Goal: Task Accomplishment & Management: Use online tool/utility

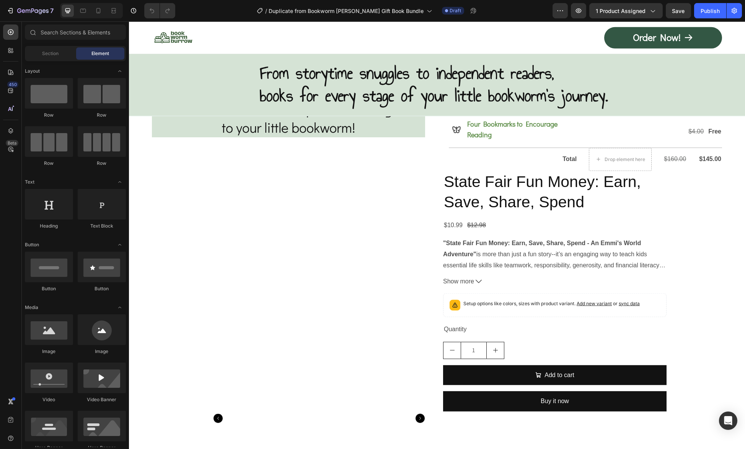
scroll to position [4398, 0]
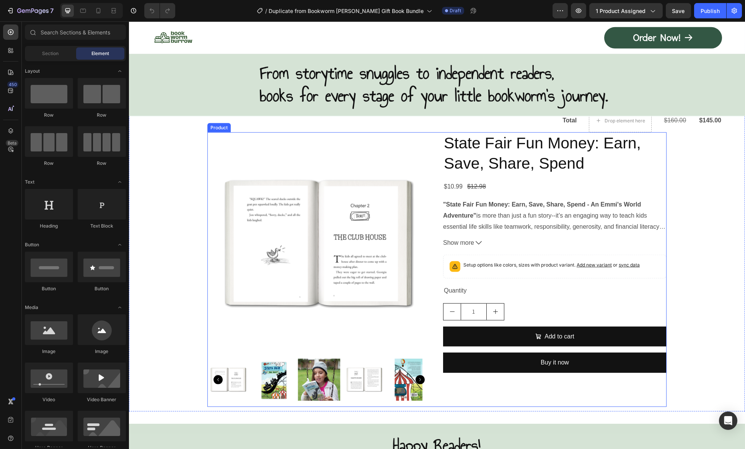
click at [551, 277] on div "State Fair Fun Money: Earn, Save, Share, Spend Product Title $10.99 Product Pri…" at bounding box center [554, 269] width 223 height 275
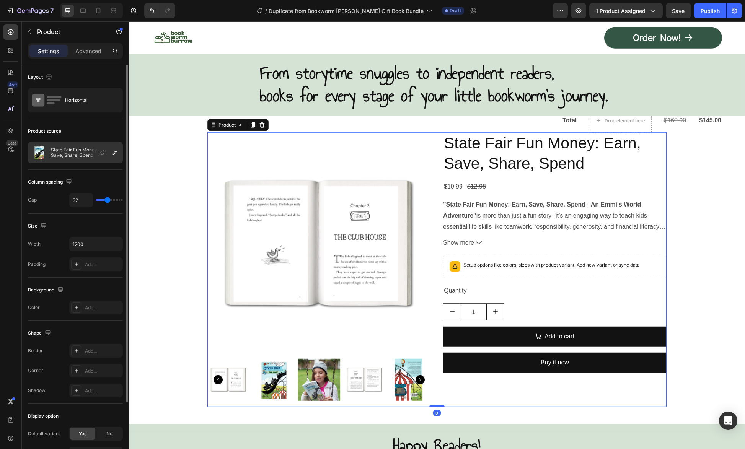
click at [78, 152] on p "State Fair Fun Money: Earn, Save, Share, Spend" at bounding box center [85, 152] width 68 height 11
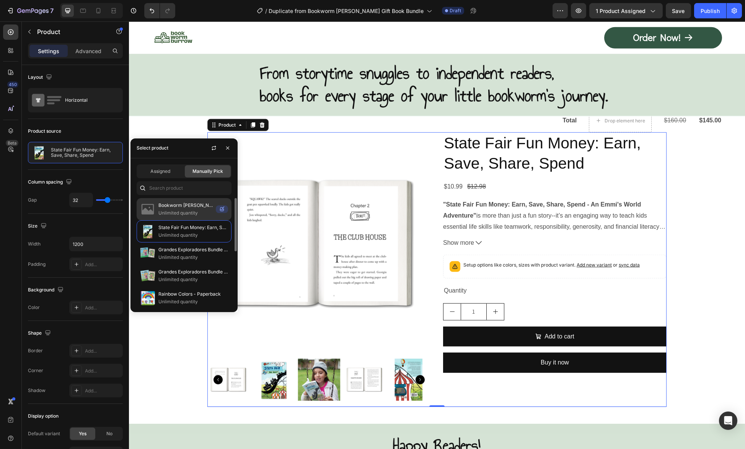
click at [160, 209] on p "Unlimited quantity" at bounding box center [185, 213] width 54 height 8
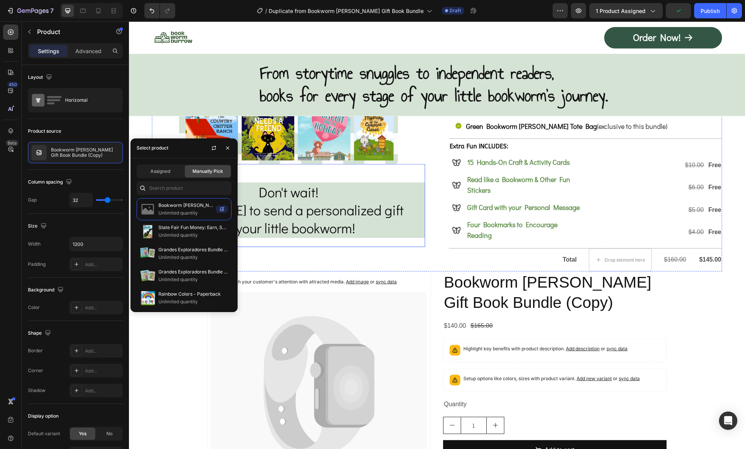
scroll to position [4359, 0]
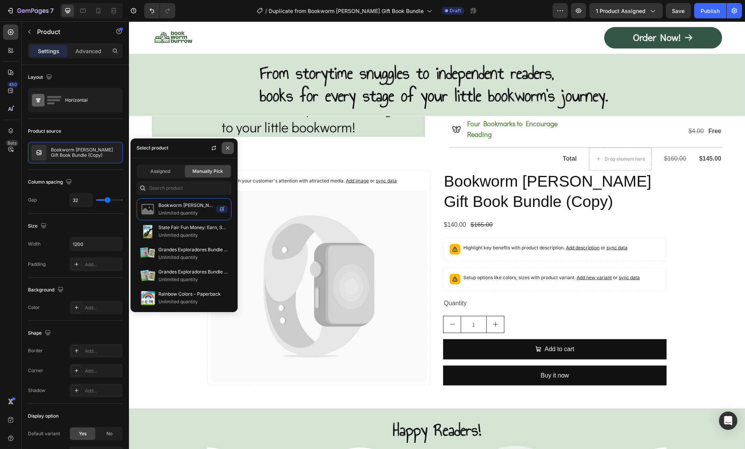
click at [228, 149] on icon "button" at bounding box center [227, 147] width 3 height 3
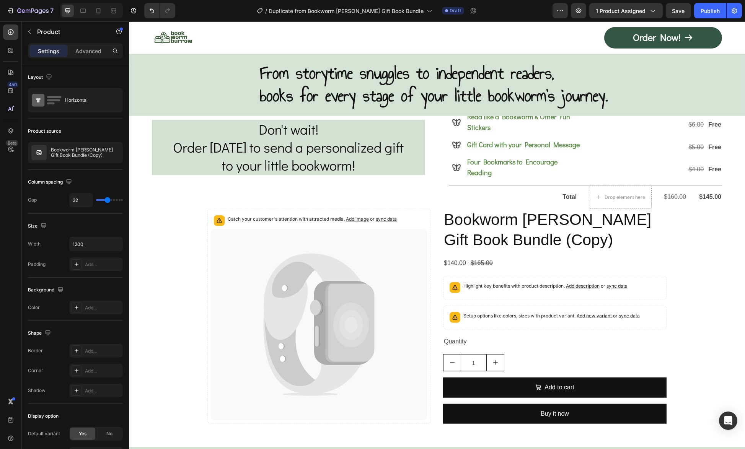
scroll to position [4168, 0]
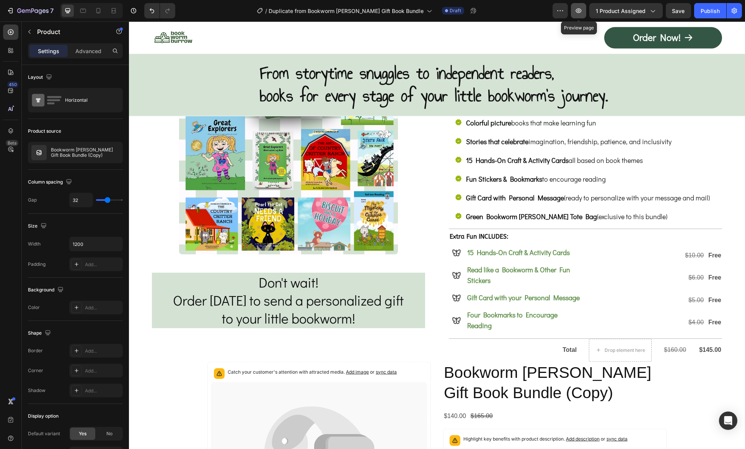
click at [578, 12] on icon "button" at bounding box center [578, 11] width 8 height 8
click at [12, 8] on icon "button" at bounding box center [11, 10] width 3 height 5
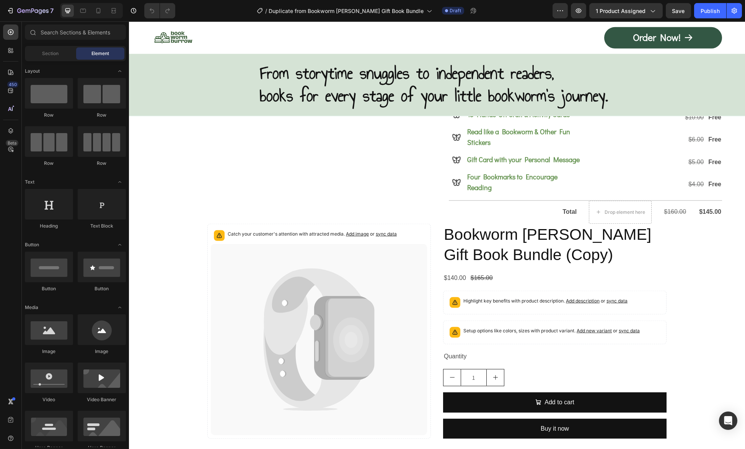
scroll to position [4321, 0]
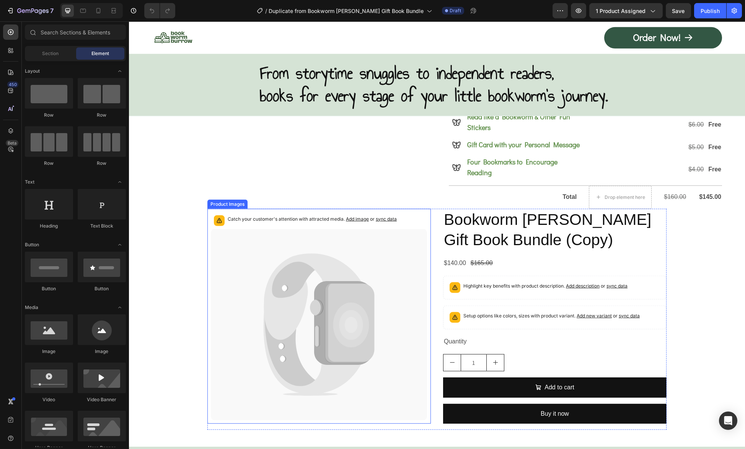
click at [272, 215] on p "Catch your customer's attention with attracted media. Add image or sync data" at bounding box center [312, 219] width 169 height 8
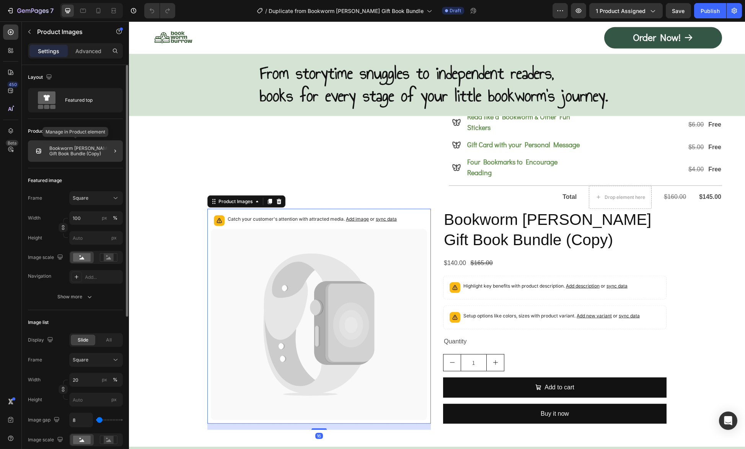
click at [52, 151] on p "Bookworm Burrow Gift Book Bundle (Copy)" at bounding box center [84, 151] width 70 height 11
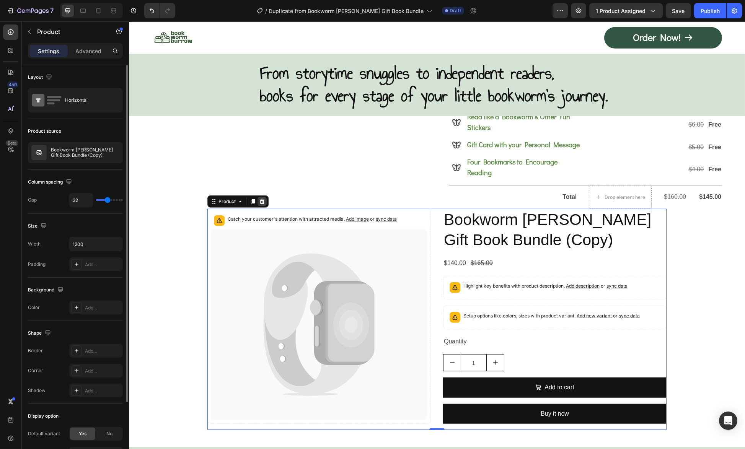
click at [261, 198] on icon at bounding box center [262, 201] width 6 height 6
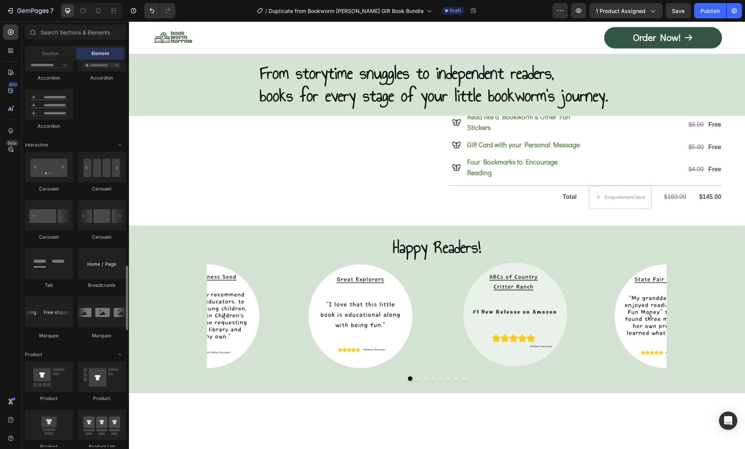
scroll to position [844, 0]
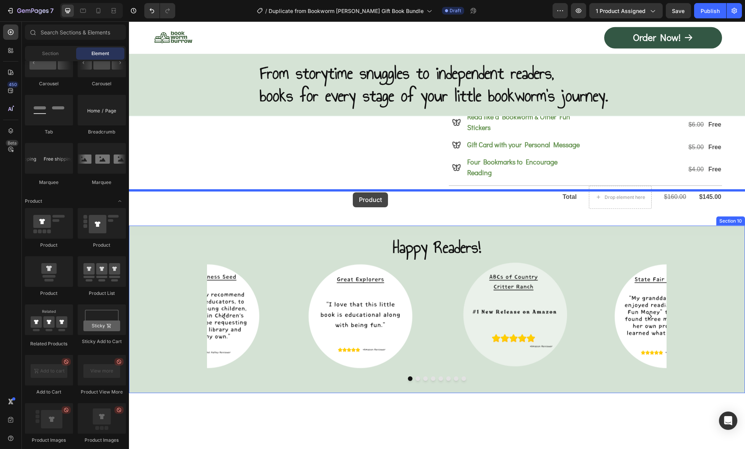
drag, startPoint x: 167, startPoint y: 287, endPoint x: 353, endPoint y: 192, distance: 208.3
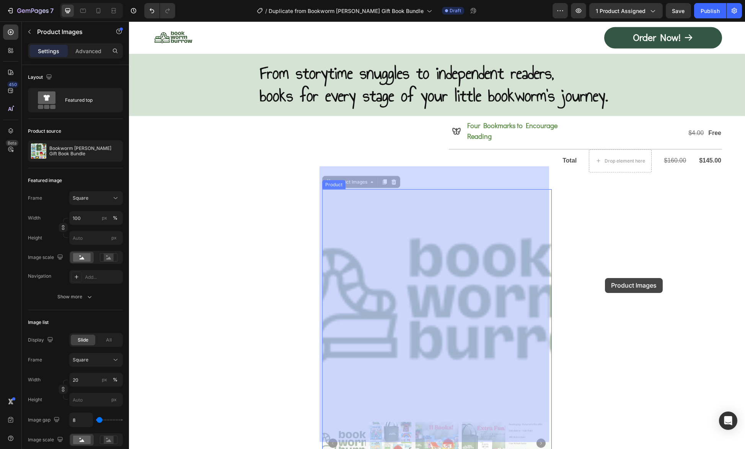
scroll to position [4321, 0]
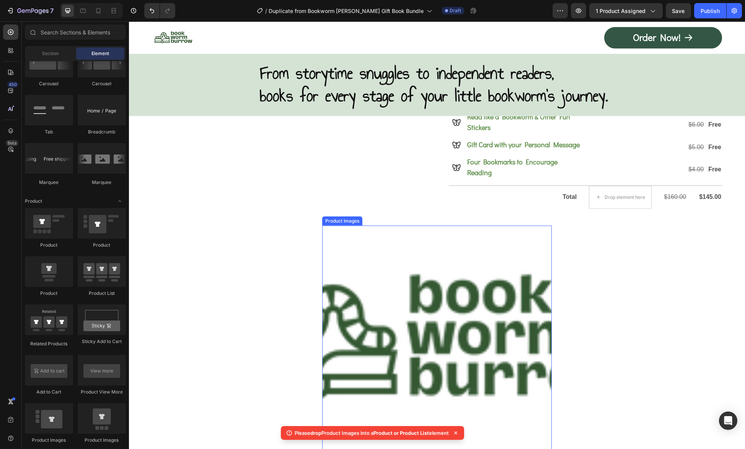
click at [389, 226] on img at bounding box center [436, 340] width 229 height 229
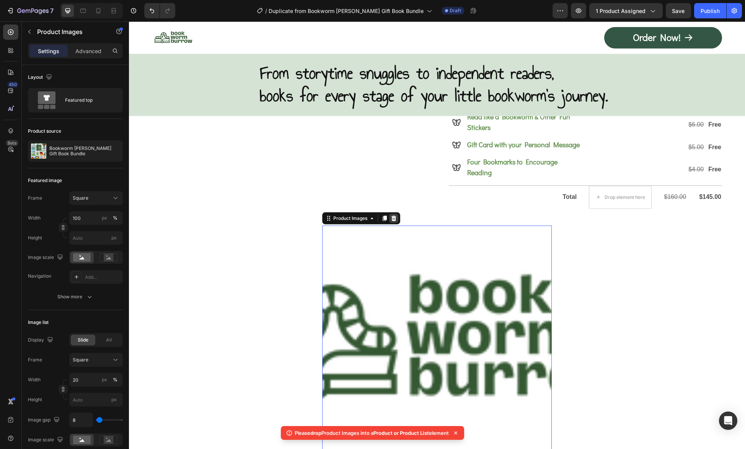
click at [393, 215] on icon at bounding box center [393, 218] width 6 height 6
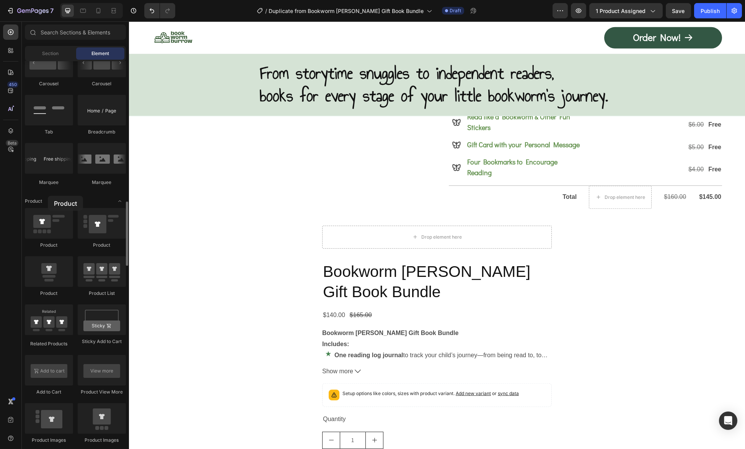
drag, startPoint x: 101, startPoint y: 231, endPoint x: 48, endPoint y: 196, distance: 64.1
click at [48, 196] on div "Layout Row Row Row Row Text Heading Text Block Button Button Button Media Image…" at bounding box center [75, 376] width 107 height 2317
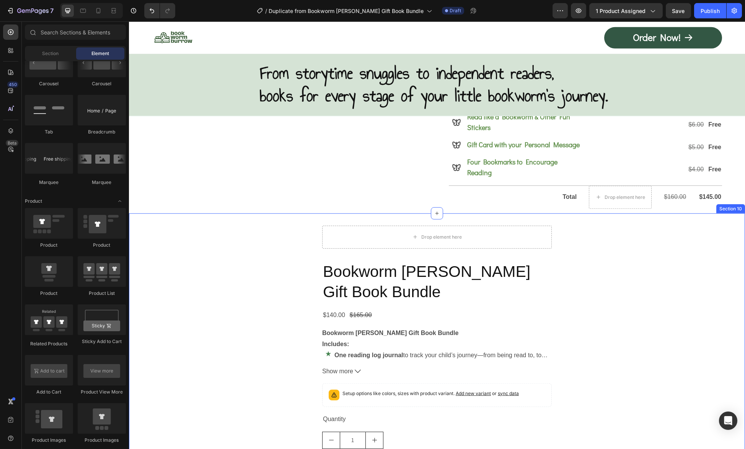
click at [481, 213] on div "Drop element here Bookworm Burrow Gift Book Bundle Product Title $140.00 Produc…" at bounding box center [437, 366] width 616 height 307
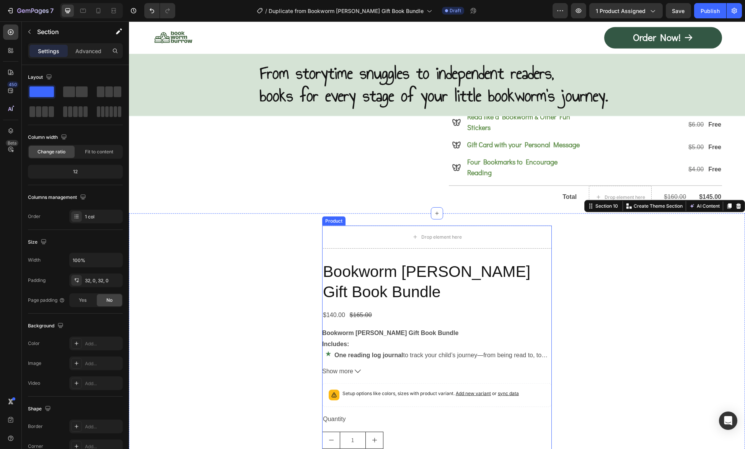
click at [505, 304] on div "Bookworm Burrow Gift Book Bundle Product Title $140.00 Product Price Product Pr…" at bounding box center [436, 384] width 229 height 247
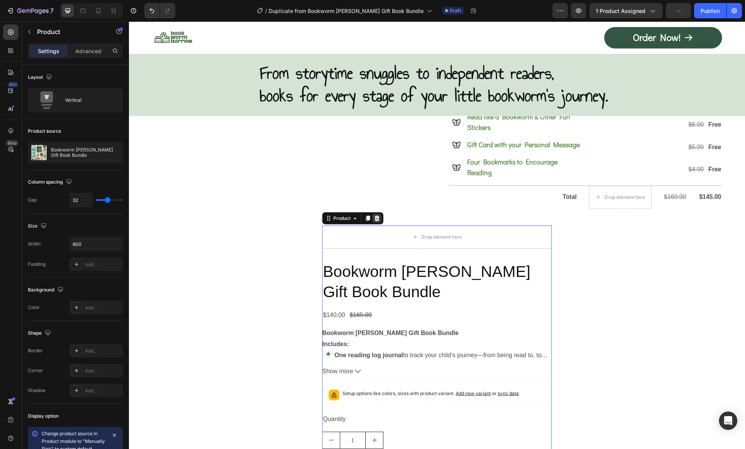
click at [377, 215] on icon at bounding box center [377, 218] width 6 height 6
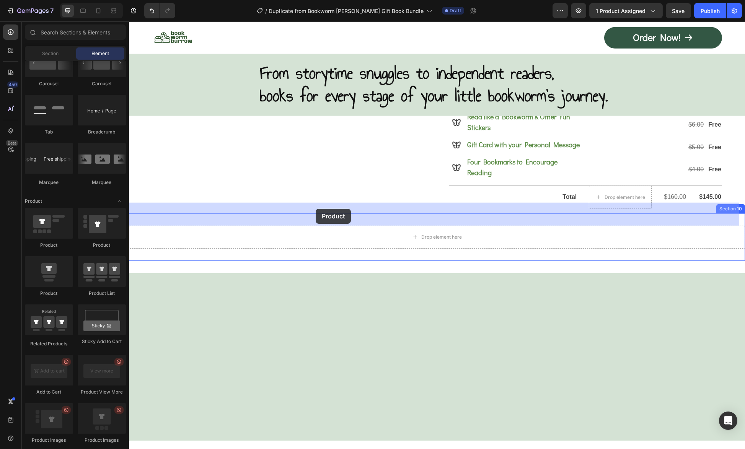
drag, startPoint x: 230, startPoint y: 247, endPoint x: 315, endPoint y: 209, distance: 93.6
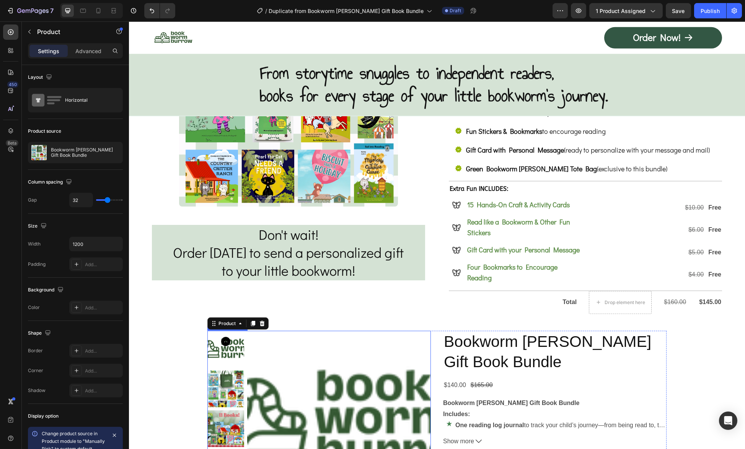
scroll to position [4359, 0]
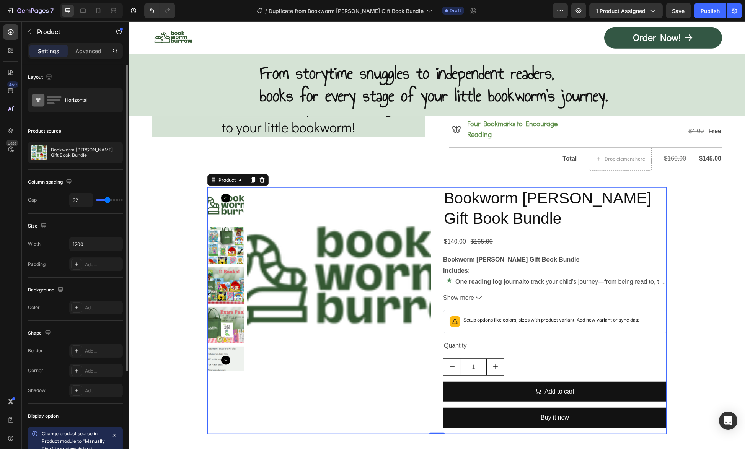
type input "22"
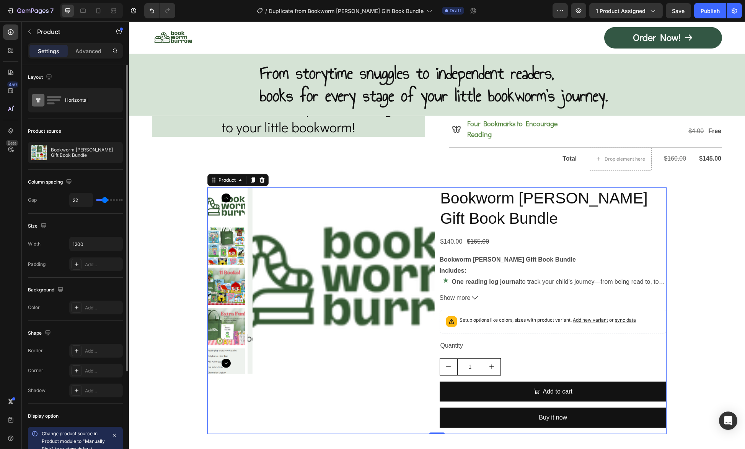
type input "13"
type input "11"
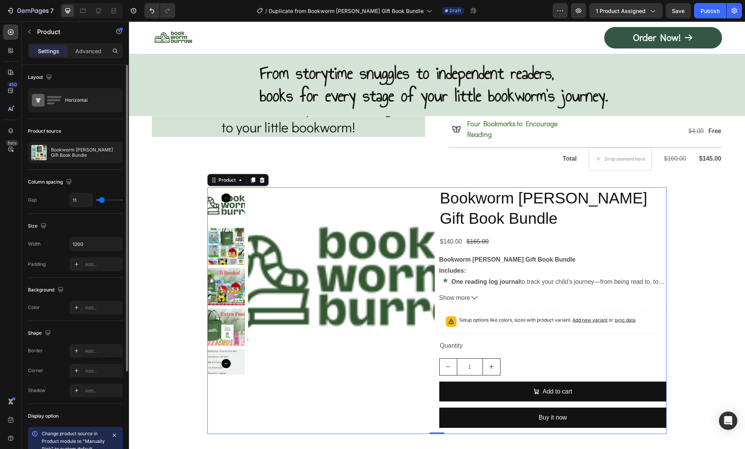
type input "0"
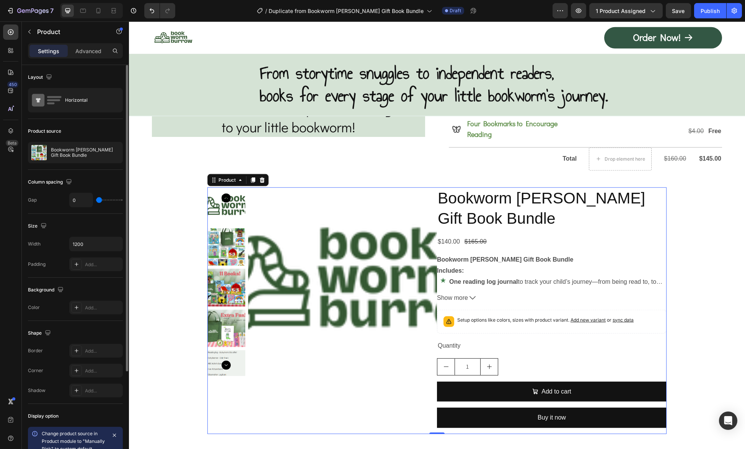
type input "12"
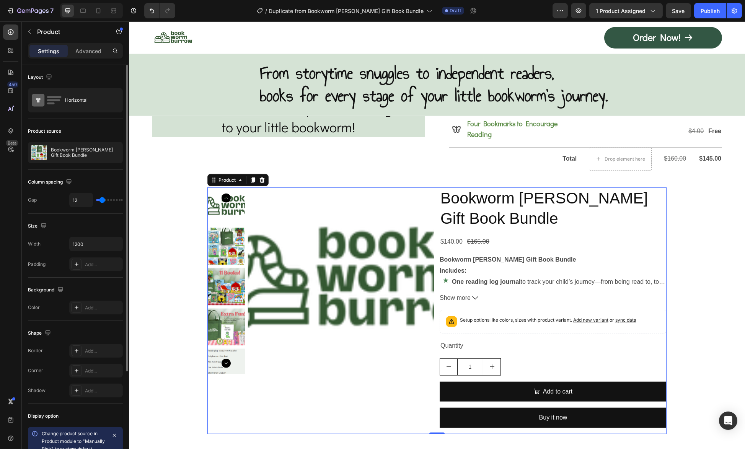
type input "14"
type input "16"
type input "21"
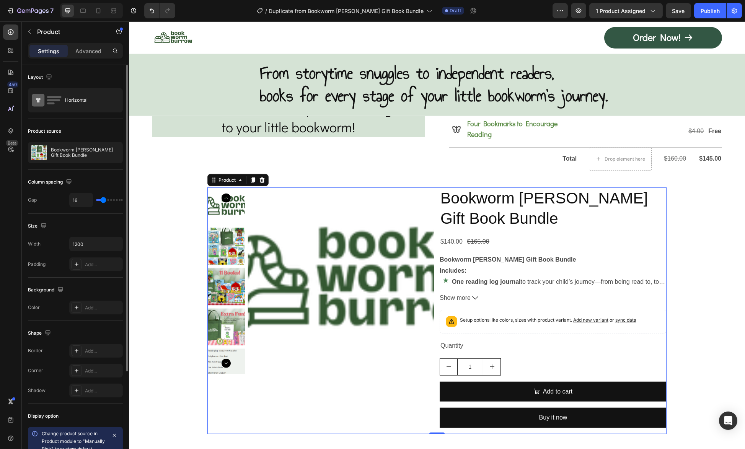
type input "21"
type input "22"
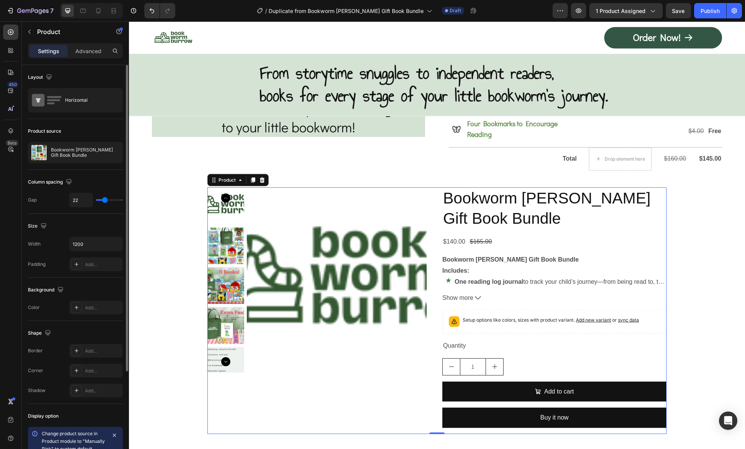
type input "28"
type input "34"
type input "36"
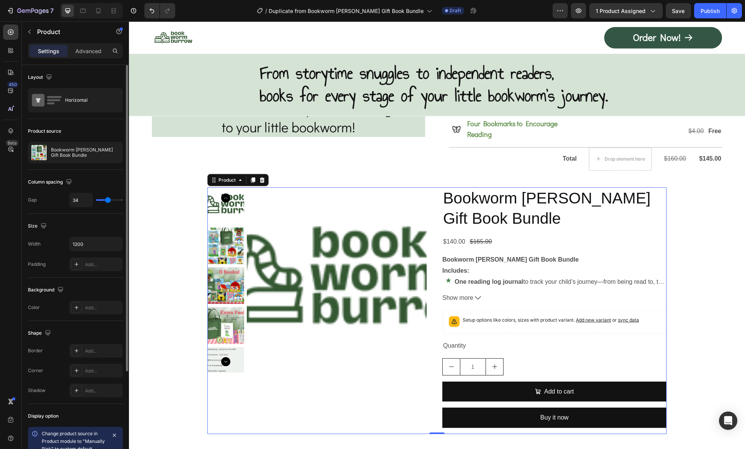
type input "36"
type input "42"
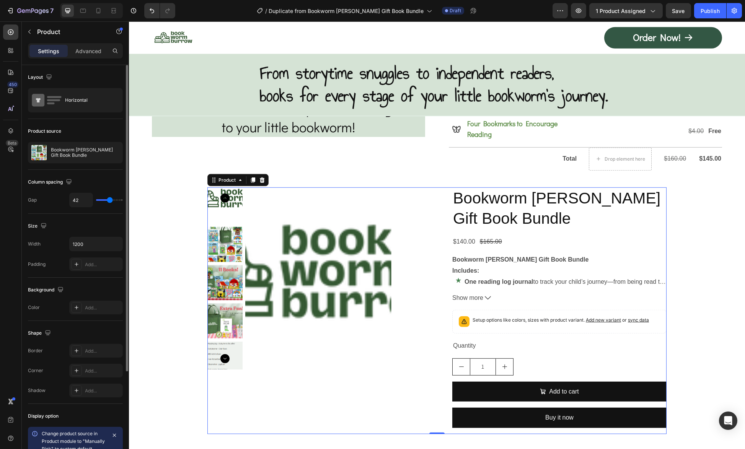
type input "80"
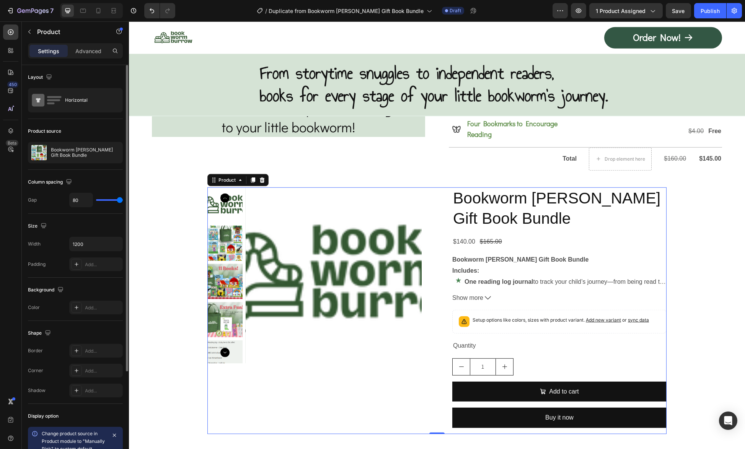
type input "49"
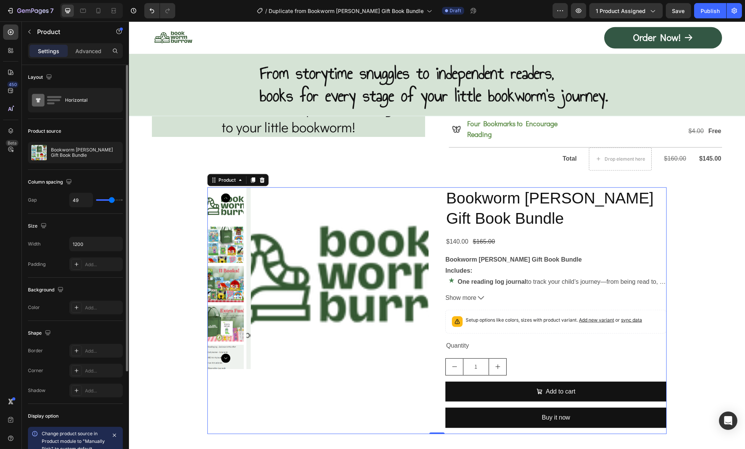
type input "44"
type input "40"
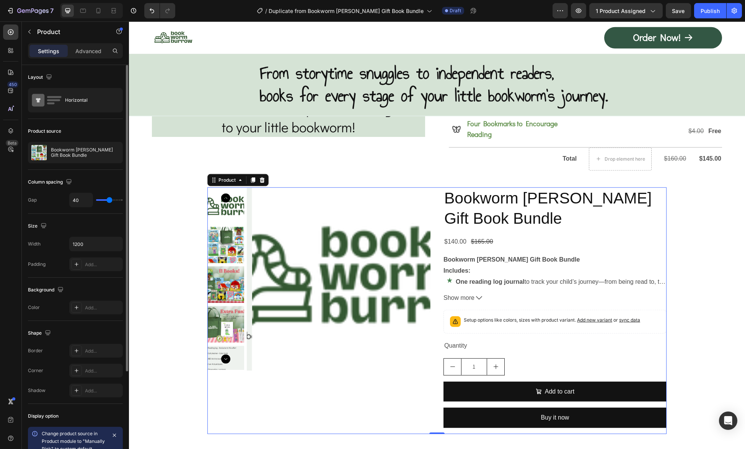
type input "34"
type input "23"
type input "20"
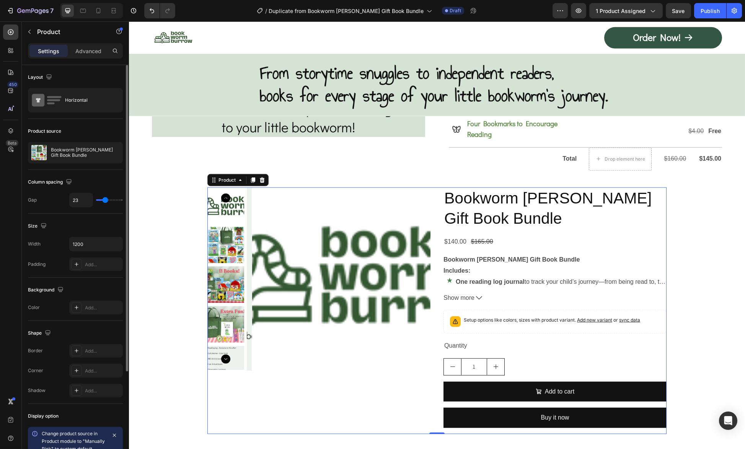
type input "20"
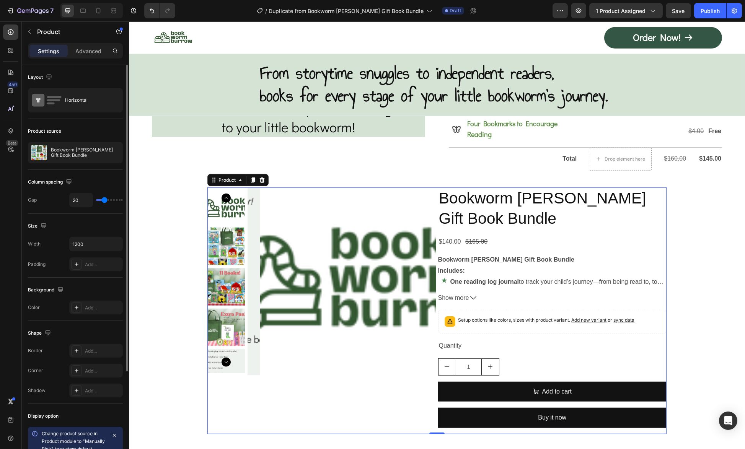
type input "5"
type input "0"
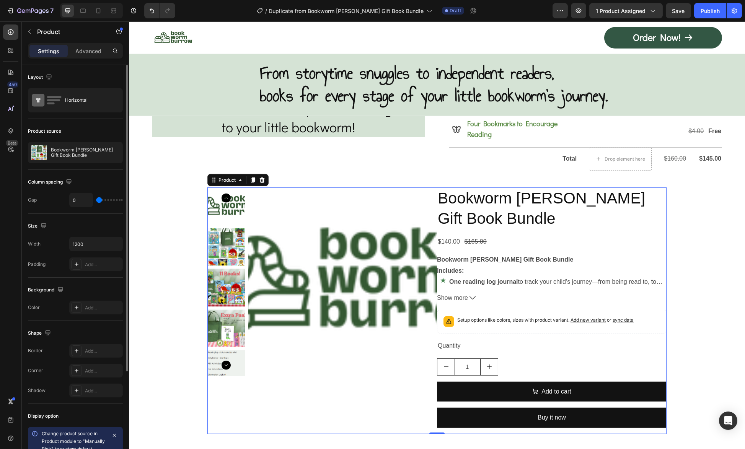
type input "5"
type input "69"
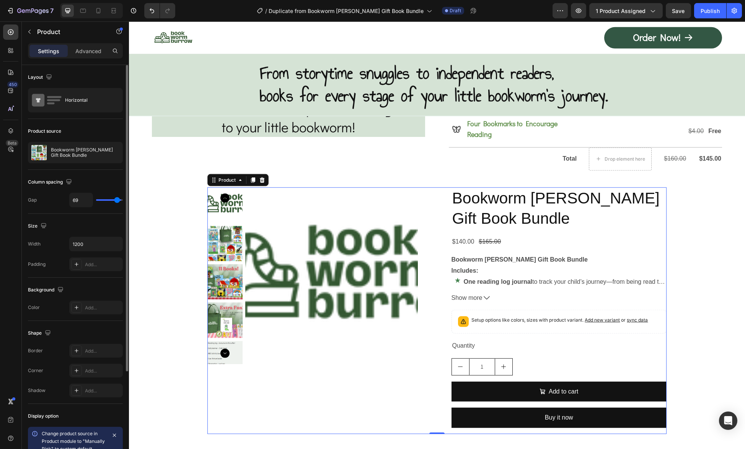
type input "75"
type input "80"
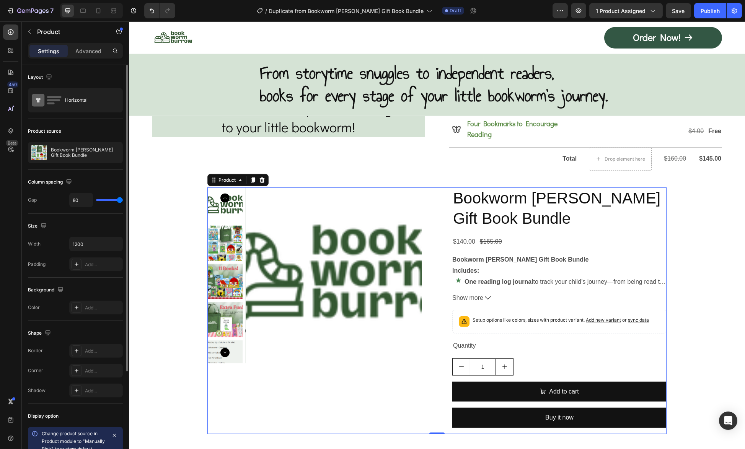
drag, startPoint x: 106, startPoint y: 201, endPoint x: 11, endPoint y: 192, distance: 96.0
type input "80"
click at [123, 201] on input "range" at bounding box center [109, 200] width 27 height 2
type input "57"
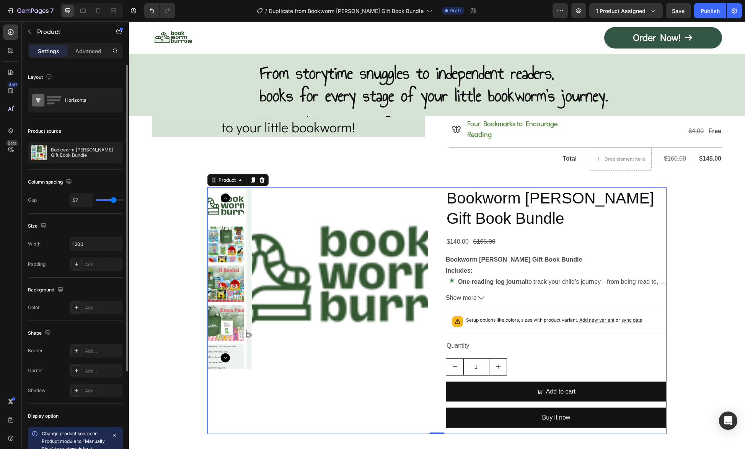
type input "46"
type input "34"
type input "24"
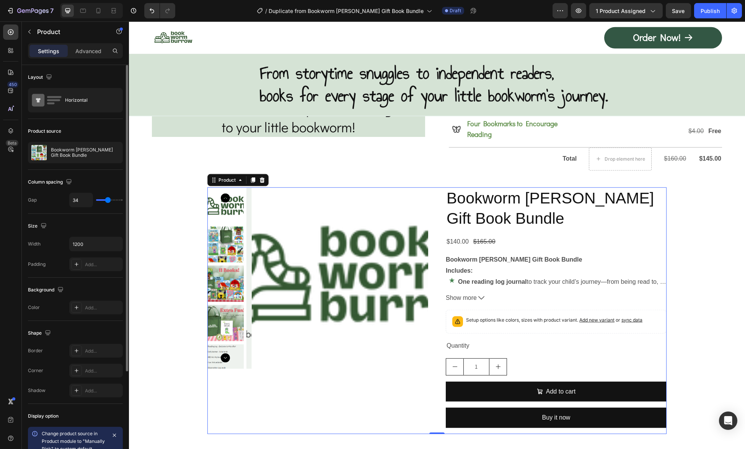
type input "24"
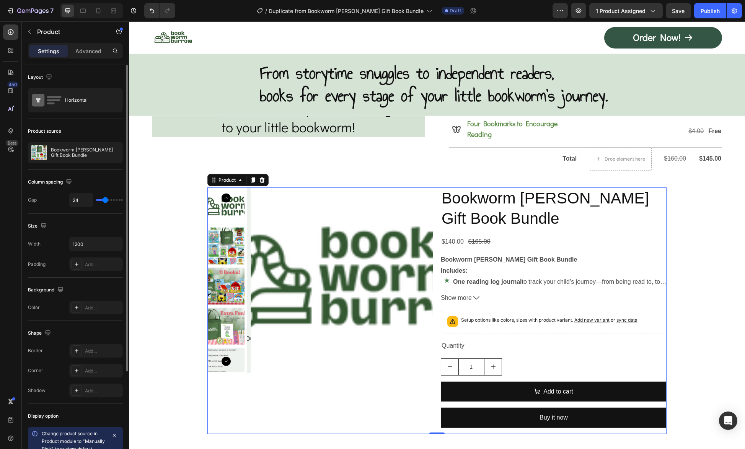
type input "20"
type input "12"
type input "6"
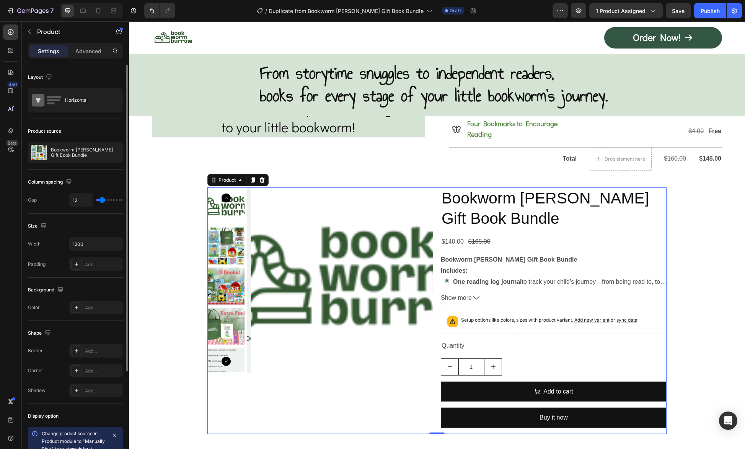
type input "6"
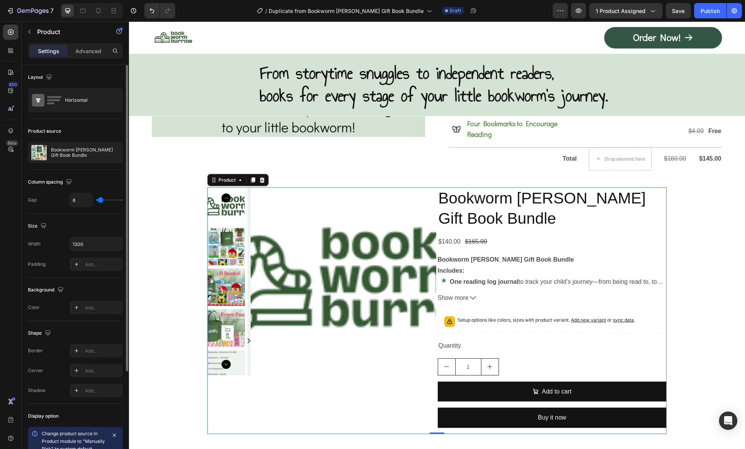
type input "3"
type input "0"
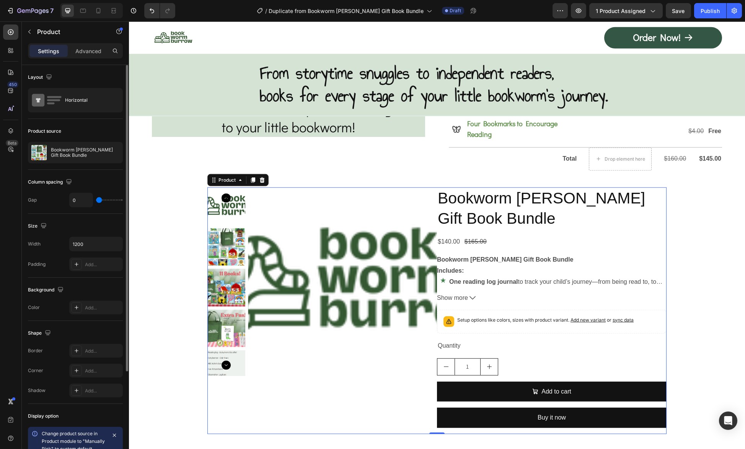
drag, startPoint x: 118, startPoint y: 198, endPoint x: 93, endPoint y: 193, distance: 25.4
type input "0"
click at [96, 199] on input "range" at bounding box center [109, 200] width 27 height 2
click at [89, 107] on div "Horizontal" at bounding box center [88, 100] width 47 height 18
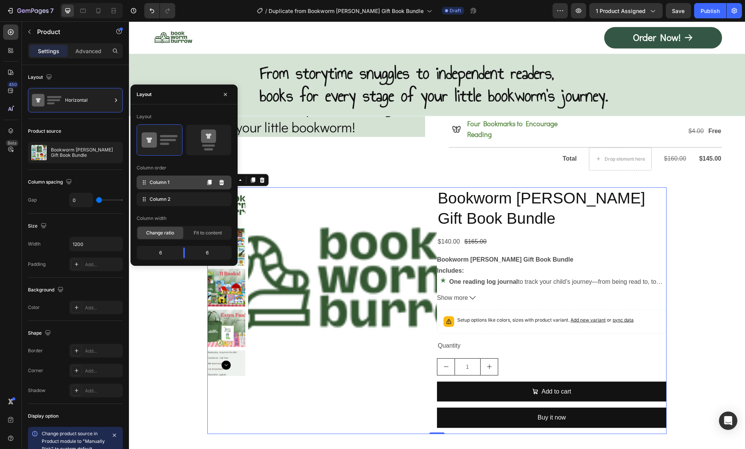
click at [163, 184] on span "Column 1" at bounding box center [160, 182] width 20 height 7
drag, startPoint x: 182, startPoint y: 250, endPoint x: 185, endPoint y: 252, distance: 4.3
click at [185, 0] on body "7 / Duplicate from Bookworm Burrow Gift Book Bundle Draft Preview 1 product ass…" at bounding box center [372, 0] width 745 height 0
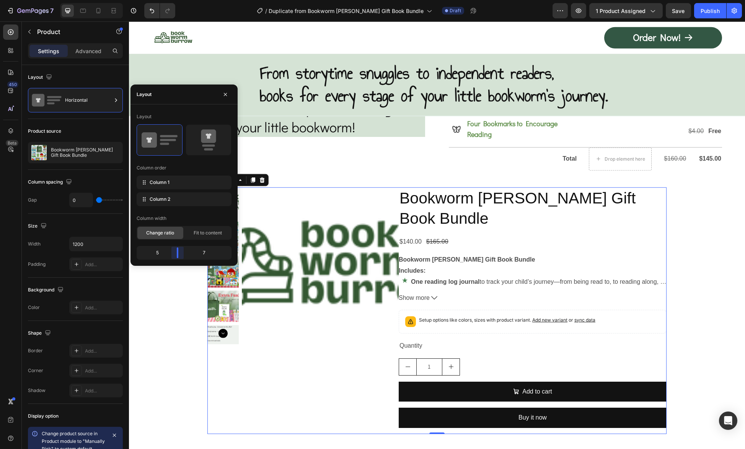
drag, startPoint x: 183, startPoint y: 251, endPoint x: 179, endPoint y: 248, distance: 5.2
click at [179, 0] on body "7 / Duplicate from Bookworm Burrow Gift Book Bundle Draft Preview 1 product ass…" at bounding box center [372, 0] width 745 height 0
click at [226, 95] on icon "button" at bounding box center [225, 94] width 3 height 3
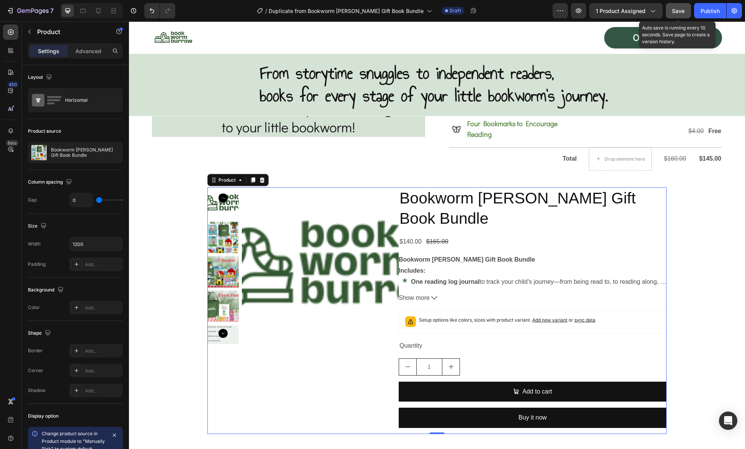
click at [678, 11] on span "Save" at bounding box center [678, 11] width 13 height 7
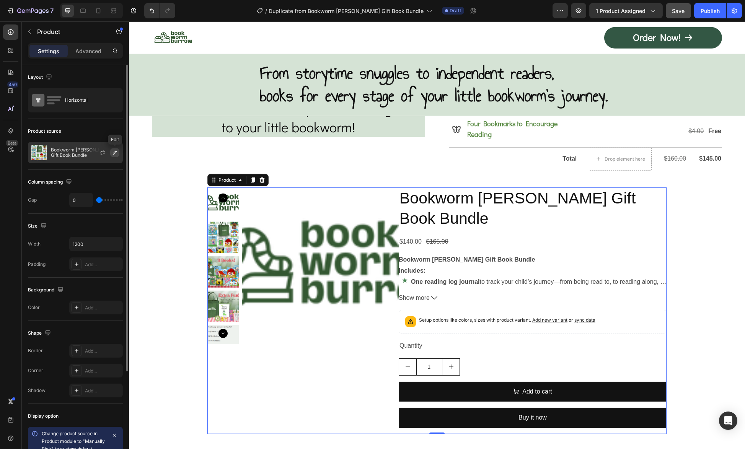
click at [114, 151] on icon "button" at bounding box center [115, 153] width 6 height 6
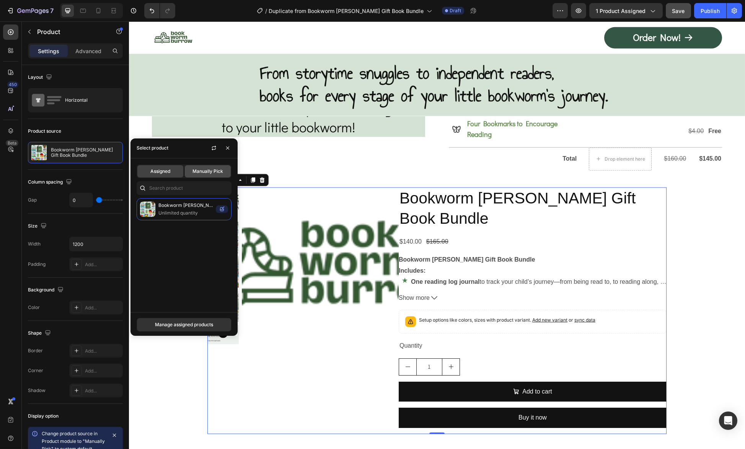
click at [191, 173] on div "Manually Pick" at bounding box center [208, 171] width 46 height 12
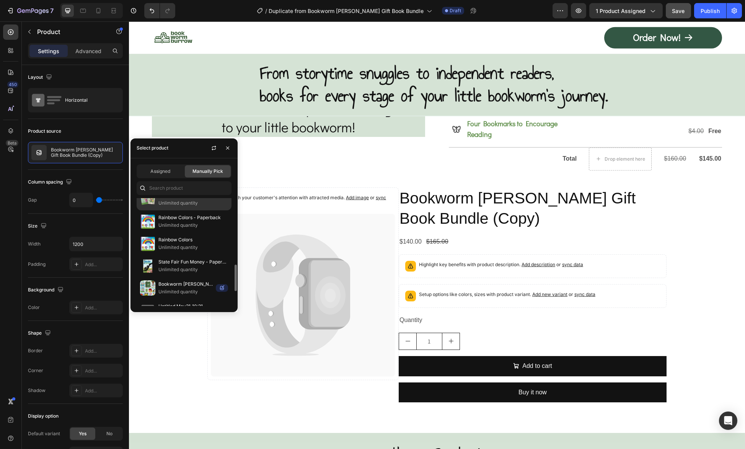
scroll to position [153, 0]
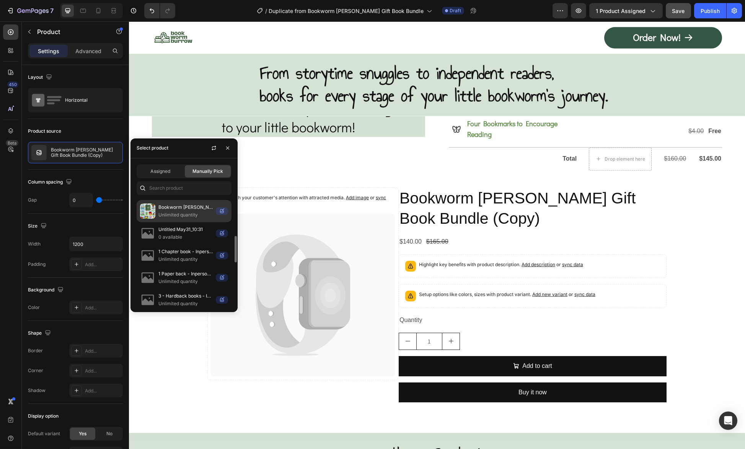
click at [190, 213] on p "Unlimited quantity" at bounding box center [185, 215] width 54 height 8
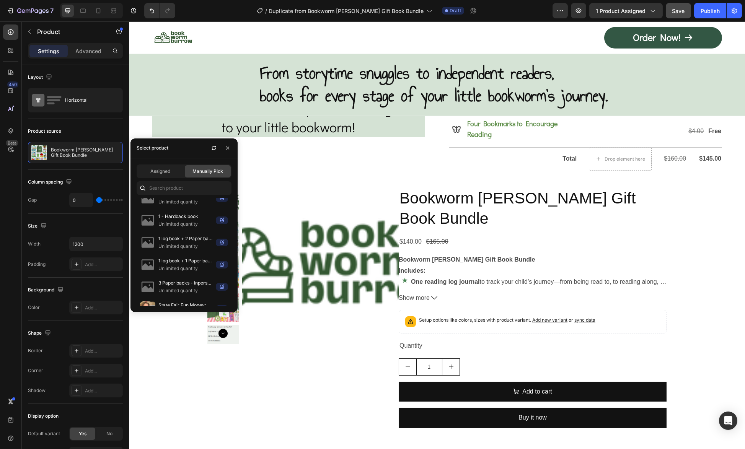
scroll to position [0, 0]
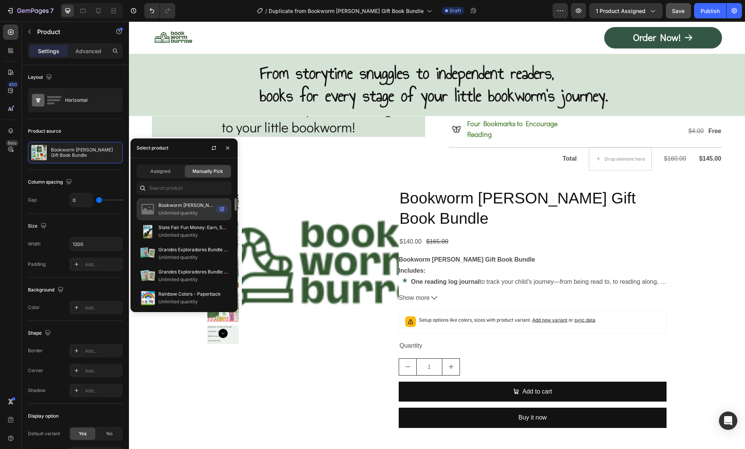
click at [189, 210] on p "Unlimited quantity" at bounding box center [185, 213] width 54 height 8
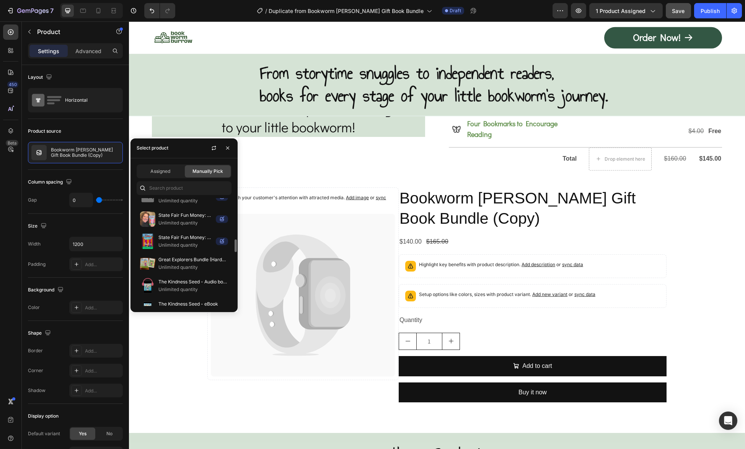
scroll to position [422, 0]
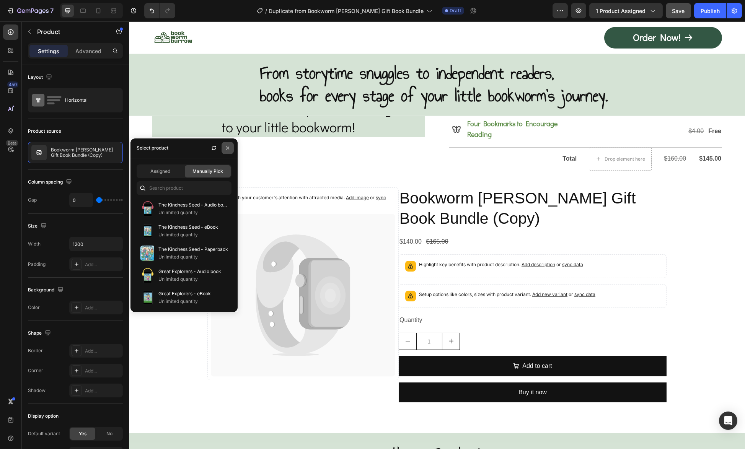
click at [225, 150] on icon "button" at bounding box center [227, 148] width 6 height 6
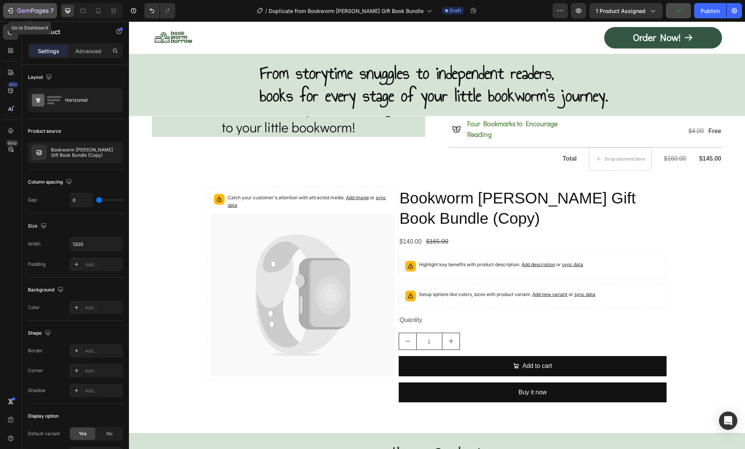
click at [14, 8] on div "7" at bounding box center [30, 10] width 47 height 9
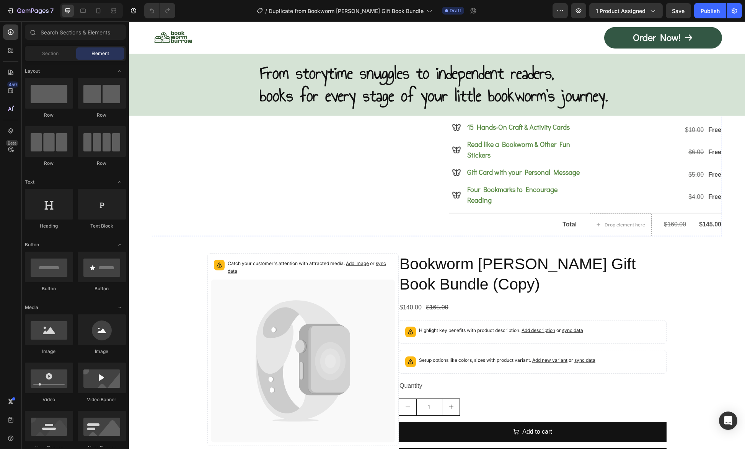
scroll to position [4359, 0]
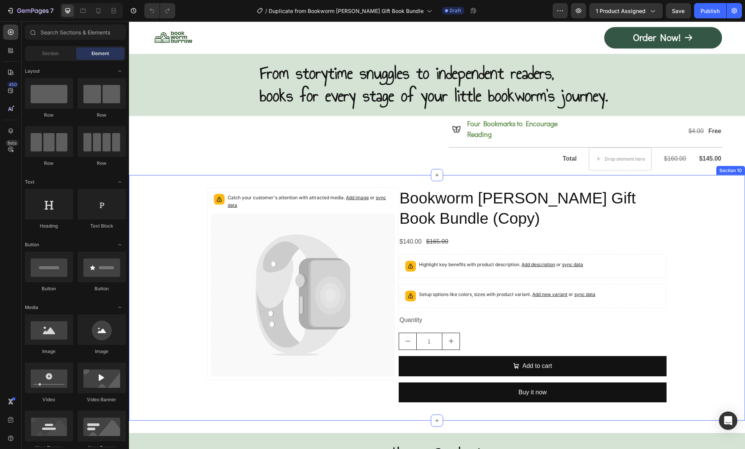
click at [175, 192] on div "Catch your customer's attention with attracted media. Add image or sync data Pr…" at bounding box center [437, 297] width 616 height 221
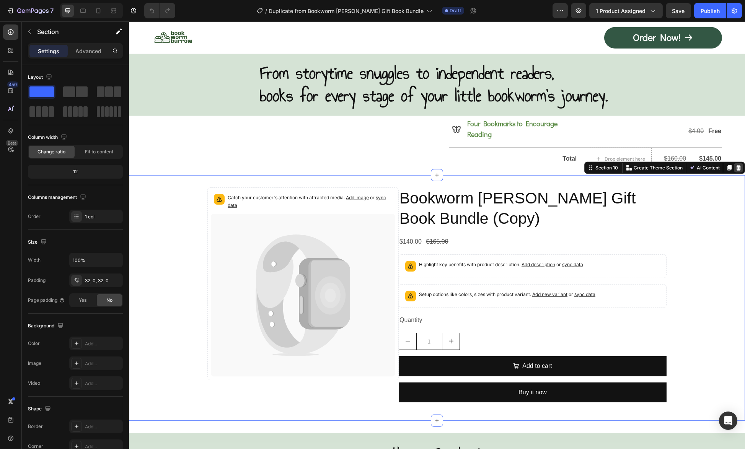
click at [736, 165] on icon at bounding box center [738, 167] width 5 height 5
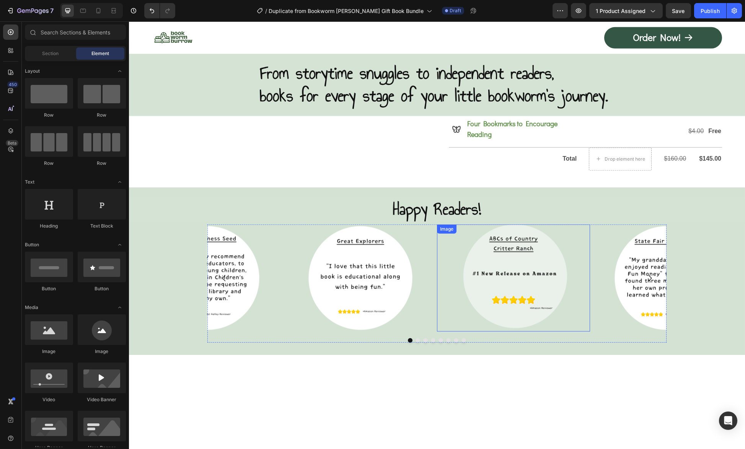
scroll to position [4206, 0]
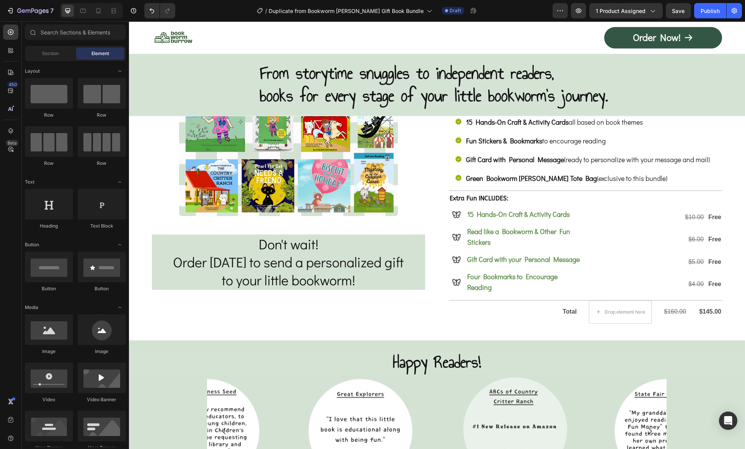
click at [10, 32] on icon at bounding box center [10, 32] width 3 height 3
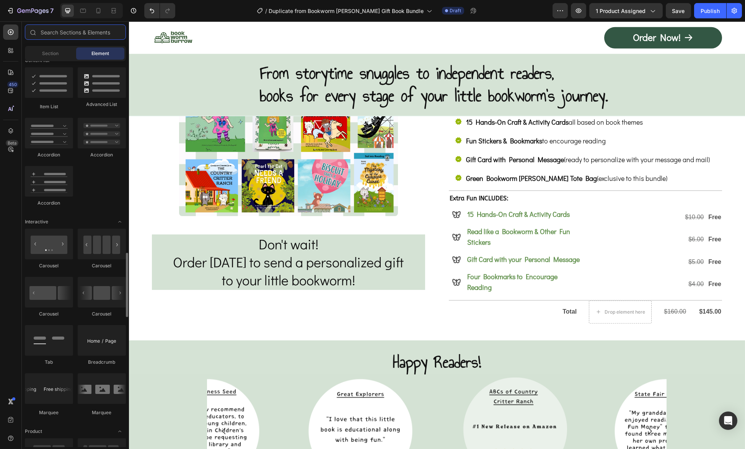
scroll to position [805, 0]
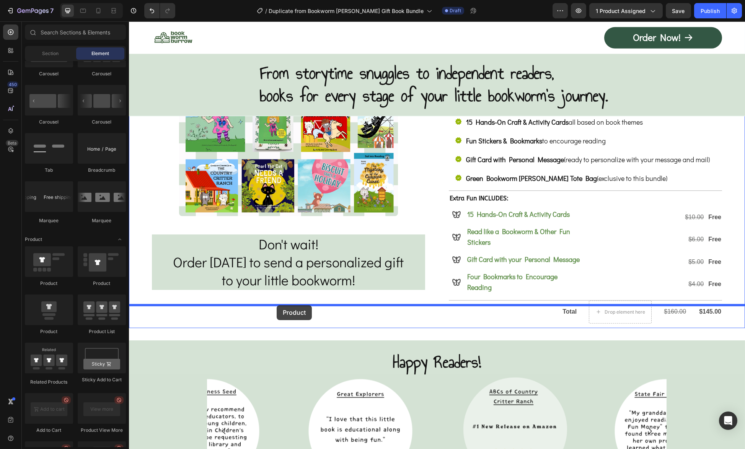
drag, startPoint x: 229, startPoint y: 286, endPoint x: 276, endPoint y: 305, distance: 51.0
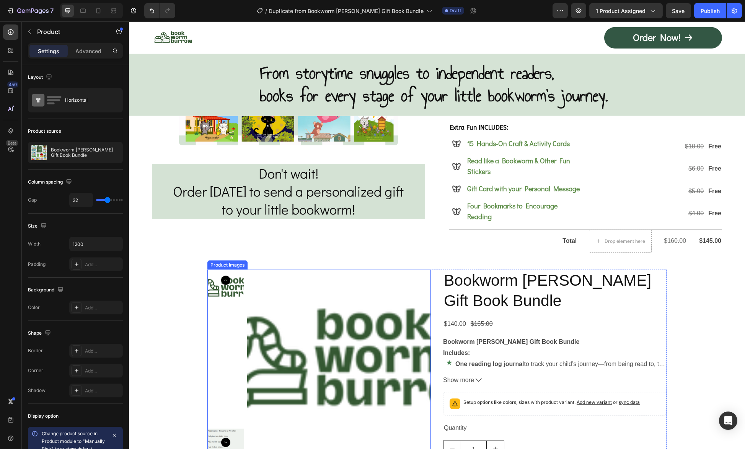
scroll to position [4321, 0]
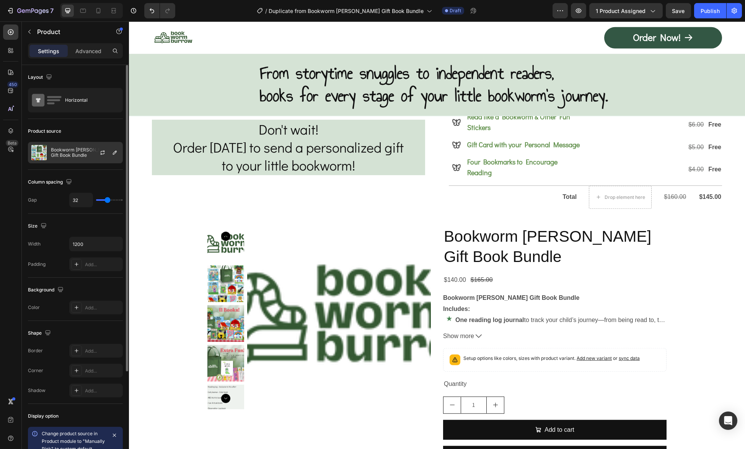
click at [90, 153] on div at bounding box center [106, 152] width 34 height 21
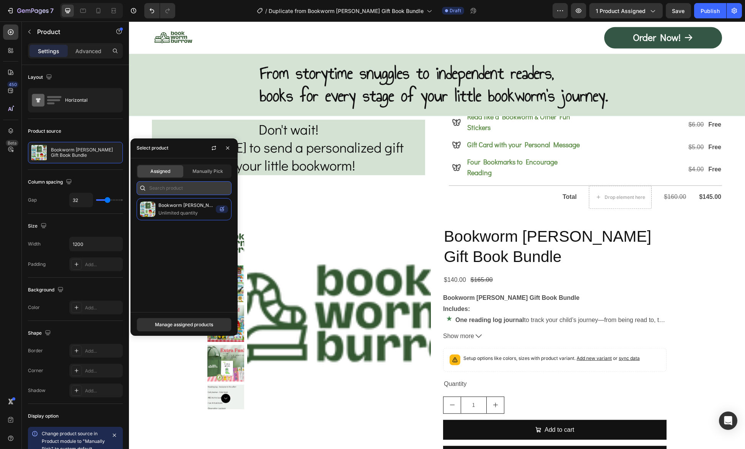
click at [164, 185] on input "text" at bounding box center [184, 188] width 95 height 14
click at [203, 187] on input "text" at bounding box center [184, 188] width 95 height 14
click at [210, 172] on span "Manually Pick" at bounding box center [207, 171] width 31 height 7
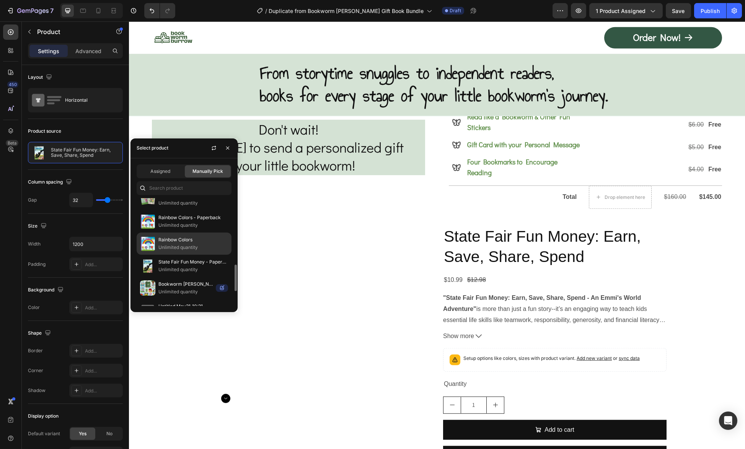
scroll to position [115, 0]
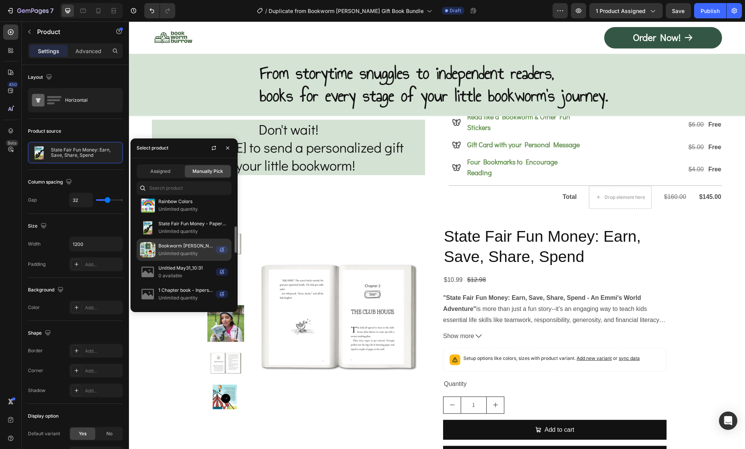
click at [185, 245] on p "Bookworm [PERSON_NAME] Gift Book Bundle" at bounding box center [185, 246] width 54 height 8
click at [189, 244] on p "Bookworm [PERSON_NAME] Gift Book Bundle" at bounding box center [185, 246] width 54 height 8
click at [188, 242] on p "Bookworm [PERSON_NAME] Gift Book Bundle" at bounding box center [185, 246] width 54 height 8
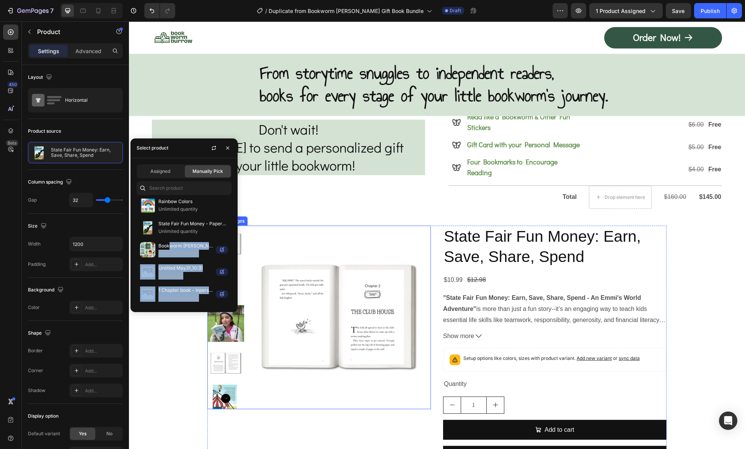
drag, startPoint x: 298, startPoint y: 266, endPoint x: 304, endPoint y: 273, distance: 9.2
click at [170, 170] on span "Assigned" at bounding box center [160, 171] width 20 height 7
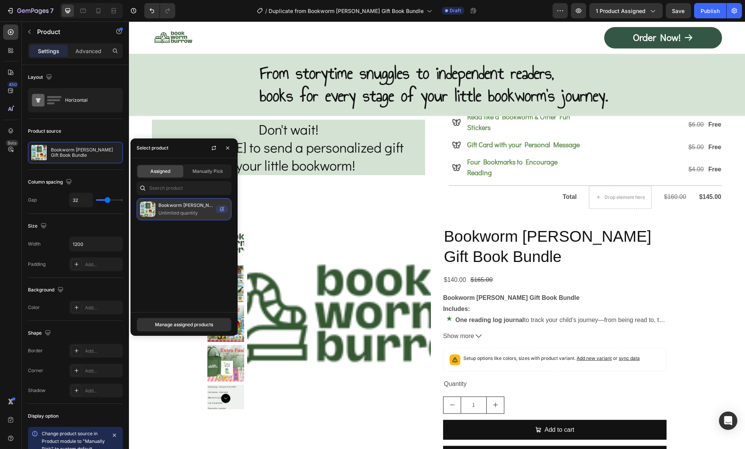
click at [198, 210] on p "Unlimited quantity" at bounding box center [185, 213] width 54 height 8
drag, startPoint x: 198, startPoint y: 210, endPoint x: 176, endPoint y: 215, distance: 22.7
click at [176, 215] on p "Unlimited quantity" at bounding box center [185, 213] width 54 height 8
click at [182, 207] on p "Bookworm [PERSON_NAME] Gift Book Bundle" at bounding box center [185, 206] width 54 height 8
click at [208, 173] on span "Manually Pick" at bounding box center [207, 171] width 31 height 7
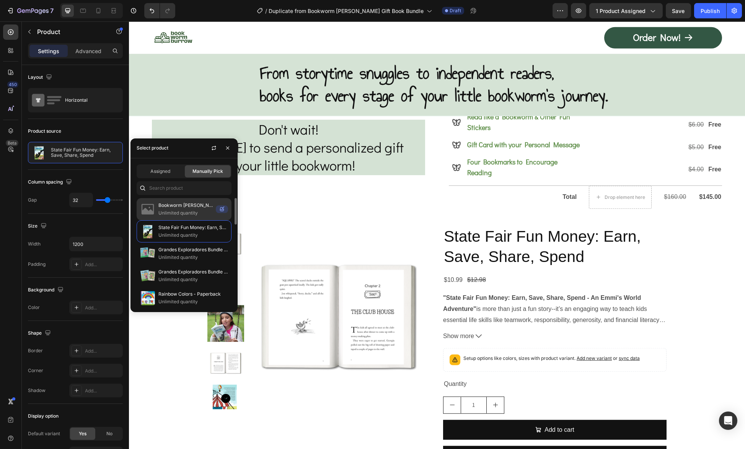
click at [177, 207] on p "Bookworm Burrow Gift Book Bundle (Copy)" at bounding box center [185, 206] width 54 height 8
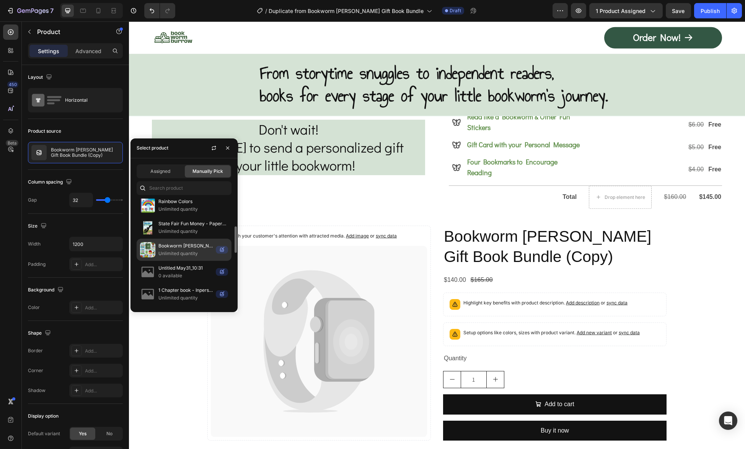
click at [189, 246] on p "Bookworm [PERSON_NAME] Gift Book Bundle" at bounding box center [185, 246] width 54 height 8
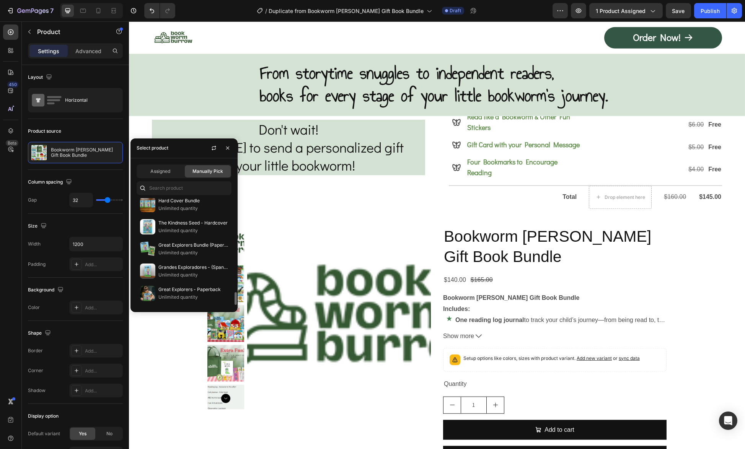
scroll to position [789, 0]
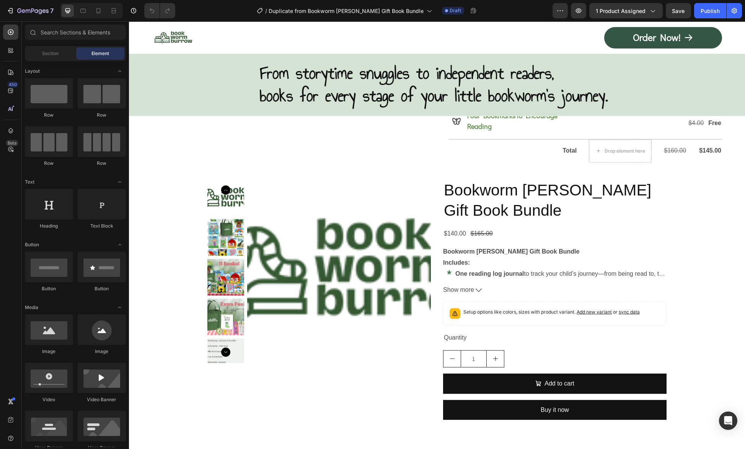
scroll to position [4092, 0]
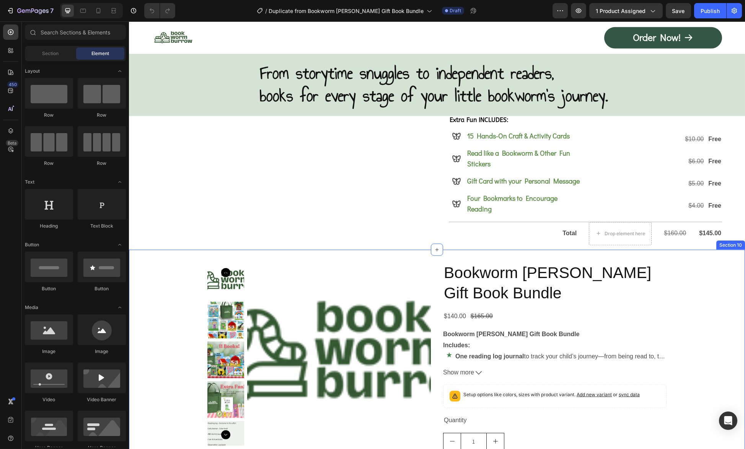
click at [191, 288] on div "Product Images Bookworm Burrow Gift Book Bundle Product Title $140.00 Product P…" at bounding box center [437, 385] width 616 height 247
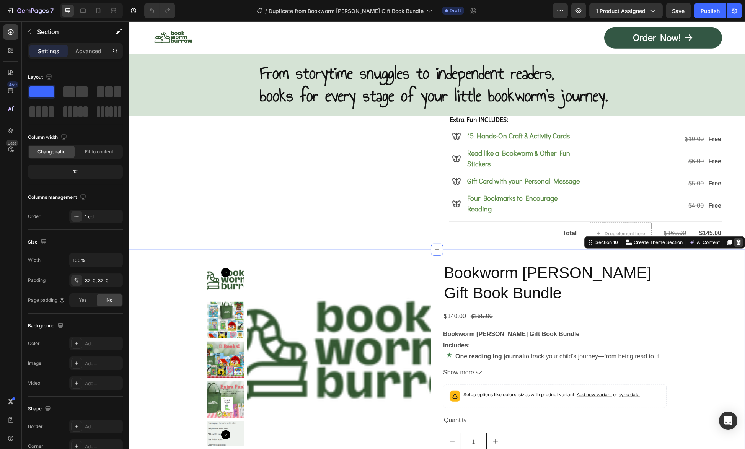
click at [735, 239] on icon at bounding box center [738, 242] width 6 height 6
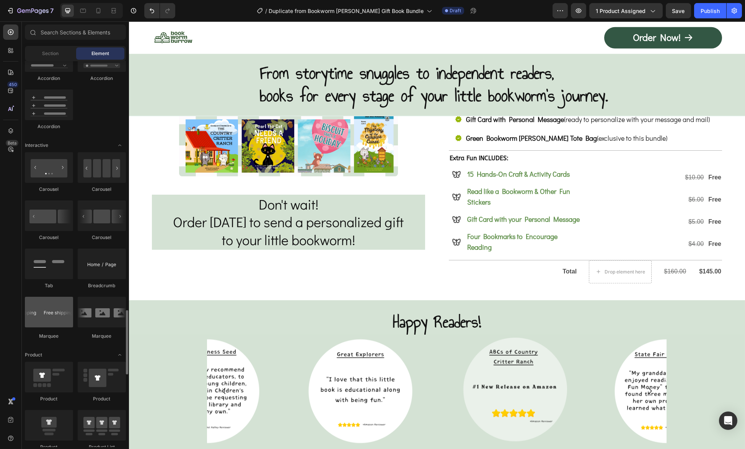
scroll to position [844, 0]
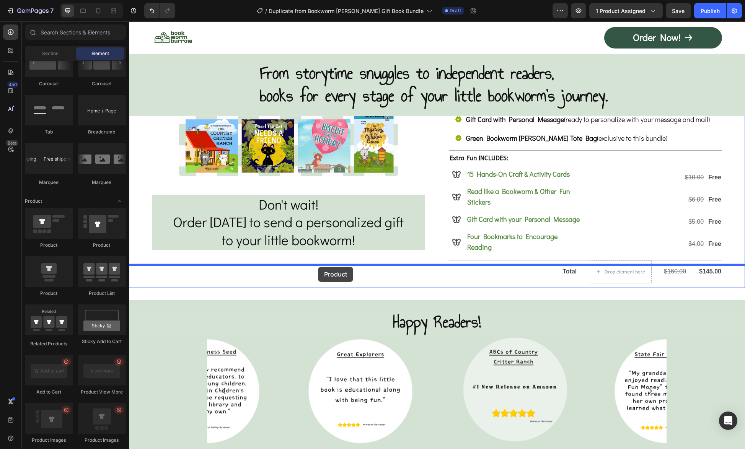
drag, startPoint x: 172, startPoint y: 249, endPoint x: 318, endPoint y: 267, distance: 147.2
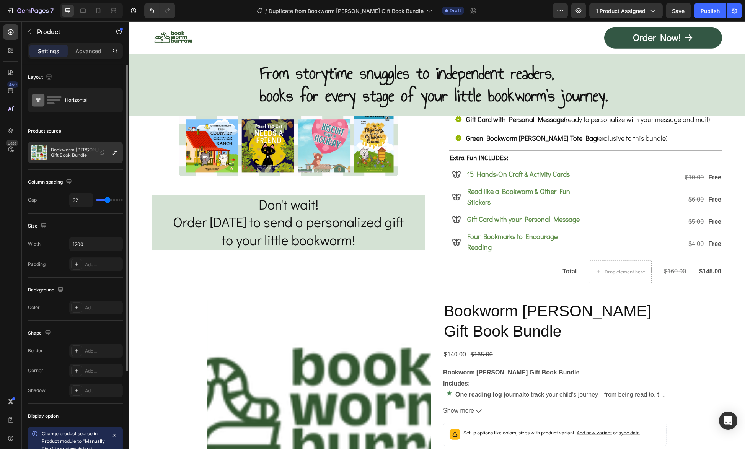
click at [55, 150] on p "Bookworm [PERSON_NAME] Gift Book Bundle" at bounding box center [85, 152] width 68 height 11
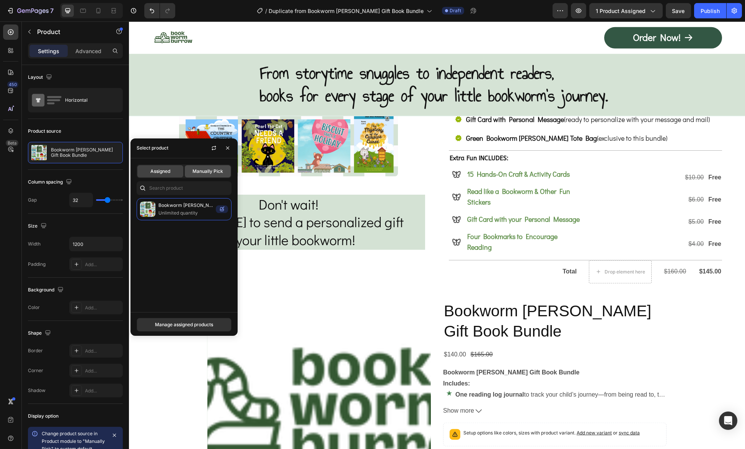
click at [214, 168] on span "Manually Pick" at bounding box center [207, 171] width 31 height 7
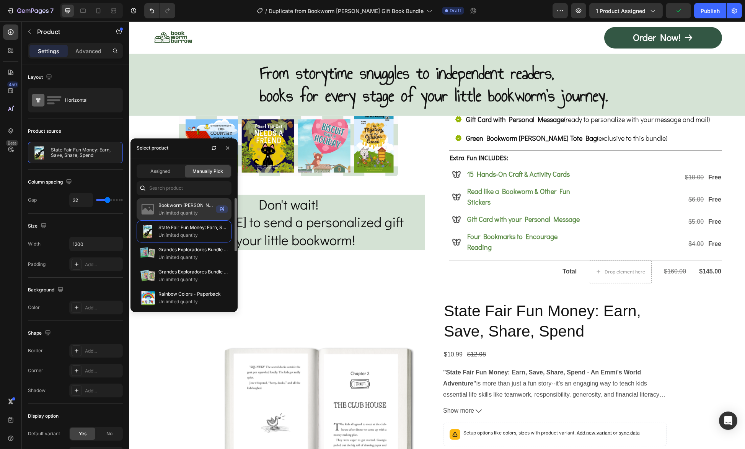
click at [197, 211] on p "Unlimited quantity" at bounding box center [185, 213] width 54 height 8
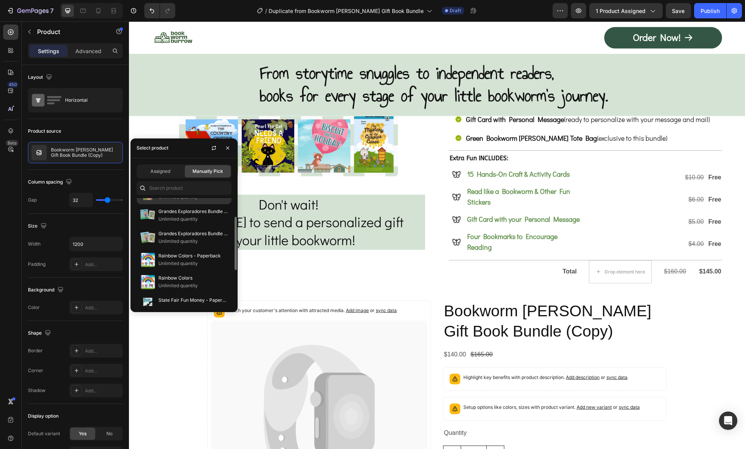
scroll to position [124, 0]
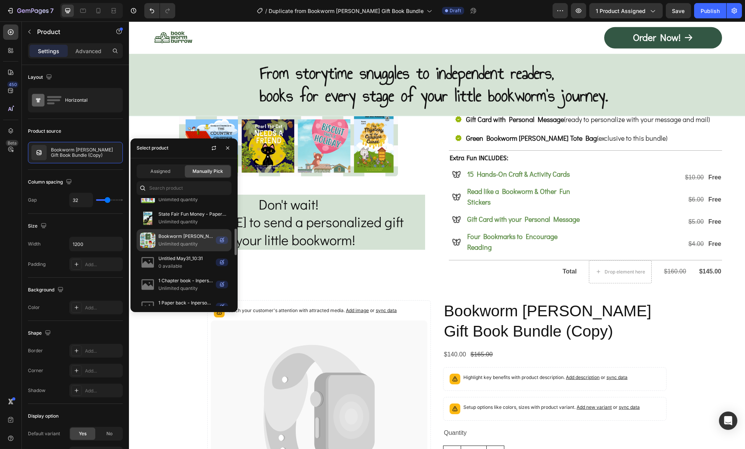
click at [198, 235] on p "Bookworm [PERSON_NAME] Gift Book Bundle" at bounding box center [185, 237] width 54 height 8
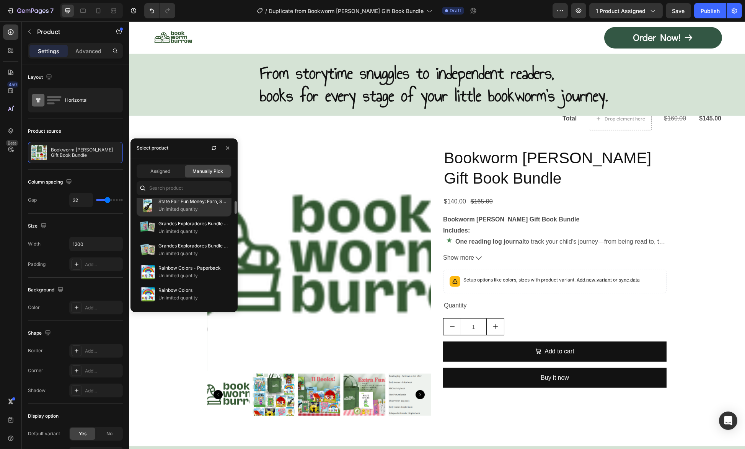
scroll to position [0, 0]
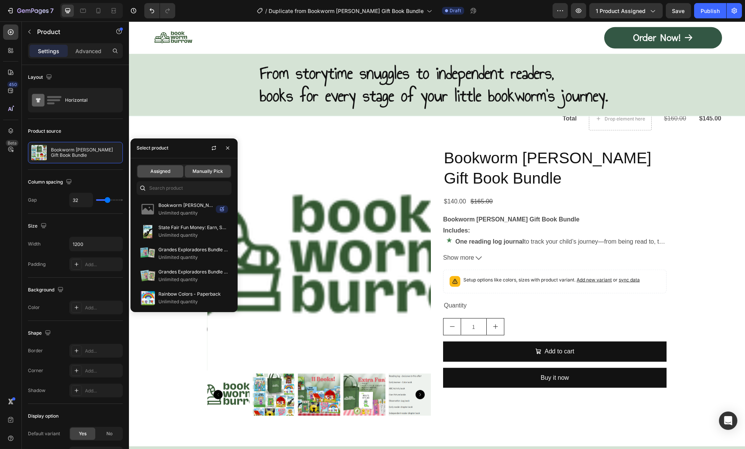
click at [165, 174] on span "Assigned" at bounding box center [160, 171] width 20 height 7
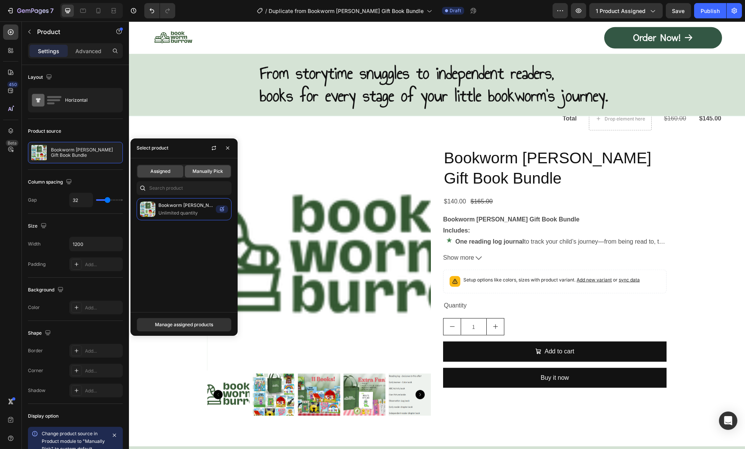
click at [192, 171] on div "Manually Pick" at bounding box center [208, 171] width 46 height 12
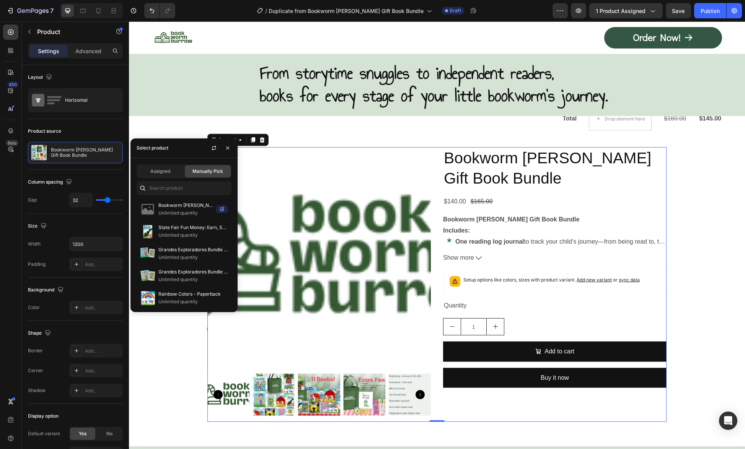
click at [460, 389] on div "Bookworm Burrow Gift Book Bundle Product Title $140.00 Product Price Product Pr…" at bounding box center [554, 284] width 223 height 275
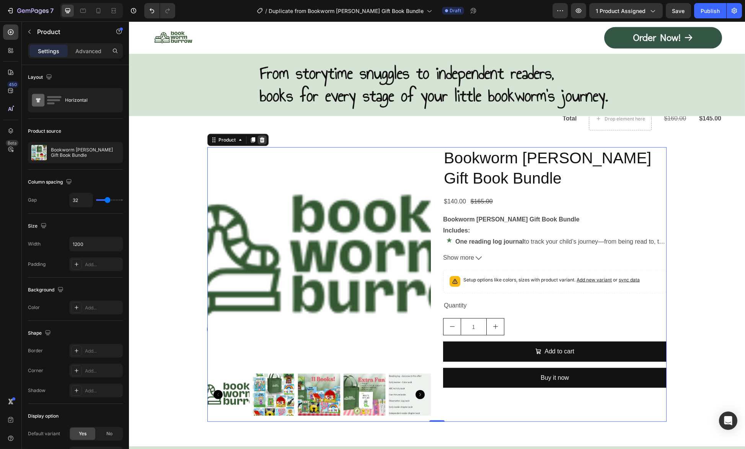
click at [259, 137] on icon at bounding box center [262, 140] width 6 height 6
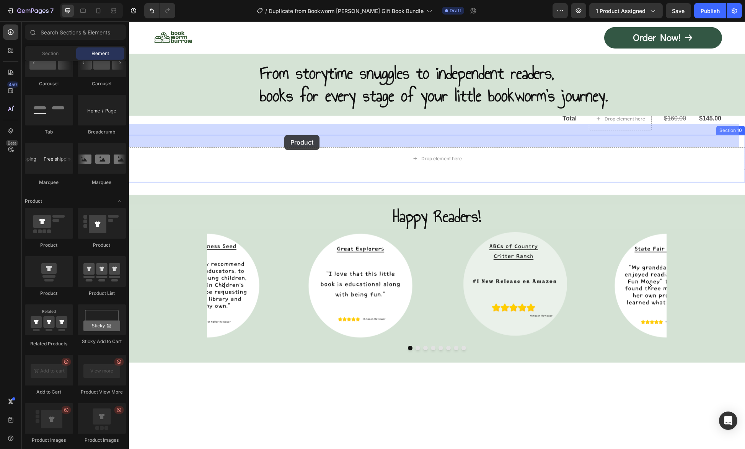
drag, startPoint x: 172, startPoint y: 247, endPoint x: 284, endPoint y: 135, distance: 158.2
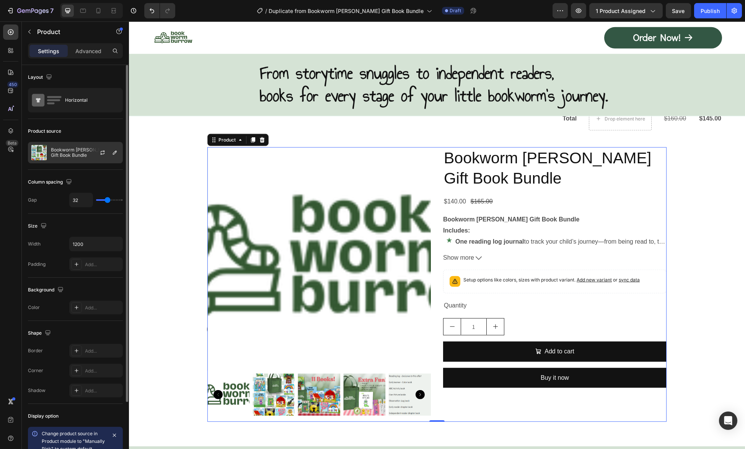
click at [66, 151] on p "Bookworm [PERSON_NAME] Gift Book Bundle" at bounding box center [85, 152] width 68 height 11
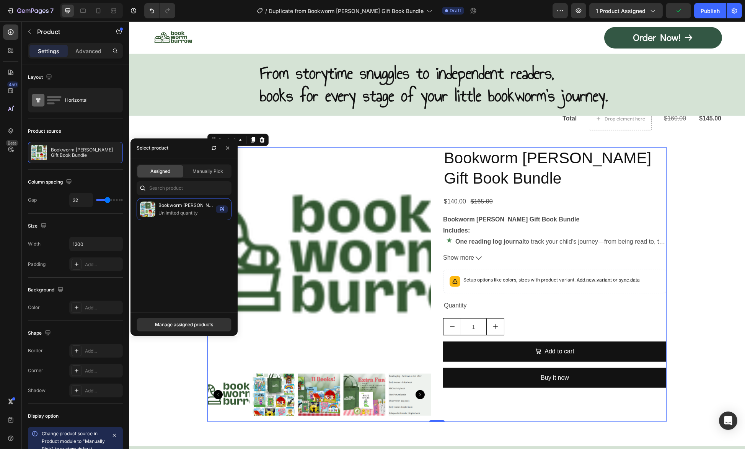
click at [169, 169] on span "Assigned" at bounding box center [160, 171] width 20 height 7
click at [208, 172] on span "Manually Pick" at bounding box center [207, 171] width 31 height 7
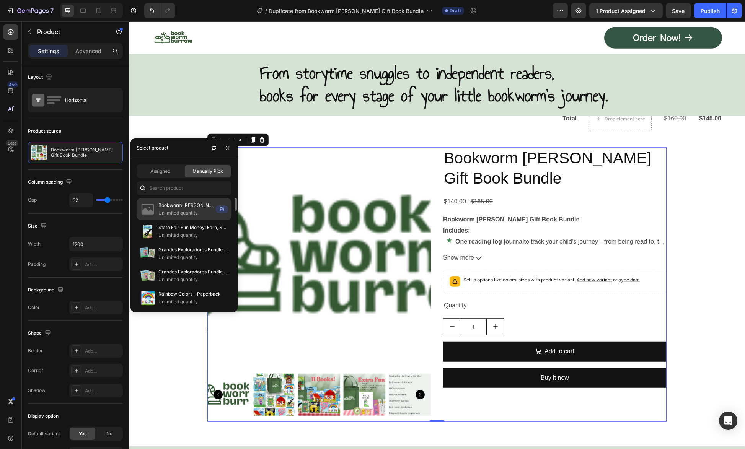
click at [179, 209] on p "Unlimited quantity" at bounding box center [185, 213] width 54 height 8
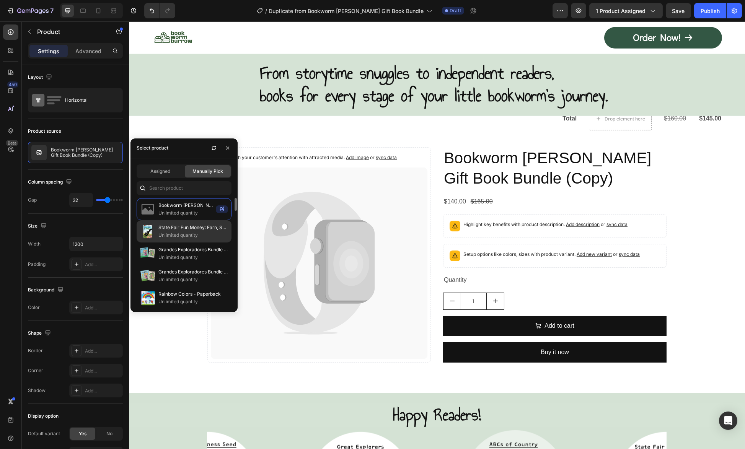
click at [184, 234] on p "Unlimited quantity" at bounding box center [193, 235] width 70 height 8
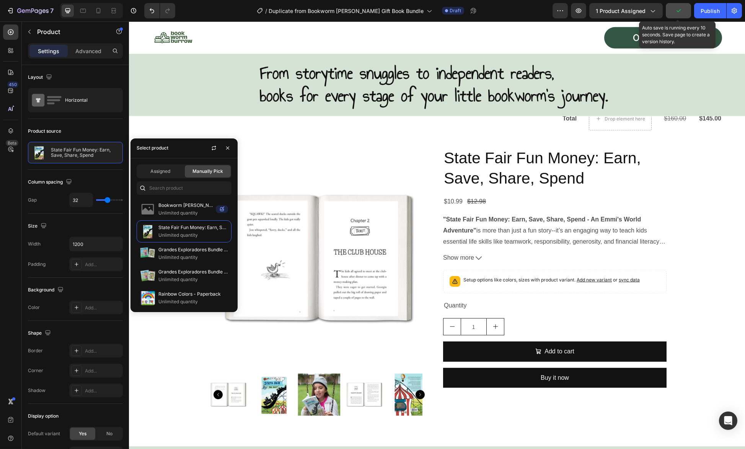
click at [685, 9] on button "button" at bounding box center [677, 10] width 25 height 15
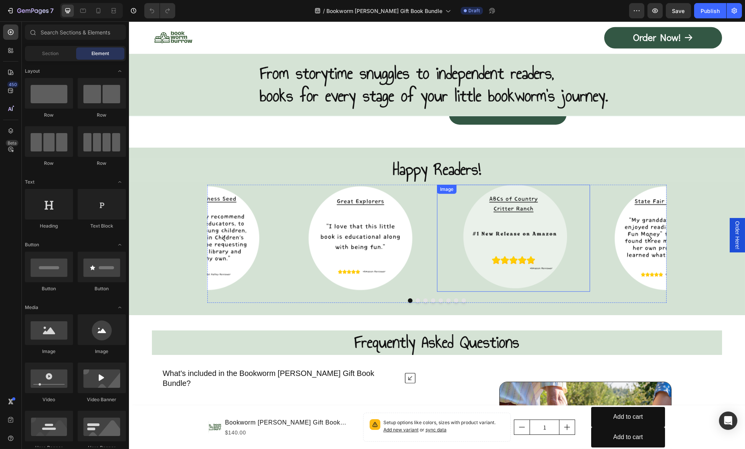
scroll to position [4206, 0]
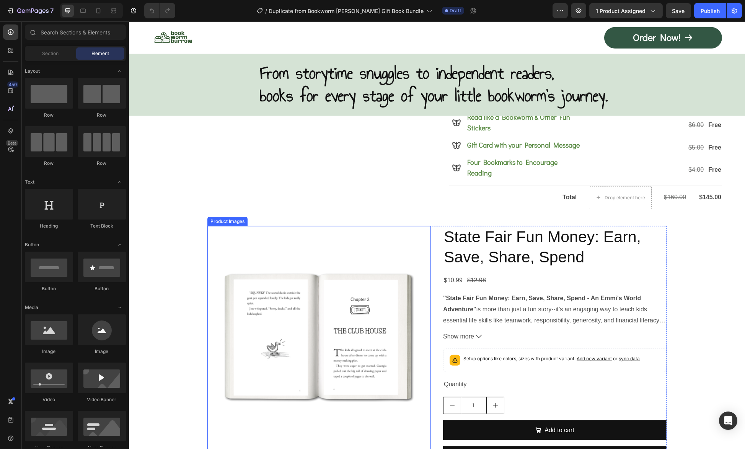
scroll to position [4321, 0]
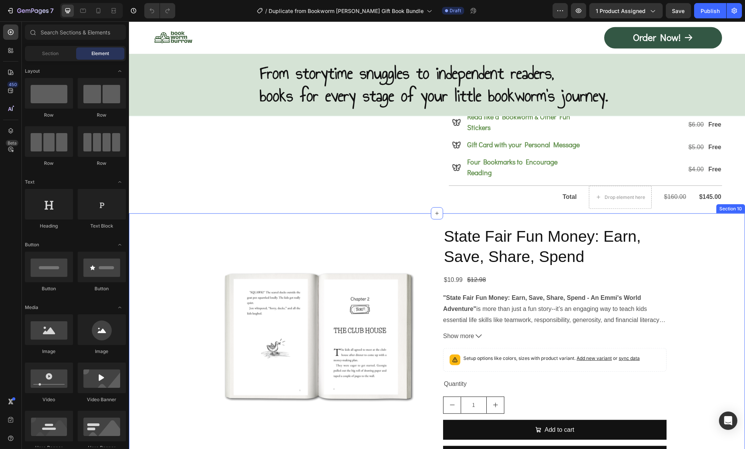
click at [384, 213] on div "Product Images State Fair Fun Money: Earn, Save, Share, Spend Product Title $10…" at bounding box center [437, 362] width 616 height 299
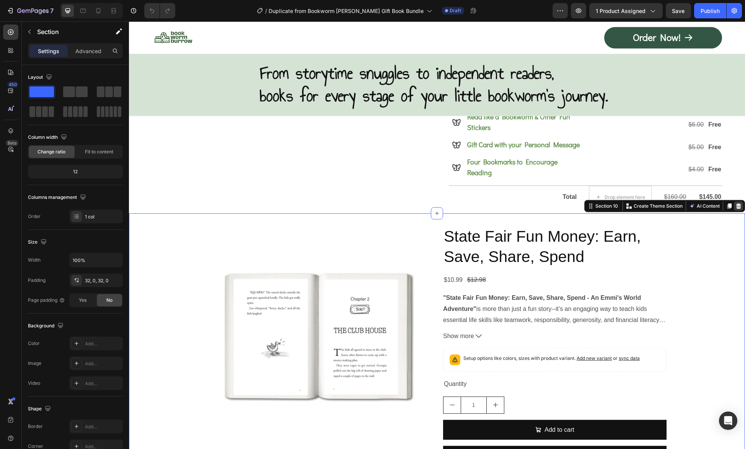
click at [735, 203] on icon at bounding box center [738, 206] width 6 height 6
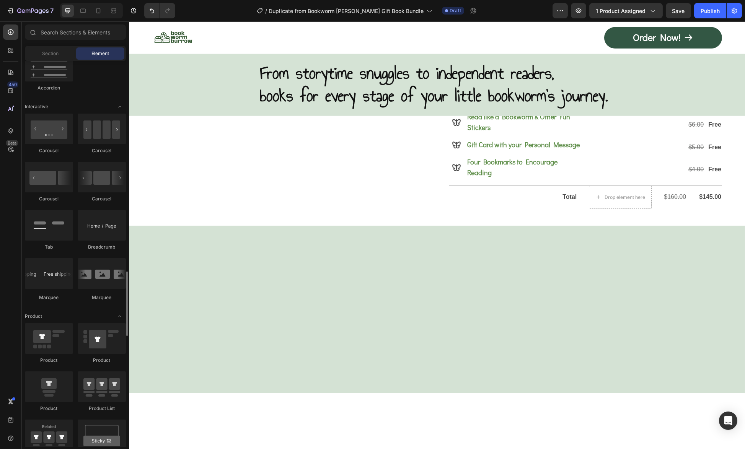
scroll to position [882, 0]
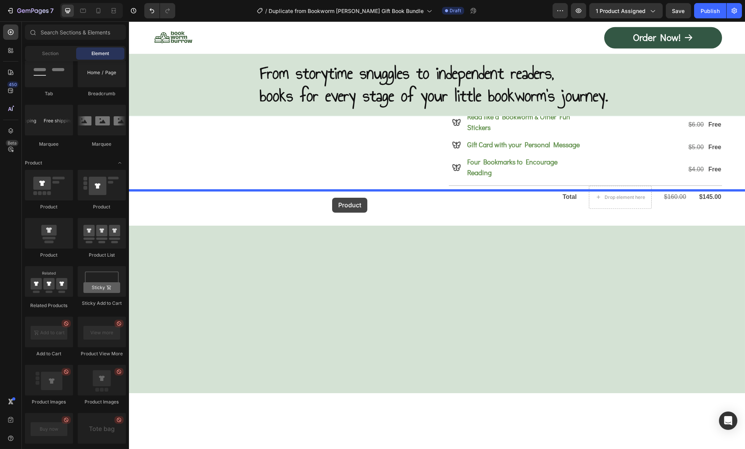
drag, startPoint x: 170, startPoint y: 215, endPoint x: 332, endPoint y: 198, distance: 163.1
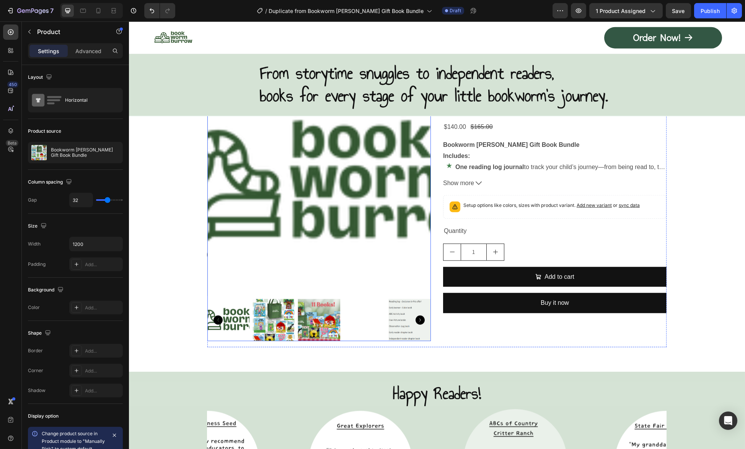
scroll to position [4398, 0]
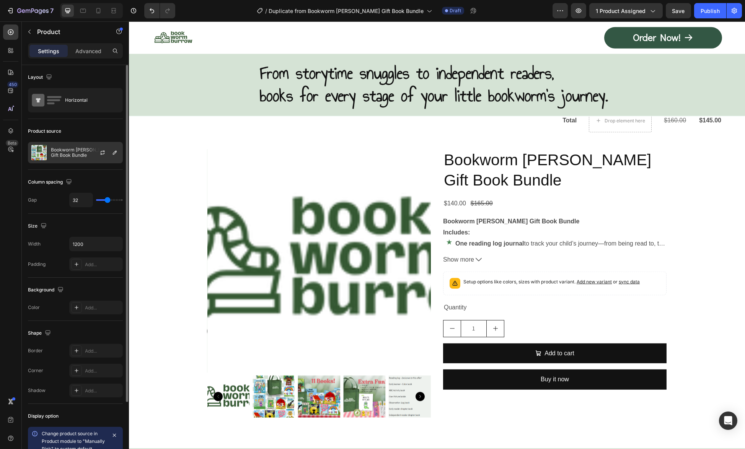
click at [77, 154] on p "Bookworm [PERSON_NAME] Gift Book Bundle" at bounding box center [85, 152] width 68 height 11
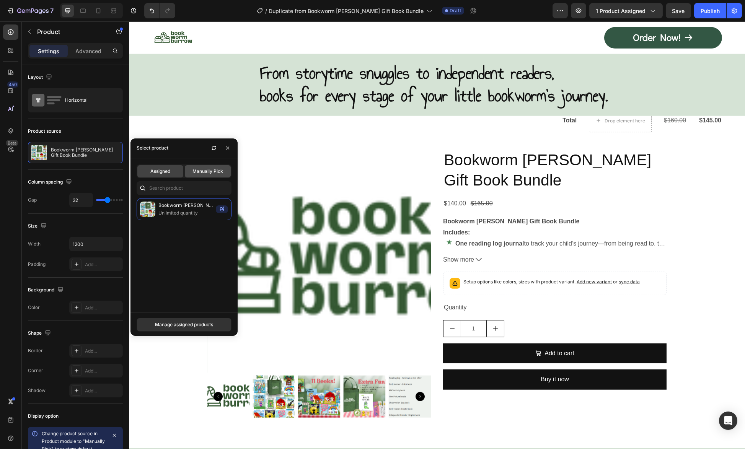
click at [207, 172] on span "Manually Pick" at bounding box center [207, 171] width 31 height 7
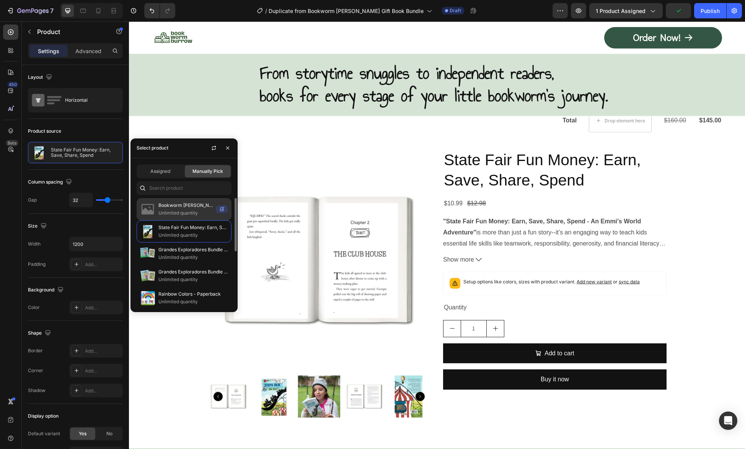
click at [195, 207] on p "Bookworm Burrow Gift Book Bundle (Copy)" at bounding box center [185, 206] width 54 height 8
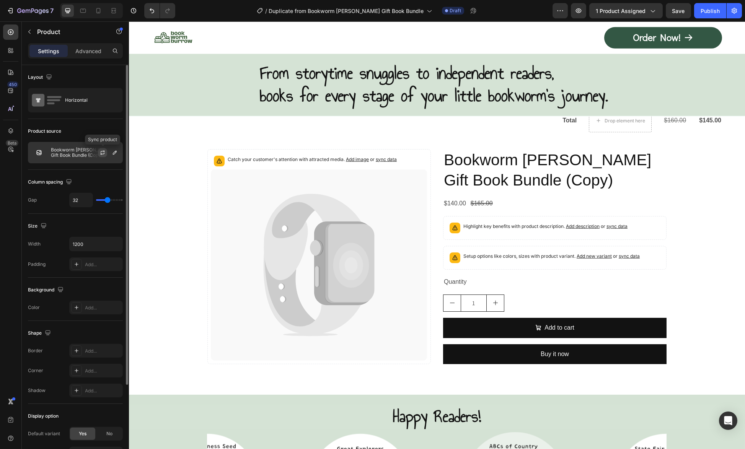
click at [101, 153] on icon "button" at bounding box center [102, 154] width 4 height 2
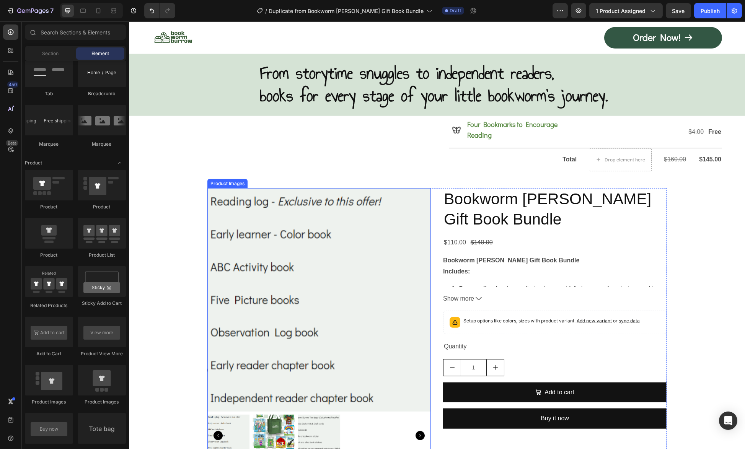
scroll to position [4359, 0]
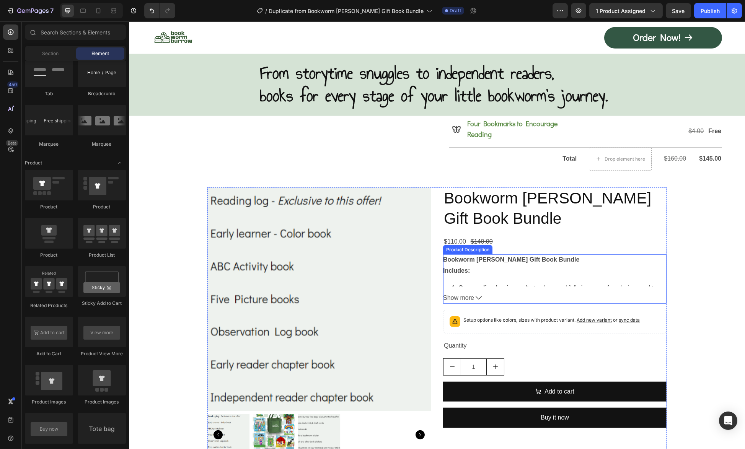
click at [475, 295] on icon at bounding box center [478, 298] width 6 height 6
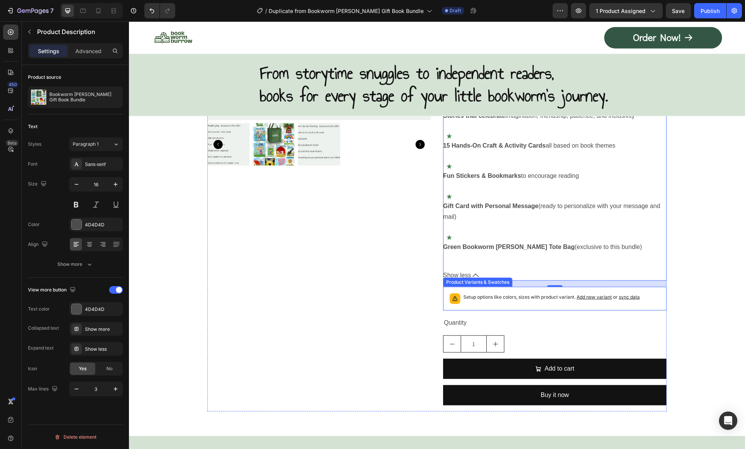
scroll to position [4436, 0]
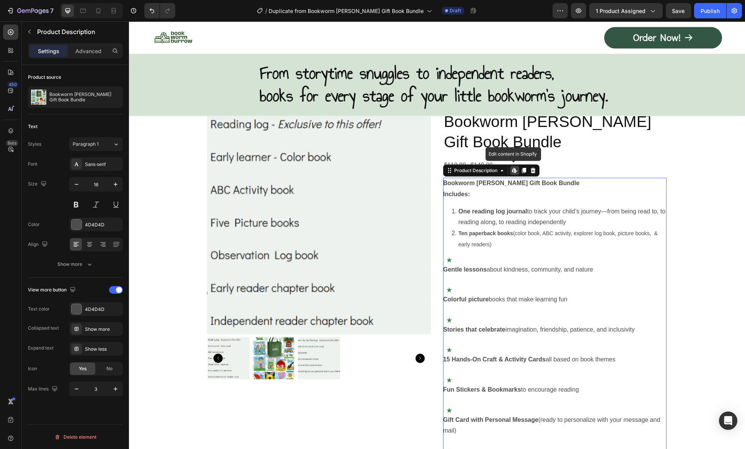
click at [515, 168] on icon at bounding box center [515, 169] width 1 height 3
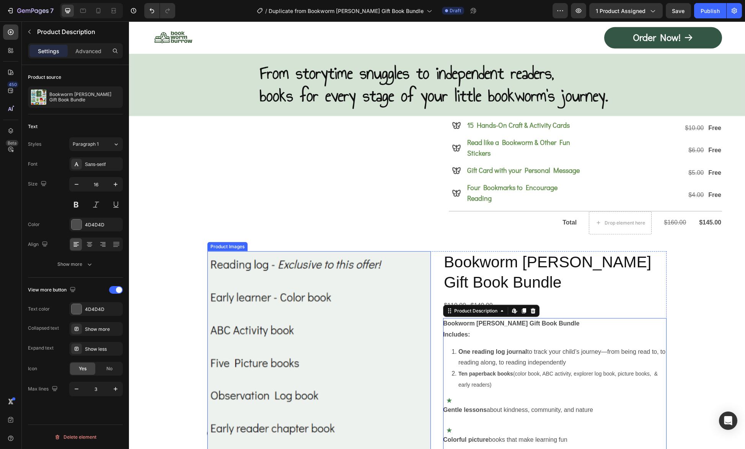
scroll to position [4283, 0]
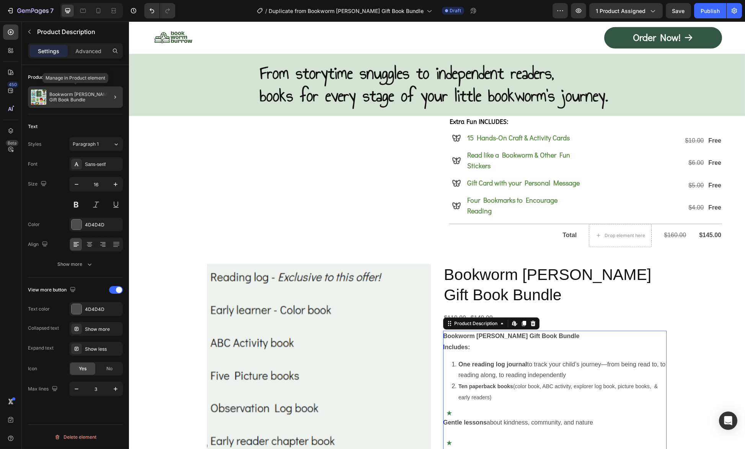
click at [94, 96] on p "Bookworm [PERSON_NAME] Gift Book Bundle" at bounding box center [84, 97] width 70 height 11
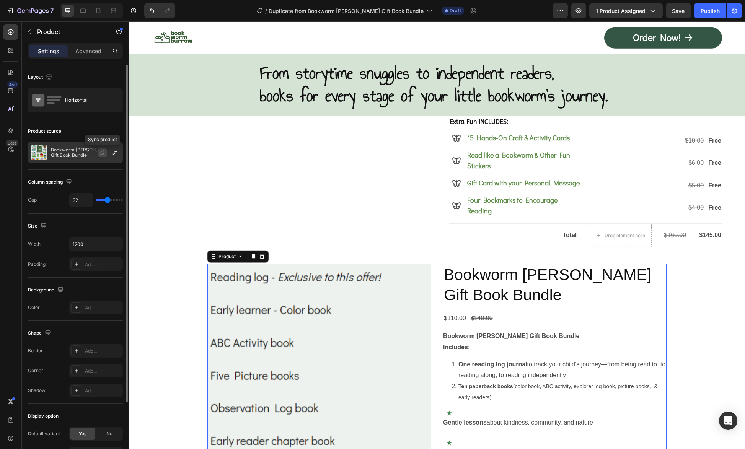
click at [105, 152] on icon "button" at bounding box center [102, 153] width 6 height 6
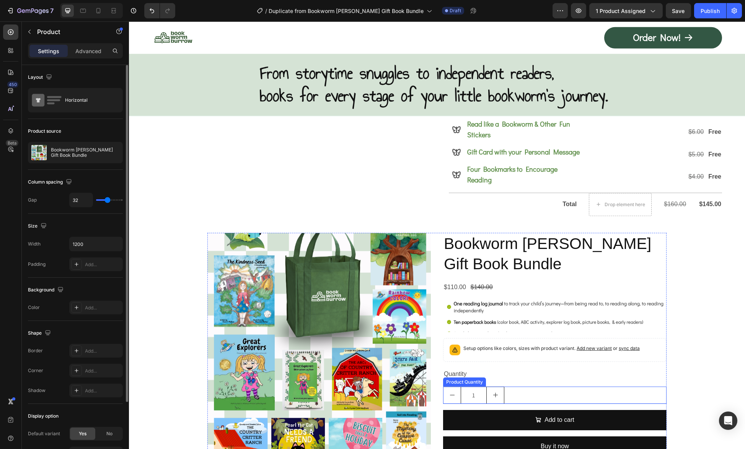
scroll to position [4359, 0]
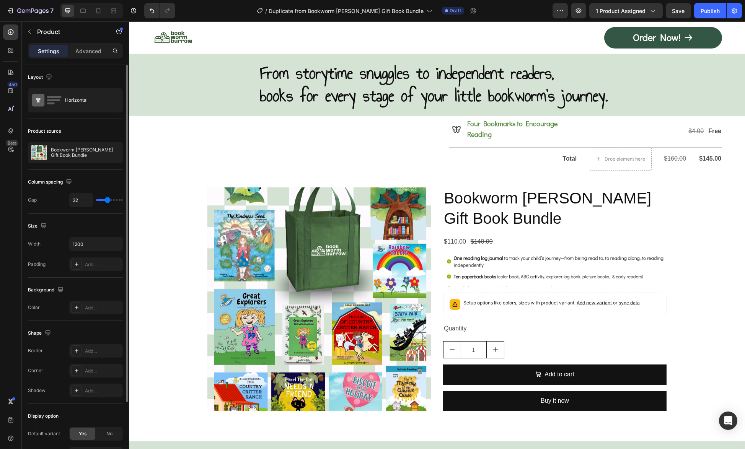
click at [556, 267] on div "Bookworm Burrow Gift Book Bundle Product Title $110.00 Product Price Product Pr…" at bounding box center [554, 302] width 223 height 230
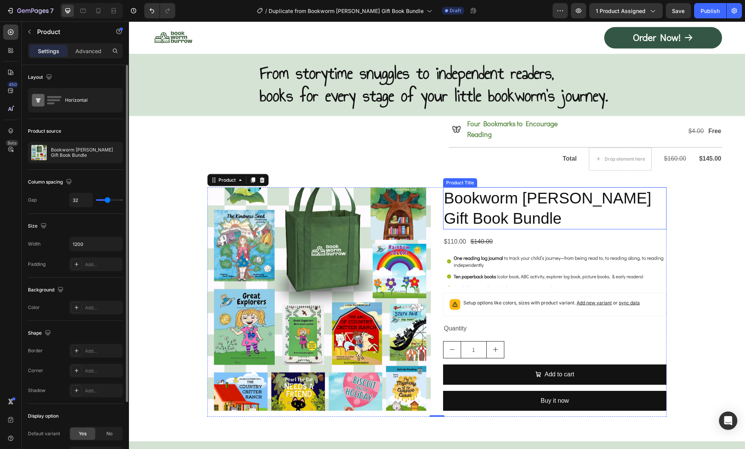
click at [538, 187] on h2 "Bookworm [PERSON_NAME] Gift Book Bundle" at bounding box center [554, 208] width 223 height 42
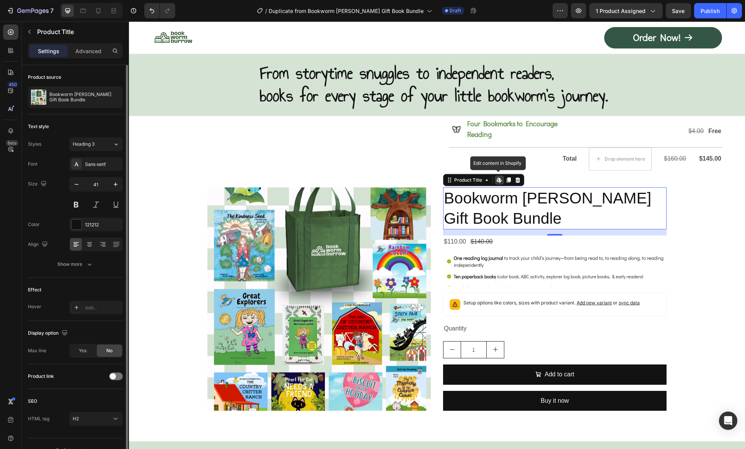
click at [498, 177] on icon at bounding box center [499, 180] width 6 height 6
click at [100, 99] on p "Bookworm [PERSON_NAME] Gift Book Bundle" at bounding box center [84, 97] width 70 height 11
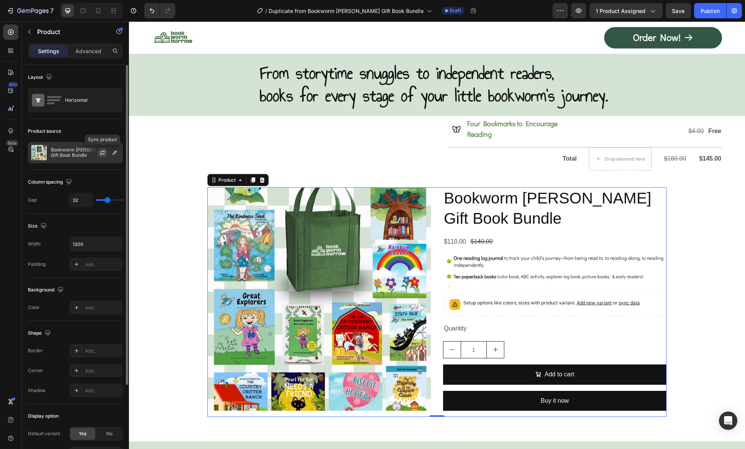
click at [104, 154] on icon "button" at bounding box center [102, 153] width 6 height 6
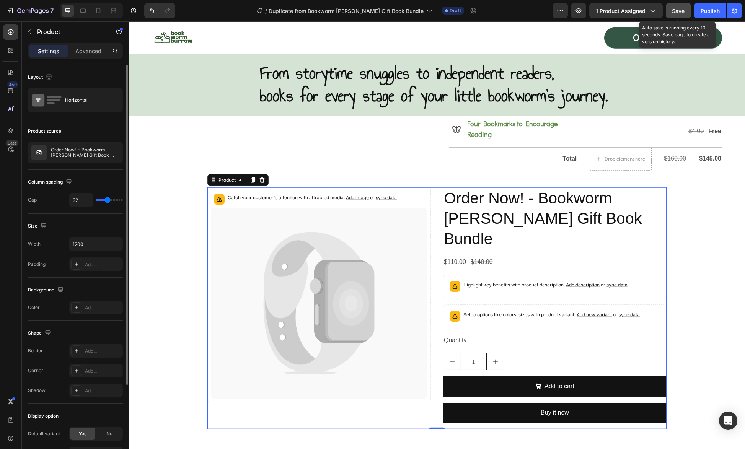
click at [683, 10] on span "Save" at bounding box center [678, 11] width 13 height 7
click at [577, 14] on icon "button" at bounding box center [578, 11] width 8 height 8
click at [683, 8] on span "Save" at bounding box center [678, 11] width 13 height 7
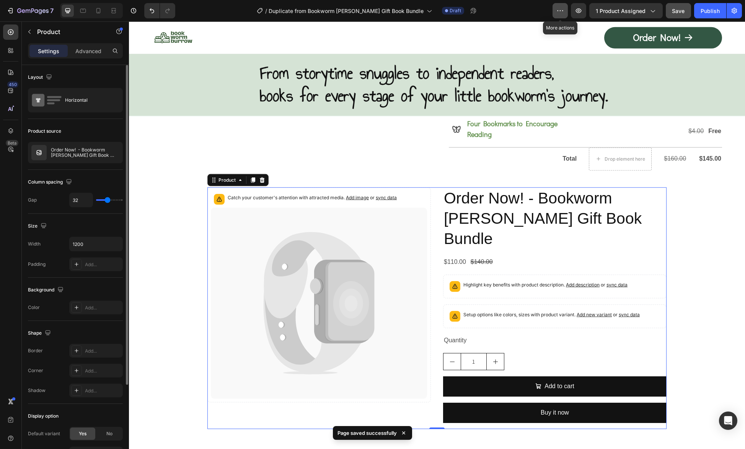
click at [560, 11] on icon "button" at bounding box center [560, 11] width 8 height 8
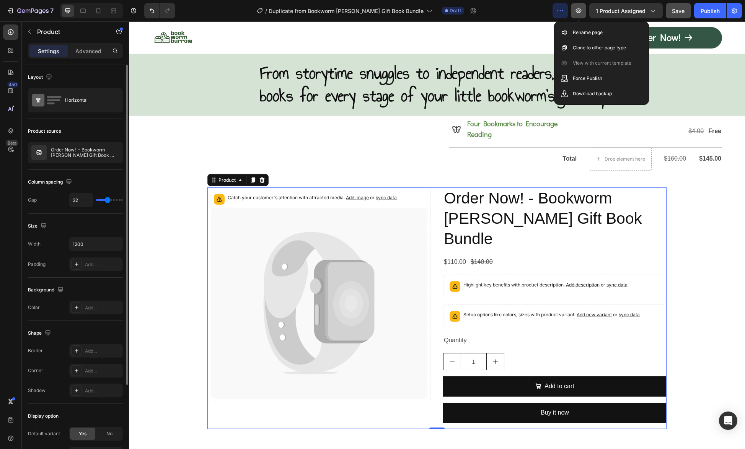
click at [582, 10] on icon "button" at bounding box center [578, 11] width 8 height 8
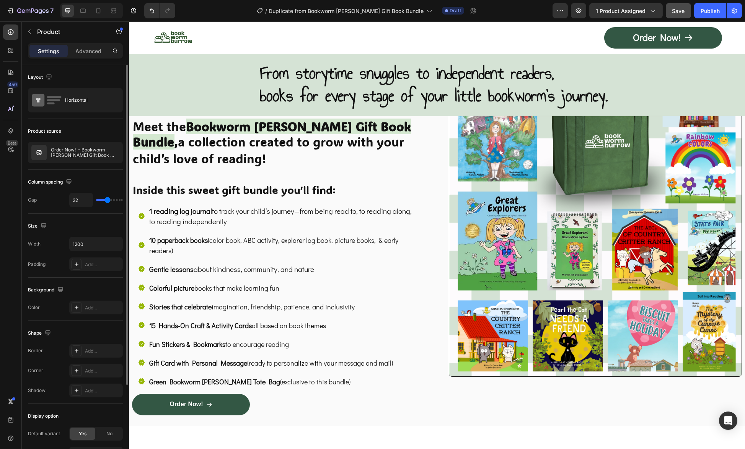
scroll to position [0, 0]
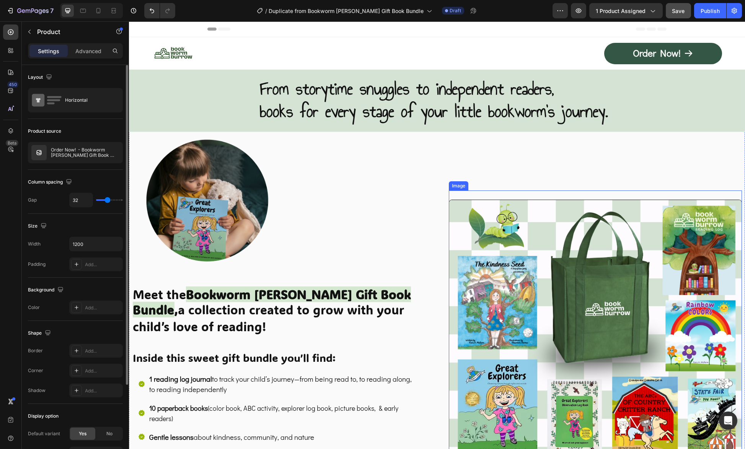
click at [497, 270] on img at bounding box center [595, 372] width 293 height 345
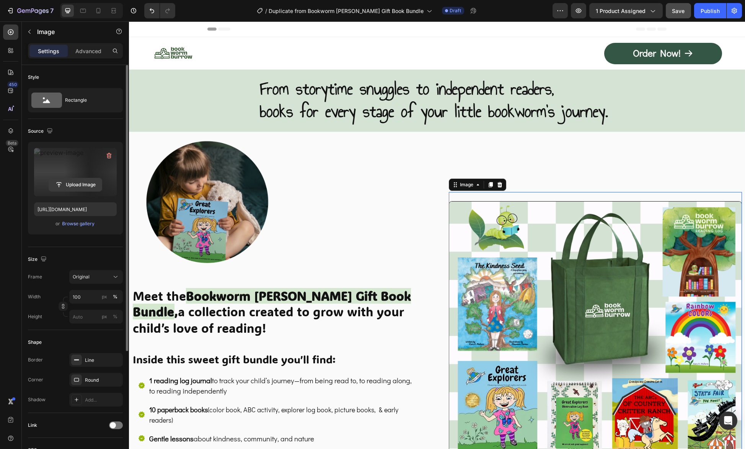
click at [73, 185] on input "file" at bounding box center [75, 184] width 53 height 13
click at [83, 225] on div "Browse gallery" at bounding box center [78, 223] width 33 height 7
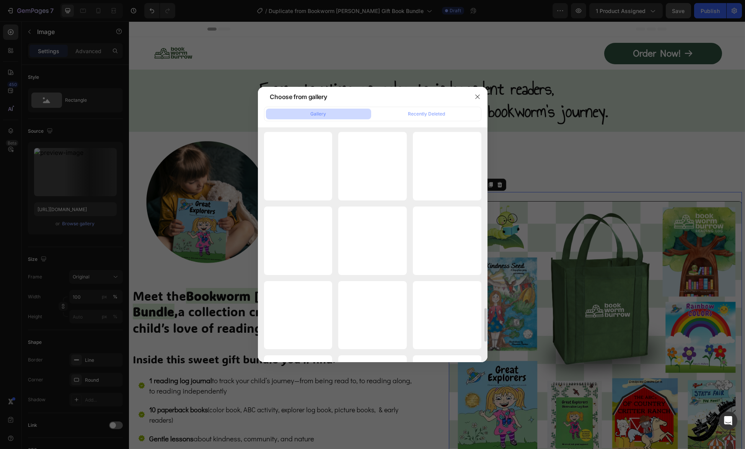
scroll to position [1409, 0]
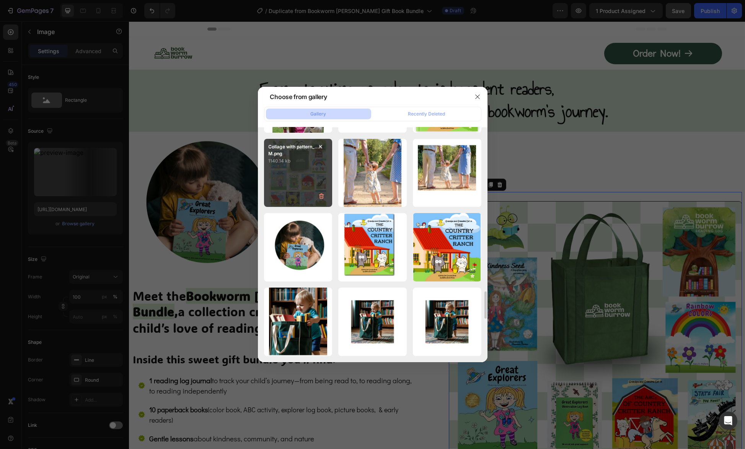
click at [284, 177] on div "Collage with pattern_...KM.png 1140.14 kb" at bounding box center [298, 173] width 68 height 68
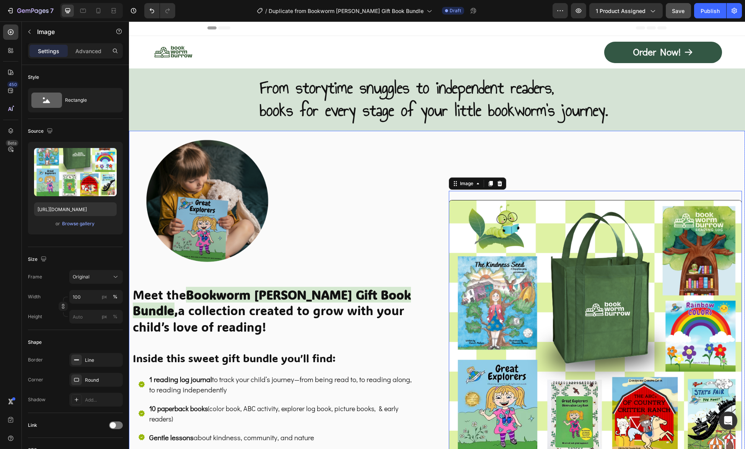
scroll to position [0, 0]
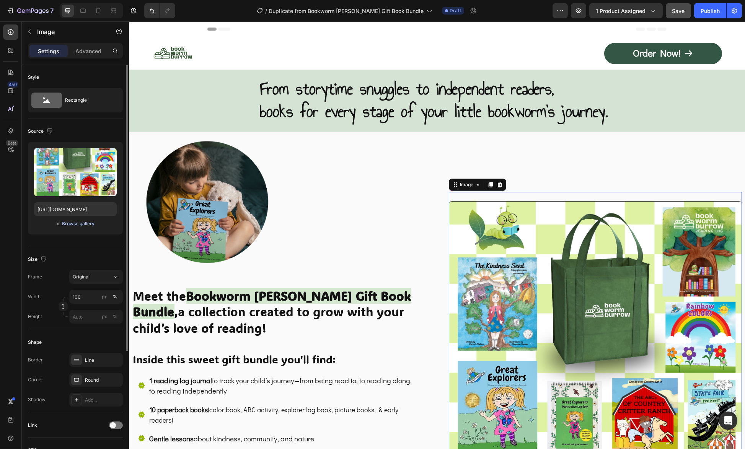
click at [84, 225] on div "Browse gallery" at bounding box center [78, 223] width 33 height 7
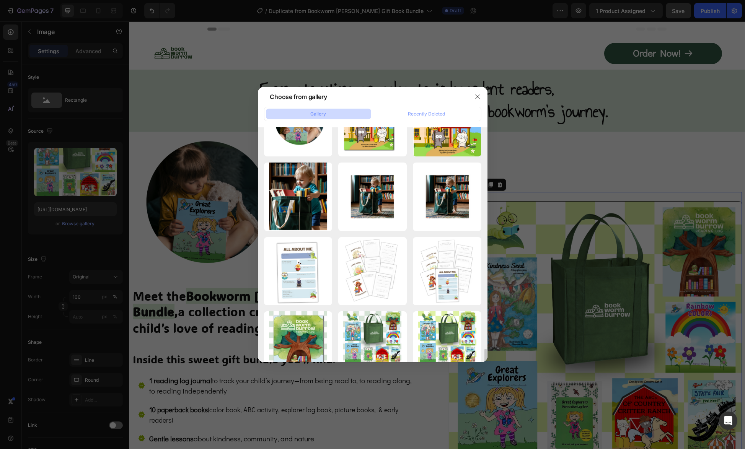
scroll to position [1649, 0]
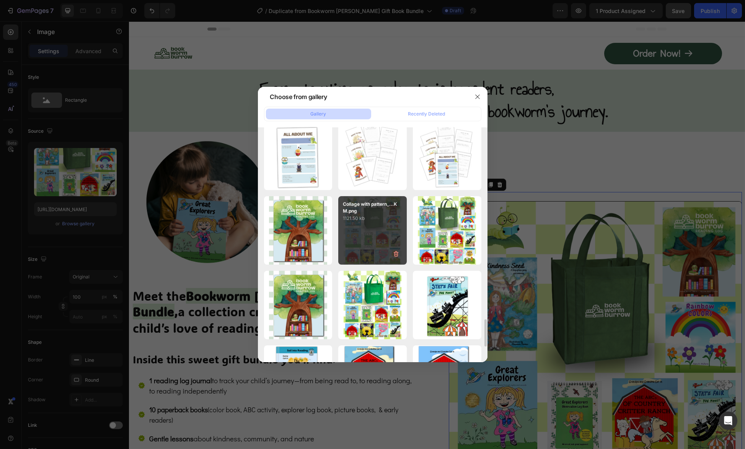
click at [383, 232] on div "Collage with pattern_...KM.png 1121.50 kb" at bounding box center [372, 230] width 68 height 68
type input "https://cdn.shopify.com/s/files/1/0741/4956/0607/files/gempages_581078265737773…"
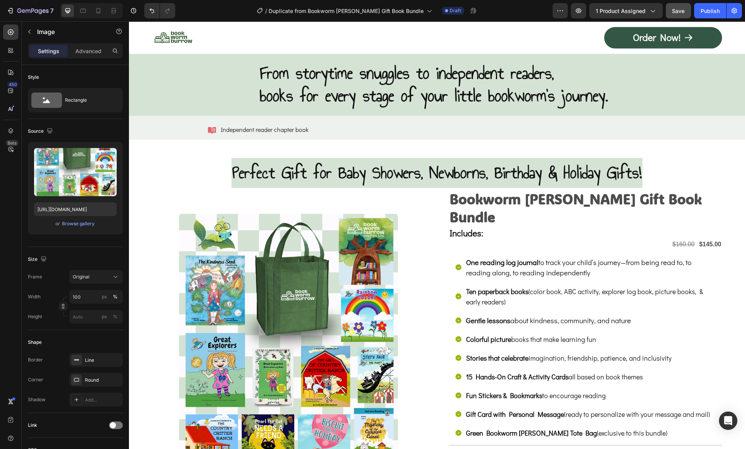
scroll to position [3709, 0]
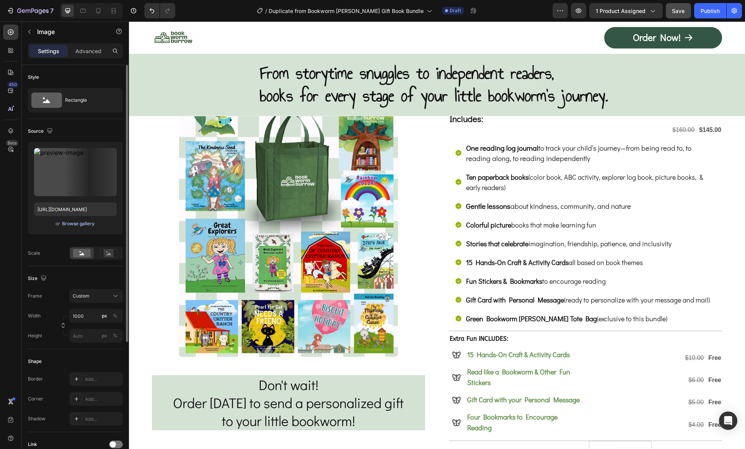
click at [73, 224] on div "Browse gallery" at bounding box center [78, 223] width 33 height 7
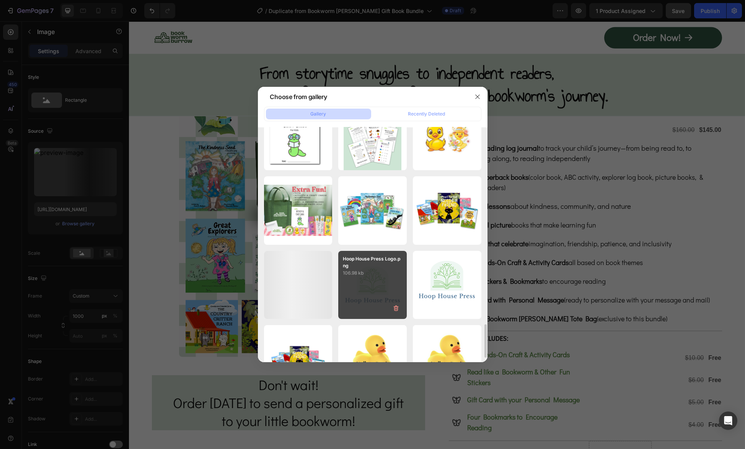
scroll to position [1150, 0]
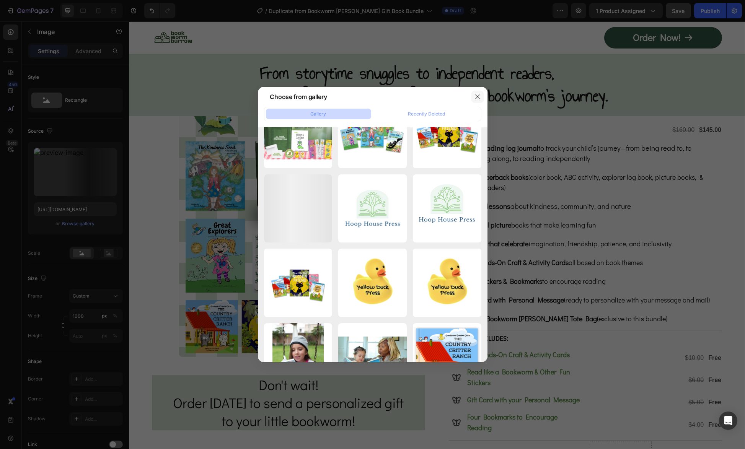
click at [478, 96] on icon "button" at bounding box center [477, 97] width 6 height 6
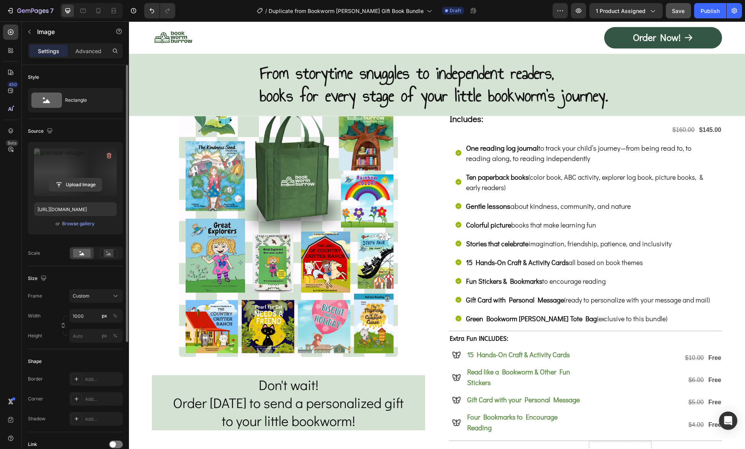
click at [75, 189] on input "file" at bounding box center [75, 184] width 53 height 13
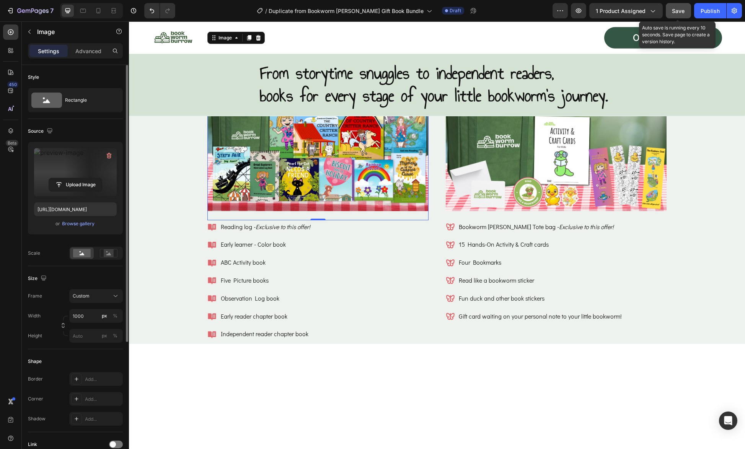
click at [676, 10] on span "Save" at bounding box center [678, 11] width 13 height 7
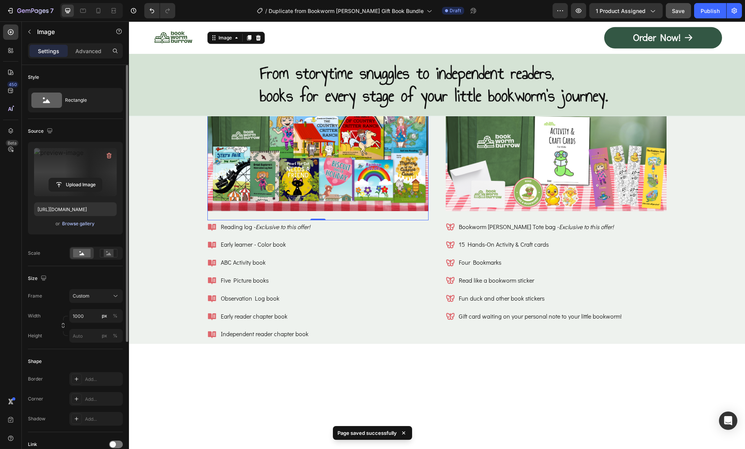
click at [88, 221] on div "Browse gallery" at bounding box center [78, 223] width 33 height 7
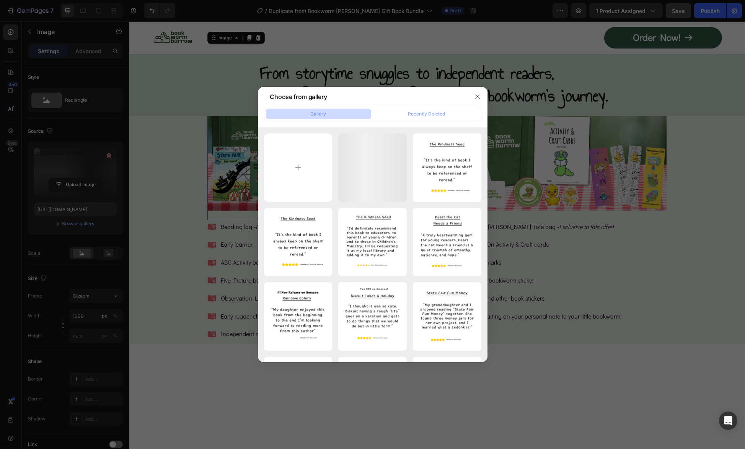
click at [324, 111] on div "Gallery" at bounding box center [319, 114] width 16 height 7
click at [296, 168] on input "file" at bounding box center [298, 167] width 68 height 68
type input "C:\fakepath\Picnic table_1200w_Books.png"
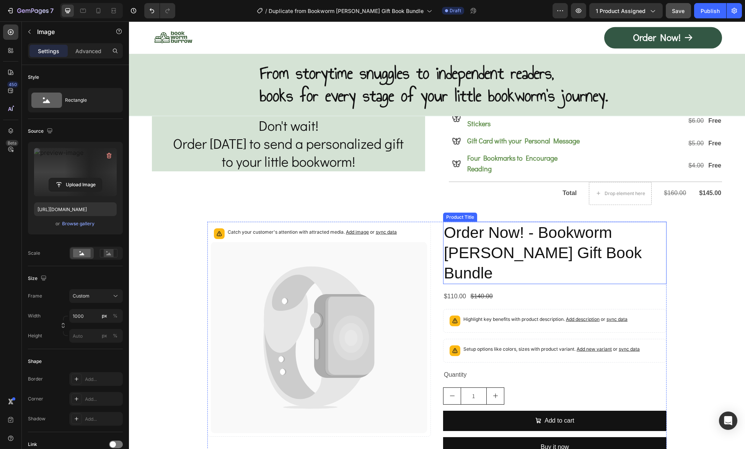
scroll to position [4359, 0]
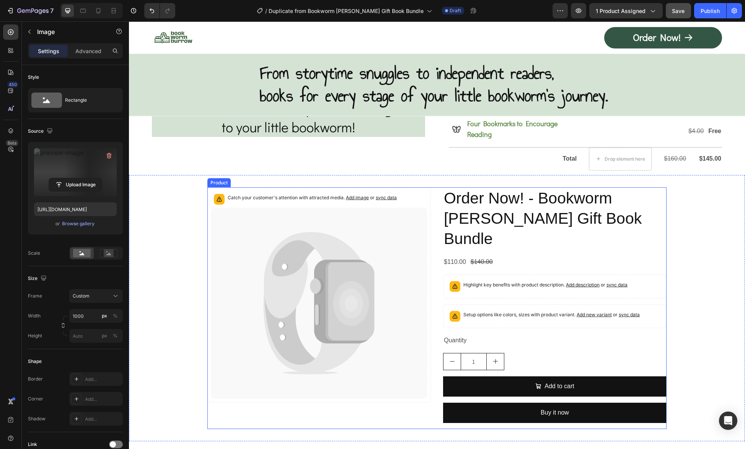
click at [431, 379] on div "Catch your customer's attention with attracted media. Add image or sync data Pr…" at bounding box center [436, 308] width 459 height 242
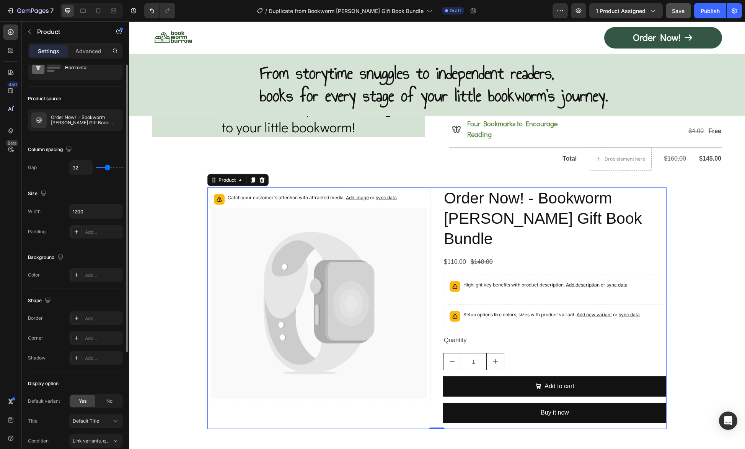
scroll to position [0, 0]
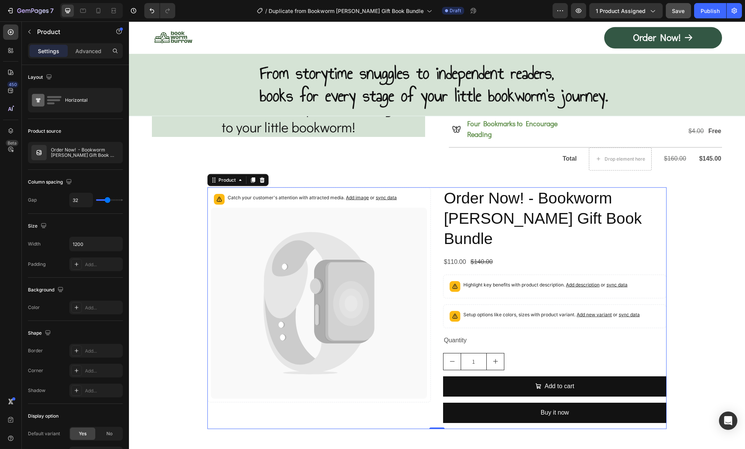
click at [417, 382] on div "Catch your customer's attention with attracted media. Add image or sync data Pr…" at bounding box center [318, 308] width 223 height 242
click at [610, 225] on div "Order Now! - Bookworm Burrow Gift Book Bundle Product Title $110.00 Product Pri…" at bounding box center [554, 308] width 223 height 242
click at [239, 177] on icon at bounding box center [240, 180] width 6 height 6
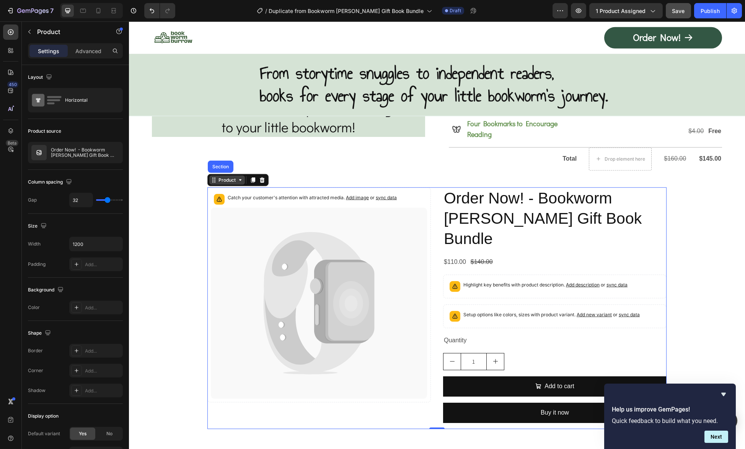
click at [224, 176] on div "Product" at bounding box center [227, 180] width 36 height 9
click at [211, 177] on icon at bounding box center [214, 180] width 6 height 6
click at [239, 177] on icon at bounding box center [240, 180] width 6 height 6
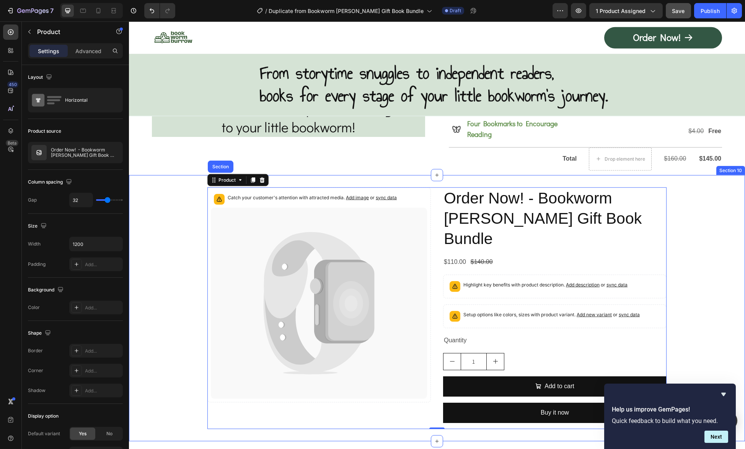
click at [698, 237] on div "Catch your customer's attention with attracted media. Add image or sync data Pr…" at bounding box center [437, 308] width 616 height 242
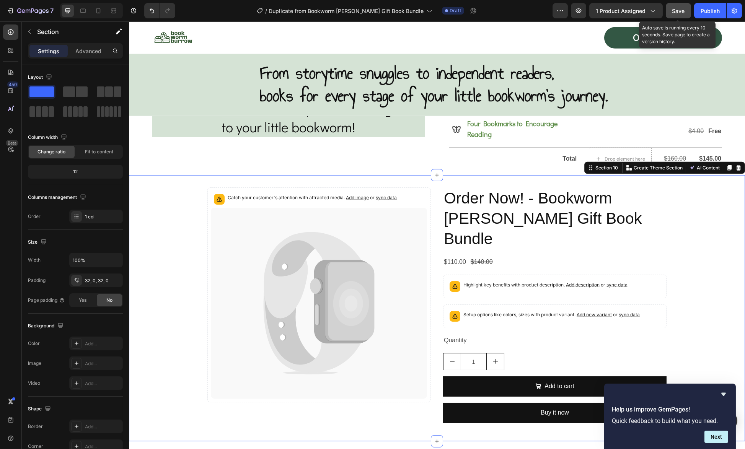
click at [677, 11] on span "Save" at bounding box center [678, 11] width 13 height 7
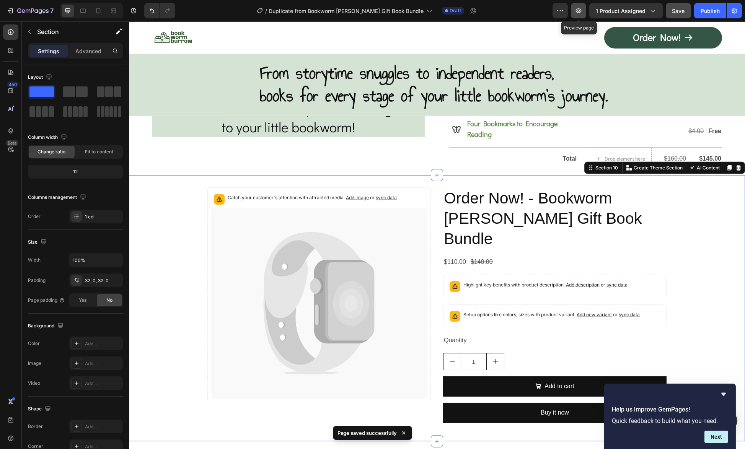
click at [580, 12] on icon "button" at bounding box center [578, 11] width 8 height 8
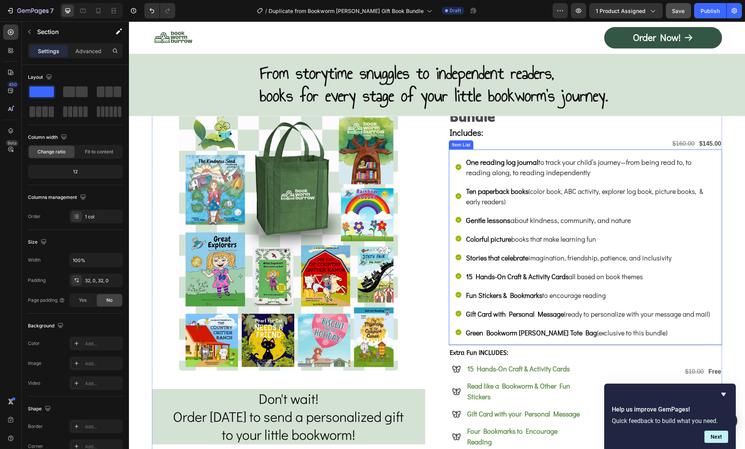
scroll to position [3977, 0]
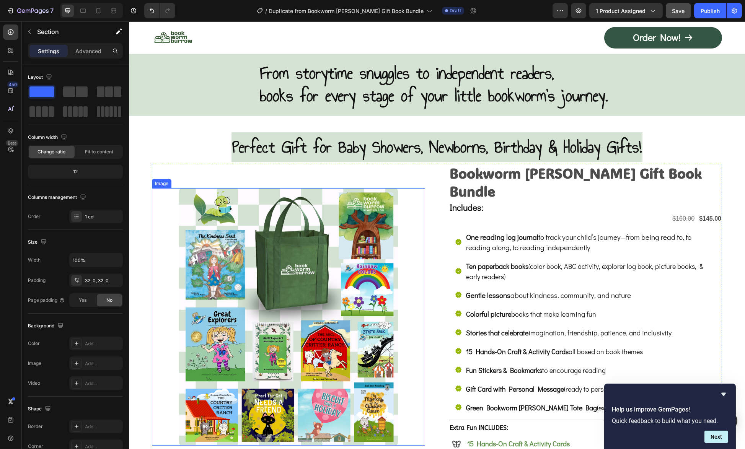
click at [320, 213] on img at bounding box center [288, 316] width 218 height 257
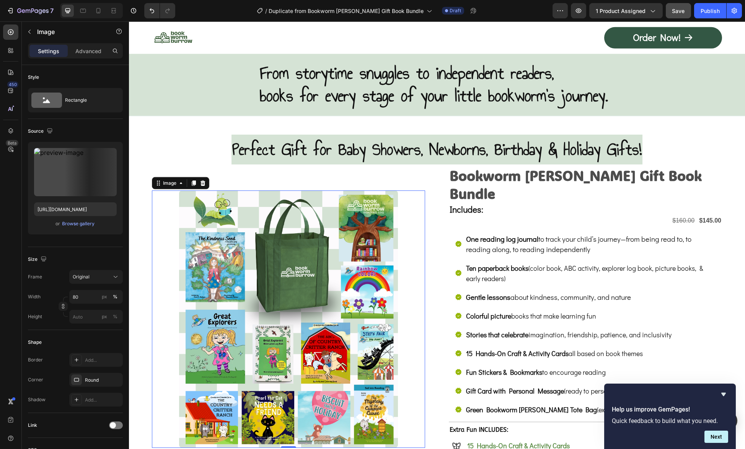
scroll to position [3862, 0]
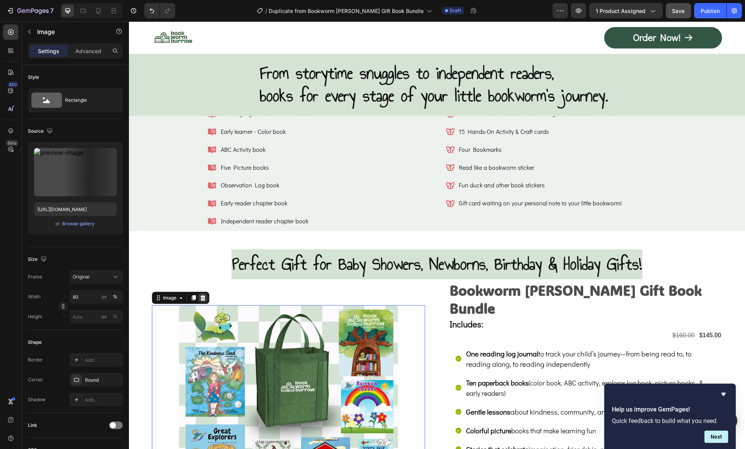
click at [203, 295] on icon at bounding box center [202, 297] width 5 height 5
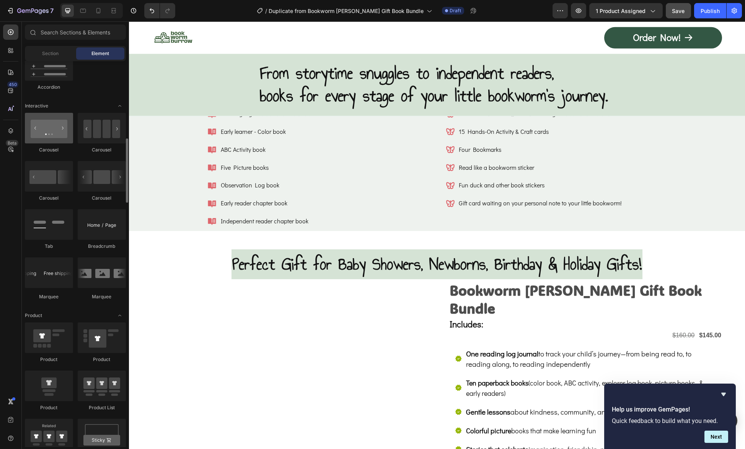
scroll to position [691, 0]
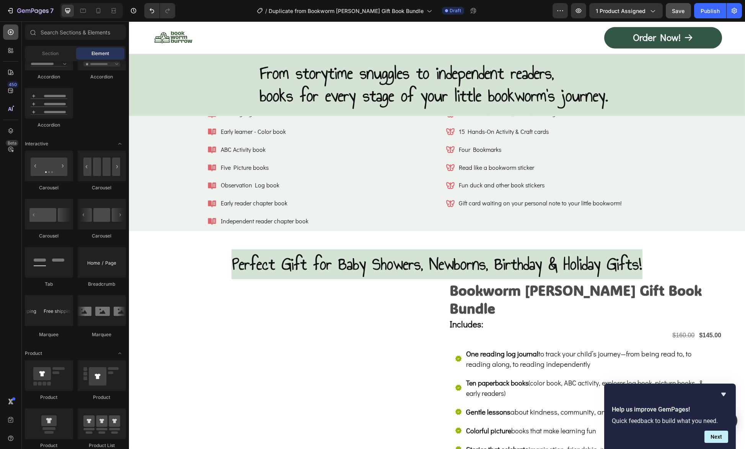
click at [13, 29] on icon at bounding box center [11, 32] width 8 height 8
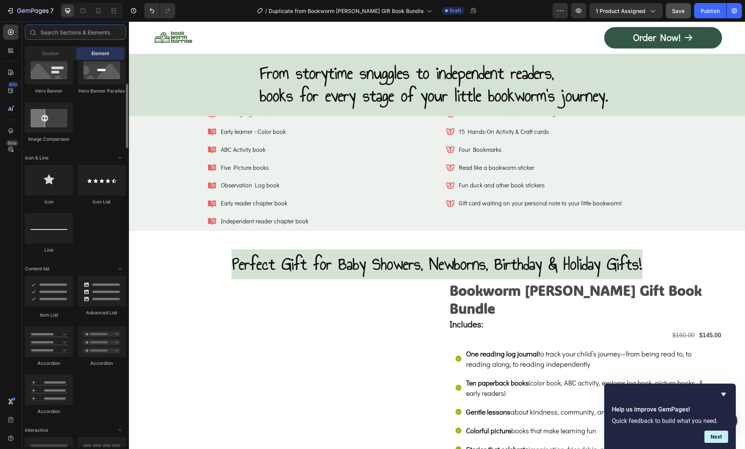
scroll to position [176, 0]
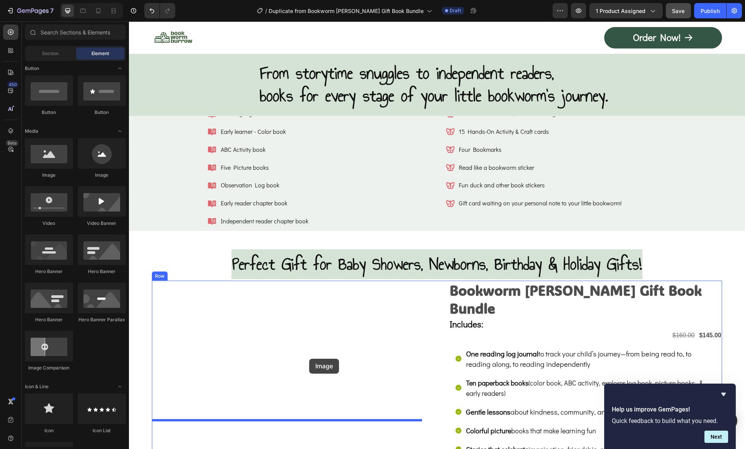
drag, startPoint x: 184, startPoint y: 175, endPoint x: 309, endPoint y: 359, distance: 221.9
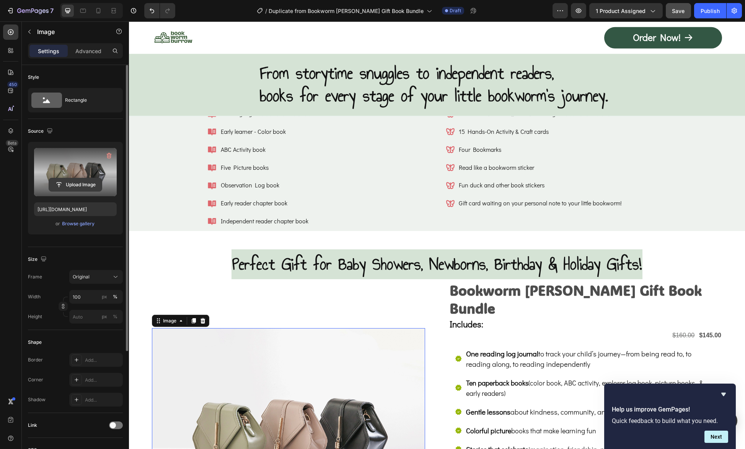
click at [78, 180] on input "file" at bounding box center [75, 184] width 53 height 13
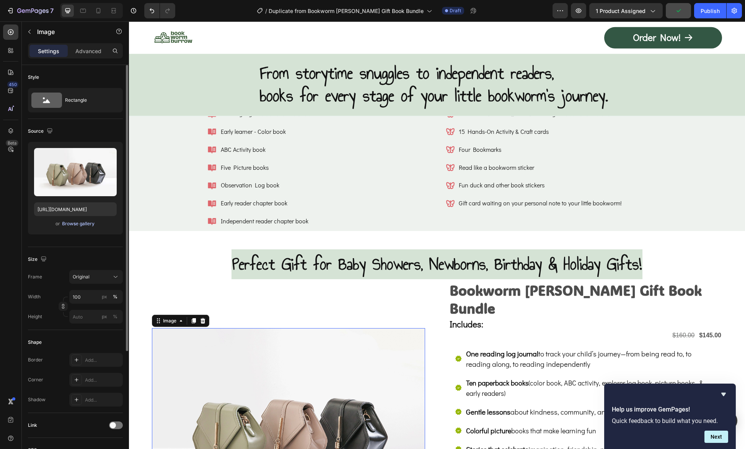
click at [80, 222] on div "Browse gallery" at bounding box center [78, 223] width 33 height 7
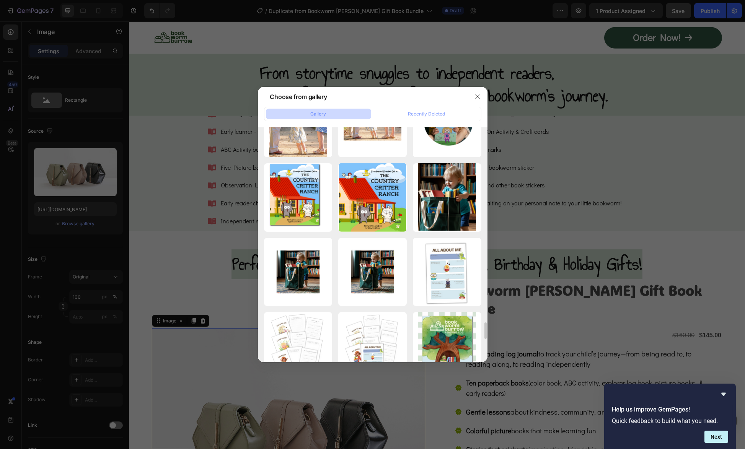
scroll to position [2878, 0]
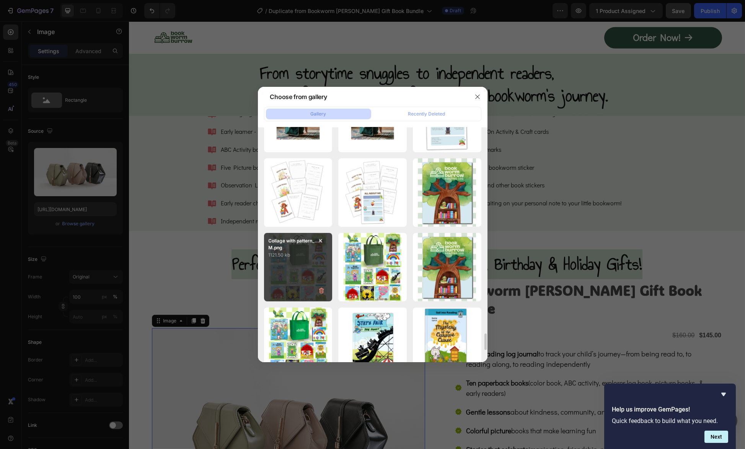
click at [298, 265] on div "Collage with pattern_...KM.png 1121.50 kb" at bounding box center [298, 267] width 68 height 68
type input "https://cdn.shopify.com/s/files/1/0741/4956/0607/files/gempages_581078265737773…"
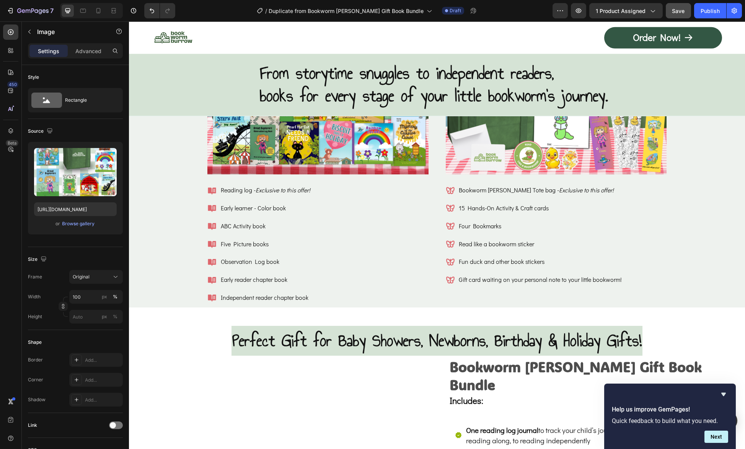
scroll to position [3595, 0]
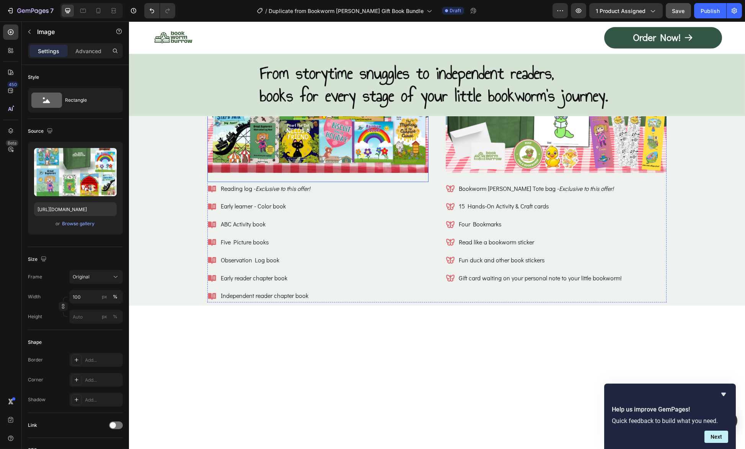
click at [305, 172] on img at bounding box center [317, 90] width 221 height 166
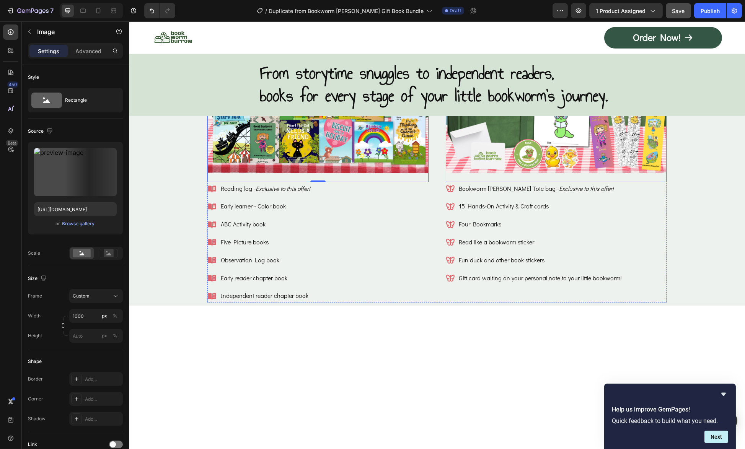
click at [586, 172] on img at bounding box center [556, 90] width 221 height 166
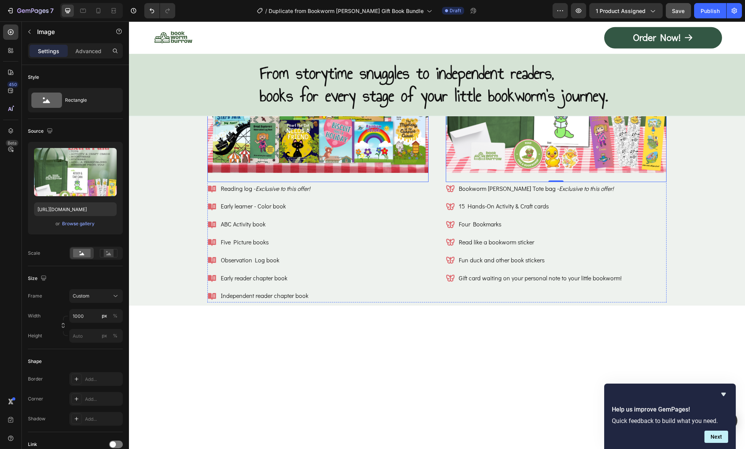
click at [364, 172] on img at bounding box center [317, 90] width 221 height 166
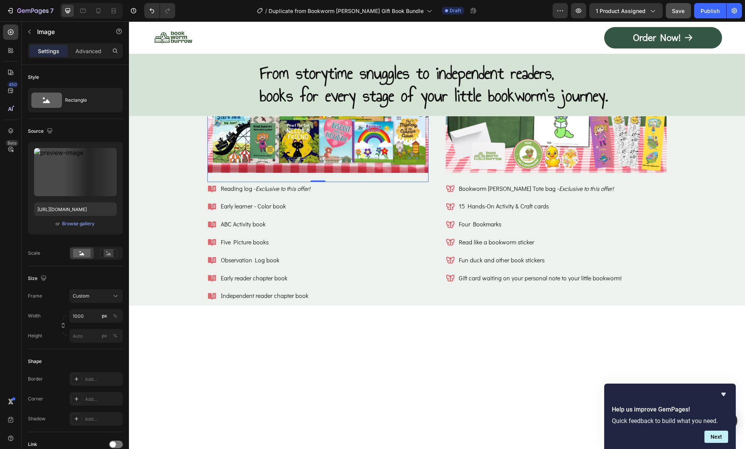
click at [256, 3] on icon at bounding box center [258, 0] width 6 height 6
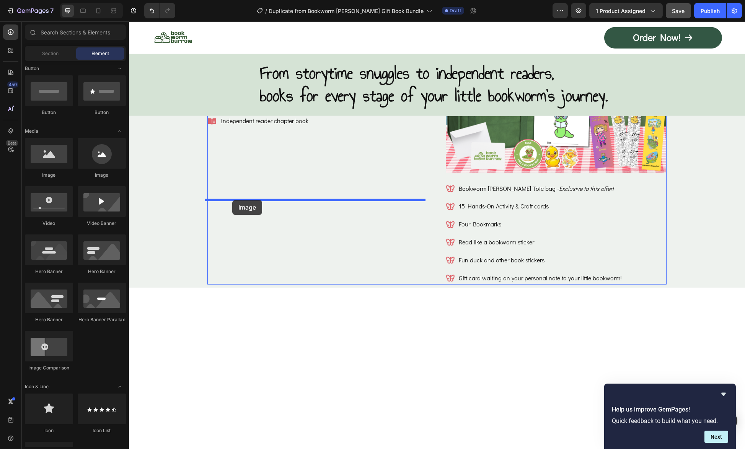
drag, startPoint x: 179, startPoint y: 180, endPoint x: 232, endPoint y: 200, distance: 56.4
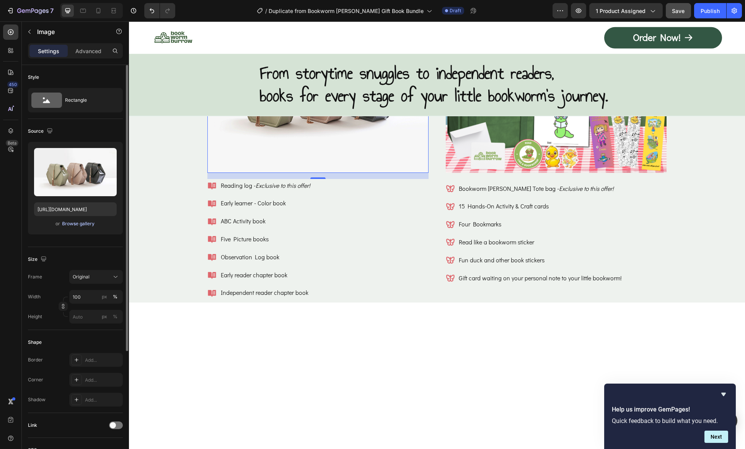
click at [83, 221] on div "Browse gallery" at bounding box center [78, 223] width 33 height 7
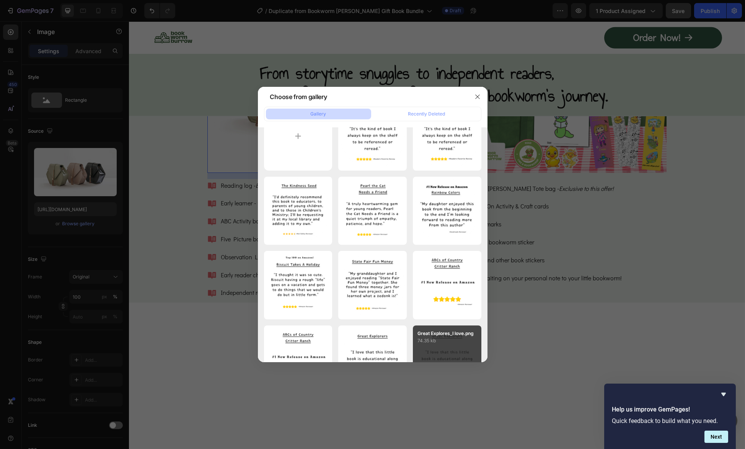
scroll to position [0, 0]
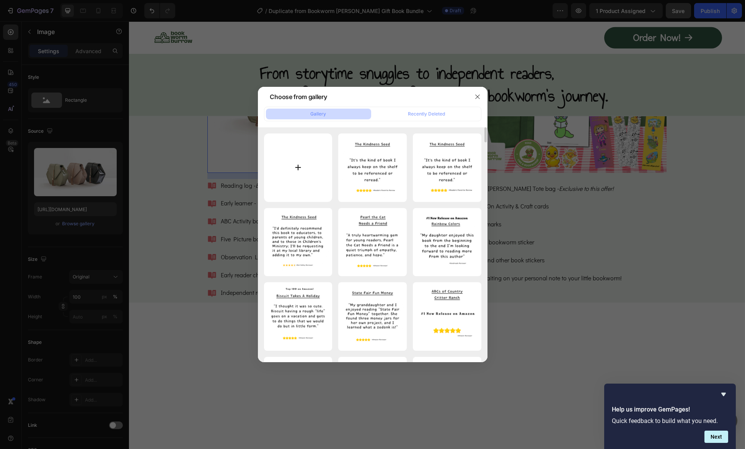
click at [301, 167] on input "file" at bounding box center [298, 167] width 68 height 68
type input "C:\fakepath\Picnic table_1200w_Books.png"
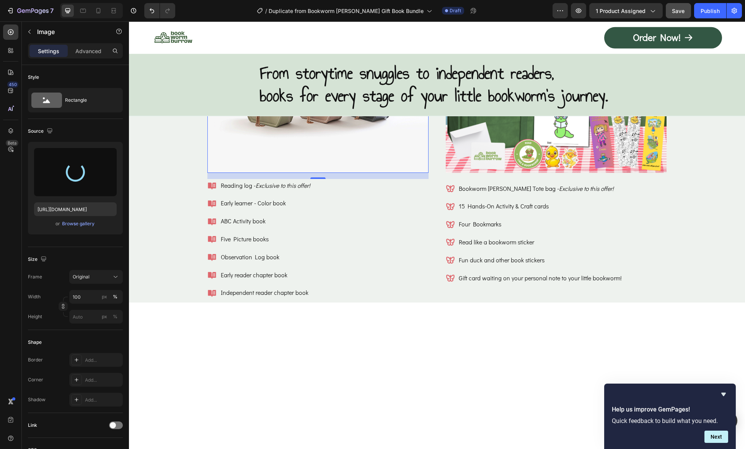
type input "https://cdn.shopify.com/s/files/1/0741/4956/0607/files/gempages_581078265737773…"
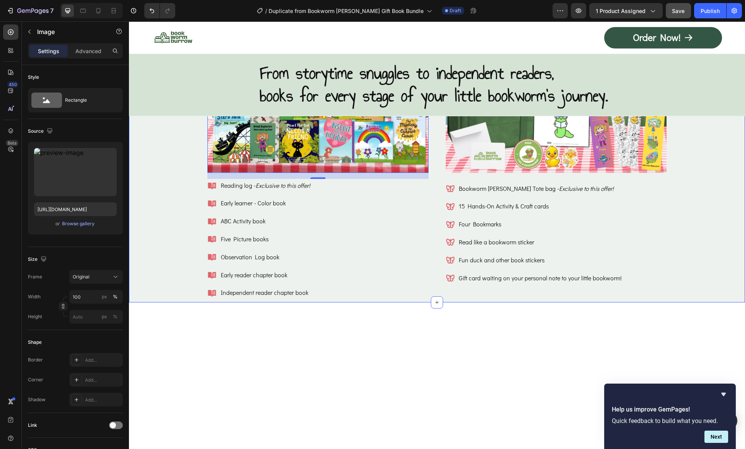
click at [138, 268] on div "What's in the Bookworm Burrow Gift Bundle? Heading Image 16 Reading log - Exclu…" at bounding box center [437, 136] width 616 height 334
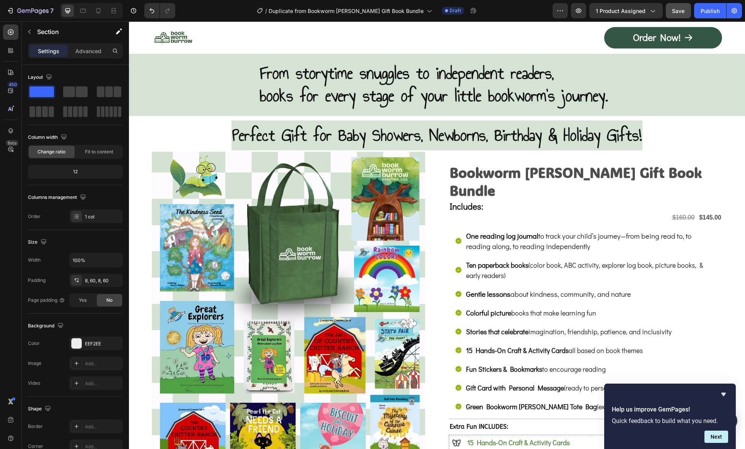
scroll to position [4130, 0]
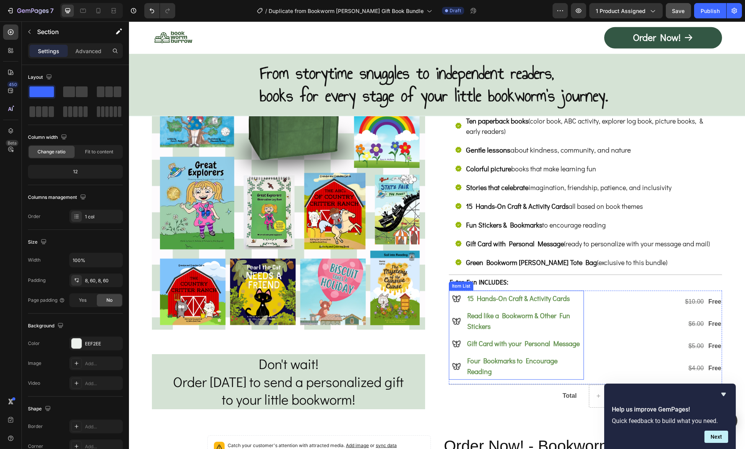
click at [459, 309] on div "Read like a Bookworm & Other Fun Stickers" at bounding box center [516, 321] width 132 height 24
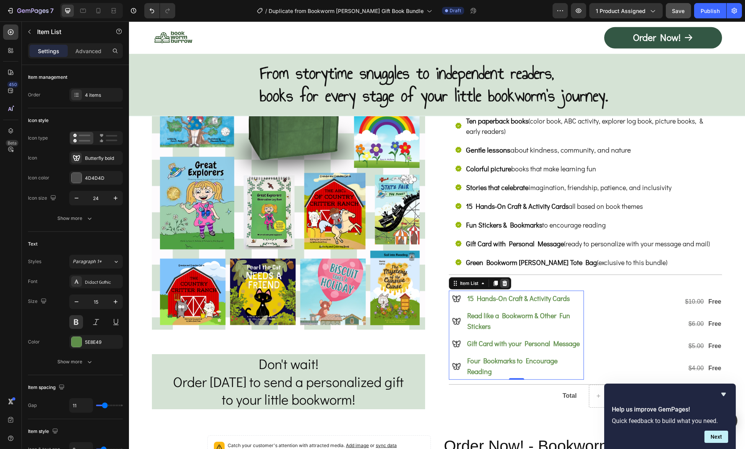
click at [502, 281] on icon at bounding box center [504, 283] width 5 height 5
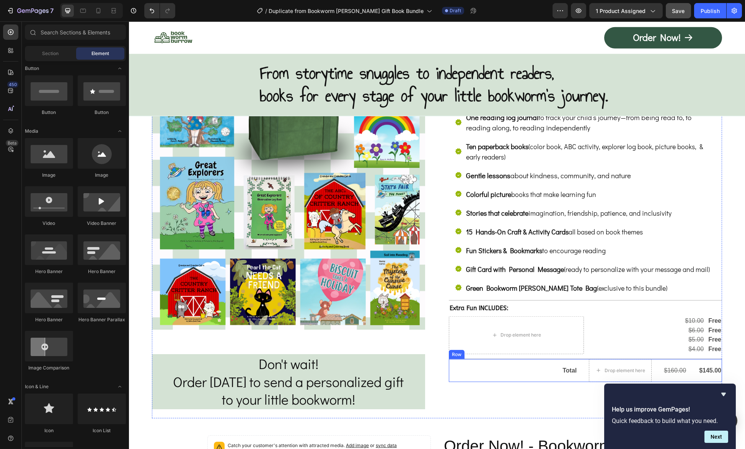
click at [535, 359] on div "Total Text Block Drop element here $160.00 Text Block $145.00 Text Block Row" at bounding box center [585, 370] width 273 height 23
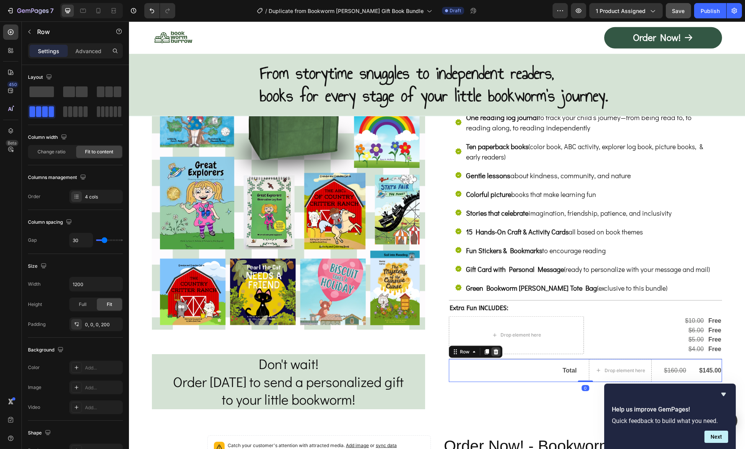
click at [494, 349] on icon at bounding box center [495, 351] width 5 height 5
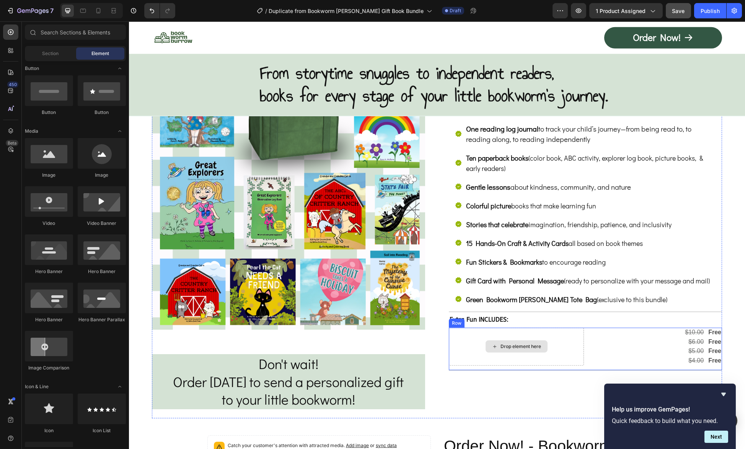
click at [459, 339] on div "Drop element here" at bounding box center [516, 347] width 135 height 38
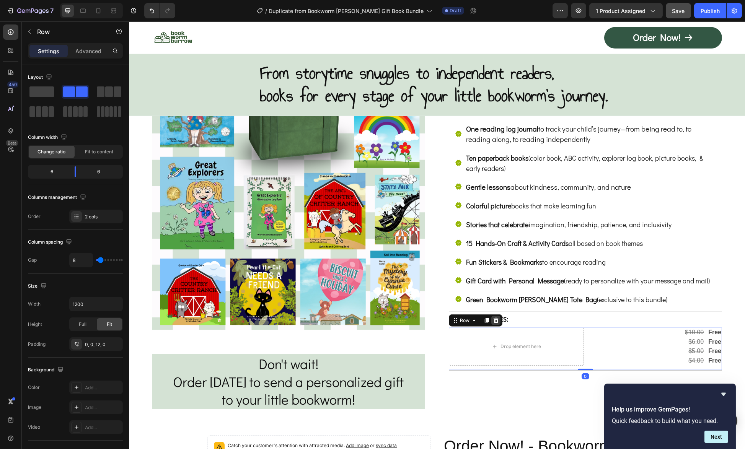
click at [493, 318] on icon at bounding box center [495, 320] width 5 height 5
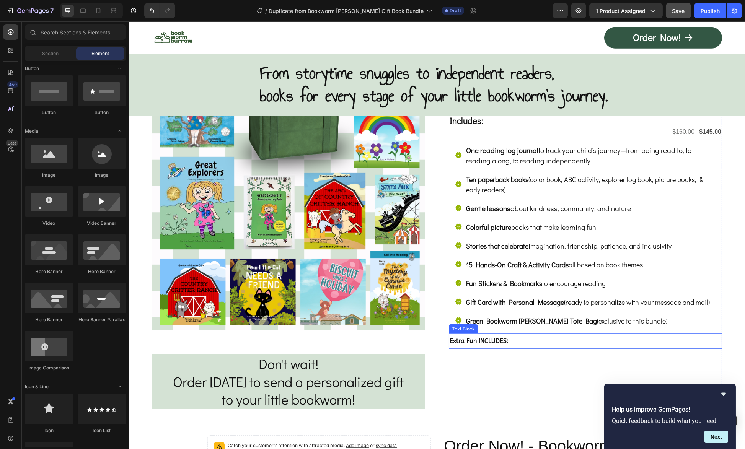
click at [534, 336] on p "Extra Fun INCLUDES:" at bounding box center [585, 341] width 272 height 11
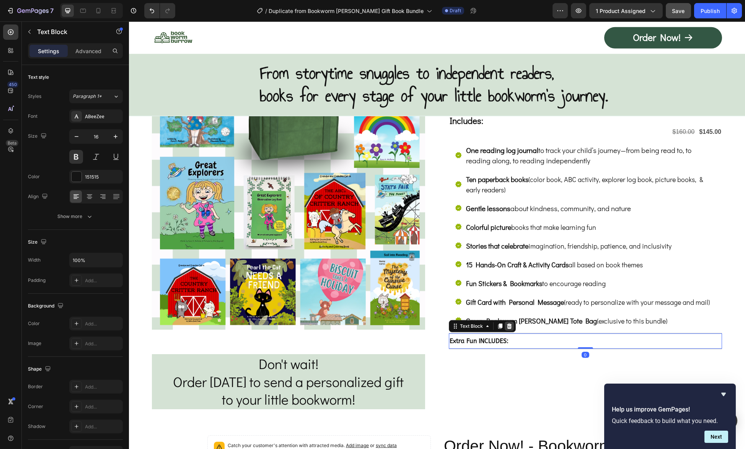
click at [507, 323] on icon at bounding box center [509, 325] width 5 height 5
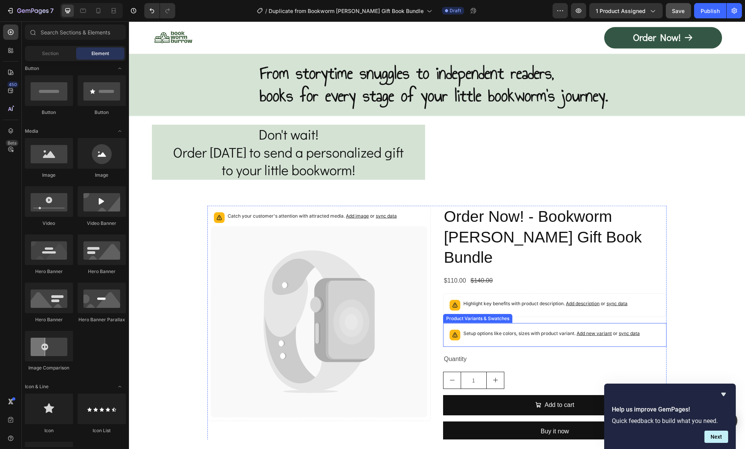
scroll to position [4206, 0]
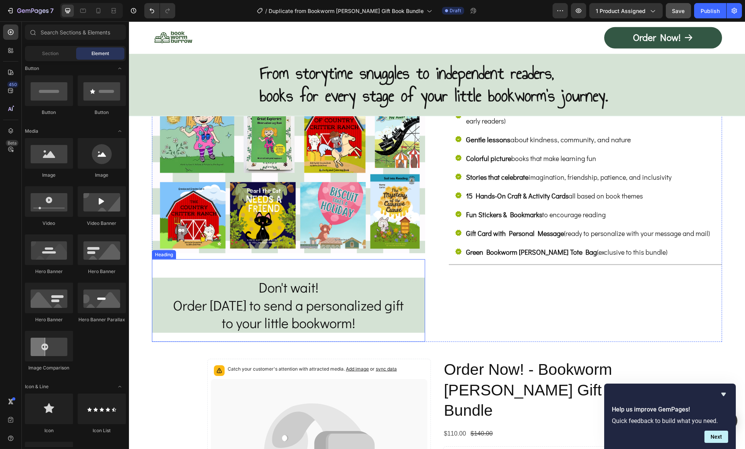
click at [381, 283] on h2 "Don't wait! Order today to send a personalized gift to your little bookworm!" at bounding box center [288, 305] width 273 height 55
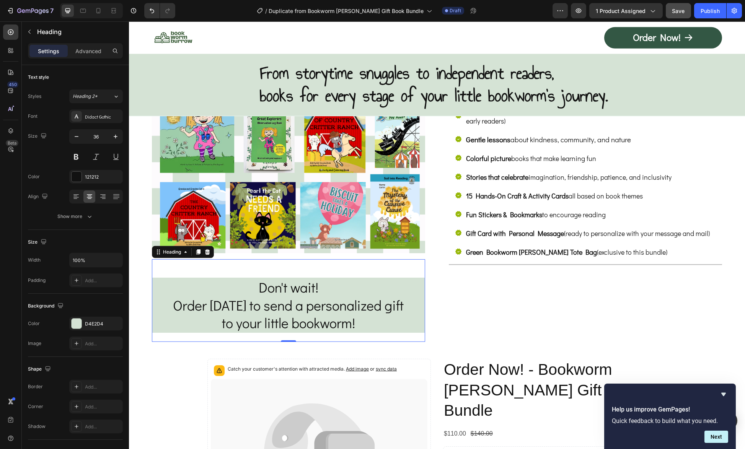
click at [203, 284] on h2 "Don't wait! Order today to send a personalized gift to your little bookworm!" at bounding box center [288, 305] width 273 height 55
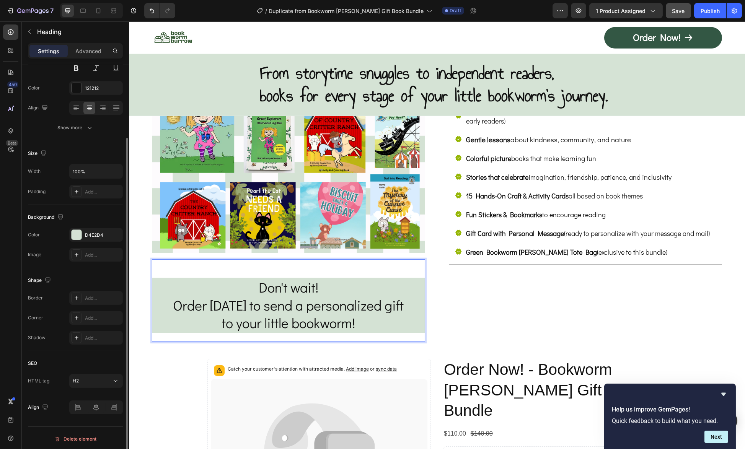
scroll to position [0, 0]
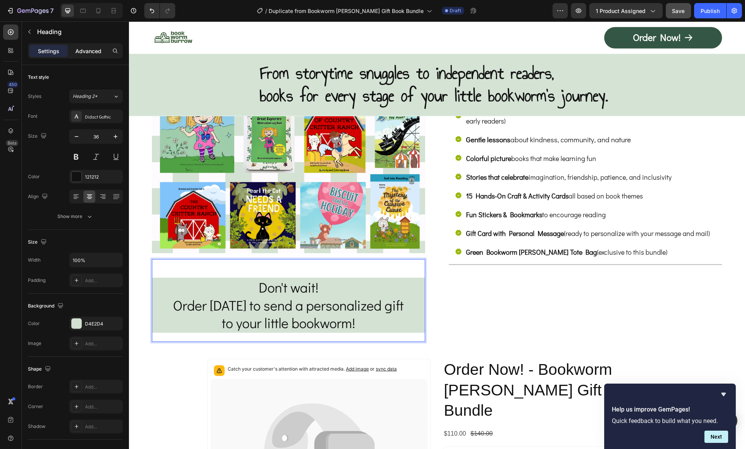
click at [96, 56] on div "Advanced" at bounding box center [88, 51] width 38 height 12
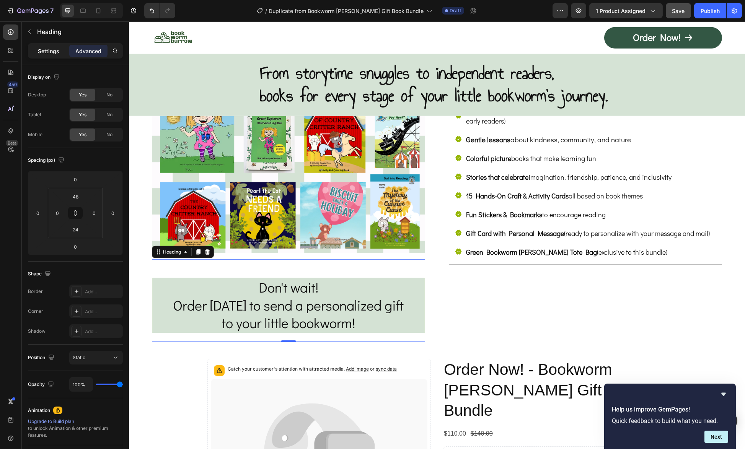
click at [43, 53] on p "Settings" at bounding box center [48, 51] width 21 height 8
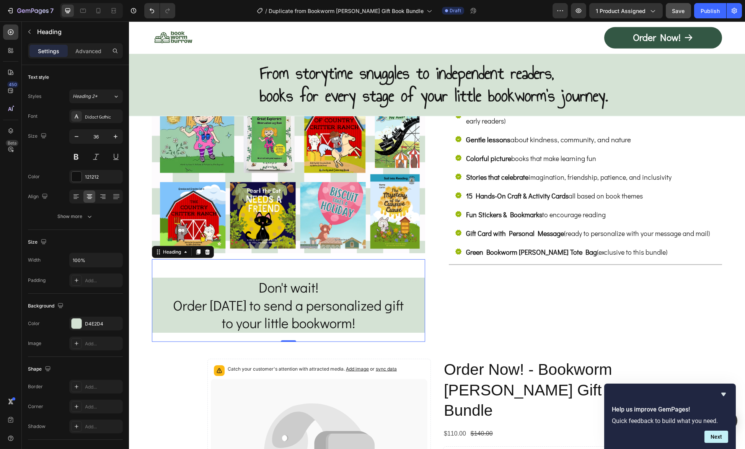
click at [186, 262] on div "⁠⁠⁠⁠⁠⁠⁠ Don't wait! Order today to send a personalized gift to your little book…" at bounding box center [288, 300] width 273 height 83
click at [512, 282] on div "Bookworm Burrow Gift Book Bundle Text Block Includes: Text Block $160.00 Text B…" at bounding box center [585, 136] width 273 height 411
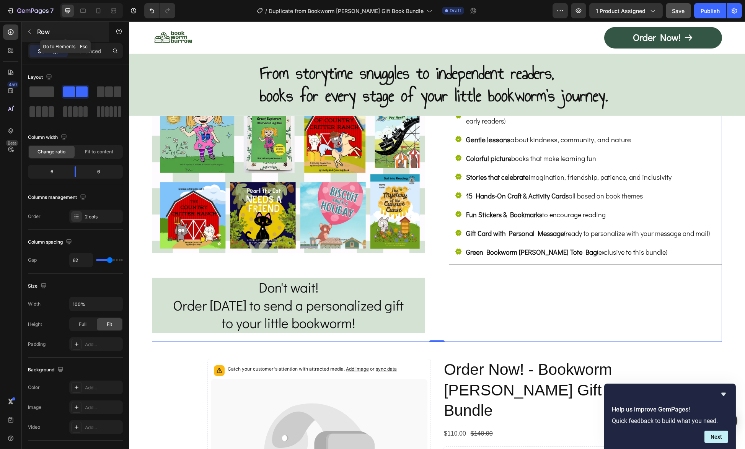
click at [29, 29] on icon "button" at bounding box center [29, 32] width 6 height 6
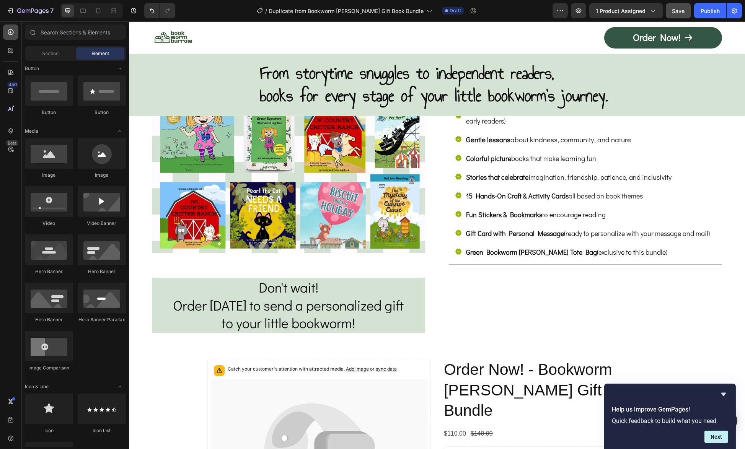
click at [11, 31] on icon at bounding box center [11, 32] width 8 height 8
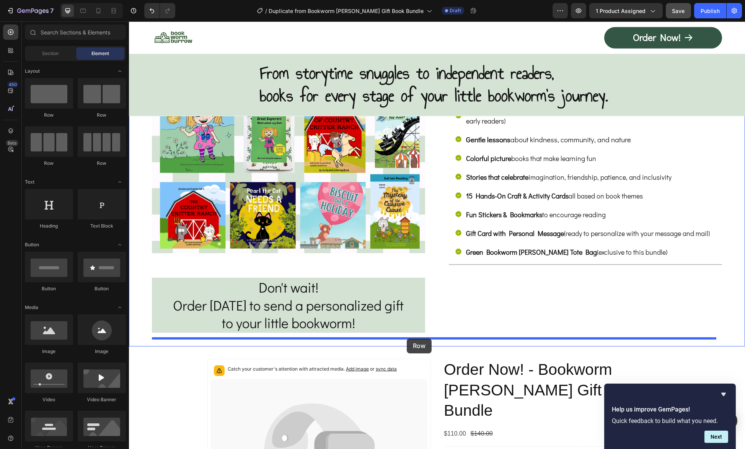
drag, startPoint x: 180, startPoint y: 117, endPoint x: 408, endPoint y: 338, distance: 318.0
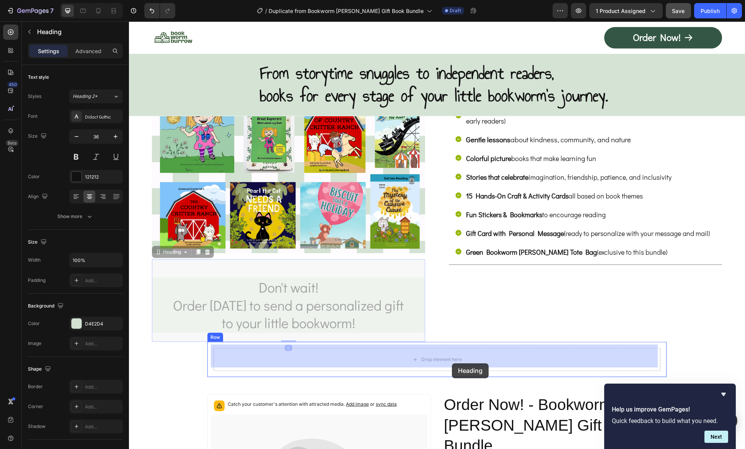
drag, startPoint x: 374, startPoint y: 280, endPoint x: 452, endPoint y: 363, distance: 113.6
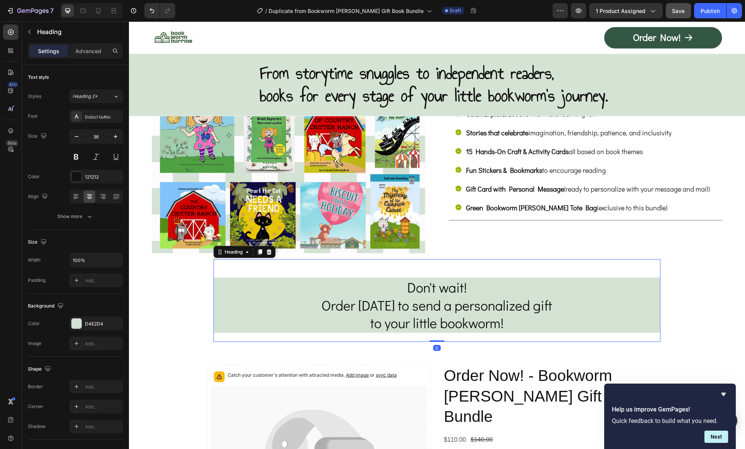
click at [460, 262] on div "Don't wait! Order today to send a personalized gift to your little bookworm! He…" at bounding box center [436, 300] width 447 height 83
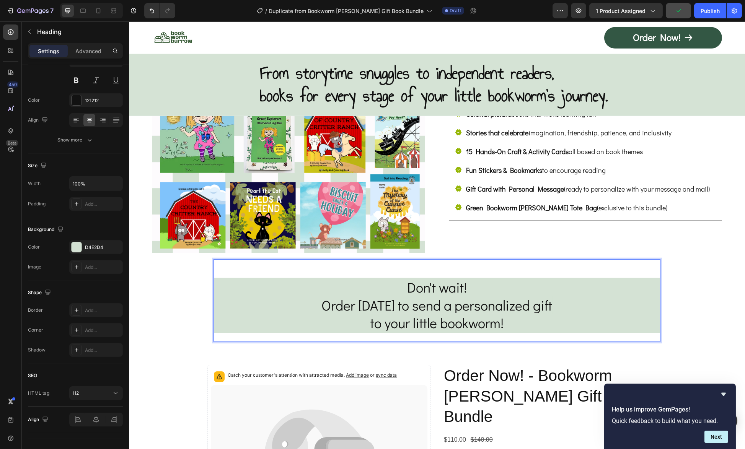
click at [474, 283] on p "Don't wait! Order today to send a personalized gift to your little bookworm!" at bounding box center [436, 305] width 445 height 54
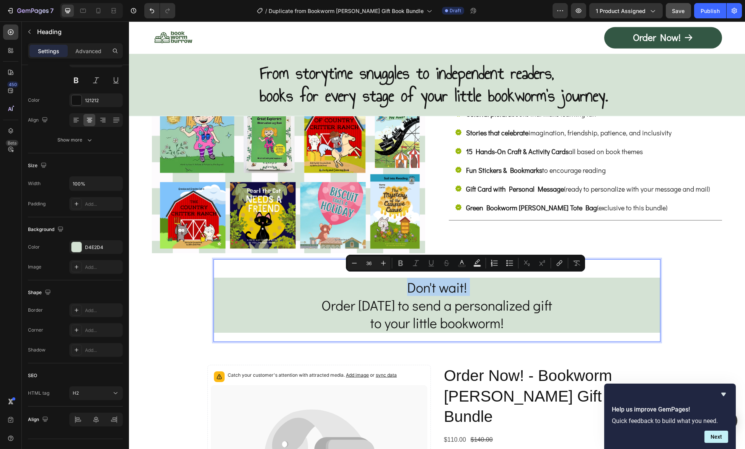
click at [466, 283] on p "Don't wait! Order today to send a personalized gift to your little bookworm!" at bounding box center [436, 305] width 445 height 54
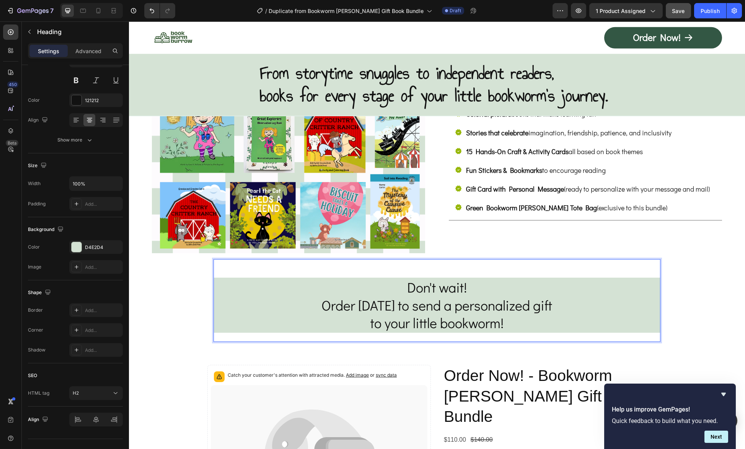
click at [565, 303] on p "Don't wait! Order today to send a personalized gift to your little bookworm!" at bounding box center [436, 305] width 445 height 54
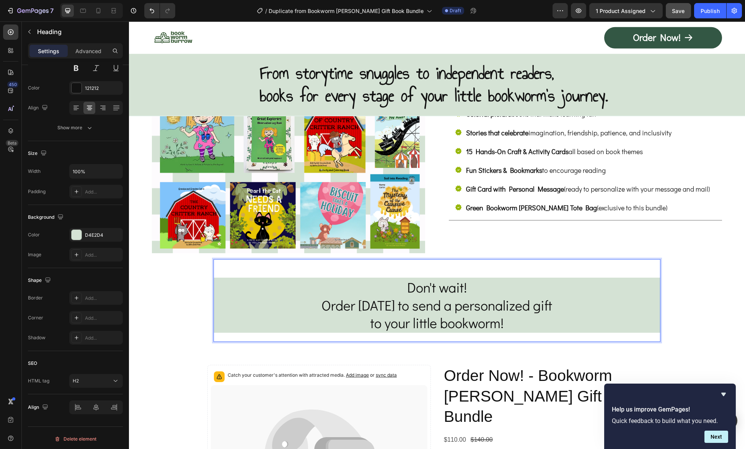
click at [338, 296] on span "Order today to send a personalized gift" at bounding box center [437, 305] width 231 height 18
click at [583, 297] on p "Don't wait! Order today to send a personalized gift to your little bookworm!" at bounding box center [436, 305] width 445 height 54
click at [263, 288] on p "Don't wait! Order today to send a personalized gift to your little bookworm!" at bounding box center [436, 305] width 445 height 54
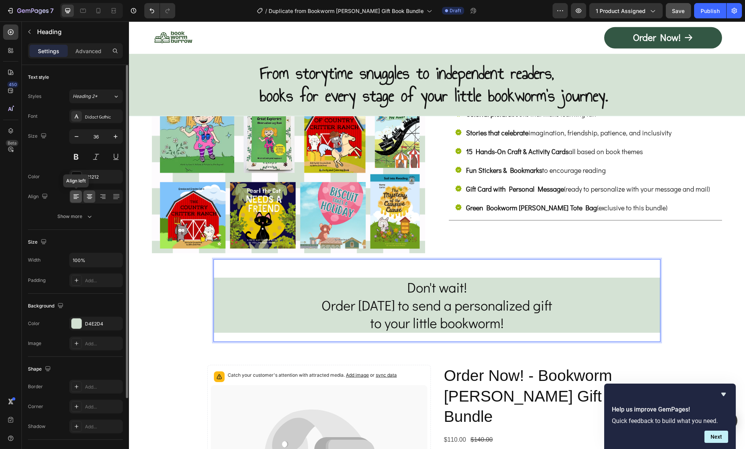
click at [73, 198] on icon at bounding box center [75, 198] width 4 height 1
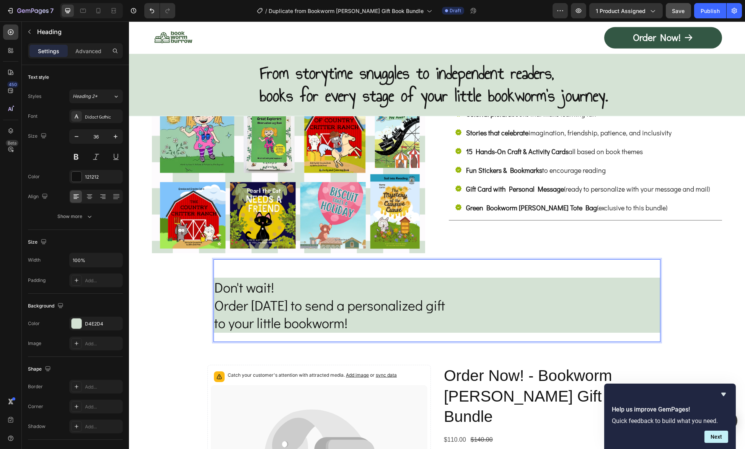
click at [452, 304] on p "Don't wait! Order today to send a personalized gift to your little bookworm!" at bounding box center [436, 305] width 445 height 54
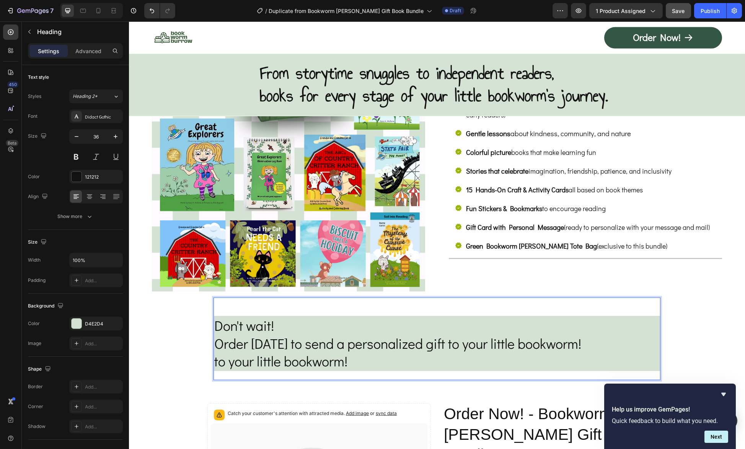
click at [364, 361] on p "Don't wait! Order today to send a personalized gift to your little bookworm! to…" at bounding box center [436, 344] width 445 height 54
drag, startPoint x: 364, startPoint y: 357, endPoint x: 211, endPoint y: 362, distance: 153.0
click at [214, 362] on p "Don't wait! Order today to send a personalized gift to your little bookworm! to…" at bounding box center [436, 344] width 445 height 54
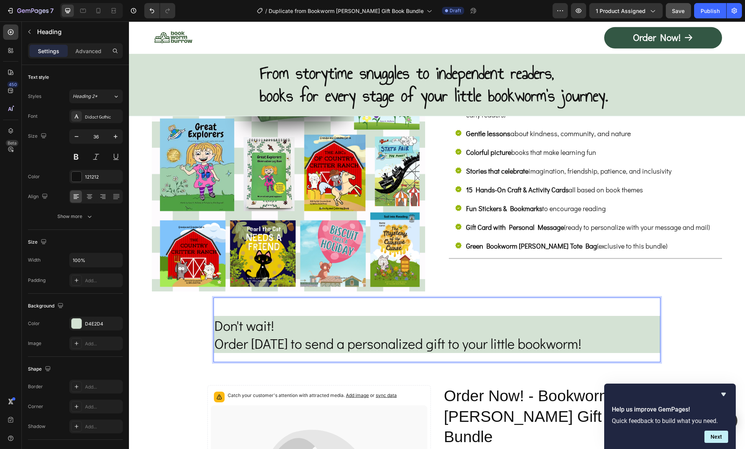
click at [341, 322] on p "Don't wait! Order today to send a personalized gift to your little bookworm!" at bounding box center [436, 335] width 445 height 36
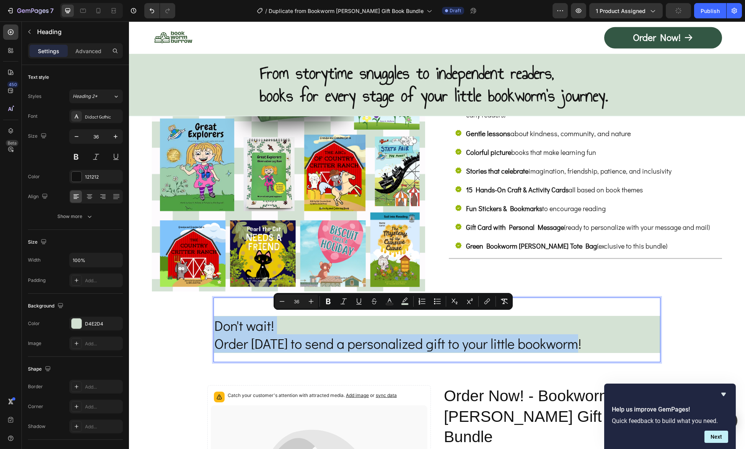
drag, startPoint x: 214, startPoint y: 319, endPoint x: 624, endPoint y: 337, distance: 410.3
click at [87, 195] on icon at bounding box center [90, 197] width 8 height 8
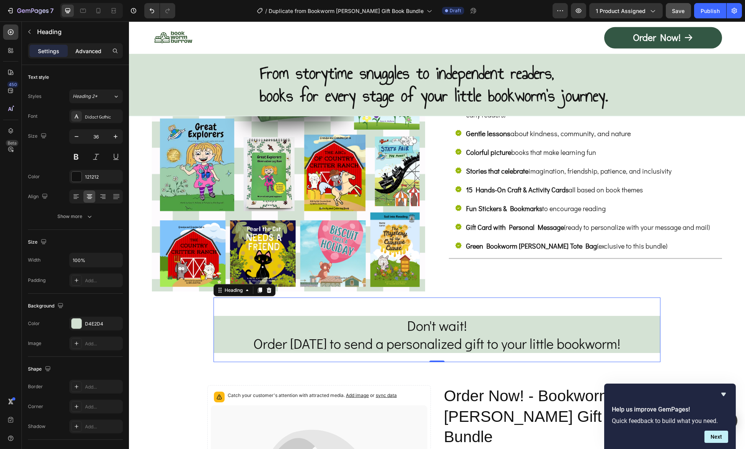
click at [88, 48] on p "Advanced" at bounding box center [88, 51] width 26 height 8
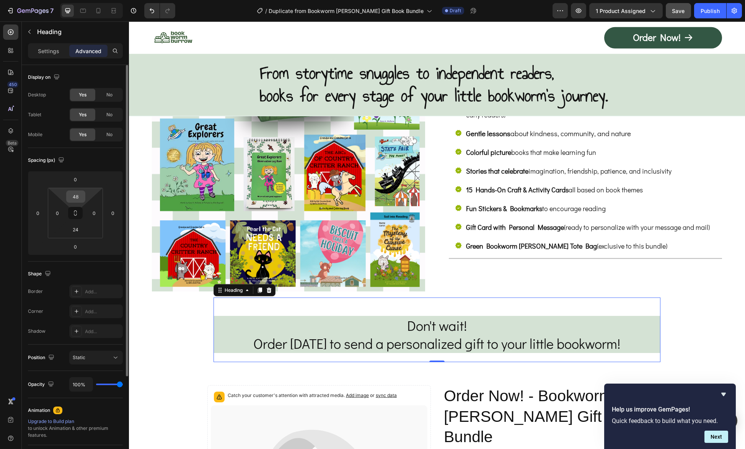
click at [79, 201] on input "48" at bounding box center [75, 196] width 15 height 11
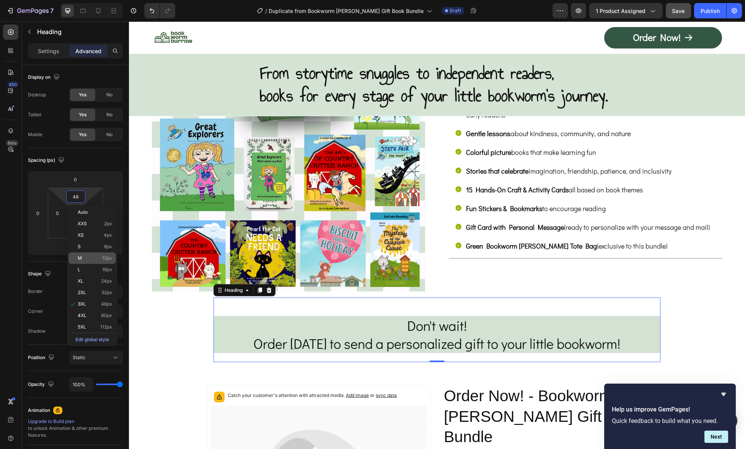
click at [88, 260] on p "M 12px" at bounding box center [95, 257] width 34 height 5
type input "12"
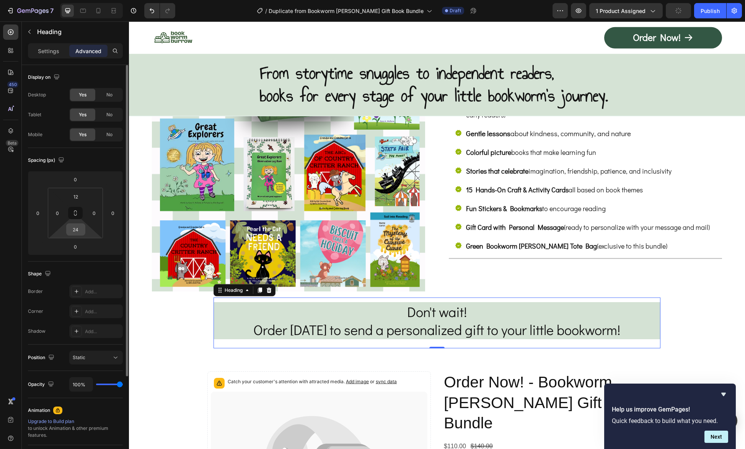
click at [70, 229] on input "24" at bounding box center [75, 229] width 15 height 11
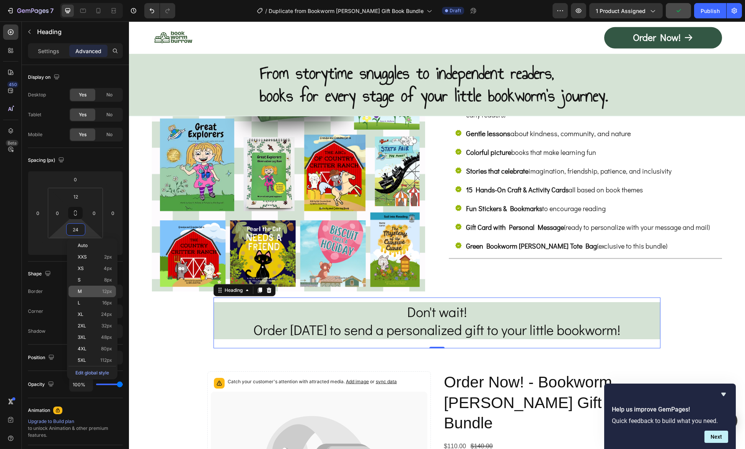
click at [88, 287] on div "M 12px" at bounding box center [91, 291] width 47 height 11
type input "12"
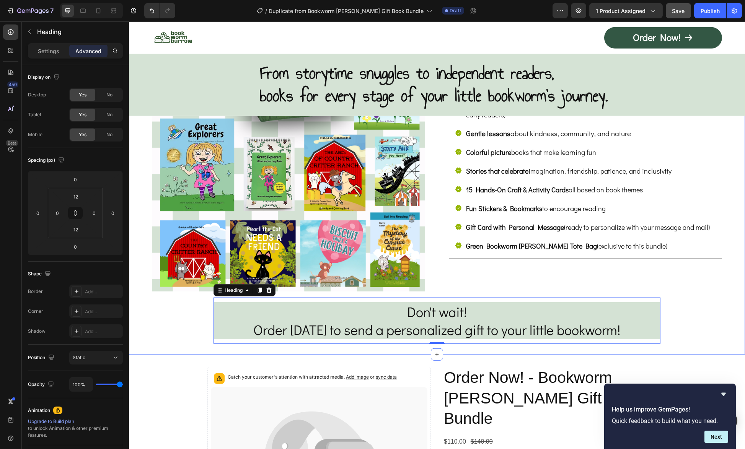
click at [692, 314] on div "Perfect Gift for Baby Showers, Newborns, Birthday & Holiday Gifts! Heading Imag…" at bounding box center [437, 144] width 570 height 412
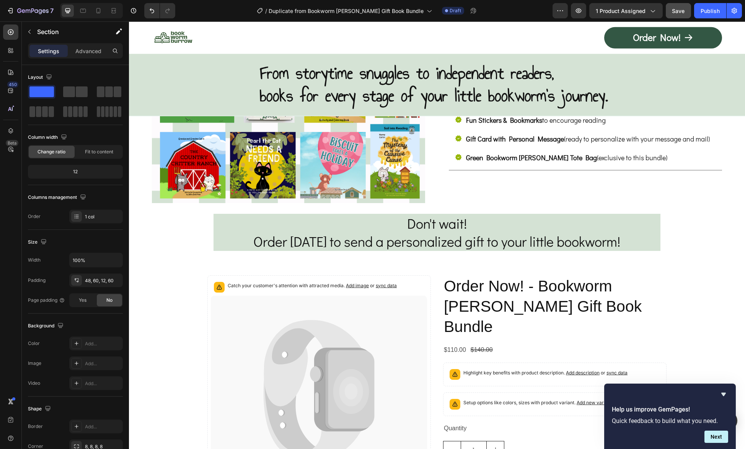
scroll to position [4245, 0]
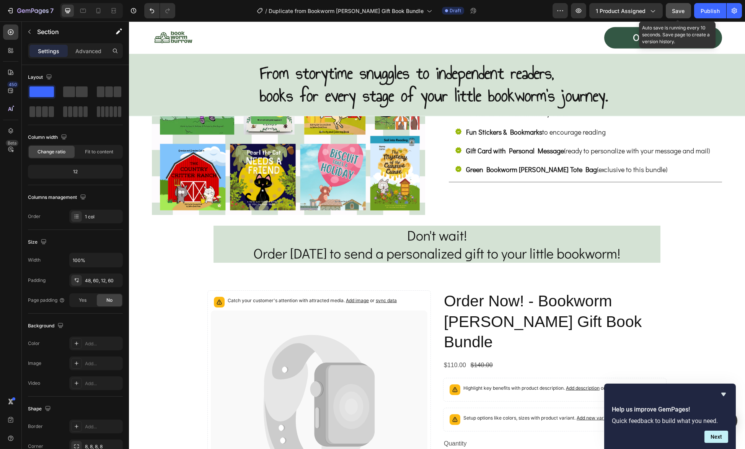
click at [678, 8] on span "Save" at bounding box center [678, 11] width 13 height 7
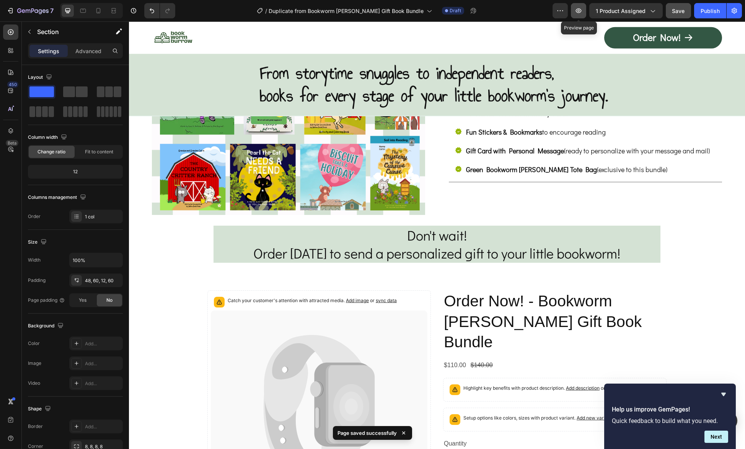
click at [582, 9] on icon "button" at bounding box center [578, 11] width 8 height 8
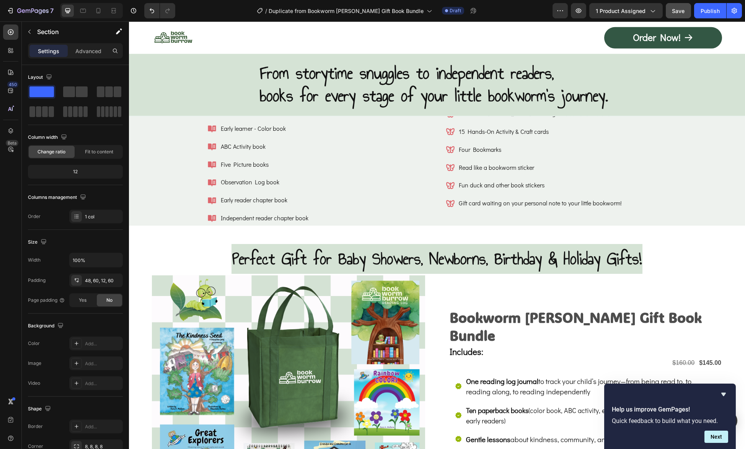
scroll to position [4015, 0]
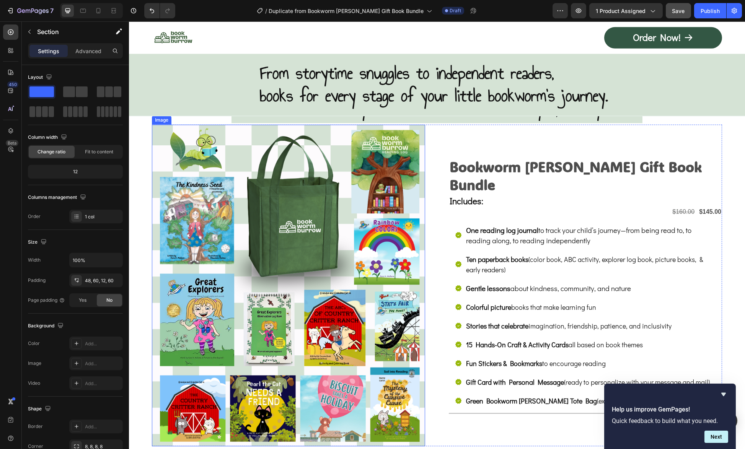
click at [286, 287] on img at bounding box center [288, 286] width 273 height 322
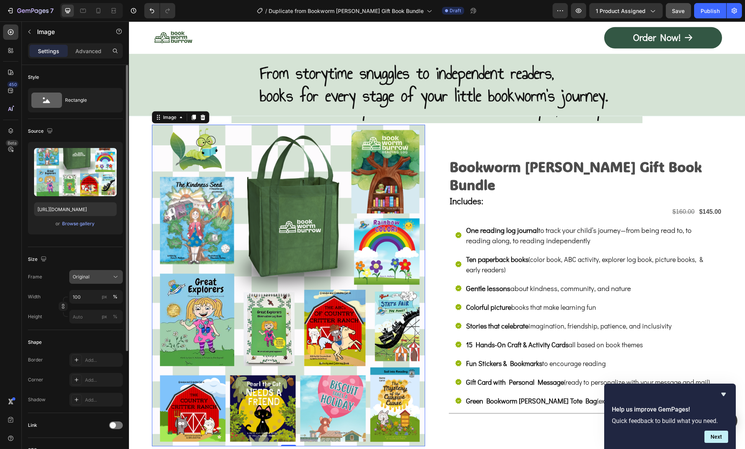
click at [88, 278] on span "Original" at bounding box center [81, 276] width 17 height 7
click at [92, 312] on div "Vertical" at bounding box center [94, 310] width 44 height 8
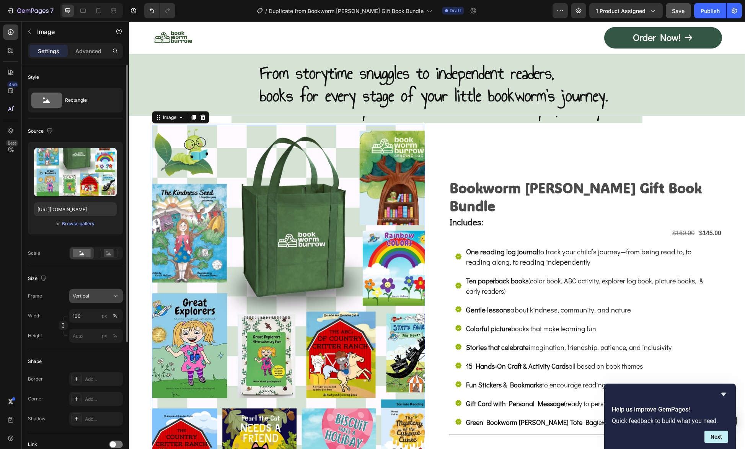
click at [92, 294] on div "Vertical" at bounding box center [91, 296] width 37 height 7
click at [76, 359] on span "Original" at bounding box center [80, 357] width 17 height 7
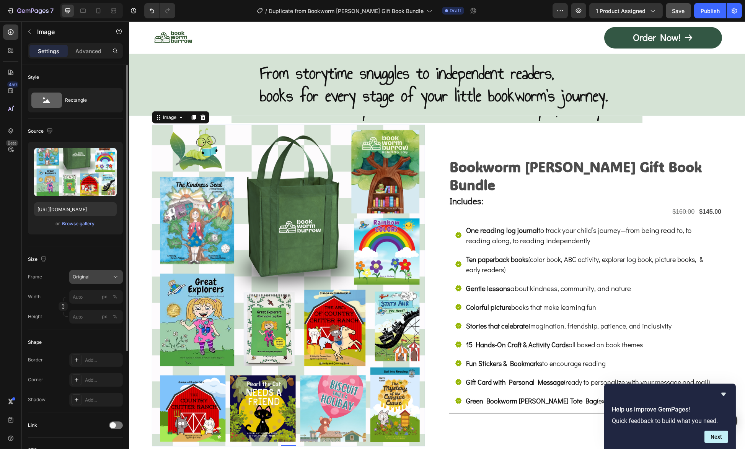
click at [88, 277] on span "Original" at bounding box center [81, 276] width 17 height 7
click at [84, 353] on span "Custom" at bounding box center [80, 352] width 17 height 7
click at [86, 312] on input "px %" at bounding box center [96, 316] width 54 height 14
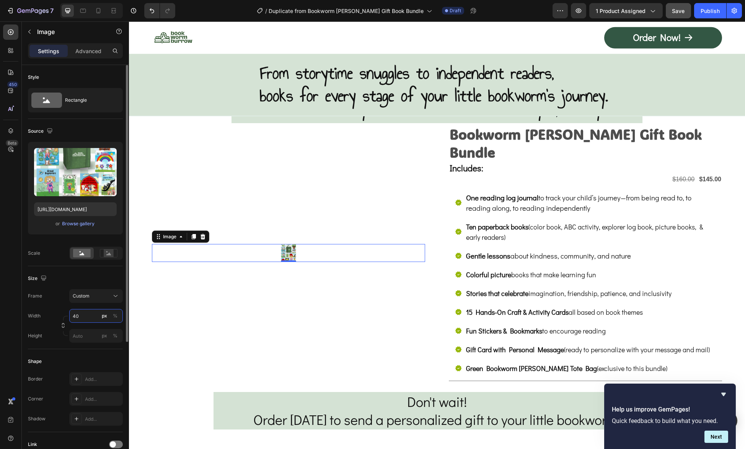
type input "4"
type input "5"
type input "600"
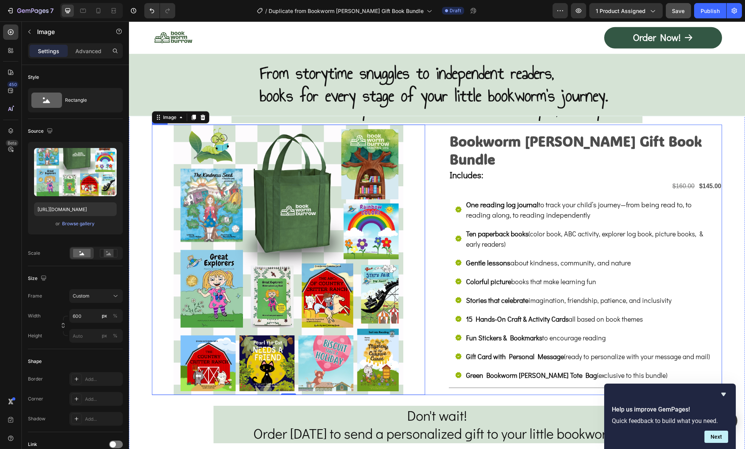
click at [476, 388] on div "Bookworm Burrow Gift Book Bundle Text Block Includes: Text Block $160.00 Text B…" at bounding box center [585, 260] width 273 height 270
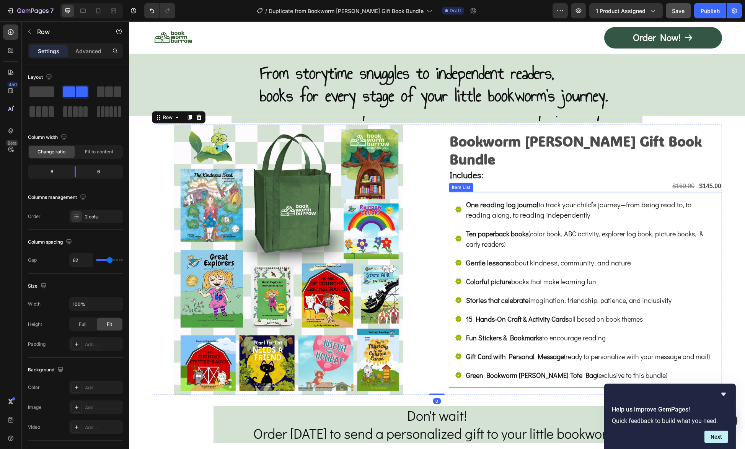
scroll to position [3901, 0]
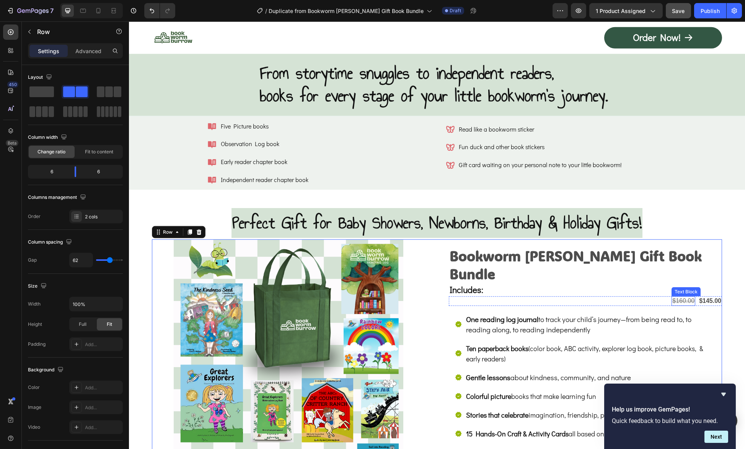
click at [685, 298] on s "$160.00" at bounding box center [683, 301] width 22 height 7
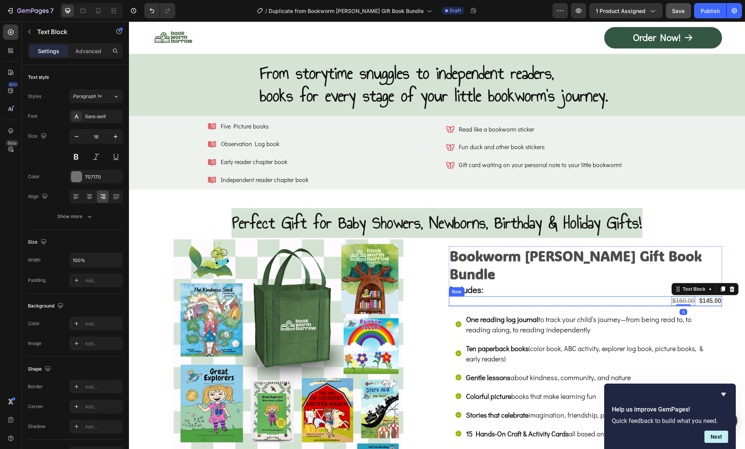
click at [653, 296] on div "$160.00 Text Block 0 $145.00 Text Block Row" at bounding box center [585, 301] width 273 height 10
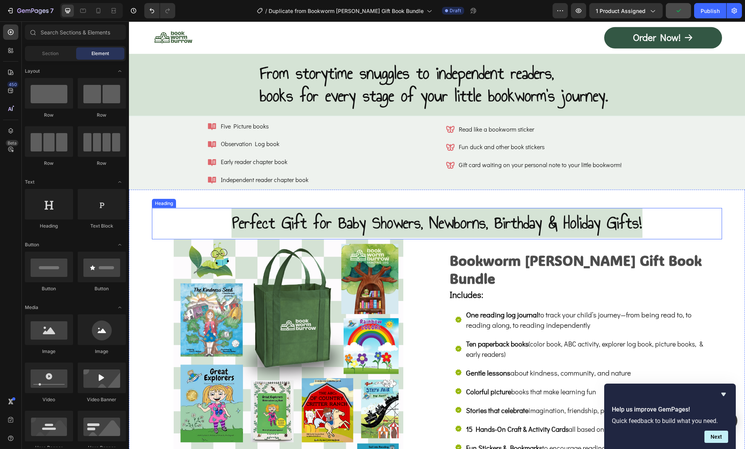
click at [485, 215] on span "Perfect Gift for Baby Showers, Newborns, Birthday & Holiday Gifts!" at bounding box center [436, 222] width 409 height 25
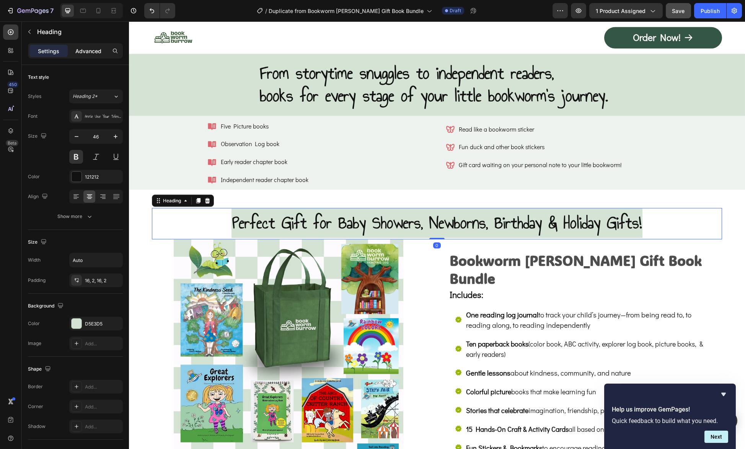
click at [89, 51] on p "Advanced" at bounding box center [88, 51] width 26 height 8
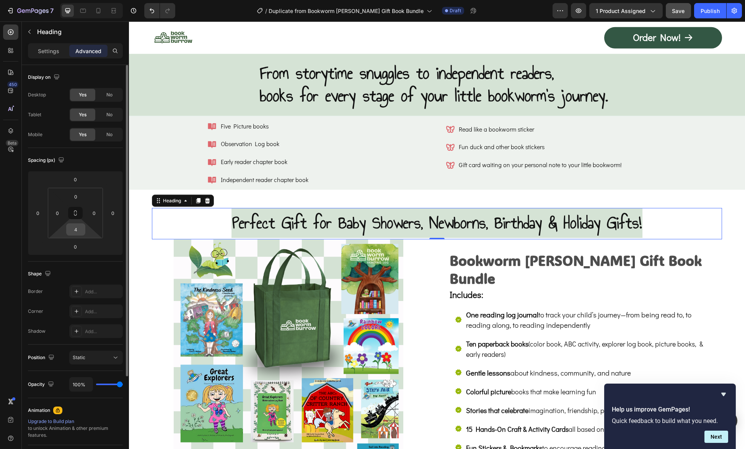
click at [78, 231] on input "4" at bounding box center [75, 229] width 15 height 11
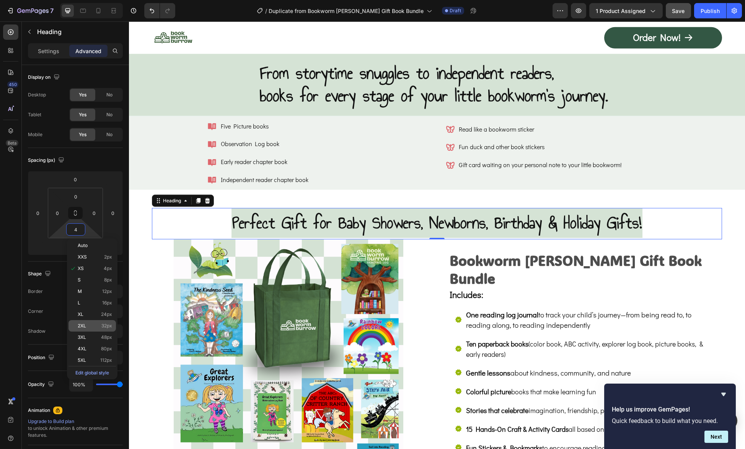
click at [83, 325] on span "2XL" at bounding box center [82, 325] width 8 height 5
type input "32"
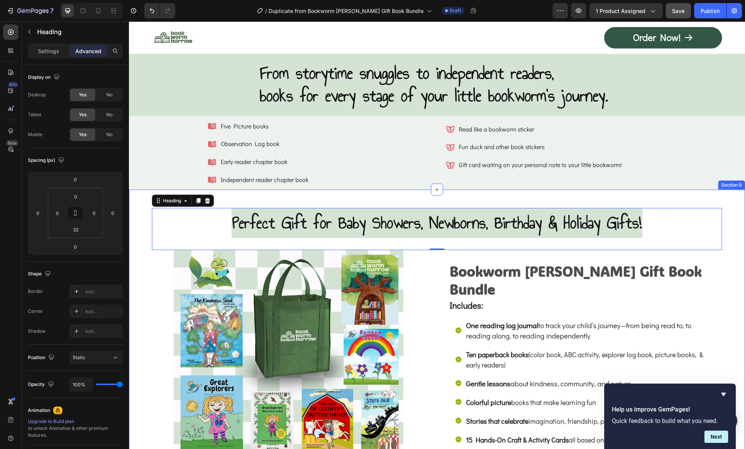
click at [703, 193] on div "Perfect Gift for Baby Showers, Newborns, Birthday & Holiday Gifts! Heading 0 Im…" at bounding box center [437, 387] width 616 height 394
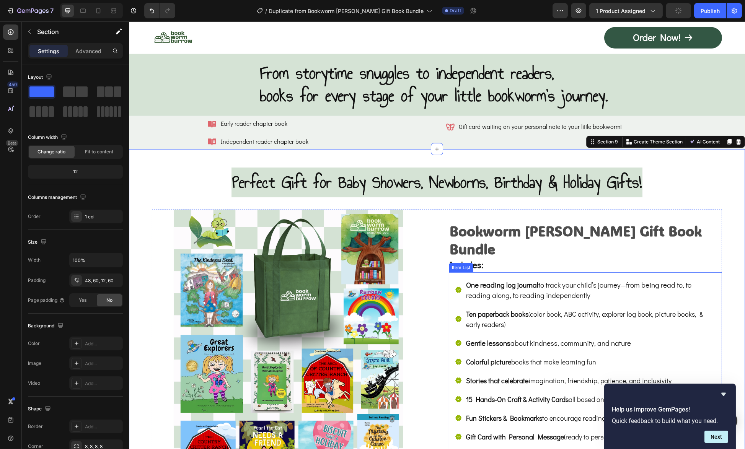
scroll to position [4130, 0]
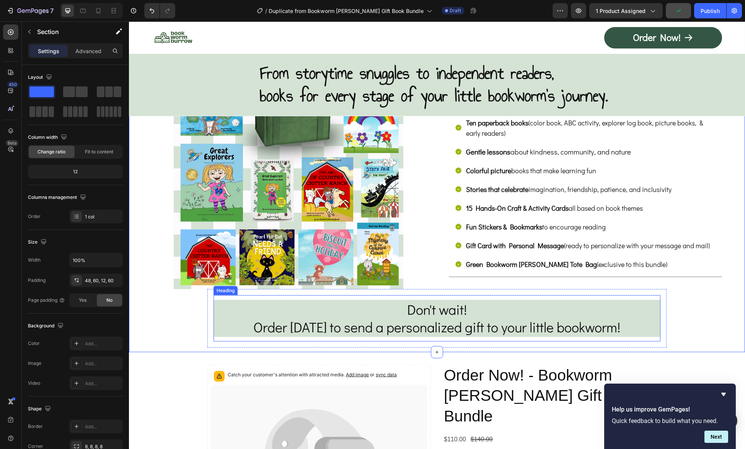
click at [428, 314] on span "Don't wait!" at bounding box center [437, 309] width 60 height 18
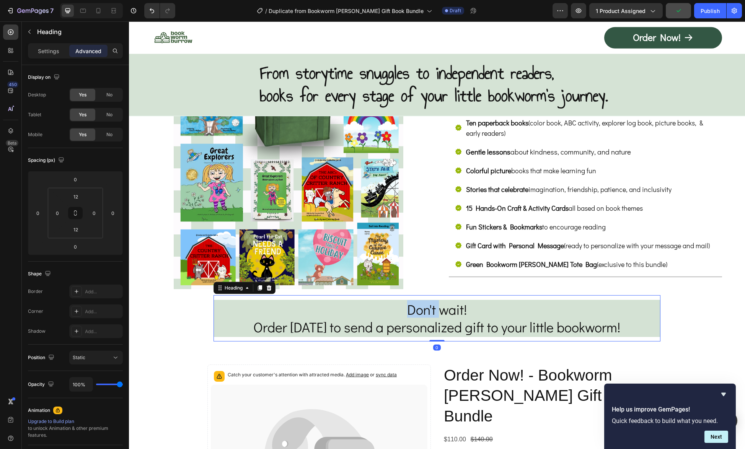
click at [428, 314] on span "Don't wait!" at bounding box center [437, 309] width 60 height 18
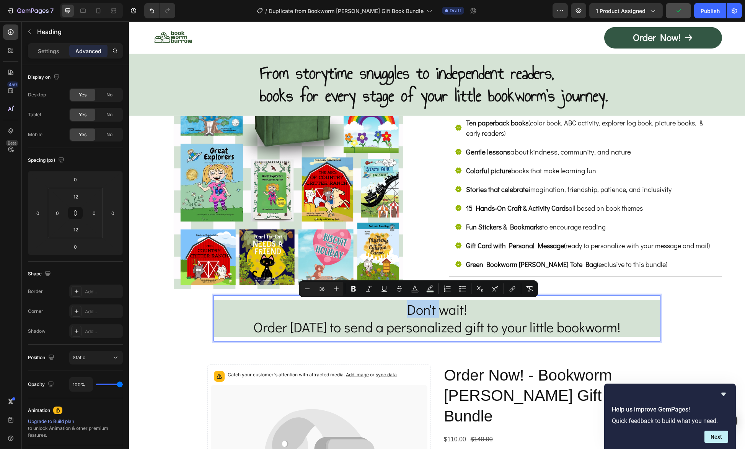
click at [407, 313] on span "Don't wait!" at bounding box center [437, 309] width 60 height 18
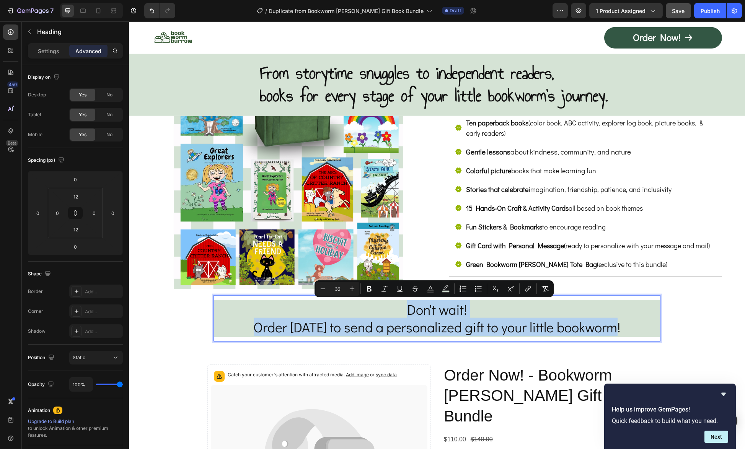
drag, startPoint x: 403, startPoint y: 310, endPoint x: 640, endPoint y: 332, distance: 238.1
click at [48, 54] on p "Settings" at bounding box center [48, 51] width 21 height 8
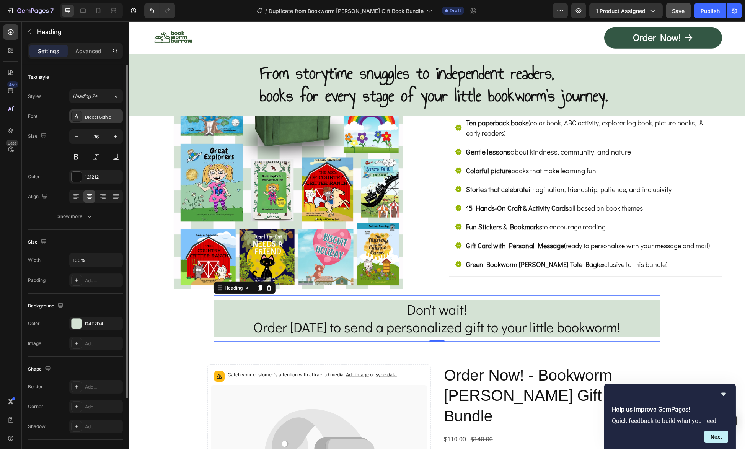
click at [91, 117] on div "Didact Gothic" at bounding box center [103, 116] width 36 height 7
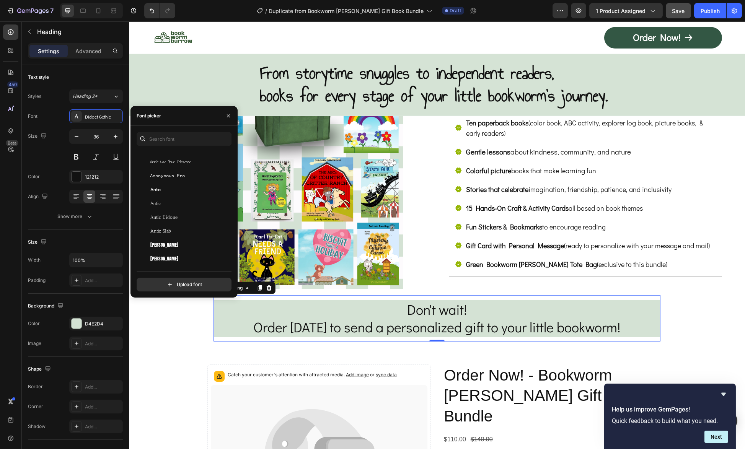
scroll to position [3901, 0]
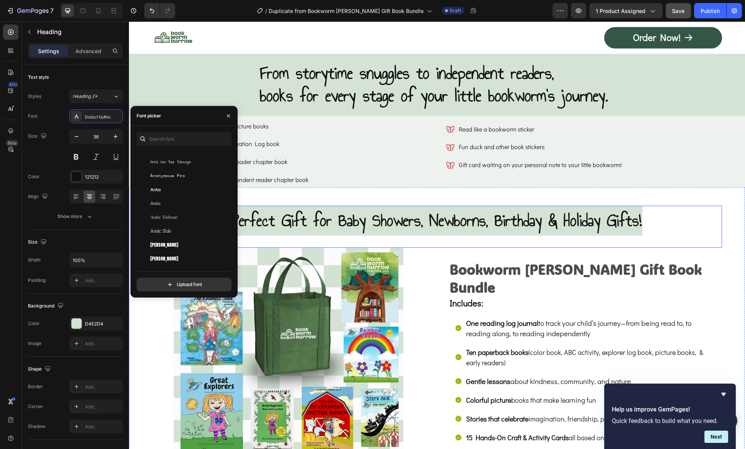
click at [415, 221] on span "Perfect Gift for Baby Showers, Newborns, Birthday & Holiday Gifts!" at bounding box center [436, 220] width 409 height 25
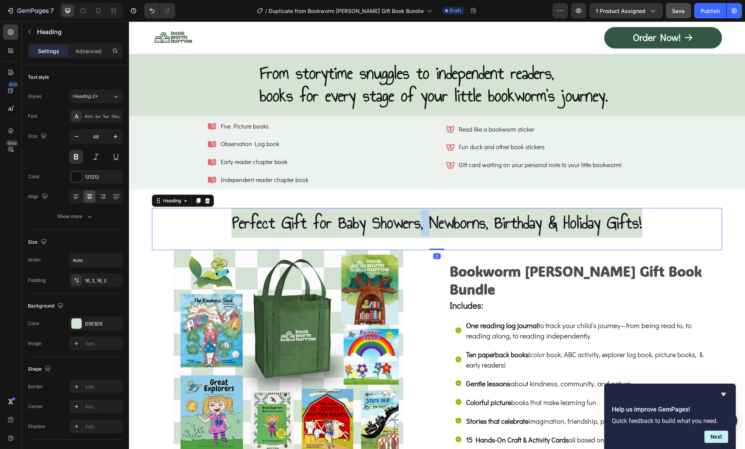
click at [415, 221] on span "Perfect Gift for Baby Showers, Newborns, Birthday & Holiday Gifts!" at bounding box center [436, 222] width 409 height 25
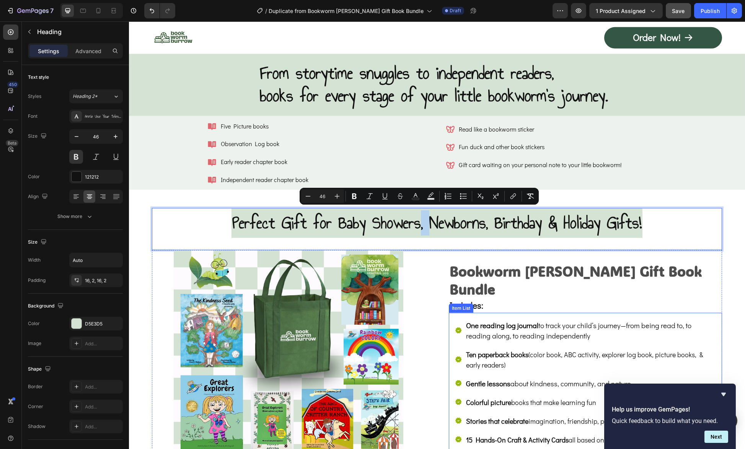
scroll to position [4130, 0]
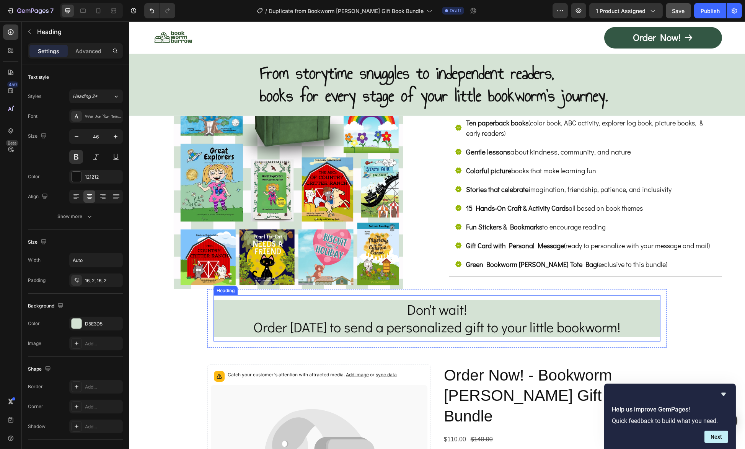
click at [461, 309] on span "Don't wait!" at bounding box center [437, 309] width 60 height 18
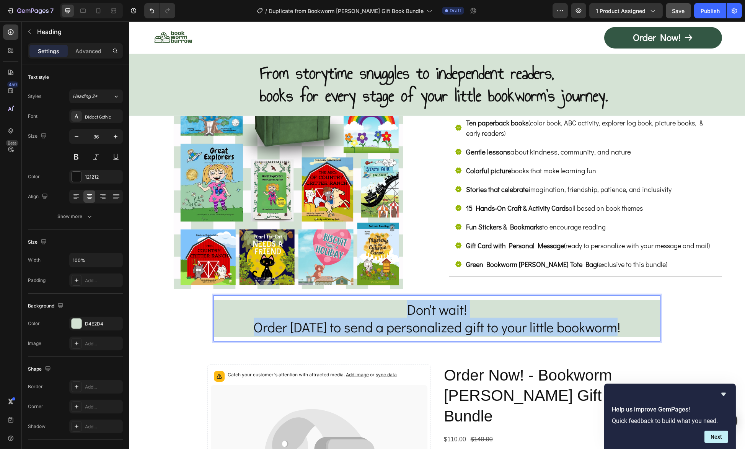
drag, startPoint x: 401, startPoint y: 307, endPoint x: 631, endPoint y: 328, distance: 231.2
click at [631, 328] on p "Don't wait! Order today to send a personalized gift to your little bookworm!" at bounding box center [436, 319] width 445 height 36
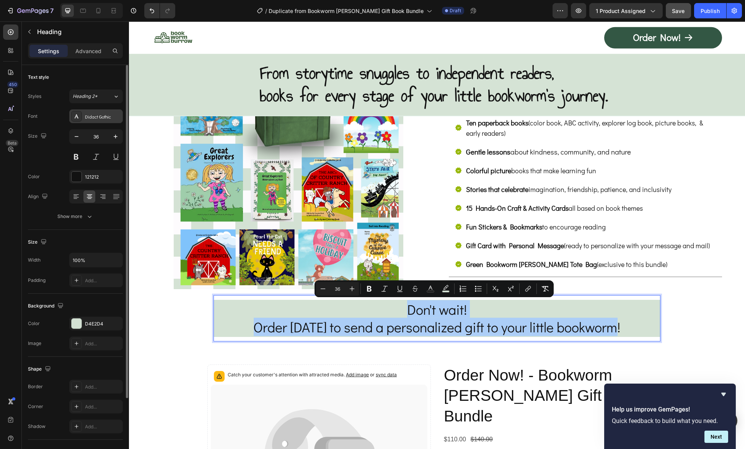
click at [102, 114] on div "Didact Gothic" at bounding box center [103, 116] width 36 height 7
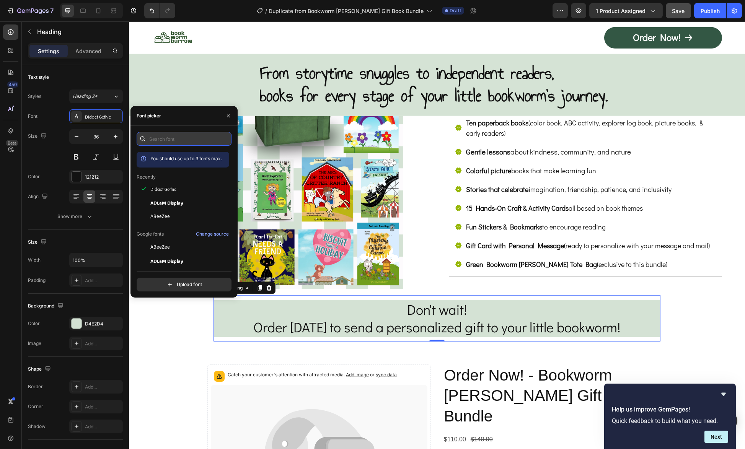
click at [172, 142] on input "text" at bounding box center [184, 139] width 95 height 14
type input "ann"
click at [171, 219] on span "Annie Use Your Telescope" at bounding box center [170, 218] width 41 height 7
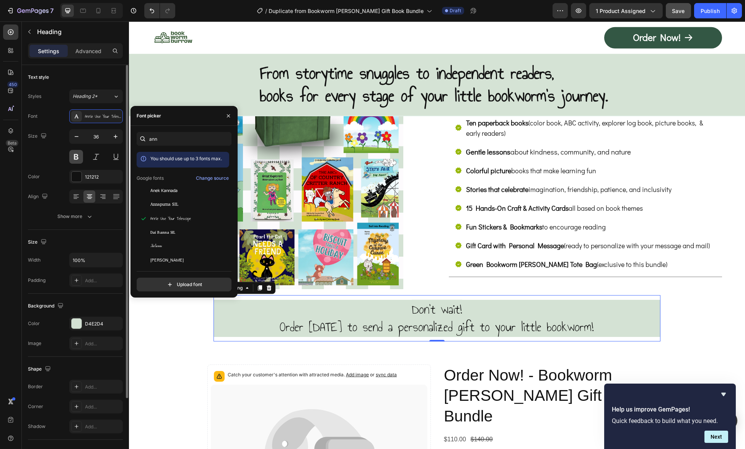
click at [78, 153] on button at bounding box center [76, 157] width 14 height 14
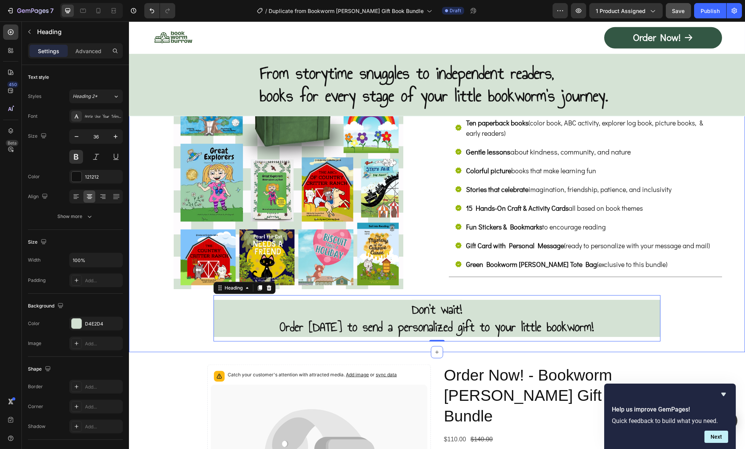
click at [698, 316] on div "⁠⁠⁠⁠⁠⁠⁠ Perfect Gift for Baby Showers, Newborns, Birthday & Holiday Gifts! Head…" at bounding box center [437, 161] width 570 height 371
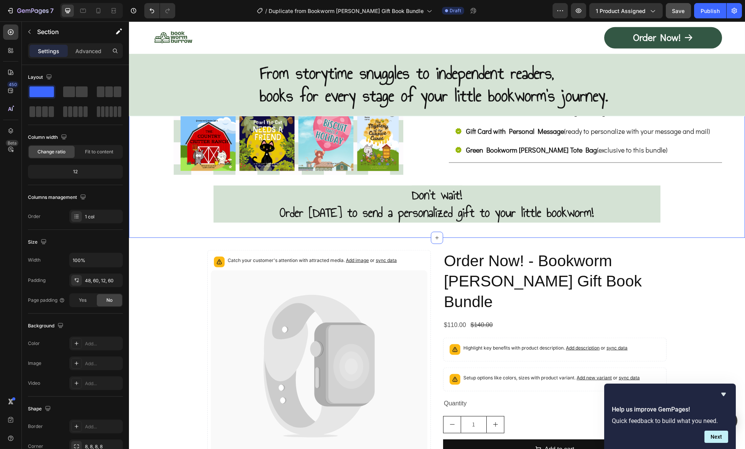
scroll to position [4245, 0]
click at [590, 279] on h2 "Order Now! - Bookworm Burrow Gift Book Bundle" at bounding box center [554, 281] width 223 height 63
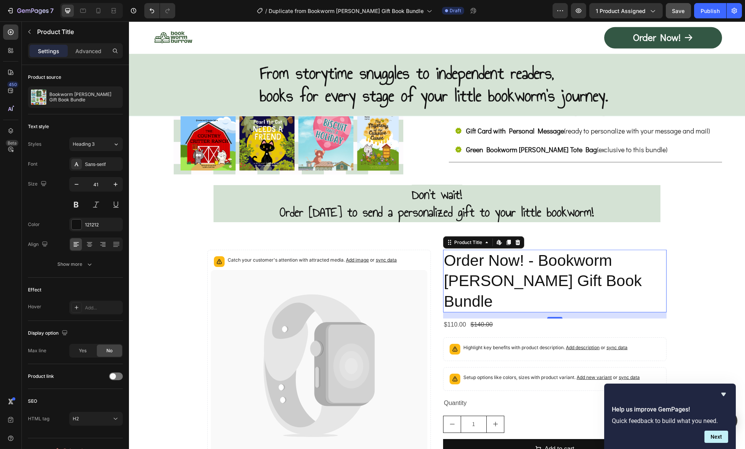
click at [588, 272] on h2 "Order Now! - Bookworm Burrow Gift Book Bundle" at bounding box center [554, 281] width 223 height 63
click at [532, 262] on h2 "Order Now! - Bookworm Burrow Gift Book Bundle" at bounding box center [554, 281] width 223 height 63
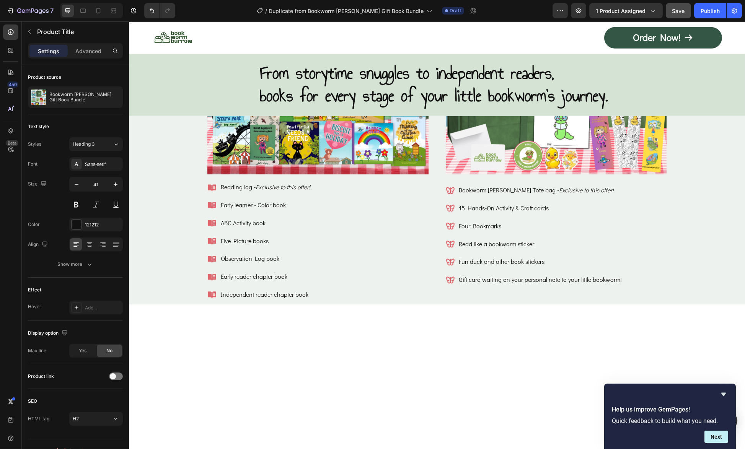
scroll to position [3556, 0]
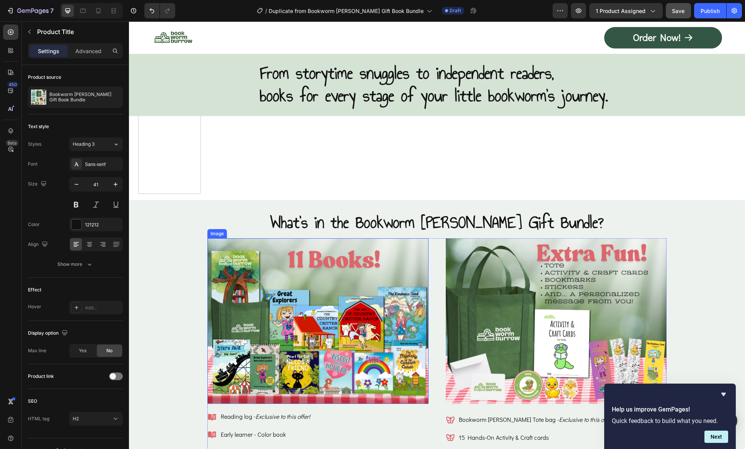
click at [297, 301] on img at bounding box center [317, 321] width 221 height 166
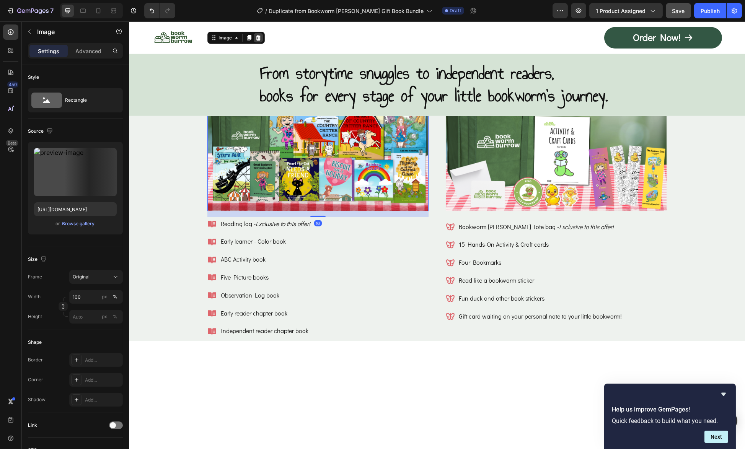
click at [257, 41] on icon at bounding box center [258, 37] width 5 height 5
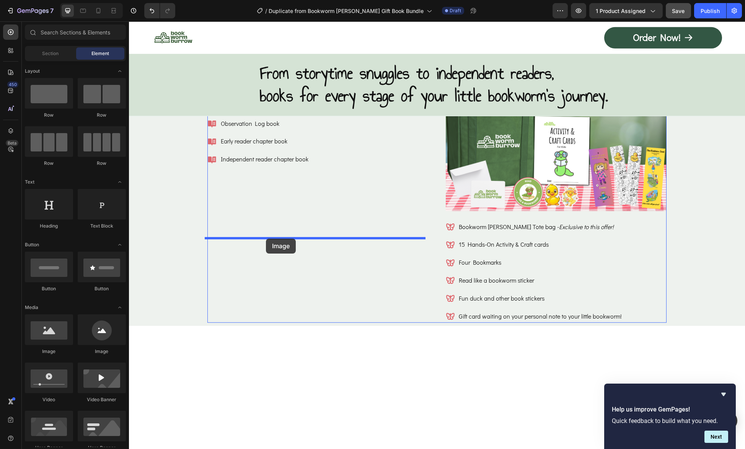
drag, startPoint x: 167, startPoint y: 357, endPoint x: 266, endPoint y: 239, distance: 153.7
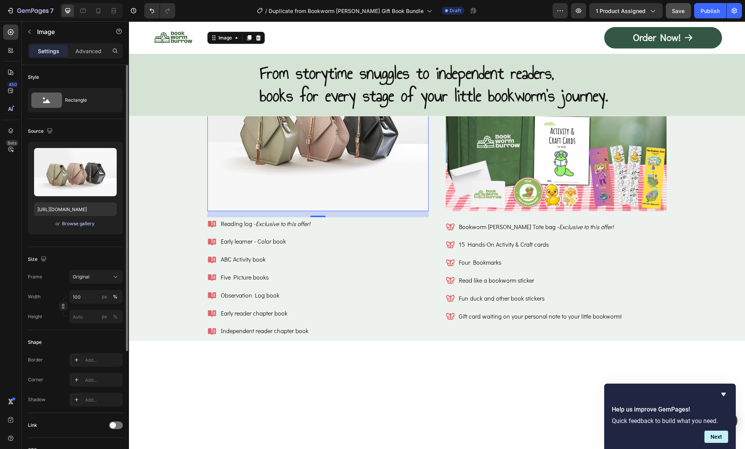
click at [67, 225] on div "Browse gallery" at bounding box center [78, 223] width 33 height 7
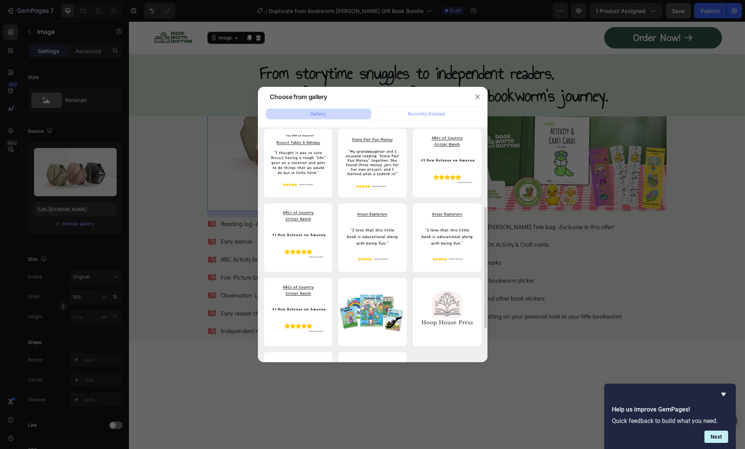
scroll to position [0, 0]
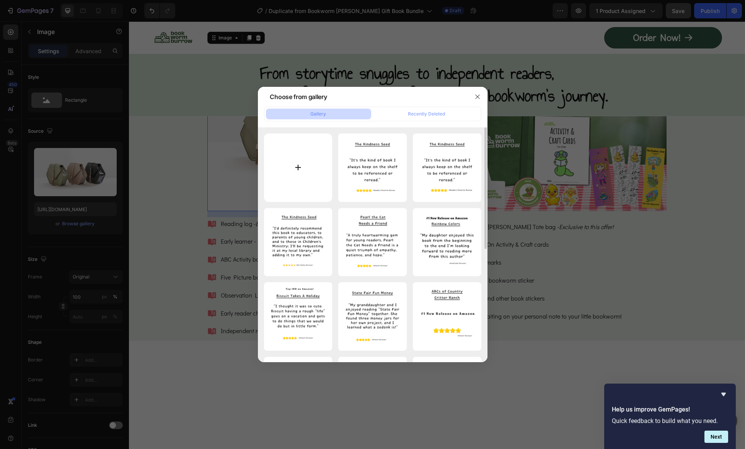
click at [300, 164] on input "file" at bounding box center [298, 167] width 68 height 68
type input "C:\fakepath\Picnic table_1200w_Books.png"
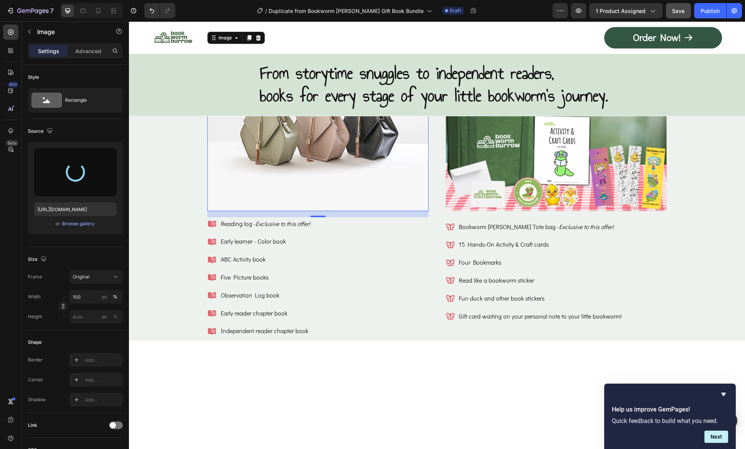
type input "https://cdn.shopify.com/s/files/1/0741/4956/0607/files/gempages_581078265737773…"
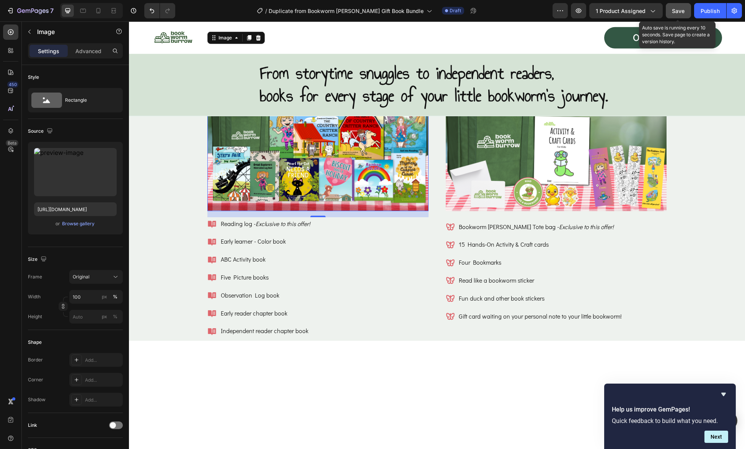
click at [674, 15] on button "Save" at bounding box center [677, 10] width 25 height 15
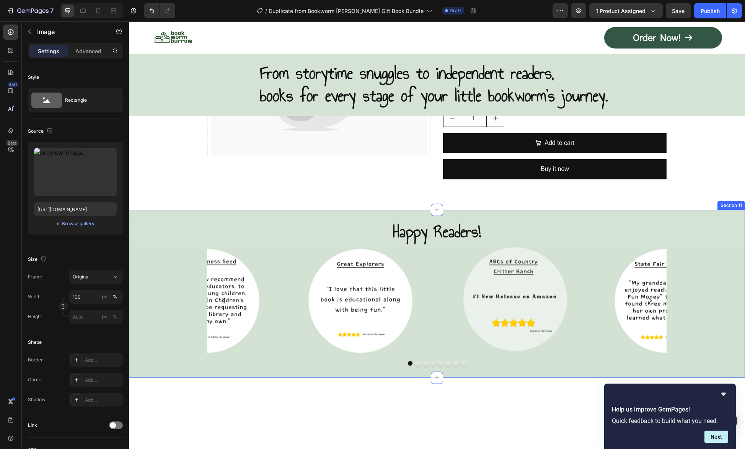
scroll to position [4321, 0]
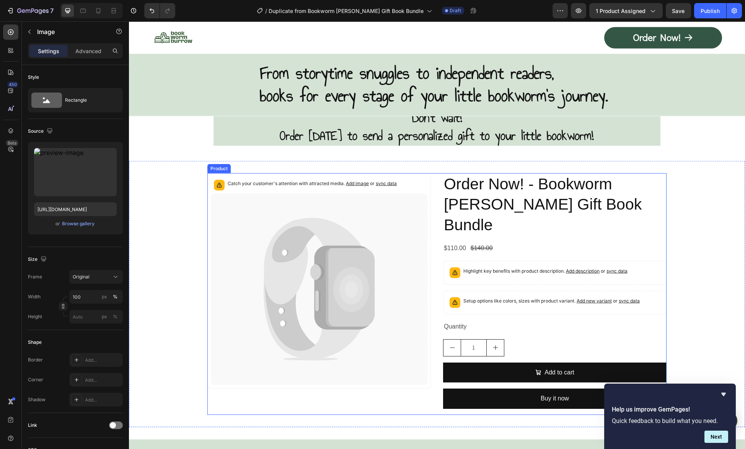
click at [438, 183] on div "Catch your customer's attention with attracted media. Add image or sync data Pr…" at bounding box center [436, 294] width 459 height 242
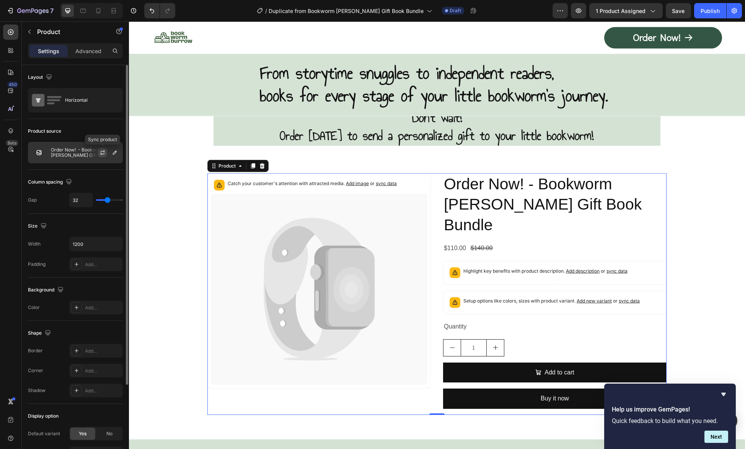
click at [104, 151] on icon "button" at bounding box center [102, 153] width 6 height 6
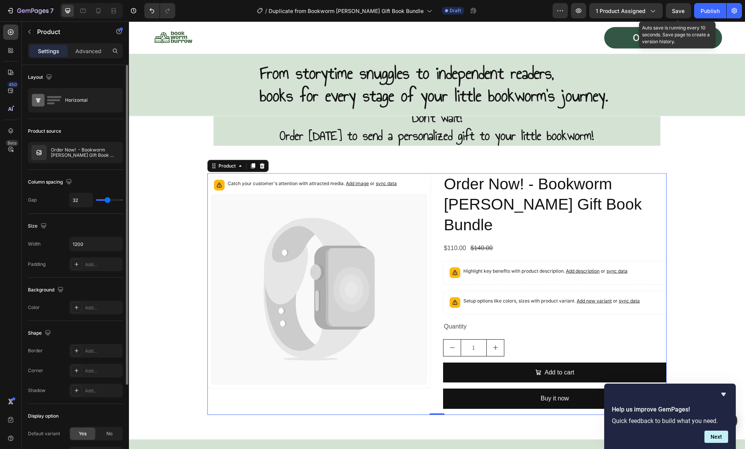
click at [681, 10] on span "Save" at bounding box center [678, 11] width 13 height 7
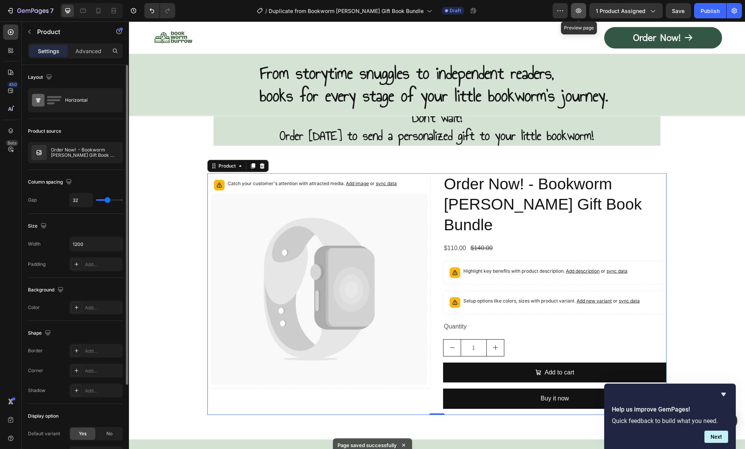
click at [582, 12] on icon "button" at bounding box center [578, 11] width 8 height 8
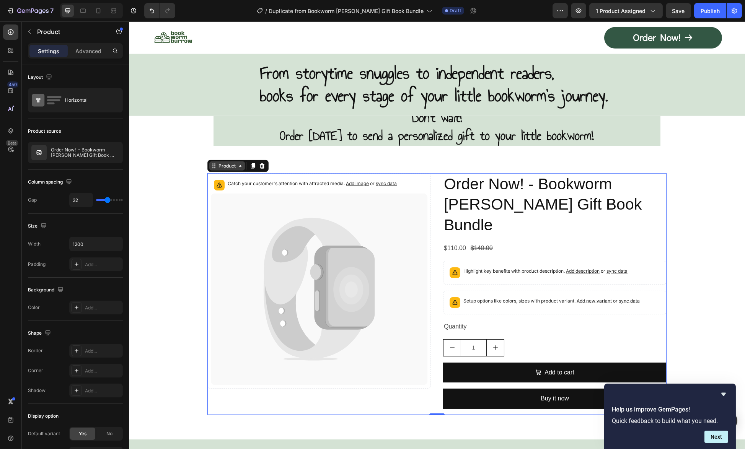
click at [228, 169] on div "Product" at bounding box center [227, 165] width 36 height 9
click at [237, 167] on icon at bounding box center [240, 166] width 6 height 6
click at [214, 167] on icon at bounding box center [214, 167] width 1 height 1
click at [398, 215] on icon at bounding box center [319, 289] width 216 height 192
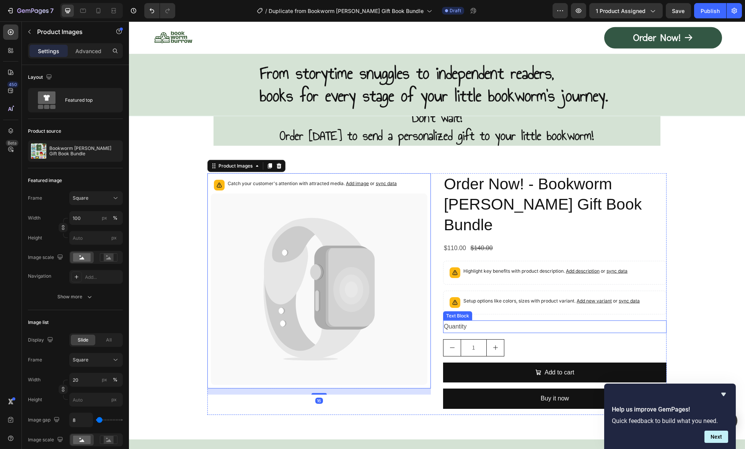
click at [601, 320] on div "Quantity" at bounding box center [554, 326] width 223 height 13
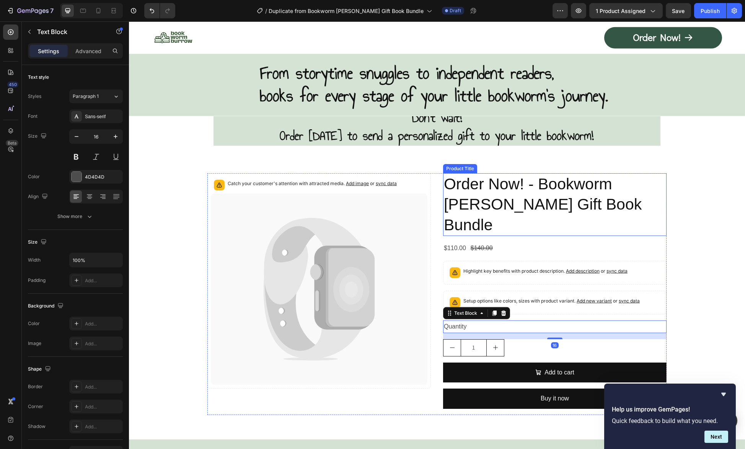
click at [631, 208] on h2 "Order Now! - Bookworm Burrow Gift Book Bundle" at bounding box center [554, 204] width 223 height 63
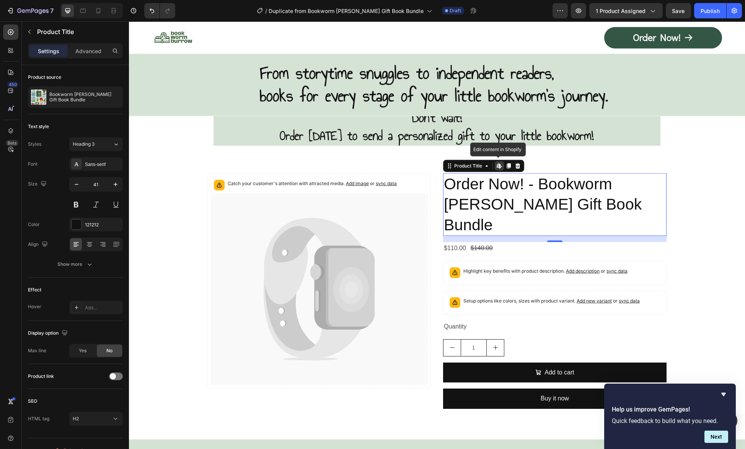
click at [498, 164] on icon at bounding box center [499, 166] width 6 height 6
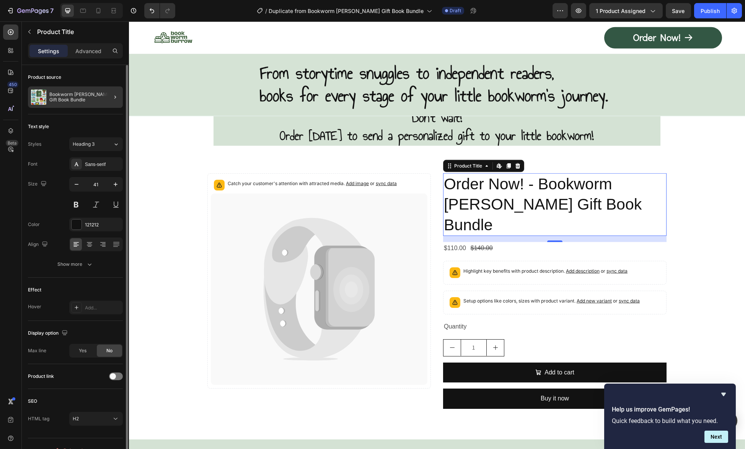
click at [105, 95] on div at bounding box center [111, 96] width 21 height 21
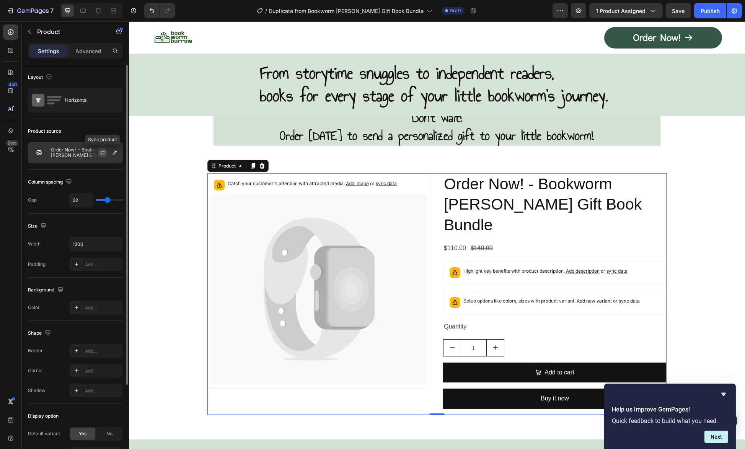
click at [104, 150] on icon "button" at bounding box center [102, 153] width 6 height 6
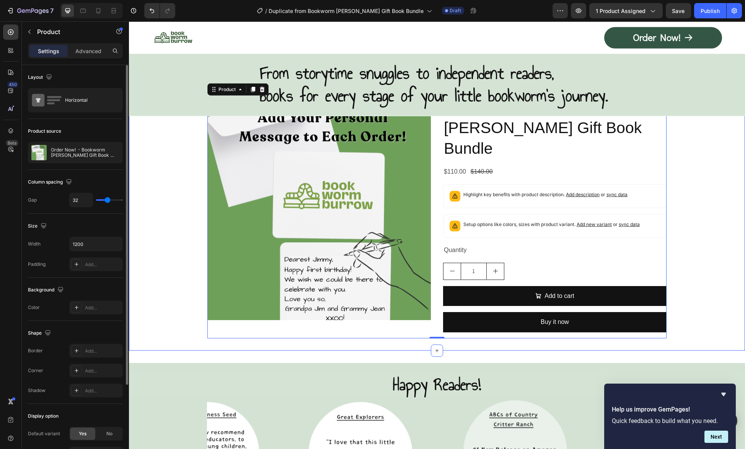
scroll to position [4206, 0]
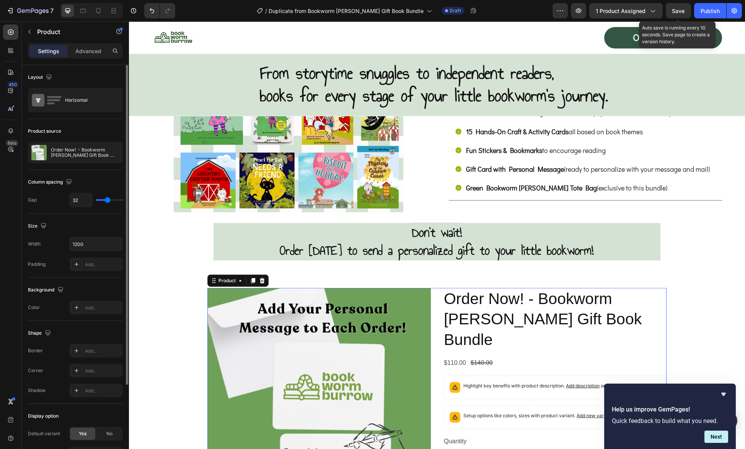
click at [683, 8] on span "Save" at bounding box center [678, 11] width 13 height 7
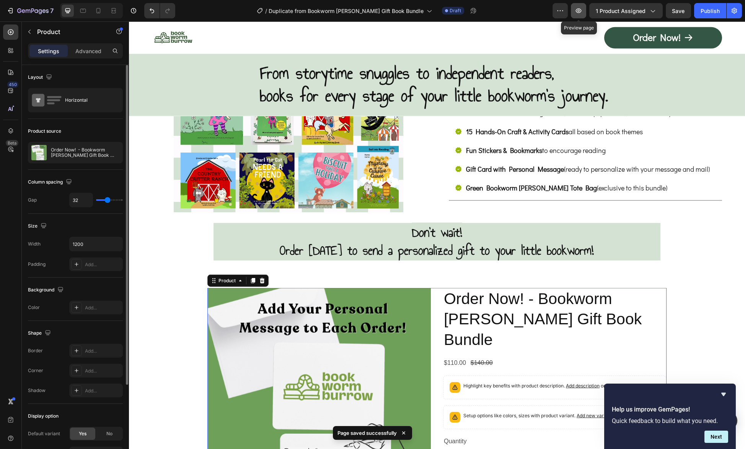
click at [577, 11] on icon "button" at bounding box center [579, 10] width 6 height 5
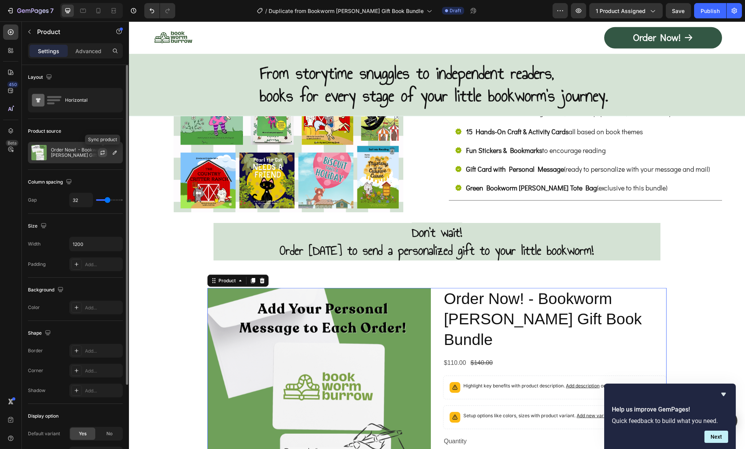
click at [100, 154] on icon "button" at bounding box center [102, 153] width 6 height 6
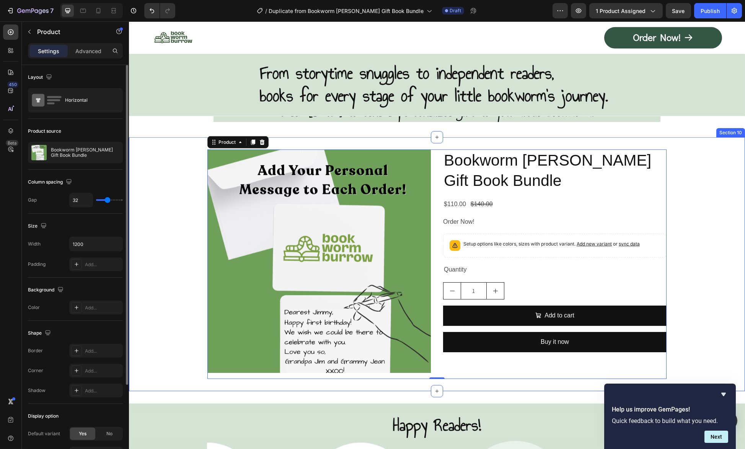
scroll to position [4245, 0]
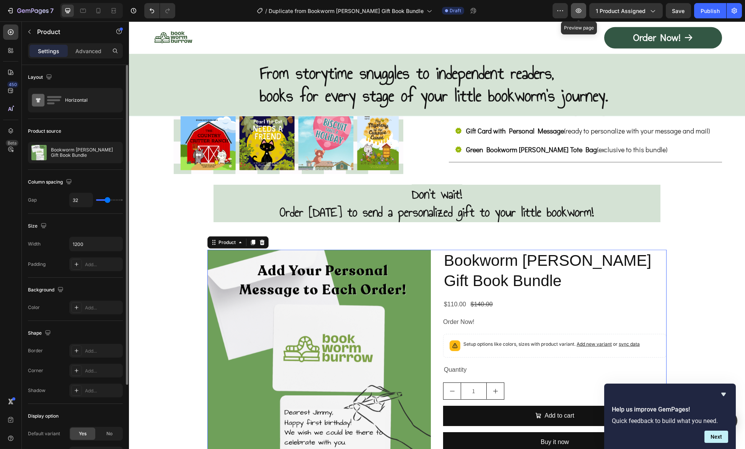
click at [582, 10] on icon "button" at bounding box center [578, 11] width 8 height 8
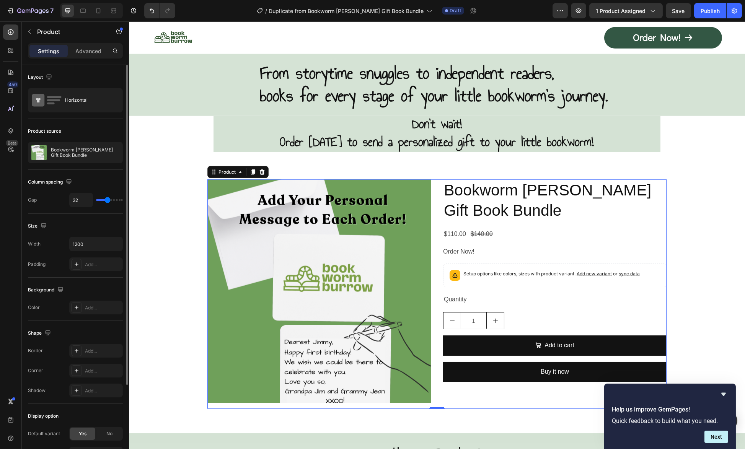
scroll to position [4359, 0]
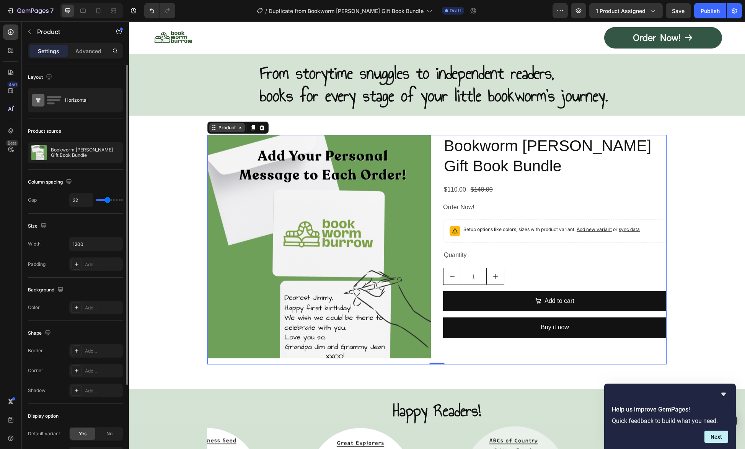
click at [217, 127] on div "Product" at bounding box center [227, 127] width 20 height 7
click at [224, 130] on div "Product" at bounding box center [227, 127] width 20 height 7
click at [260, 125] on icon at bounding box center [262, 127] width 5 height 5
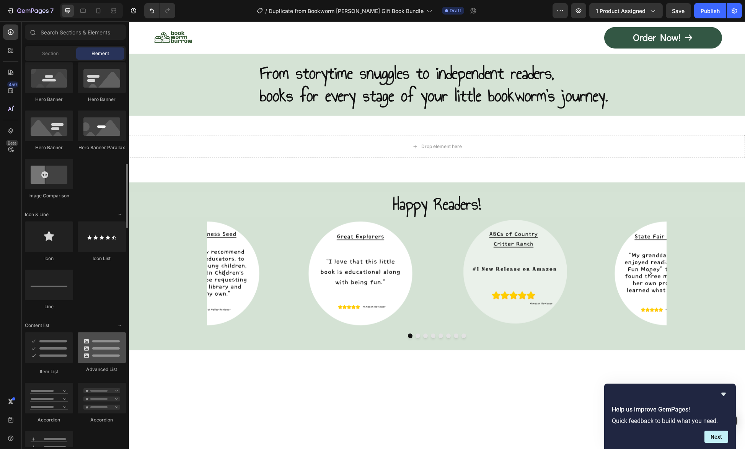
scroll to position [387, 0]
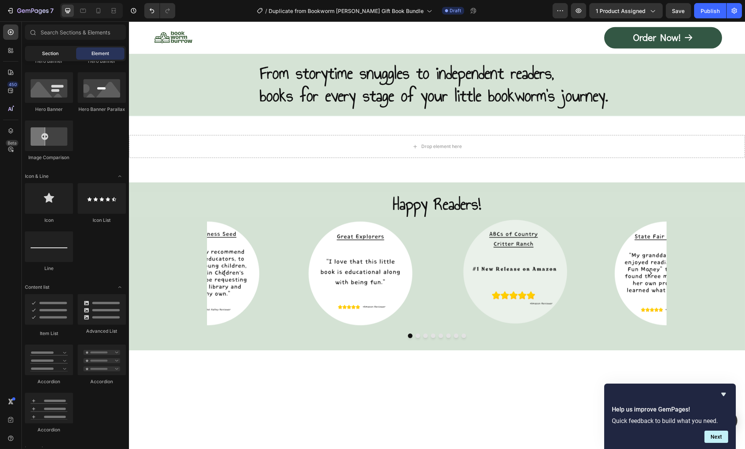
click at [60, 52] on div "Section" at bounding box center [50, 53] width 48 height 12
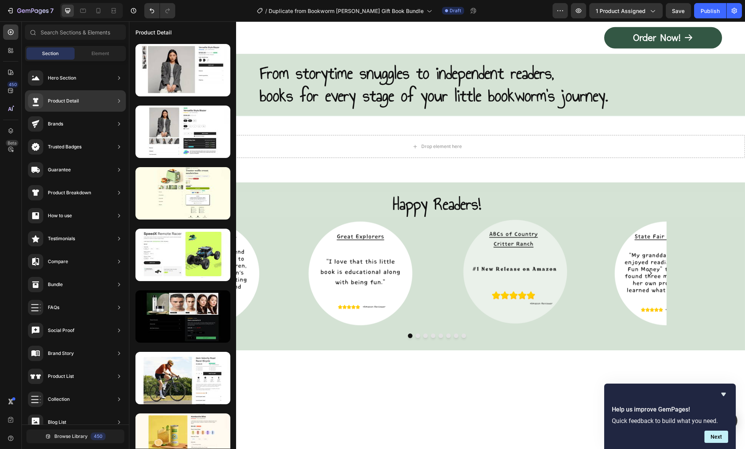
click at [114, 99] on div "Product Detail" at bounding box center [75, 100] width 101 height 21
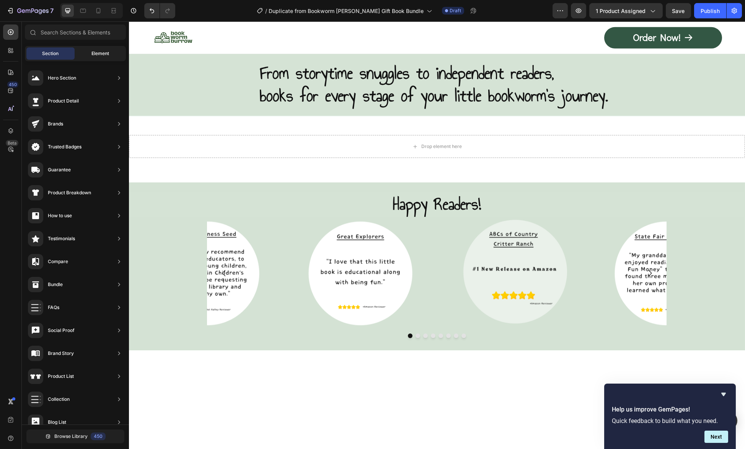
click at [105, 55] on span "Element" at bounding box center [100, 53] width 18 height 7
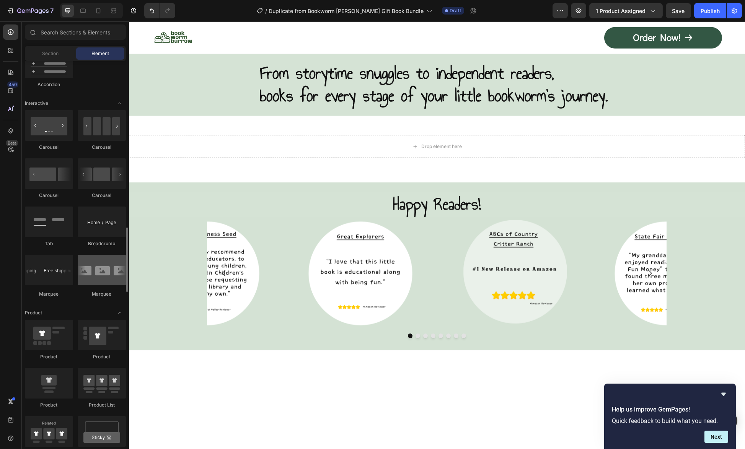
scroll to position [770, 0]
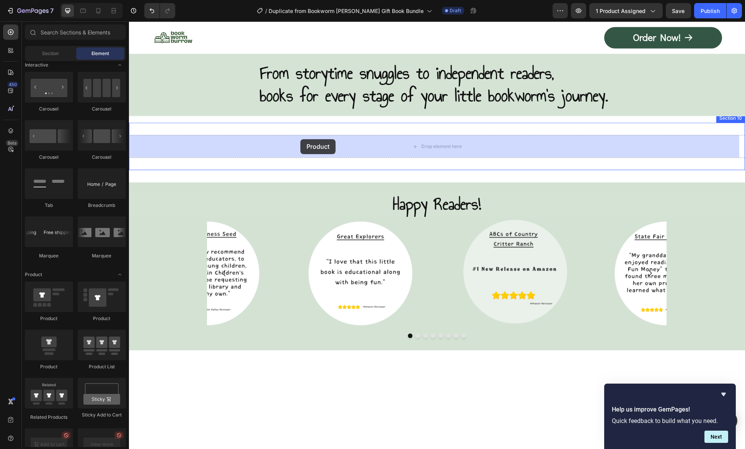
drag, startPoint x: 172, startPoint y: 316, endPoint x: 300, endPoint y: 139, distance: 218.3
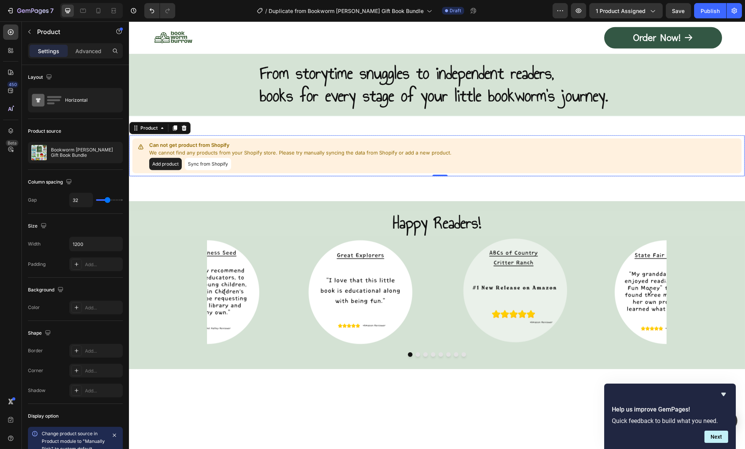
click at [210, 162] on button "Sync from Shopify" at bounding box center [208, 164] width 46 height 12
click at [165, 164] on button "Add product" at bounding box center [165, 164] width 33 height 12
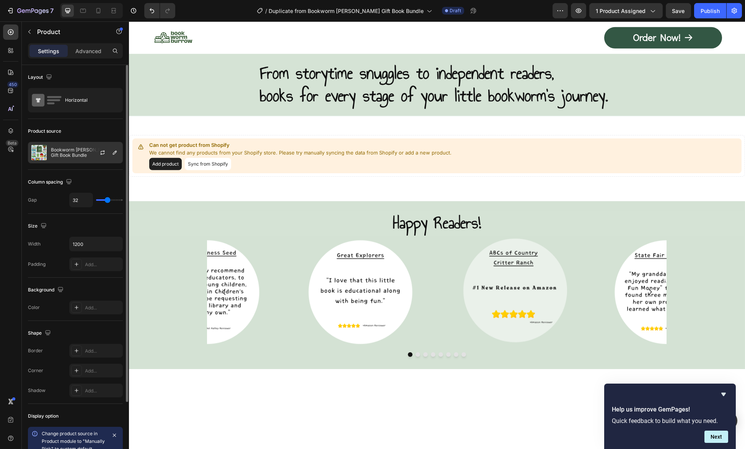
click at [83, 153] on p "Bookworm [PERSON_NAME] Gift Book Bundle" at bounding box center [85, 152] width 68 height 11
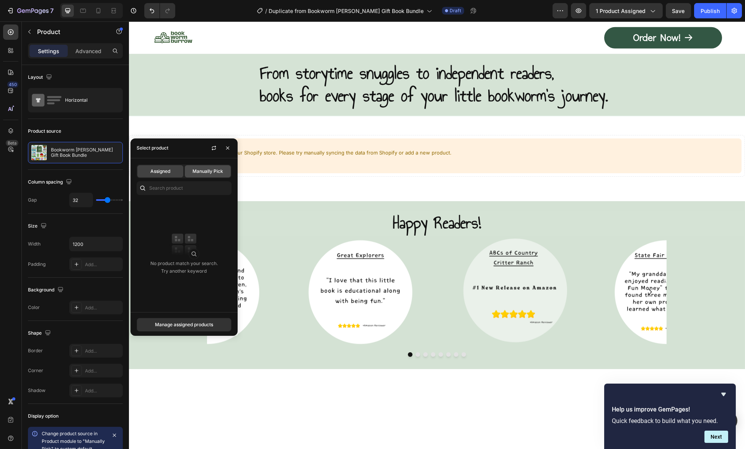
click at [204, 172] on span "Manually Pick" at bounding box center [207, 171] width 31 height 7
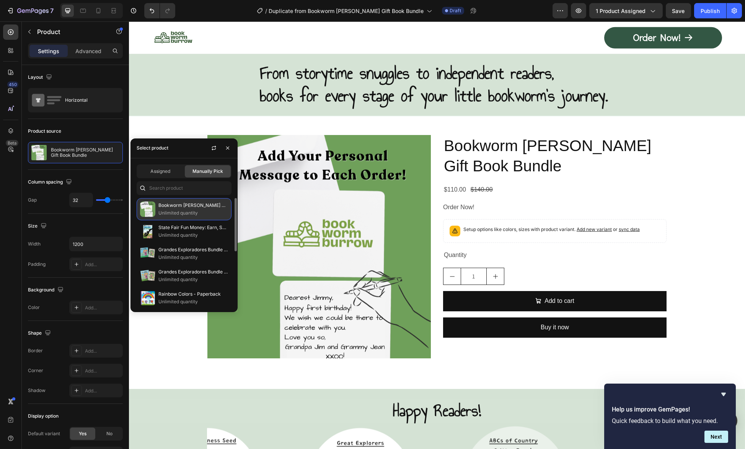
click at [182, 210] on p "Unlimited quantity" at bounding box center [193, 213] width 70 height 8
click at [228, 146] on icon "button" at bounding box center [227, 148] width 6 height 6
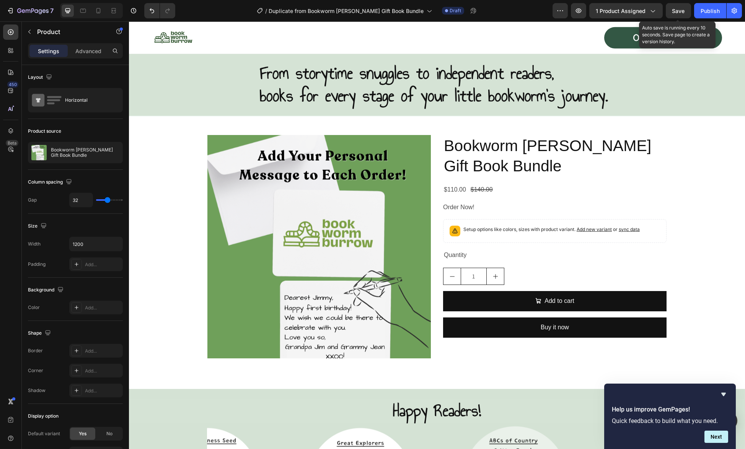
click at [676, 8] on span "Save" at bounding box center [678, 11] width 13 height 7
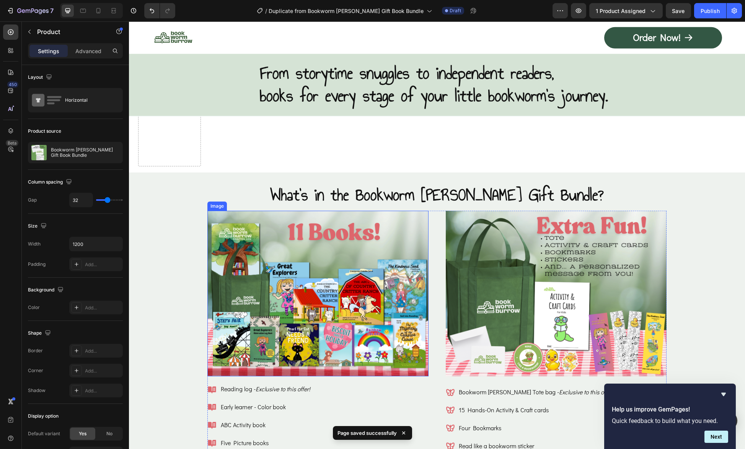
scroll to position [3671, 0]
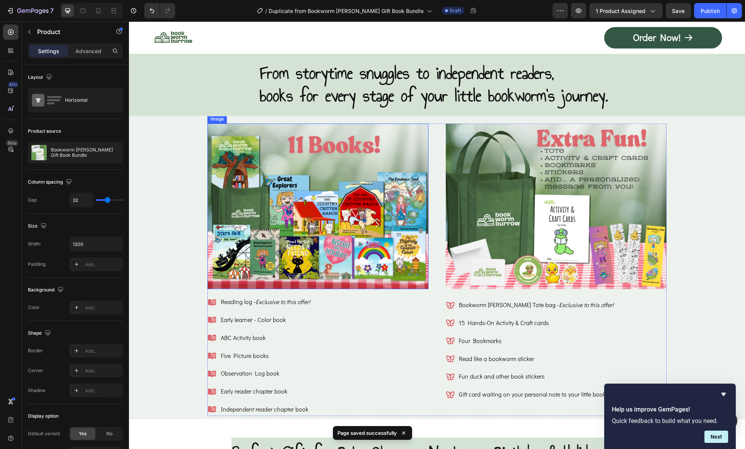
click at [322, 232] on img at bounding box center [317, 207] width 221 height 166
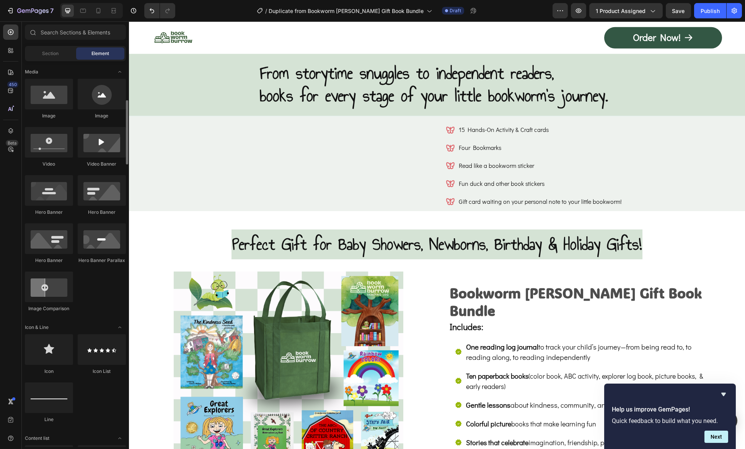
scroll to position [45, 0]
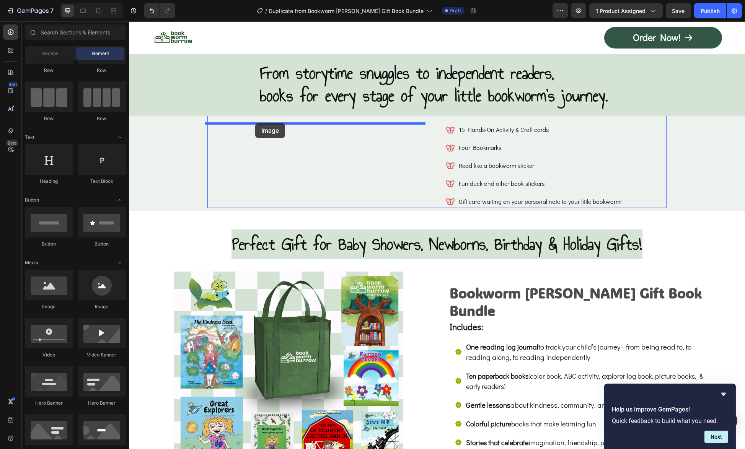
drag, startPoint x: 180, startPoint y: 315, endPoint x: 255, endPoint y: 123, distance: 206.1
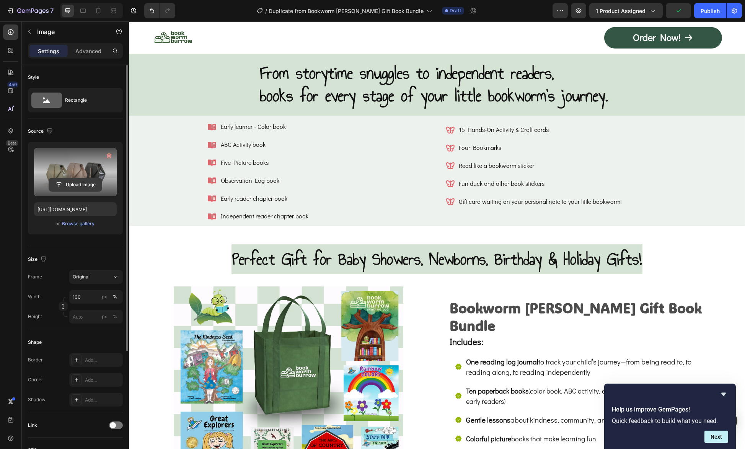
click at [78, 185] on input "file" at bounding box center [75, 184] width 53 height 13
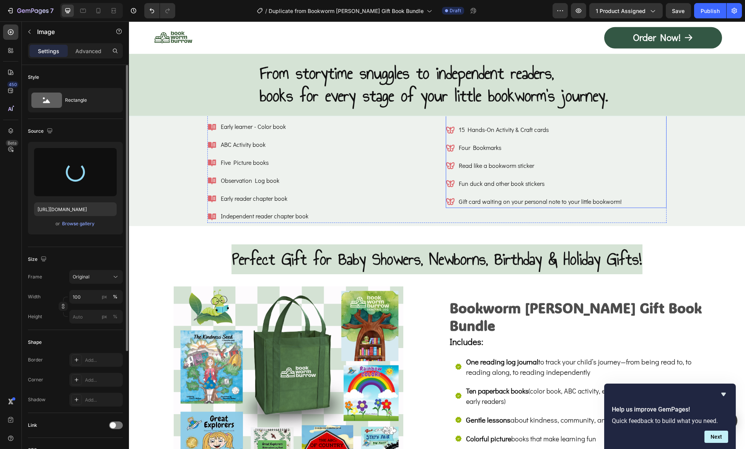
type input "https://cdn.shopify.com/s/files/1/0741/4956/0607/files/gempages_581078265737773…"
click at [84, 184] on input "file" at bounding box center [75, 184] width 53 height 13
click at [81, 223] on div "Browse gallery" at bounding box center [78, 223] width 33 height 7
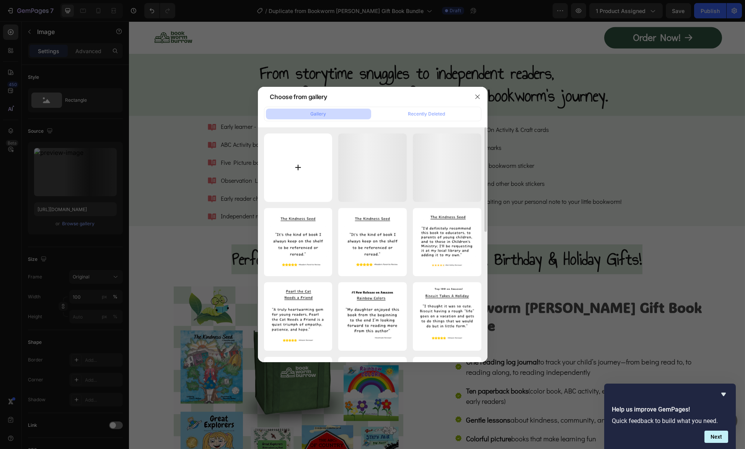
click at [298, 167] on input "file" at bounding box center [298, 167] width 68 height 68
type input "C:\fakepath\Picnic table_1200w_Books.png"
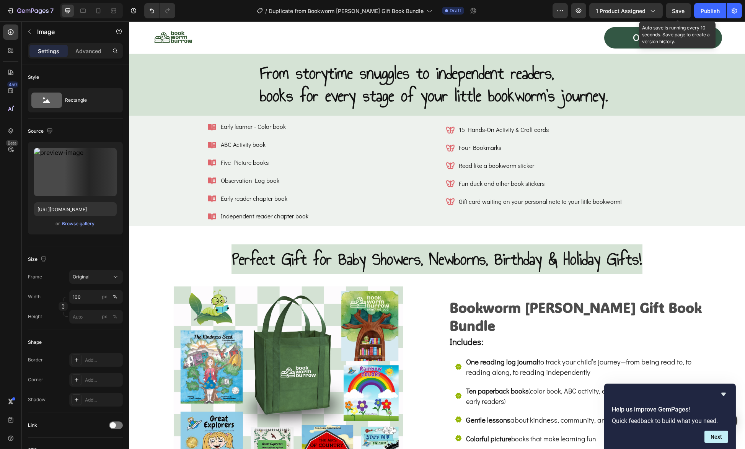
click at [678, 11] on span "Save" at bounding box center [678, 11] width 13 height 7
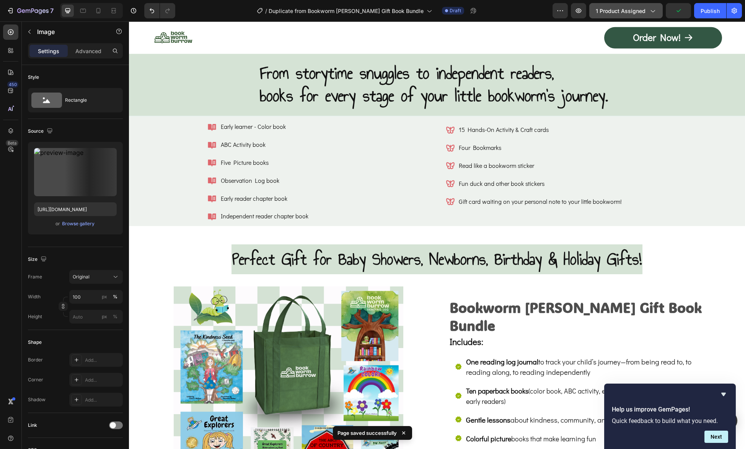
click at [636, 13] on span "1 product assigned" at bounding box center [620, 11] width 50 height 8
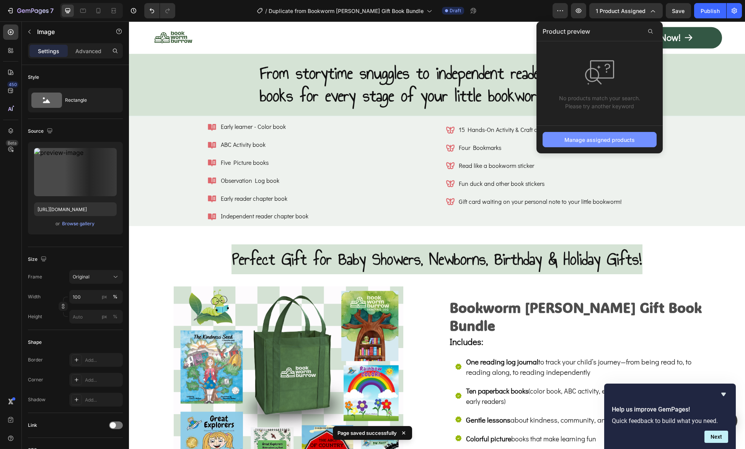
click at [598, 140] on div "Manage assigned products" at bounding box center [599, 140] width 70 height 8
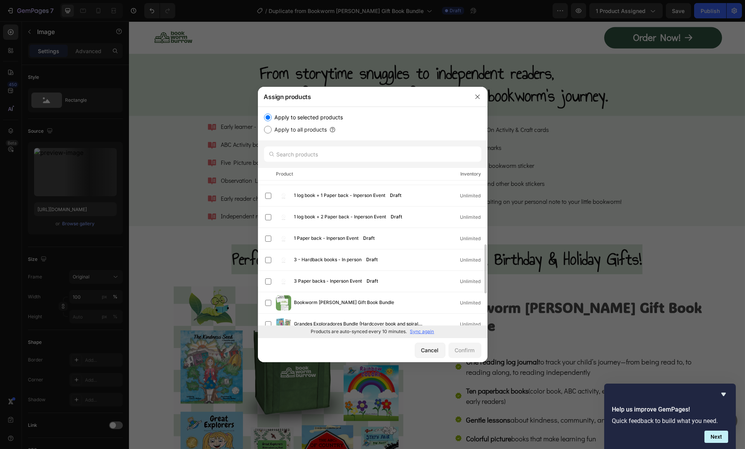
scroll to position [76, 0]
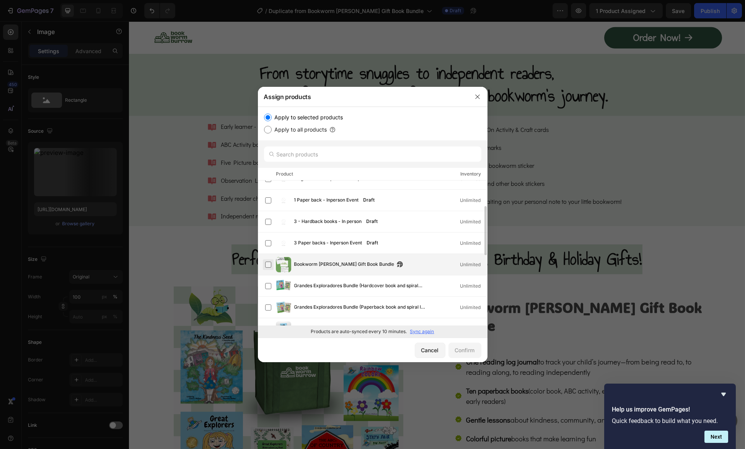
click at [267, 263] on label at bounding box center [268, 265] width 6 height 6
click at [461, 349] on div "Confirm" at bounding box center [465, 350] width 20 height 8
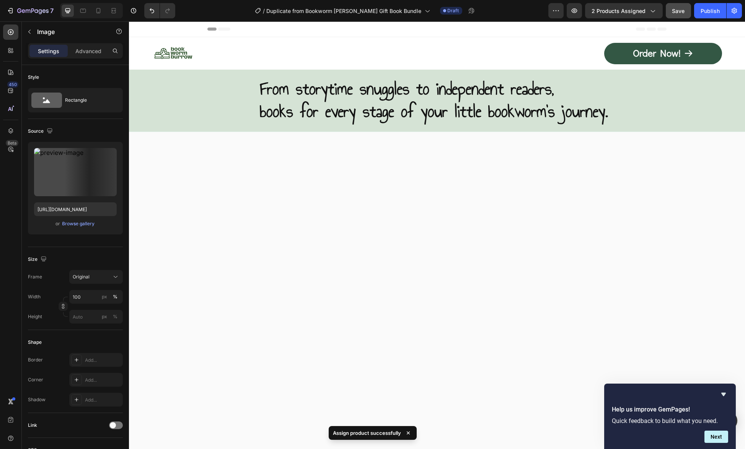
scroll to position [3671, 0]
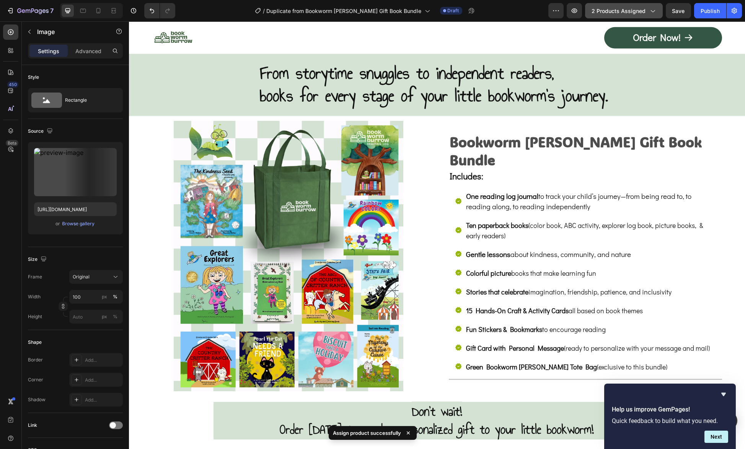
click at [652, 8] on icon "button" at bounding box center [652, 11] width 8 height 8
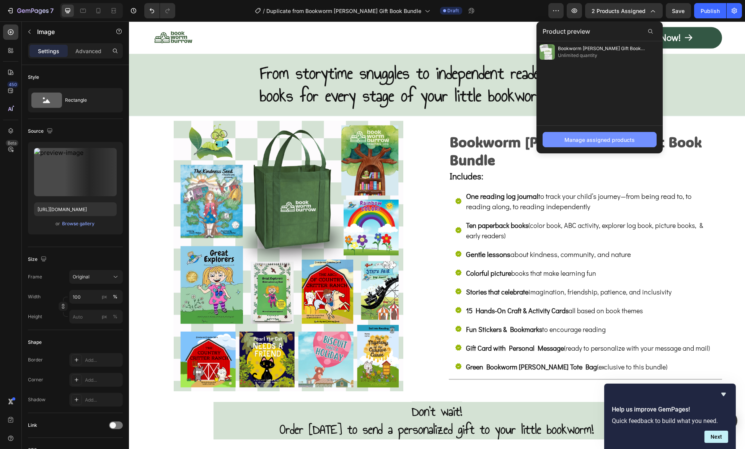
click at [619, 140] on div "Manage assigned products" at bounding box center [599, 140] width 70 height 8
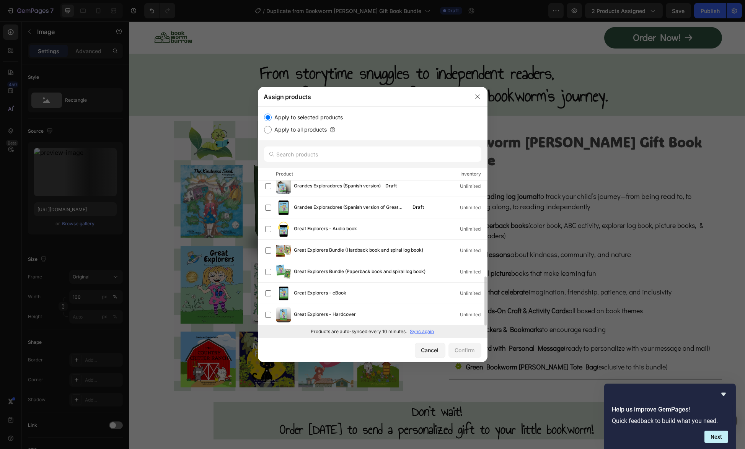
scroll to position [283, 0]
click at [481, 98] on button "button" at bounding box center [477, 97] width 12 height 12
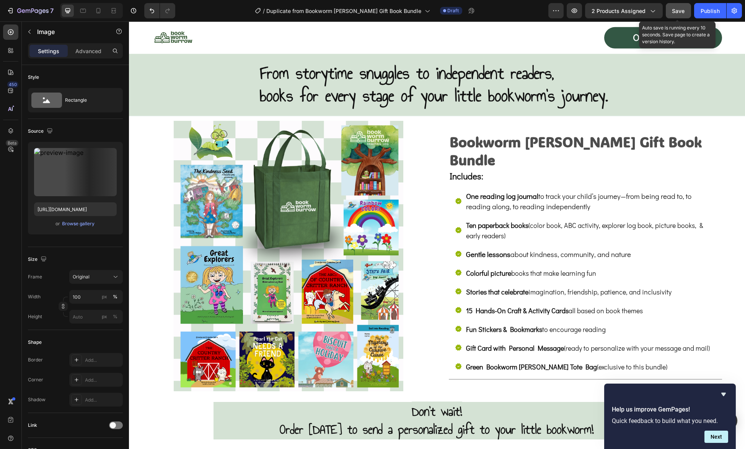
click at [676, 11] on span "Save" at bounding box center [678, 11] width 13 height 7
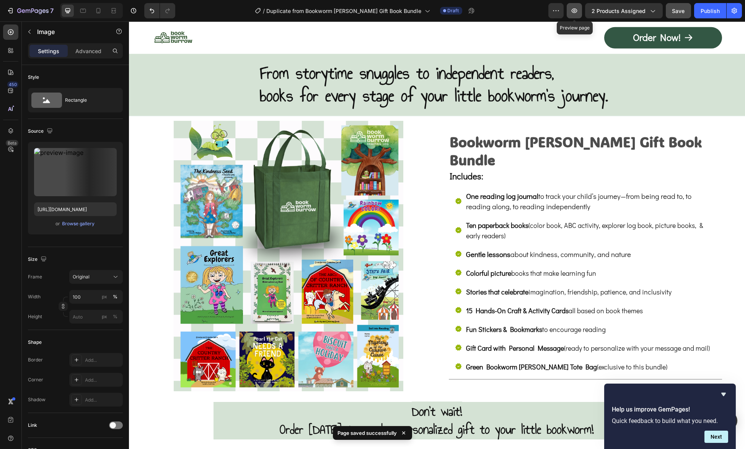
click at [574, 11] on icon "button" at bounding box center [574, 11] width 8 height 8
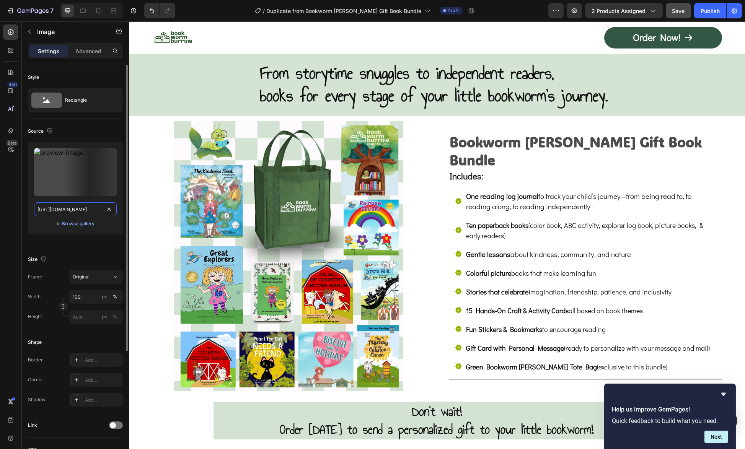
click at [81, 207] on input "[URL][DOMAIN_NAME]" at bounding box center [75, 209] width 83 height 14
click at [88, 172] on input "file" at bounding box center [75, 172] width 53 height 13
type input "[URL][DOMAIN_NAME]"
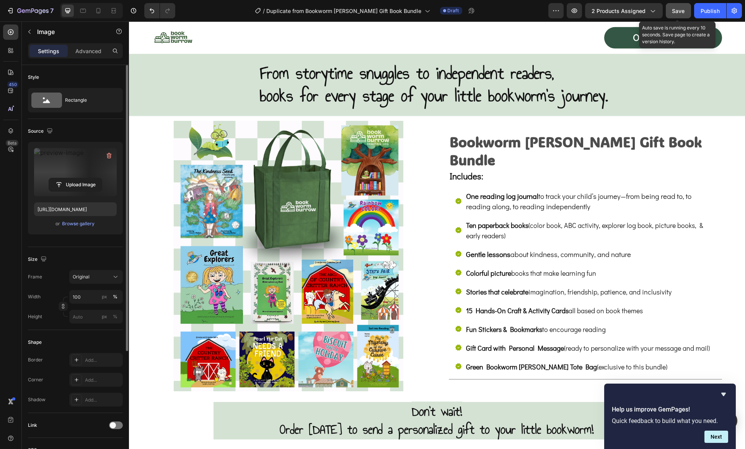
click at [686, 10] on button "Save" at bounding box center [677, 10] width 25 height 15
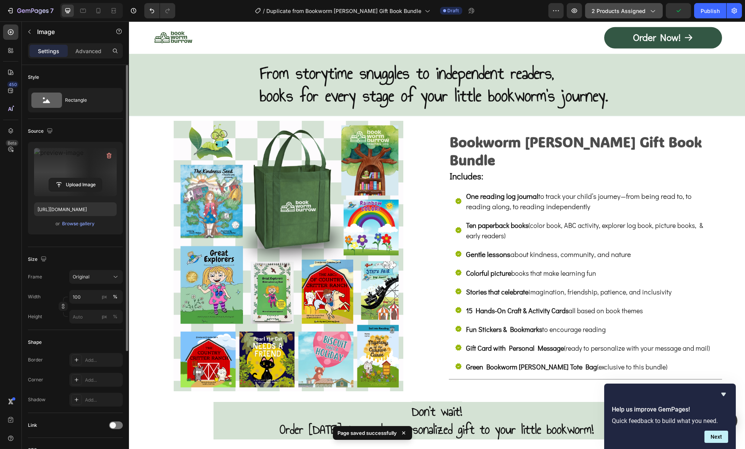
click at [647, 8] on div "2 products assigned" at bounding box center [623, 11] width 65 height 8
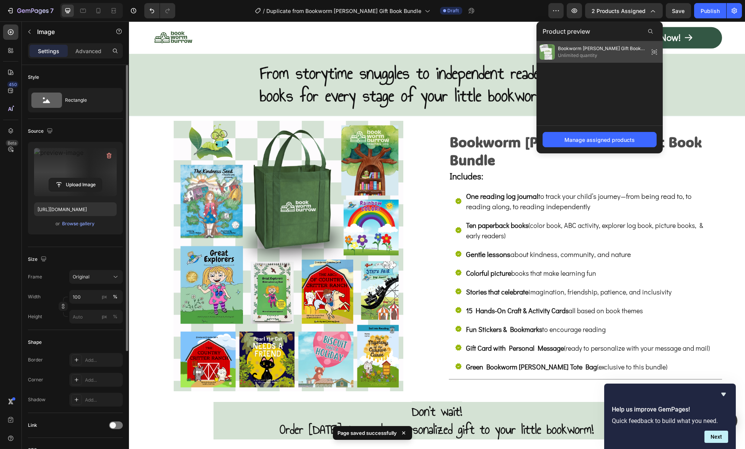
click at [603, 50] on span "Bookworm [PERSON_NAME] Gift Book Bundle" at bounding box center [602, 48] width 88 height 7
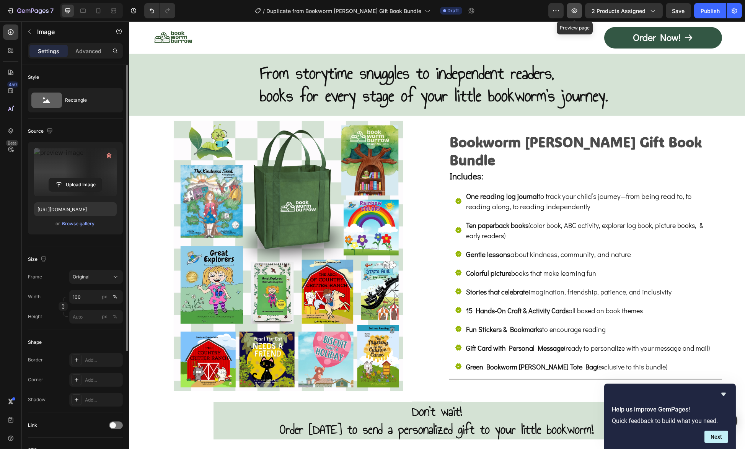
click at [577, 10] on icon "button" at bounding box center [574, 10] width 6 height 5
click at [447, 10] on span "Draft" at bounding box center [452, 10] width 11 height 7
click at [563, 13] on button "button" at bounding box center [555, 10] width 15 height 15
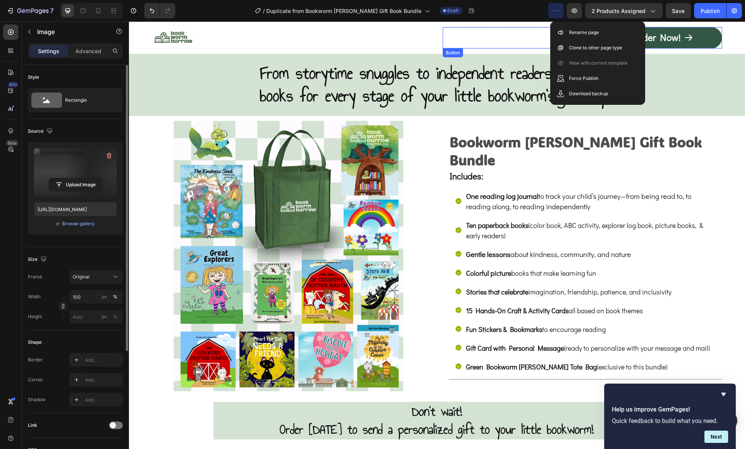
click at [530, 36] on div "Order Now! Button" at bounding box center [581, 37] width 279 height 21
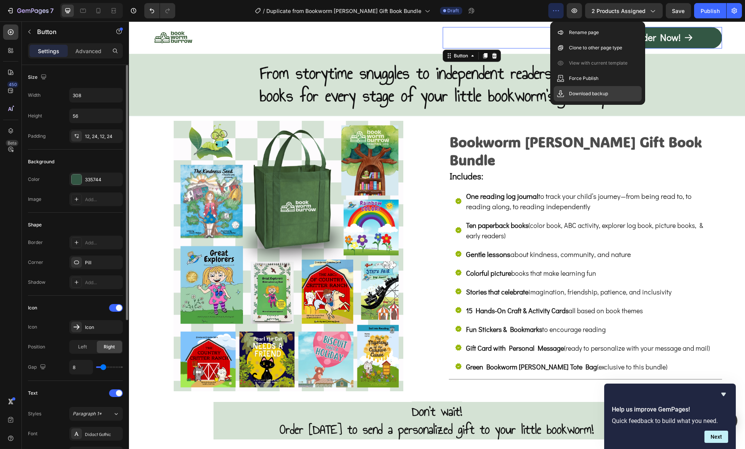
click at [581, 95] on p "Download backup" at bounding box center [588, 94] width 39 height 8
click at [709, 79] on div "From storytime snuggles to independent readers, books for every stage of your l…" at bounding box center [437, 85] width 616 height 62
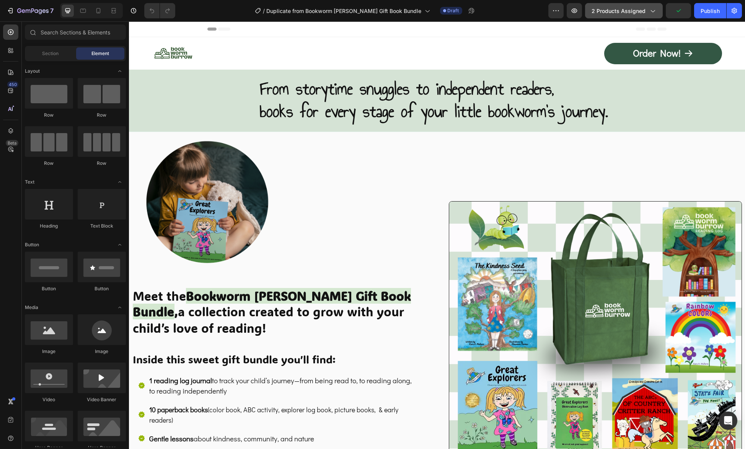
click at [622, 11] on span "2 products assigned" at bounding box center [618, 11] width 54 height 8
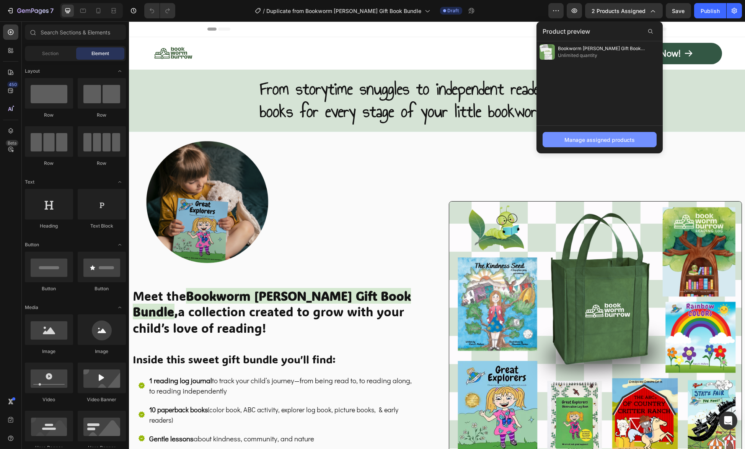
click at [596, 142] on div "Manage assigned products" at bounding box center [599, 140] width 70 height 8
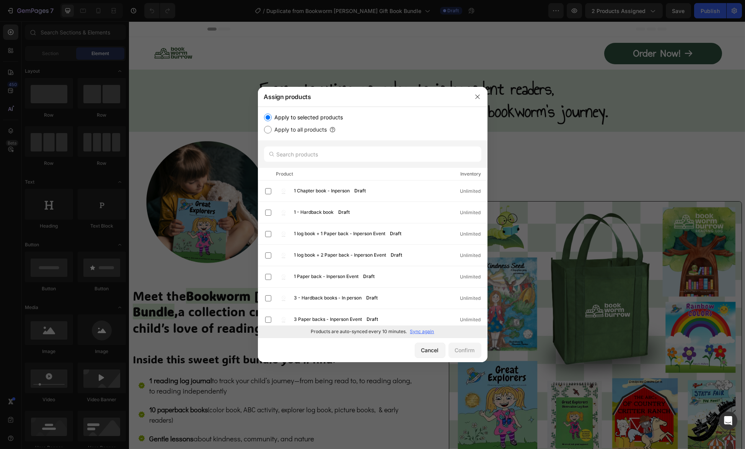
scroll to position [76, 0]
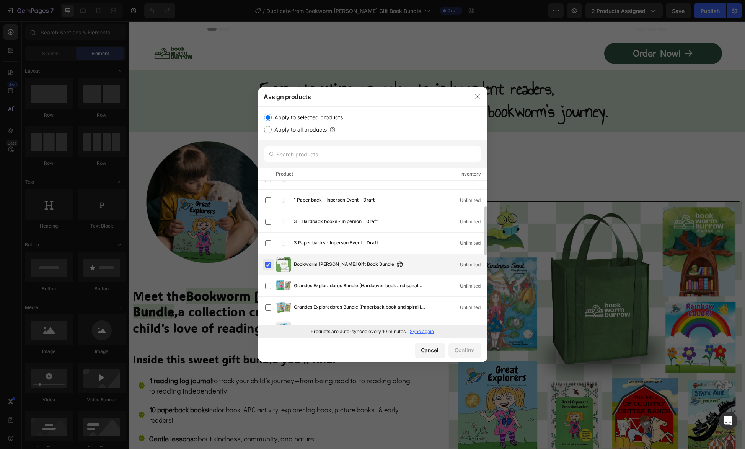
click at [267, 264] on label at bounding box center [268, 265] width 6 height 6
click at [468, 350] on div "Confirm" at bounding box center [465, 350] width 20 height 8
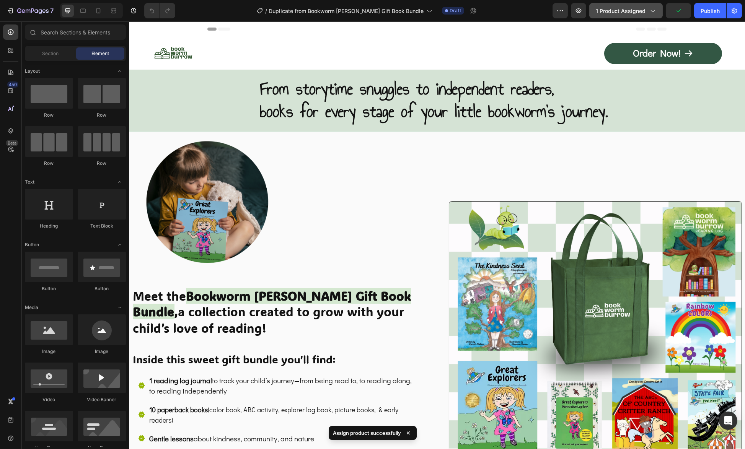
click at [636, 8] on span "1 product assigned" at bounding box center [620, 11] width 50 height 8
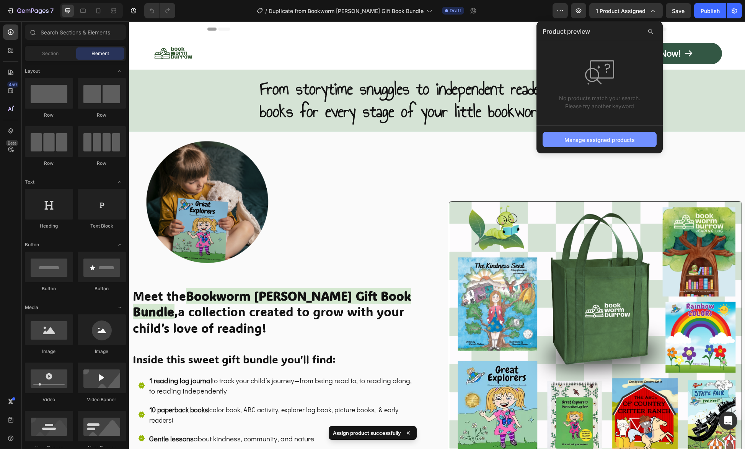
click at [589, 138] on div "Manage assigned products" at bounding box center [599, 140] width 70 height 8
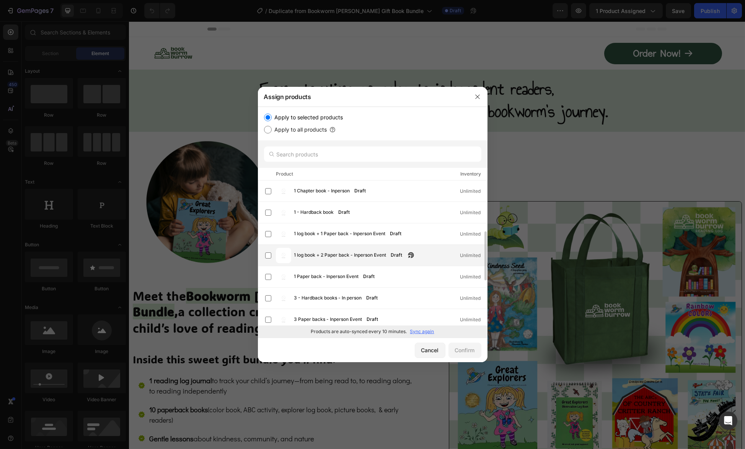
scroll to position [38, 0]
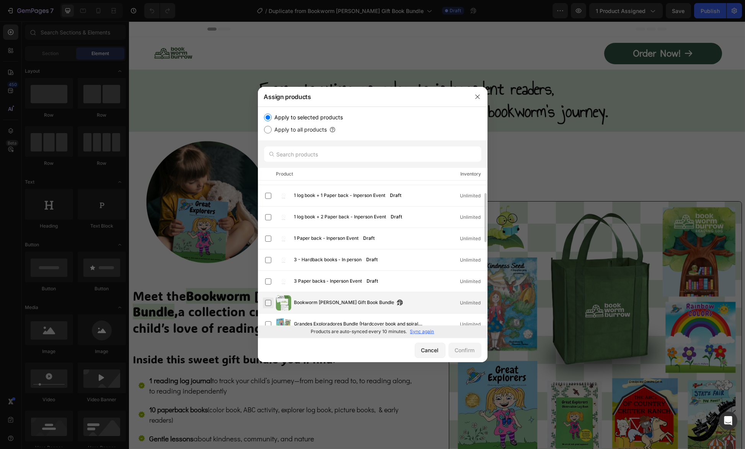
click at [268, 302] on label at bounding box center [268, 303] width 6 height 6
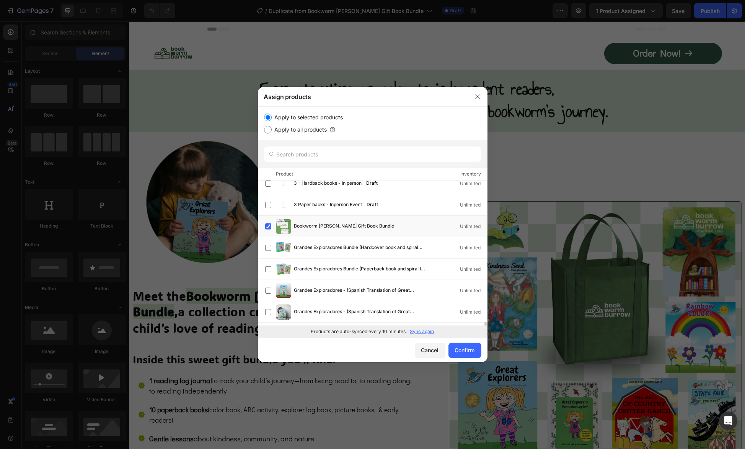
scroll to position [192, 0]
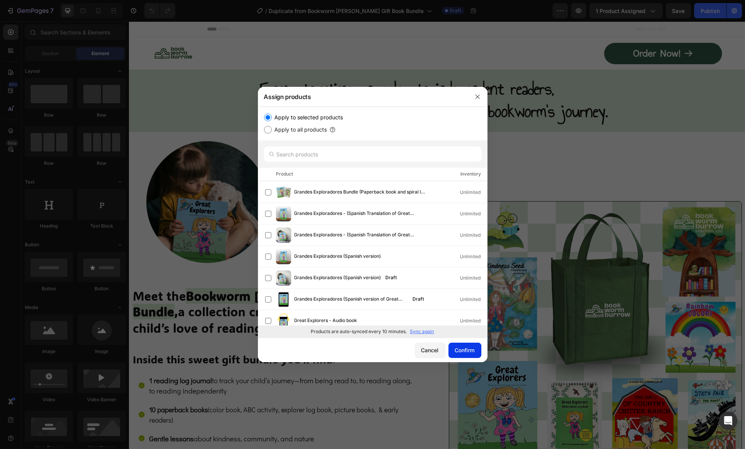
click at [462, 346] on div "Confirm" at bounding box center [465, 350] width 20 height 8
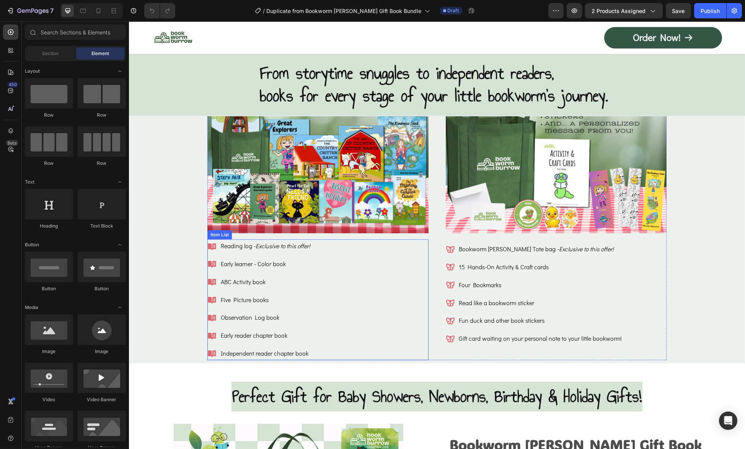
scroll to position [3633, 0]
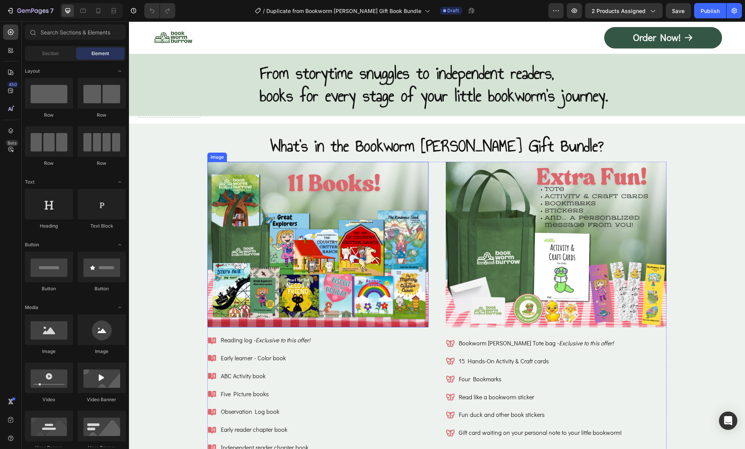
click at [396, 216] on img at bounding box center [317, 245] width 221 height 166
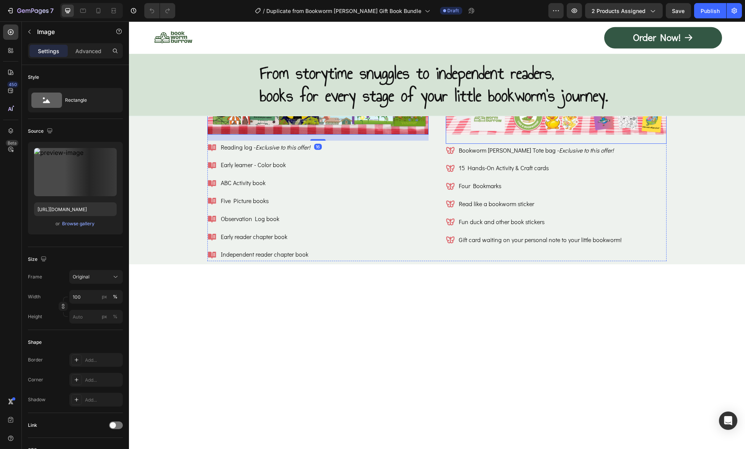
click at [574, 134] on img at bounding box center [556, 52] width 221 height 166
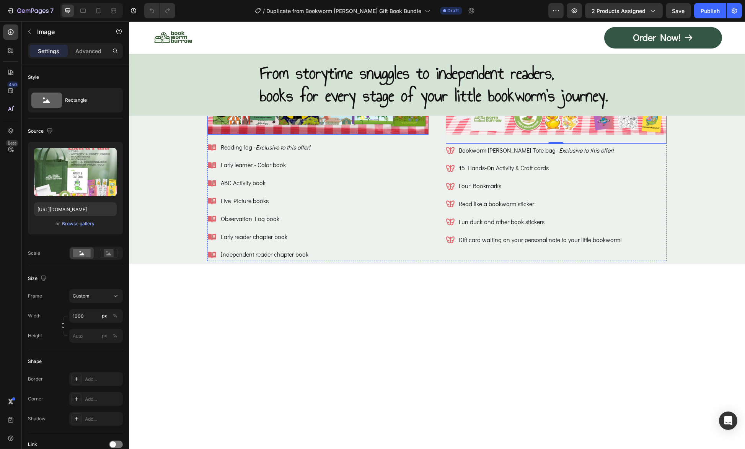
click at [311, 134] on img at bounding box center [317, 52] width 221 height 166
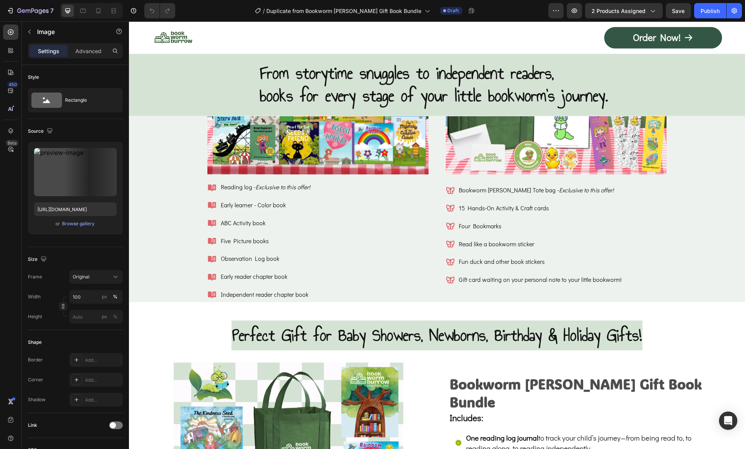
scroll to position [3595, 0]
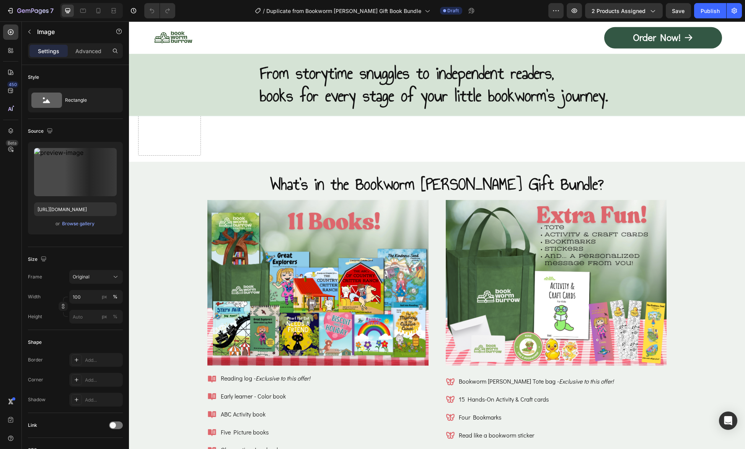
click at [351, 288] on img at bounding box center [317, 283] width 221 height 166
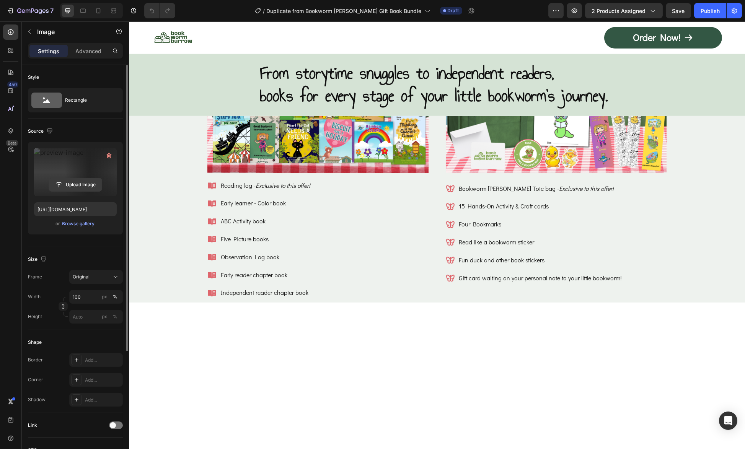
click at [80, 185] on input "file" at bounding box center [75, 184] width 53 height 13
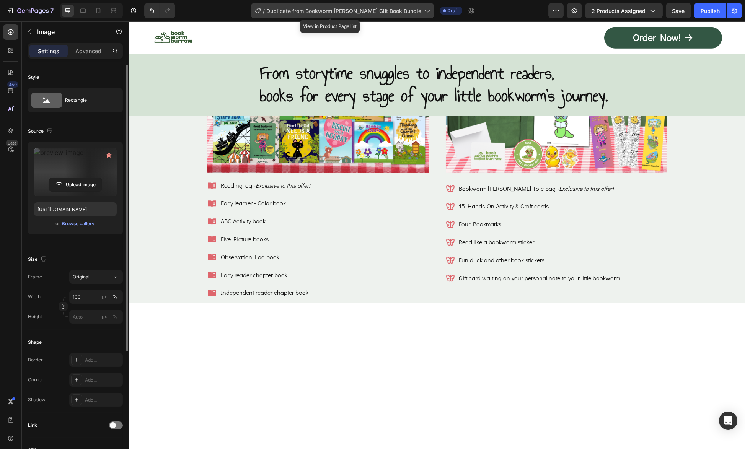
click at [377, 10] on span "Duplicate from Bookworm Burrow Gift Book Bundle" at bounding box center [344, 11] width 155 height 8
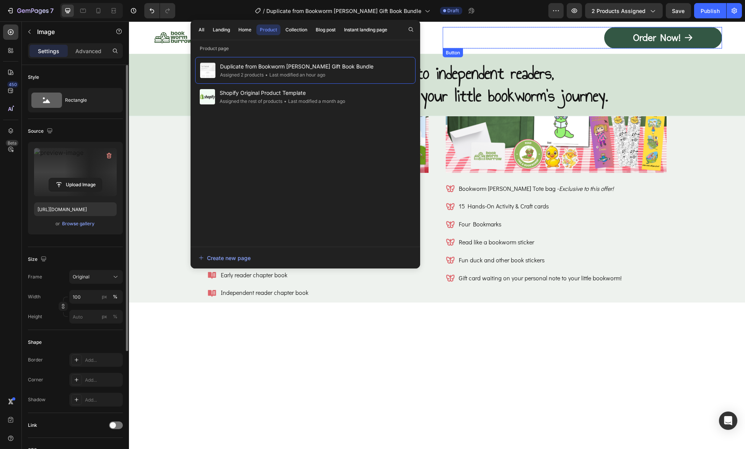
click at [489, 37] on div "Order Now! Button" at bounding box center [581, 37] width 279 height 21
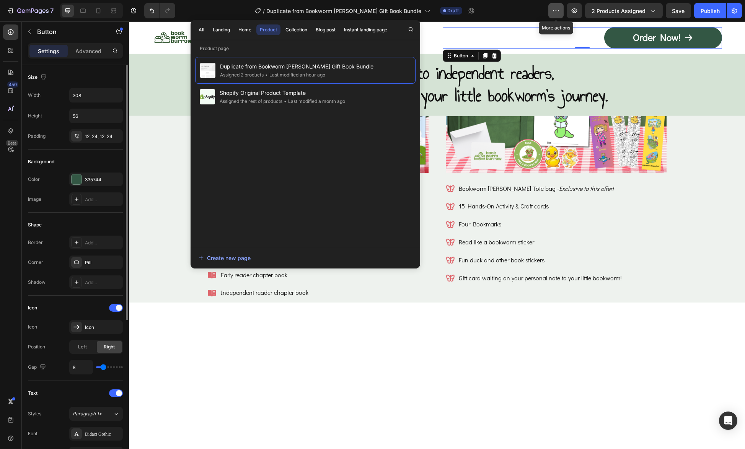
click at [559, 11] on icon "button" at bounding box center [556, 11] width 8 height 8
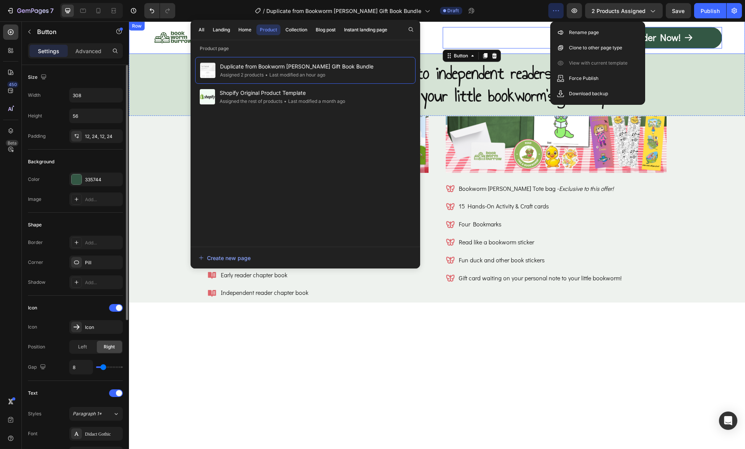
click at [433, 41] on div "Image Order Now! Button 0 Row Row" at bounding box center [437, 37] width 616 height 33
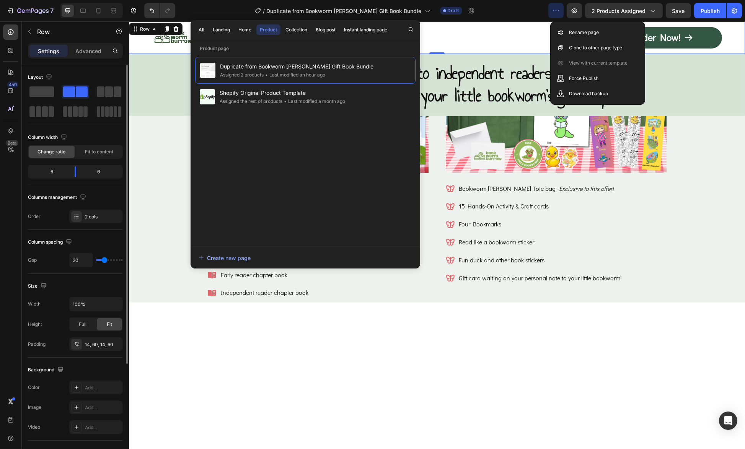
click at [431, 33] on div "Image Order Now! Button Row Row 0" at bounding box center [437, 37] width 616 height 33
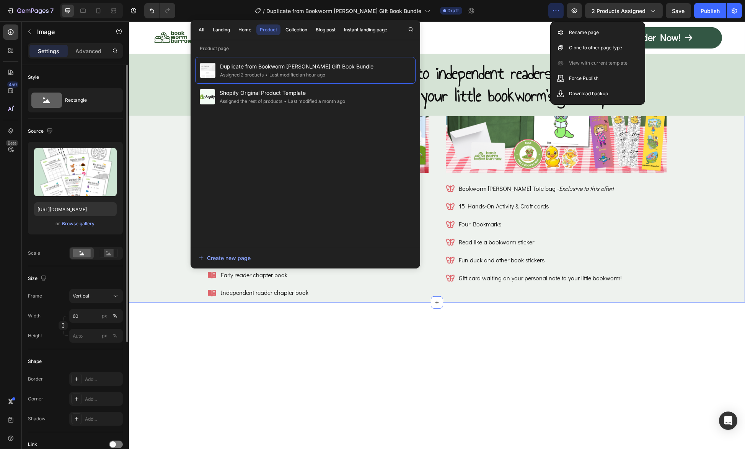
click at [178, 296] on div "What's in the Bookworm Burrow Gift Bundle? Heading Image Reading log - Exclusiv…" at bounding box center [437, 136] width 570 height 328
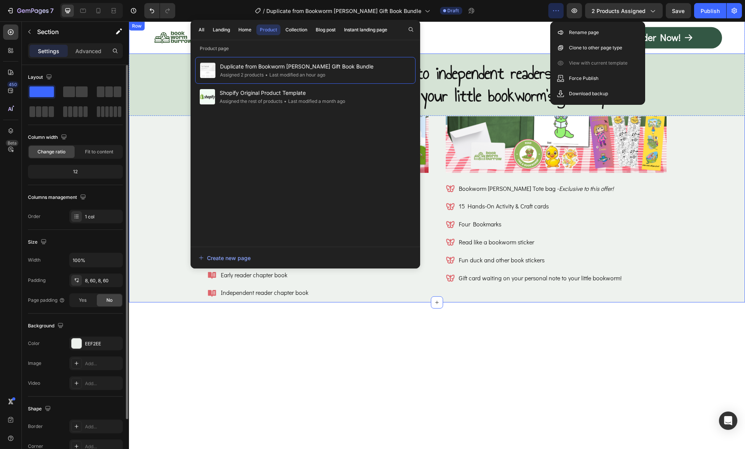
click at [482, 27] on div "Order Now! Button Row" at bounding box center [581, 38] width 279 height 22
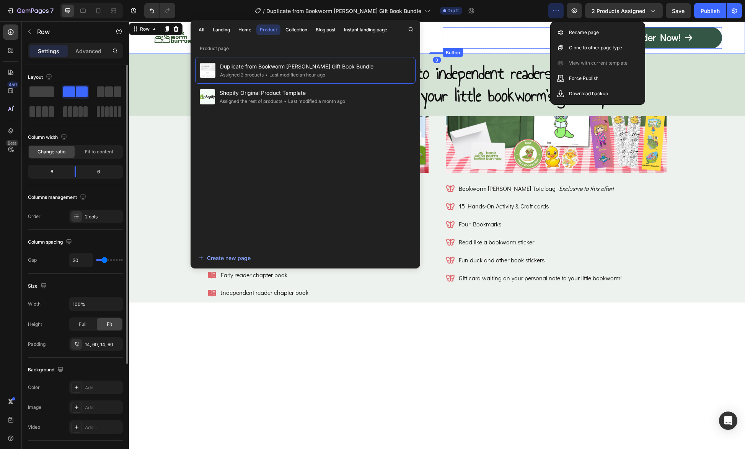
click at [489, 44] on div "Order Now! Button" at bounding box center [581, 37] width 279 height 21
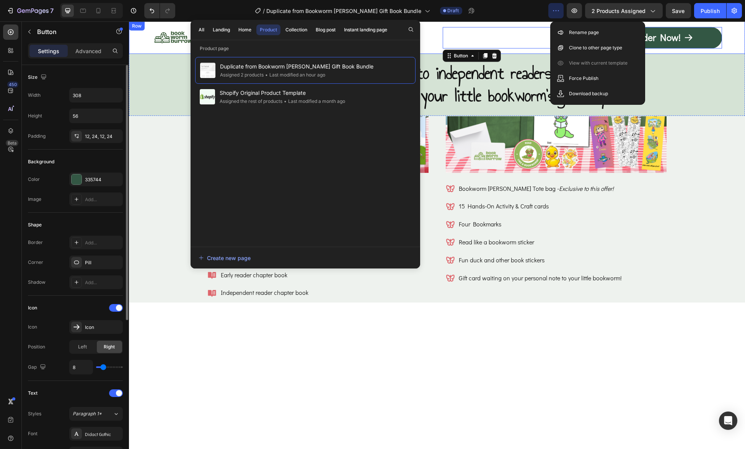
click at [724, 43] on div "Image Order Now! Button 0 Row Row" at bounding box center [437, 37] width 616 height 33
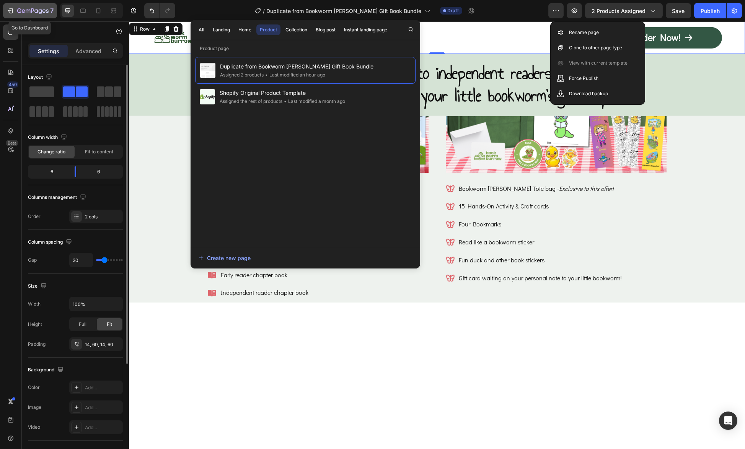
click at [44, 10] on icon "button" at bounding box center [32, 11] width 31 height 7
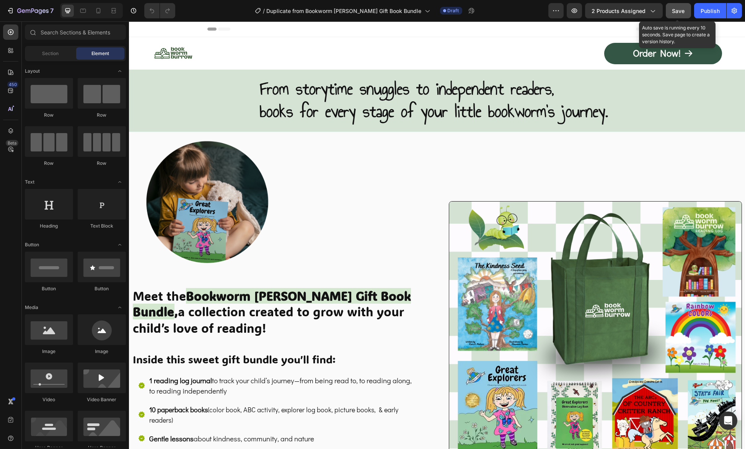
click at [681, 15] on button "Save" at bounding box center [677, 10] width 25 height 15
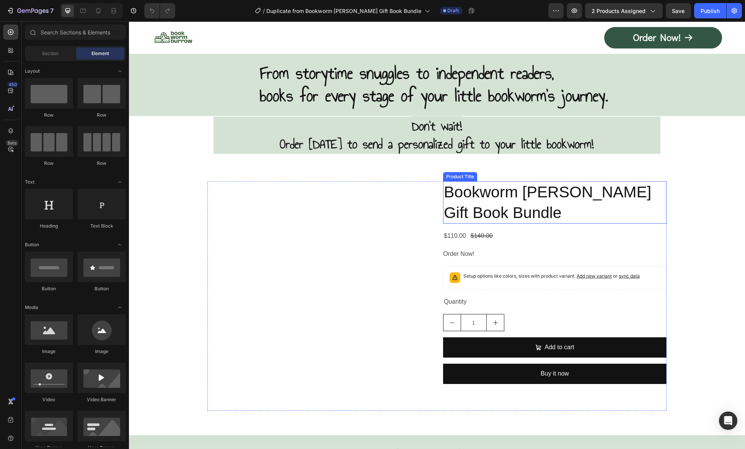
scroll to position [4130, 0]
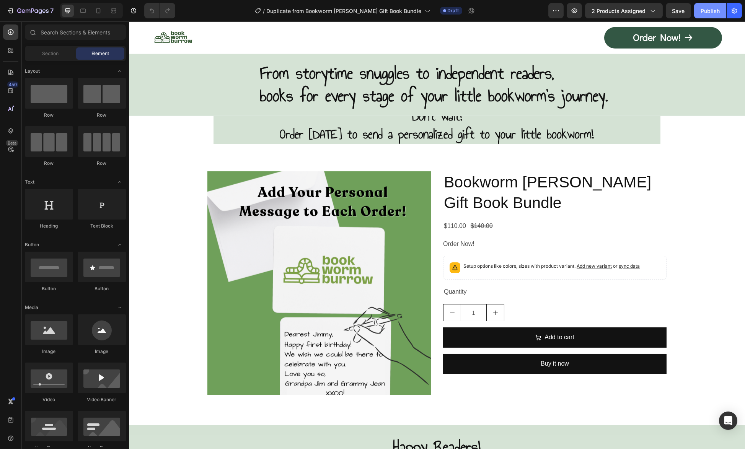
click at [715, 7] on div "Publish" at bounding box center [709, 11] width 19 height 8
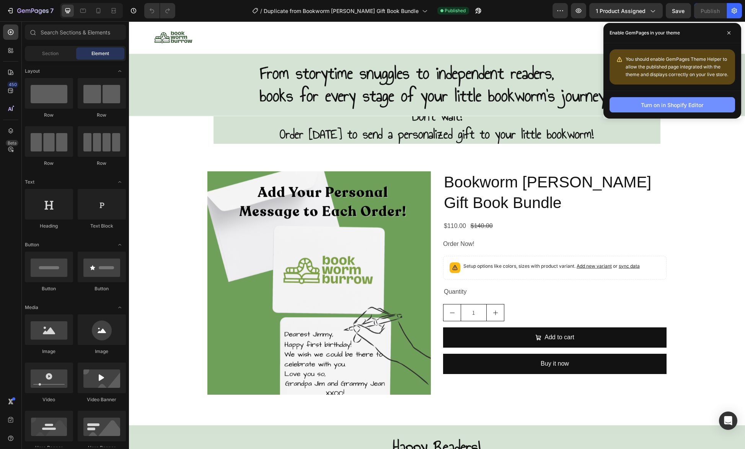
click at [676, 110] on button "Turn on in Shopify Editor" at bounding box center [671, 104] width 125 height 15
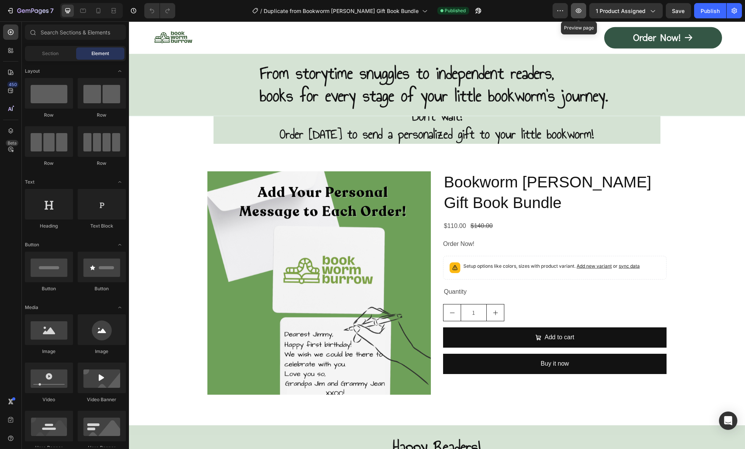
click at [582, 7] on icon "button" at bounding box center [578, 11] width 8 height 8
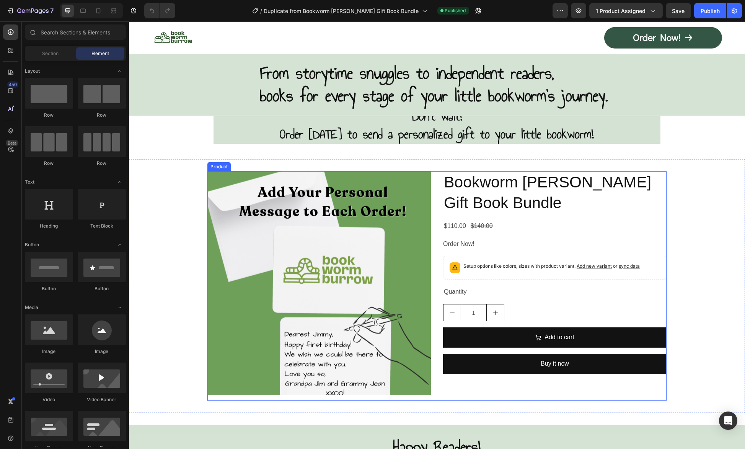
click at [434, 186] on div "Product Images Bookworm [PERSON_NAME] Gift Book Bundle Product Title $110.00 Pr…" at bounding box center [436, 285] width 459 height 229
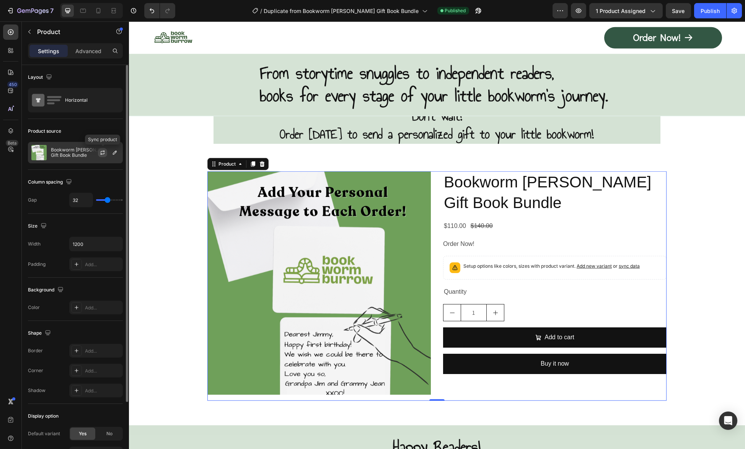
click at [101, 151] on icon "button" at bounding box center [102, 153] width 6 height 6
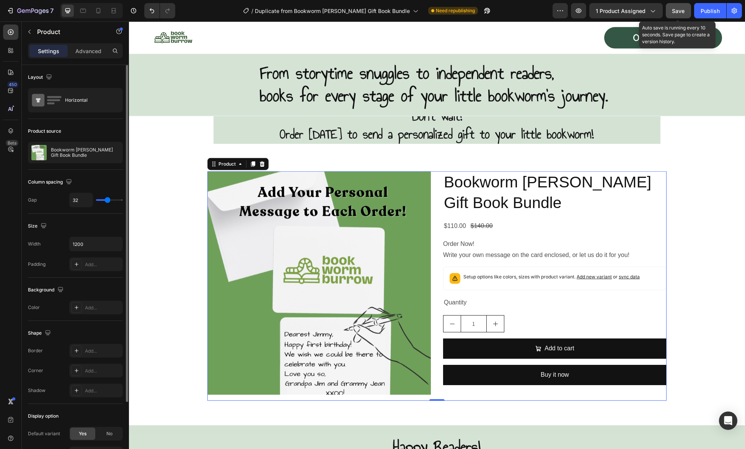
click at [676, 12] on span "Save" at bounding box center [678, 11] width 13 height 7
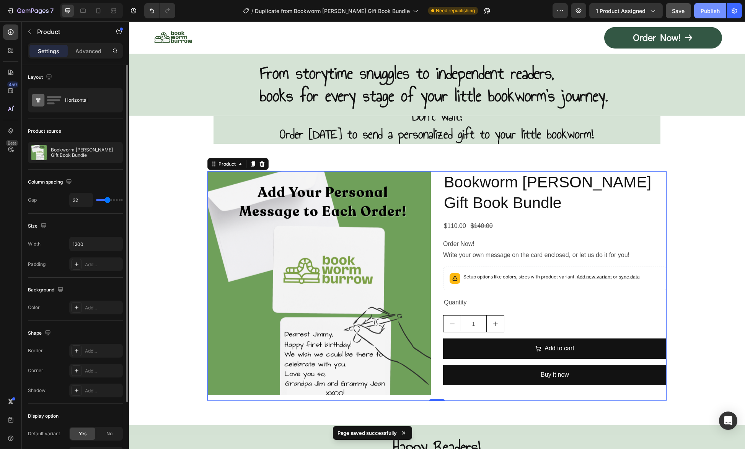
click at [714, 10] on div "Publish" at bounding box center [709, 11] width 19 height 8
click at [719, 9] on div "Publish" at bounding box center [709, 11] width 19 height 8
click at [391, 434] on div "View live page" at bounding box center [387, 431] width 44 height 11
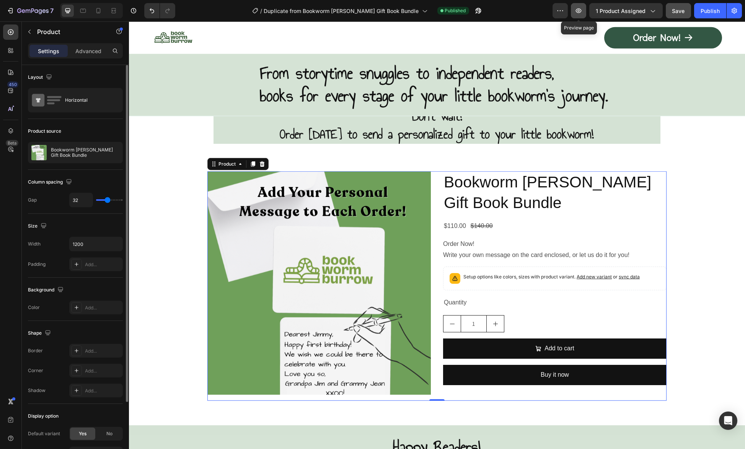
click at [586, 10] on button "button" at bounding box center [578, 10] width 15 height 15
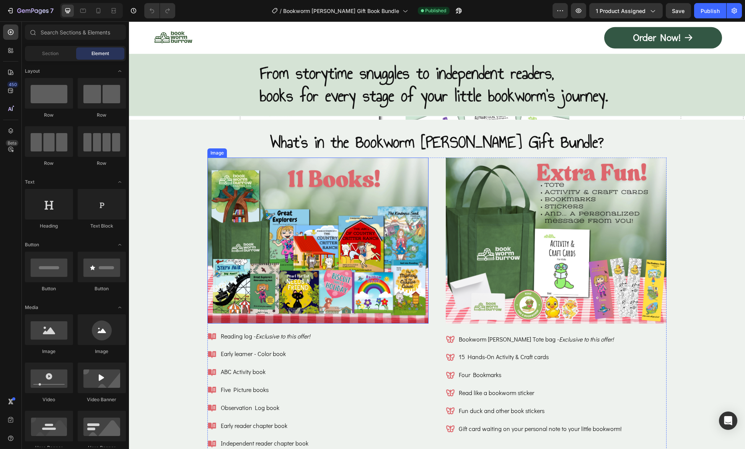
scroll to position [3442, 0]
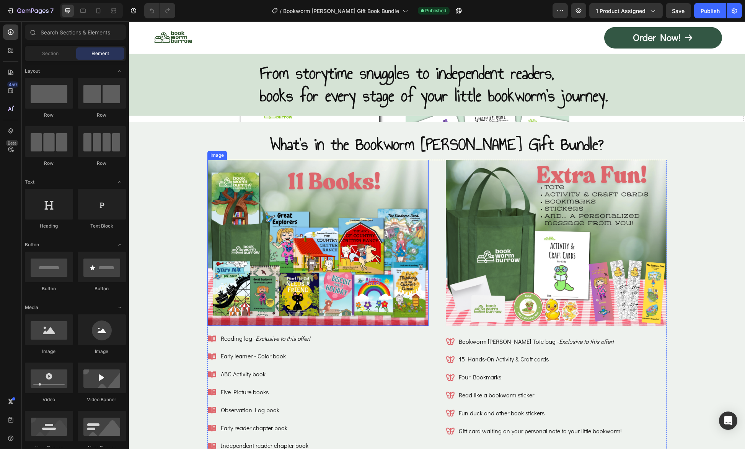
click at [351, 239] on img at bounding box center [317, 243] width 221 height 166
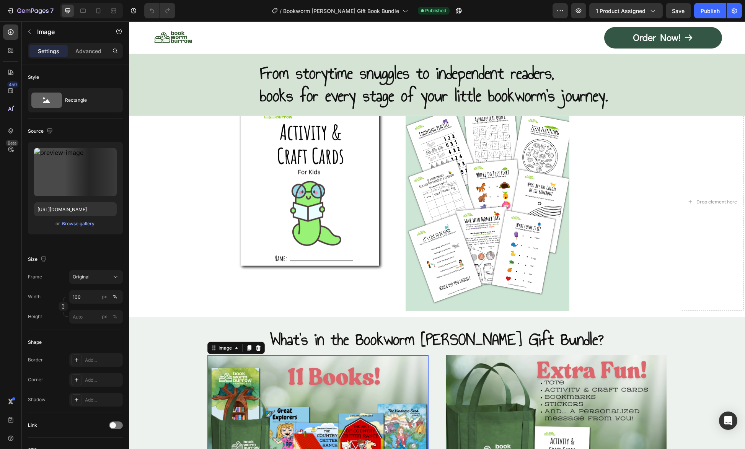
scroll to position [3633, 0]
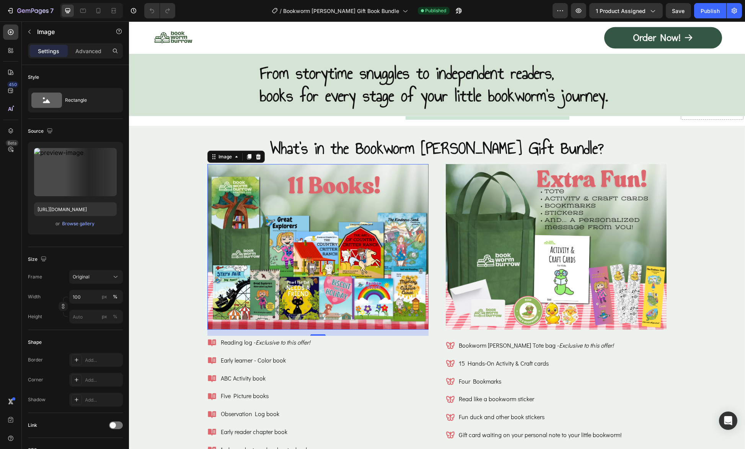
click at [311, 235] on img at bounding box center [317, 247] width 221 height 166
click at [217, 154] on div "Image" at bounding box center [225, 156] width 16 height 7
click at [256, 156] on icon at bounding box center [258, 156] width 5 height 5
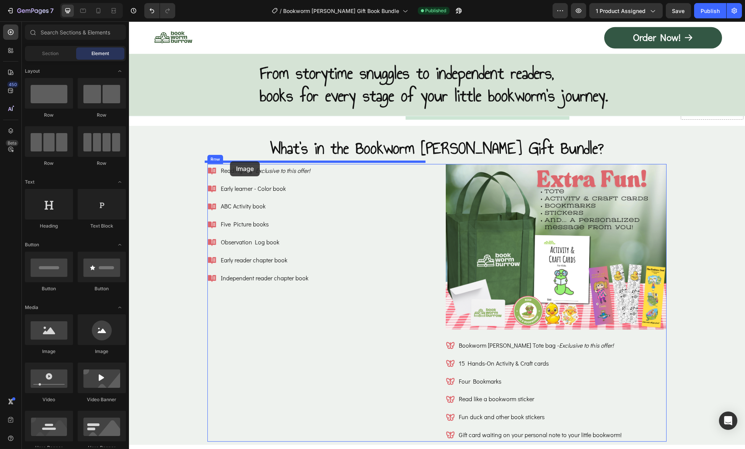
drag, startPoint x: 169, startPoint y: 346, endPoint x: 230, endPoint y: 161, distance: 194.7
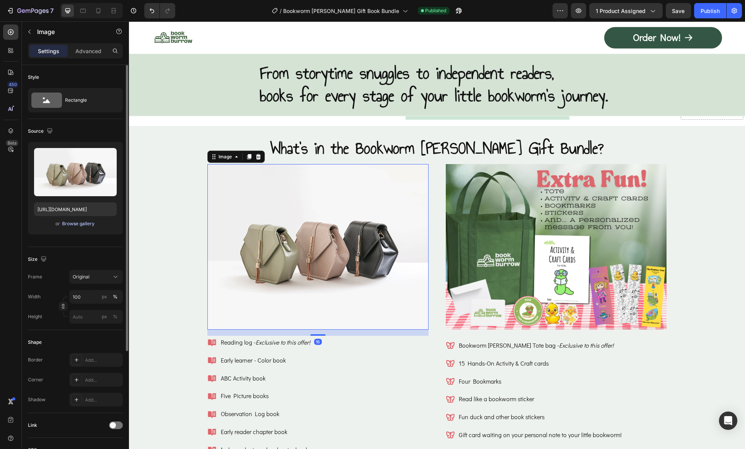
click at [81, 225] on div "Browse gallery" at bounding box center [78, 223] width 33 height 7
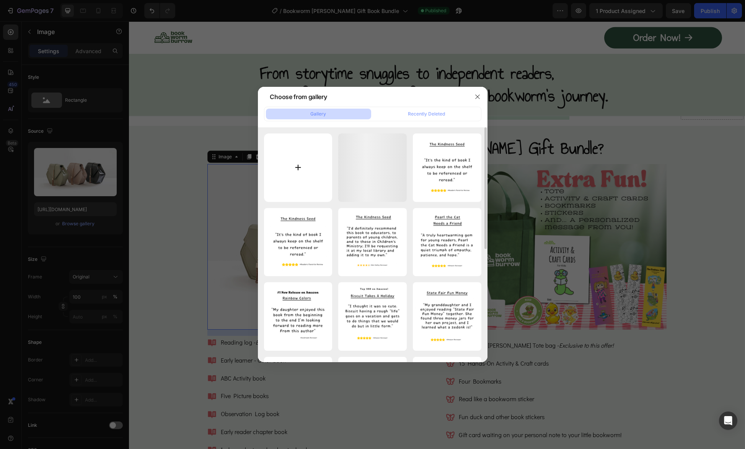
click at [302, 165] on input "file" at bounding box center [298, 167] width 68 height 68
type input "C:\fakepath\Picnic table_1200w_Books 2.png"
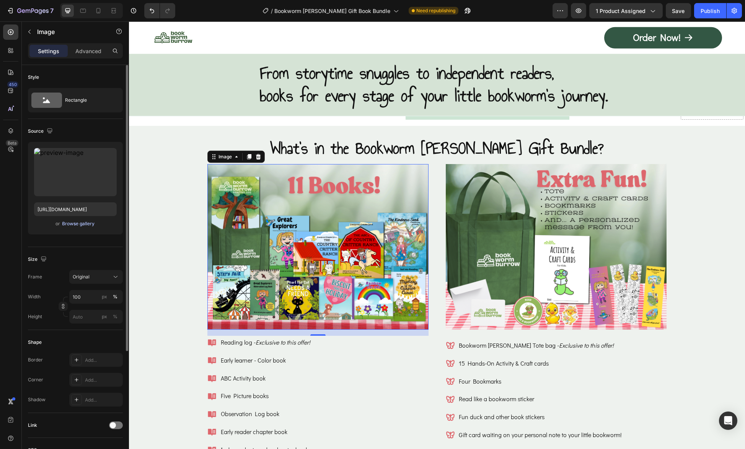
click at [88, 225] on div "Browse gallery" at bounding box center [78, 223] width 33 height 7
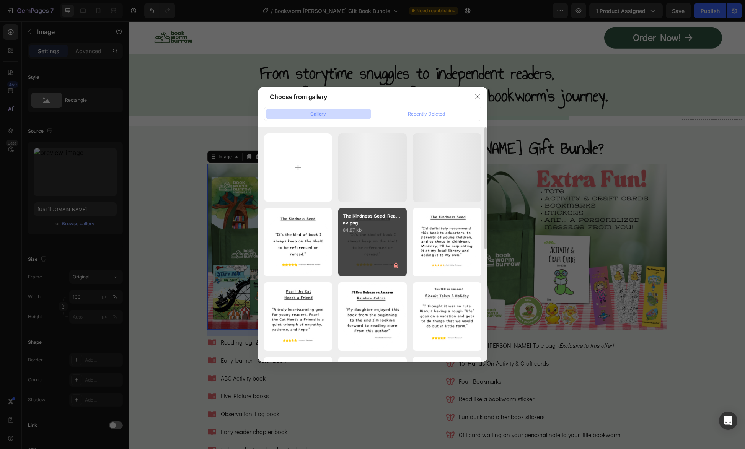
click at [369, 231] on p "84.87 kb" at bounding box center [372, 230] width 59 height 8
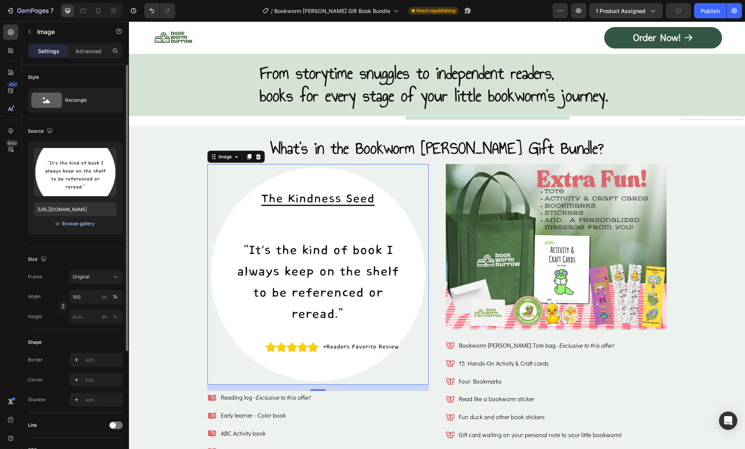
click at [80, 221] on div "Browse gallery" at bounding box center [78, 223] width 33 height 7
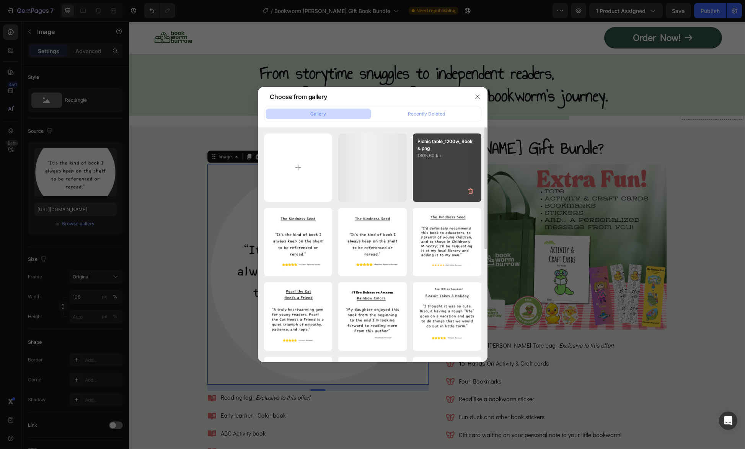
click at [459, 157] on p "1805.60 kb" at bounding box center [446, 156] width 59 height 8
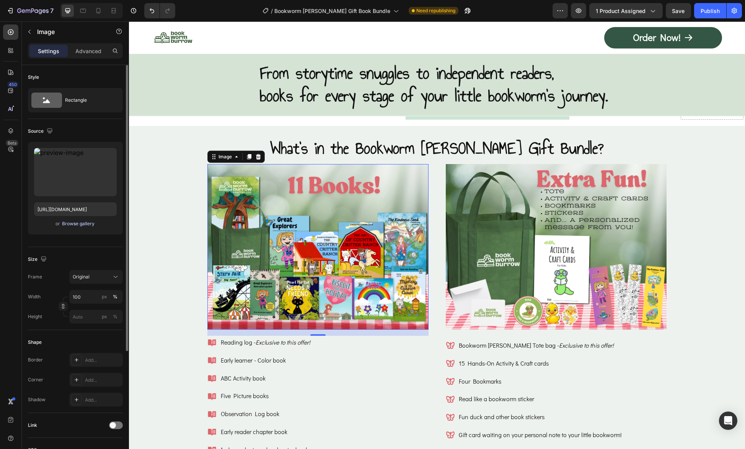
click at [74, 222] on div "Browse gallery" at bounding box center [78, 223] width 33 height 7
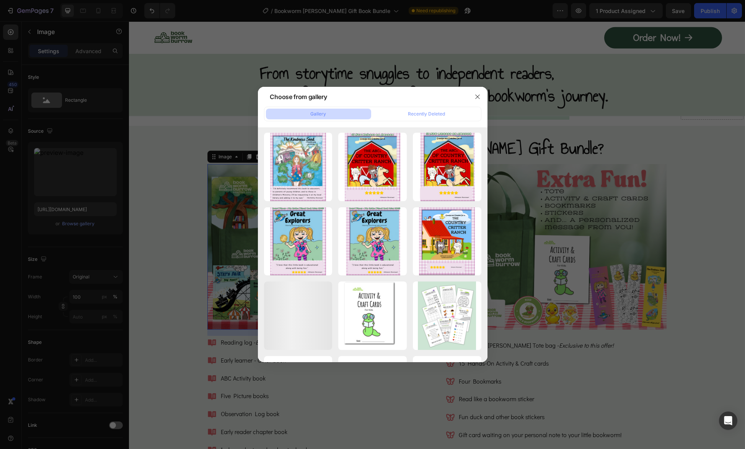
scroll to position [1037, 0]
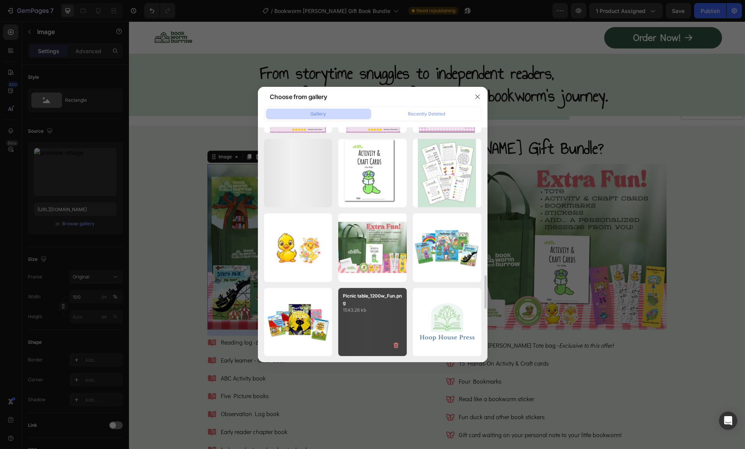
click at [380, 327] on div "Picnic table_1200w_Fun.png 1543.26 kb" at bounding box center [372, 322] width 68 height 68
type input "[URL][DOMAIN_NAME]"
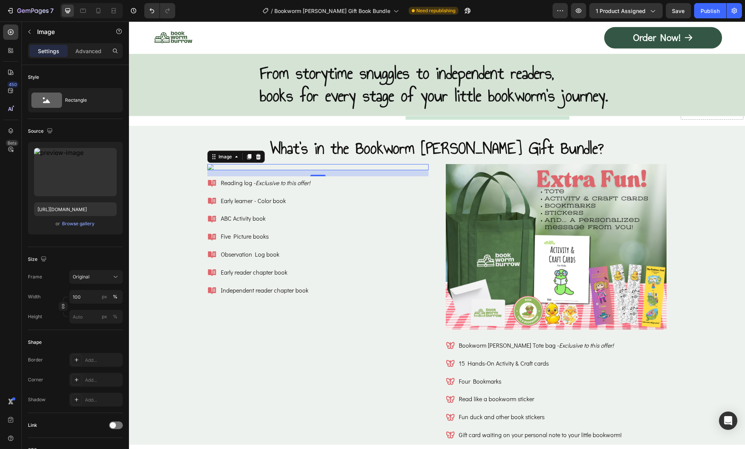
click at [212, 165] on img at bounding box center [317, 167] width 221 height 6
click at [255, 154] on icon at bounding box center [258, 157] width 6 height 6
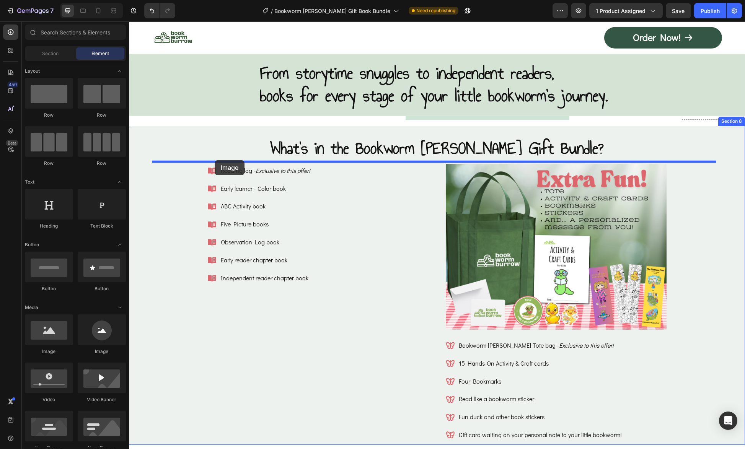
drag, startPoint x: 171, startPoint y: 359, endPoint x: 215, endPoint y: 160, distance: 203.3
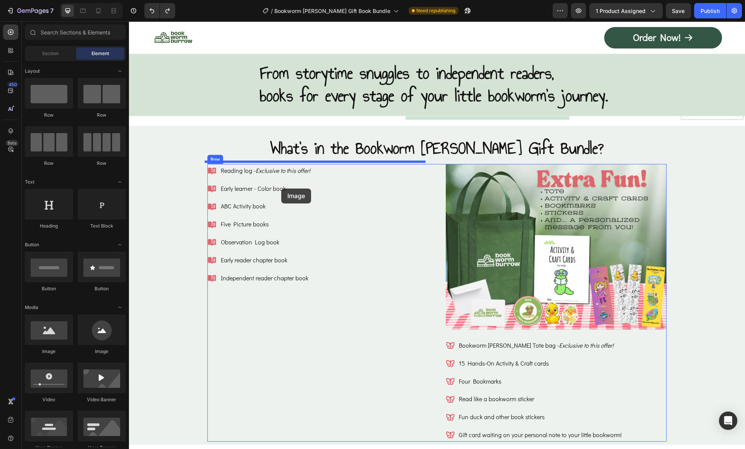
drag, startPoint x: 176, startPoint y: 359, endPoint x: 281, endPoint y: 189, distance: 200.4
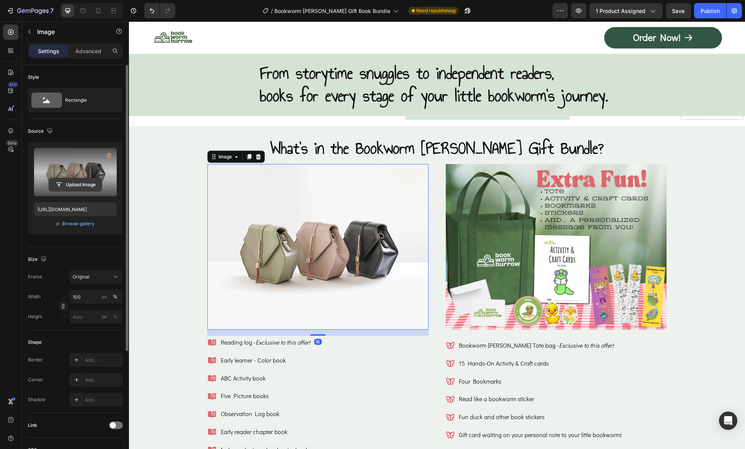
click at [72, 184] on input "file" at bounding box center [75, 184] width 53 height 13
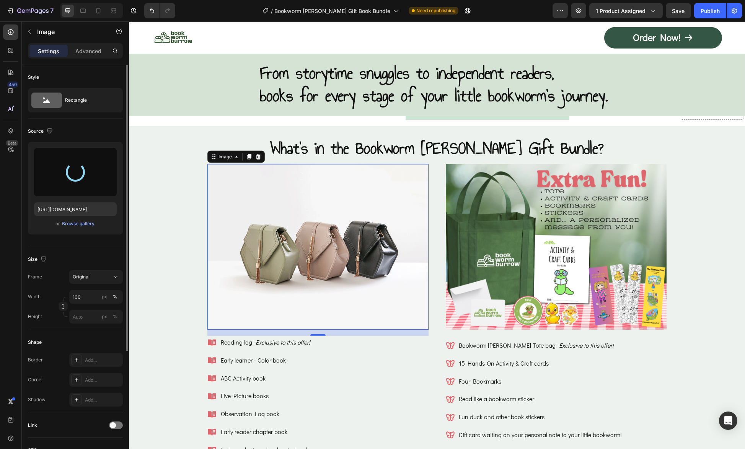
type input "[URL][DOMAIN_NAME]"
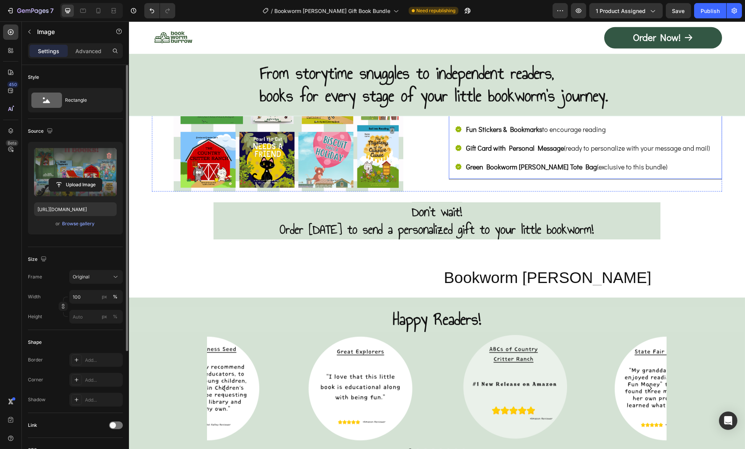
scroll to position [4245, 0]
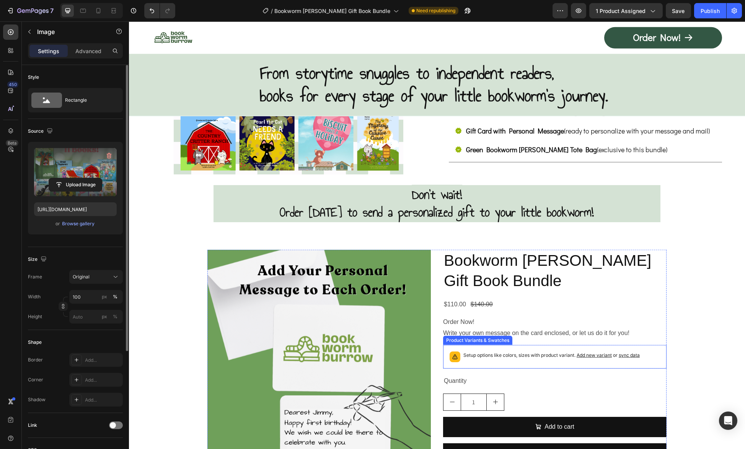
click at [627, 354] on span "sync data" at bounding box center [628, 355] width 21 height 6
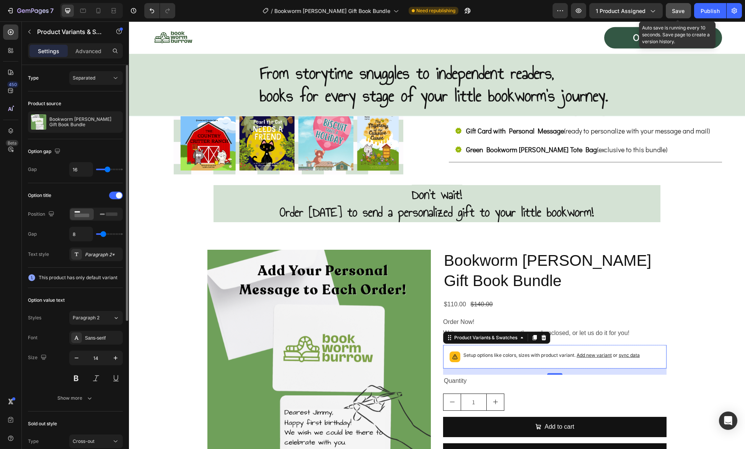
click at [679, 12] on span "Save" at bounding box center [678, 11] width 13 height 7
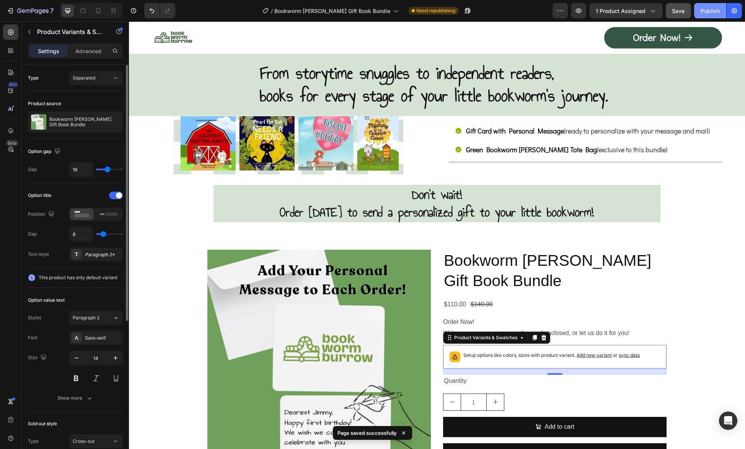
click at [721, 9] on button "Publish" at bounding box center [710, 10] width 32 height 15
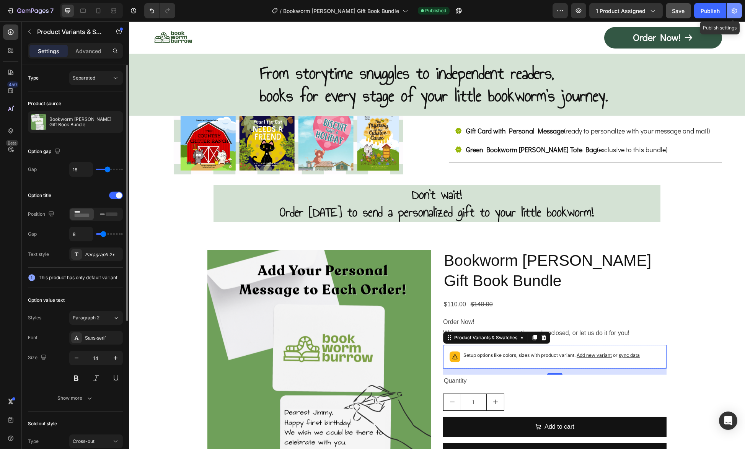
click at [731, 12] on icon "button" at bounding box center [734, 11] width 8 height 8
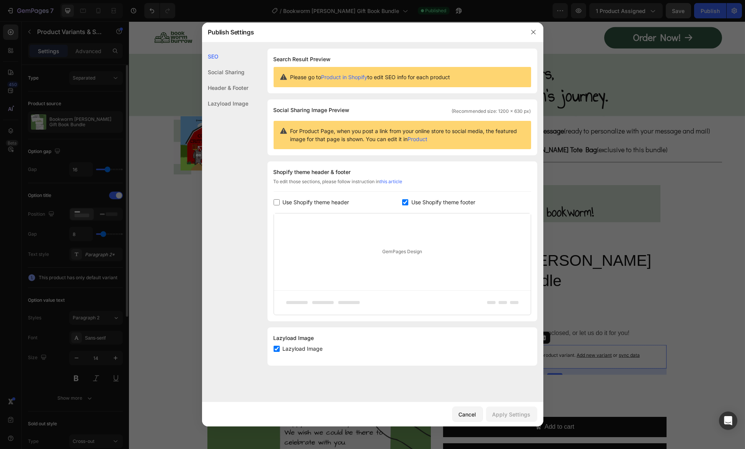
click at [276, 347] on input "checkbox" at bounding box center [276, 349] width 6 height 6
checkbox input "true"
click at [373, 132] on span "For Product Page, when you post a link from your online store to social media, …" at bounding box center [407, 135] width 234 height 16
click at [418, 137] on link "Product" at bounding box center [418, 139] width 20 height 7
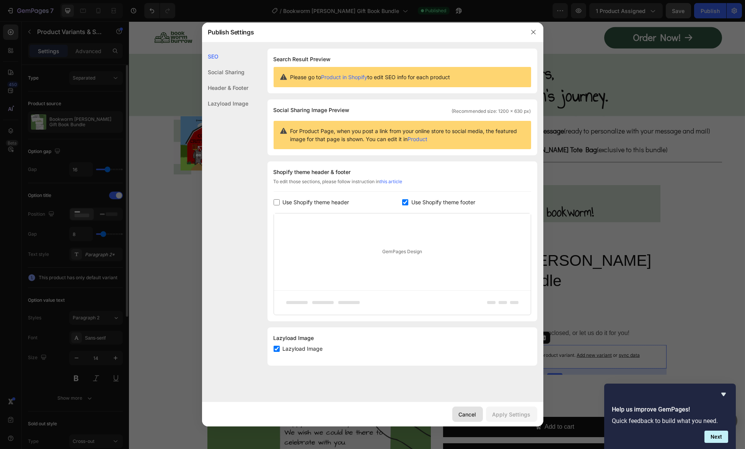
click at [469, 417] on div "Cancel" at bounding box center [468, 414] width 18 height 8
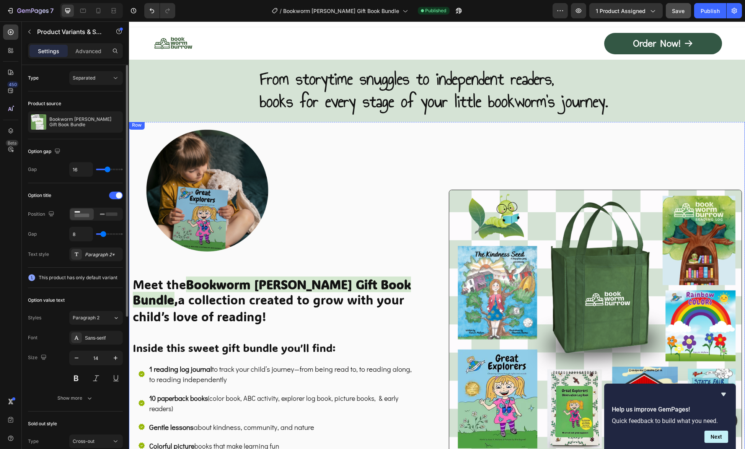
scroll to position [0, 0]
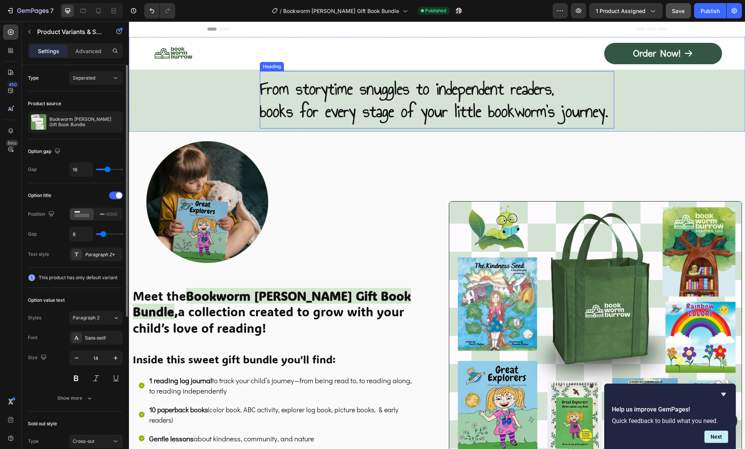
click at [262, 87] on span "From storytime snuggles to independent readers," at bounding box center [407, 89] width 294 height 26
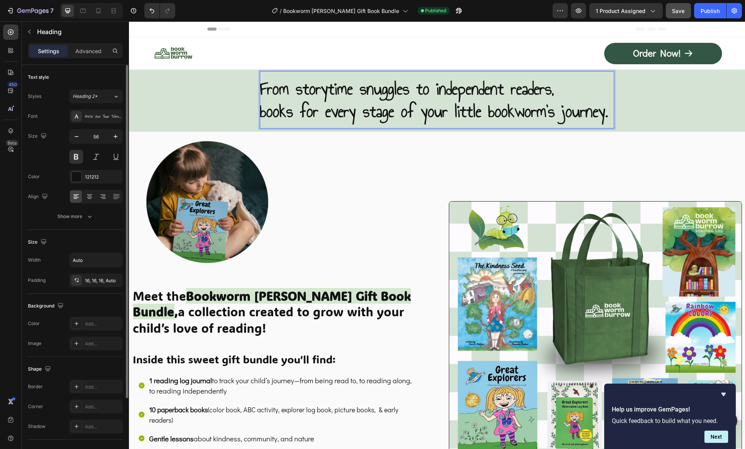
click at [260, 86] on span "From storytime snuggles to independent readers," at bounding box center [407, 89] width 294 height 26
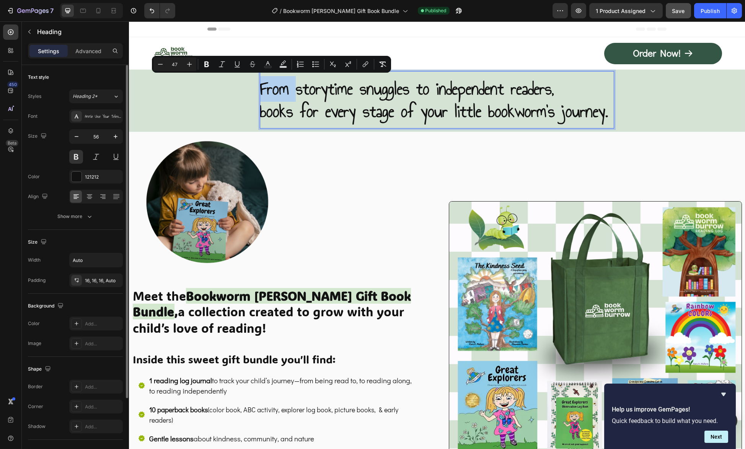
click at [260, 88] on span "From storytime snuggles to independent readers," at bounding box center [407, 89] width 294 height 26
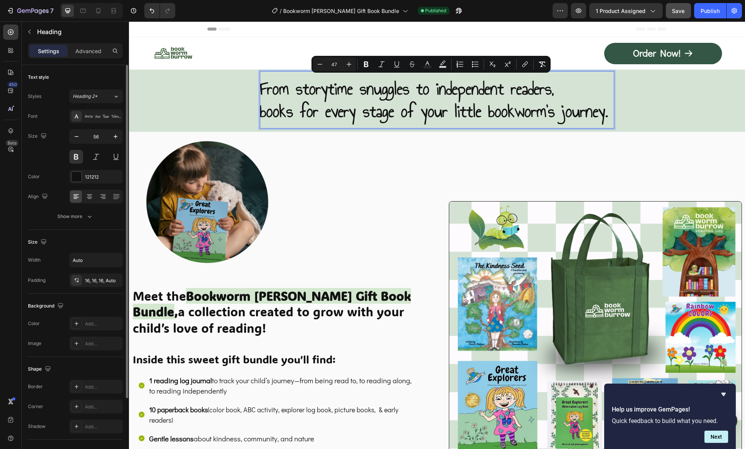
drag, startPoint x: 255, startPoint y: 89, endPoint x: 609, endPoint y: 116, distance: 355.5
click at [609, 116] on h2 "From storytime snuggles to independent readers, books for every stage of your l…" at bounding box center [437, 99] width 354 height 57
copy p "From storytime snuggles to independent readers, books for every stage of your l…"
click at [734, 10] on icon "button" at bounding box center [734, 11] width 2 height 2
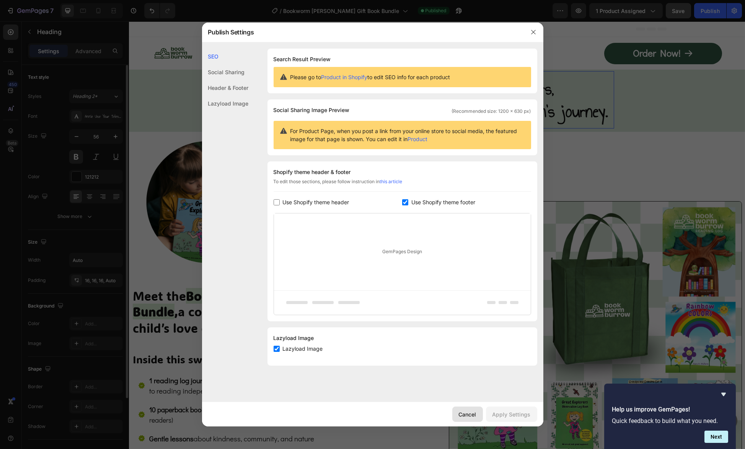
click at [457, 413] on button "Cancel" at bounding box center [467, 414] width 31 height 15
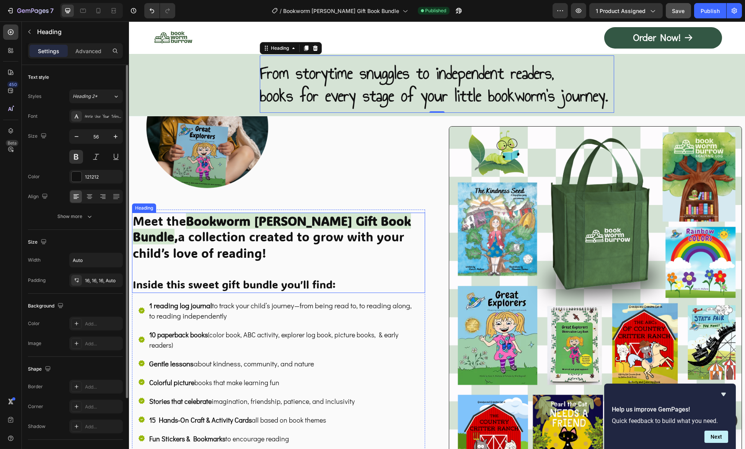
scroll to position [76, 0]
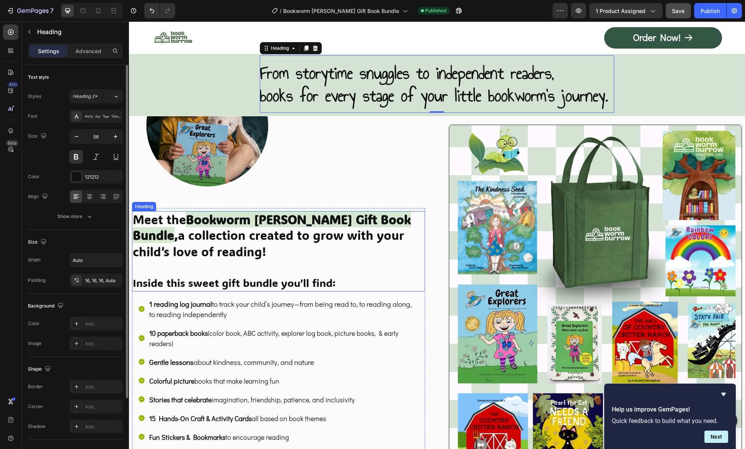
click at [367, 253] on h2 "Meet the Bookworm [PERSON_NAME] Gift Book Bundle , a collection created to grow…" at bounding box center [278, 251] width 293 height 80
click at [140, 217] on span "Meet the" at bounding box center [159, 219] width 53 height 16
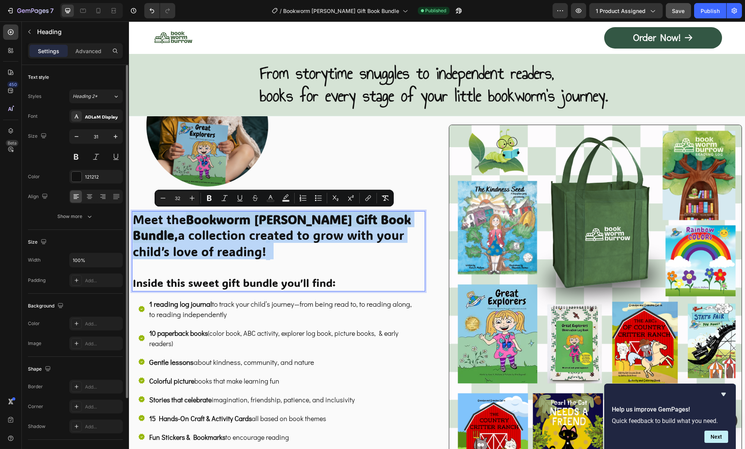
drag, startPoint x: 135, startPoint y: 217, endPoint x: 255, endPoint y: 261, distance: 127.7
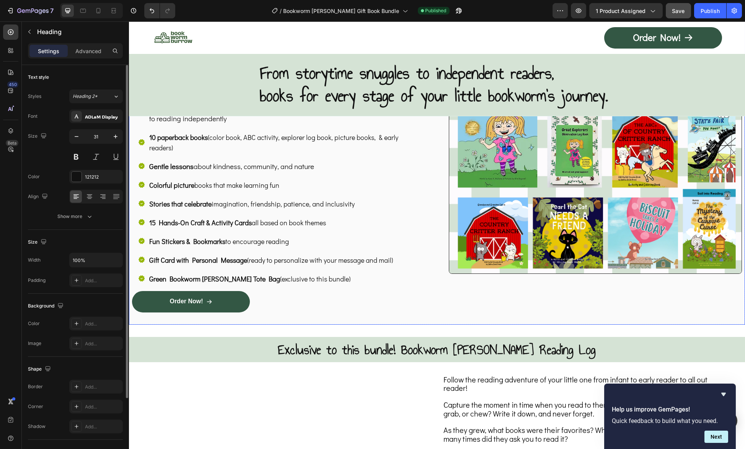
scroll to position [459, 0]
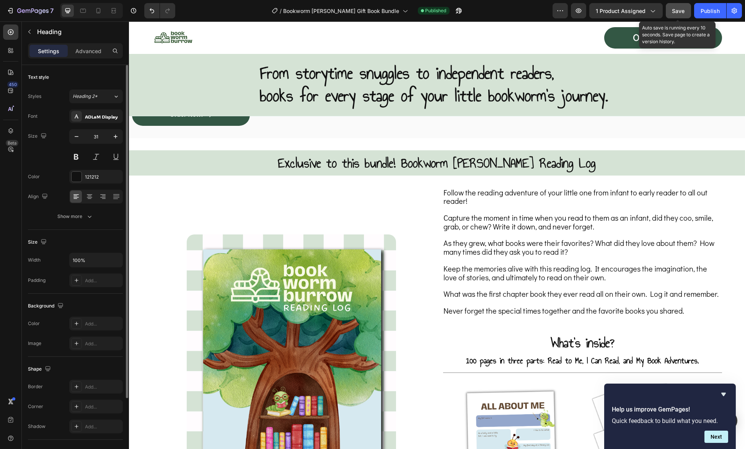
click at [673, 10] on span "Save" at bounding box center [678, 11] width 13 height 7
click at [580, 9] on icon "button" at bounding box center [578, 11] width 8 height 8
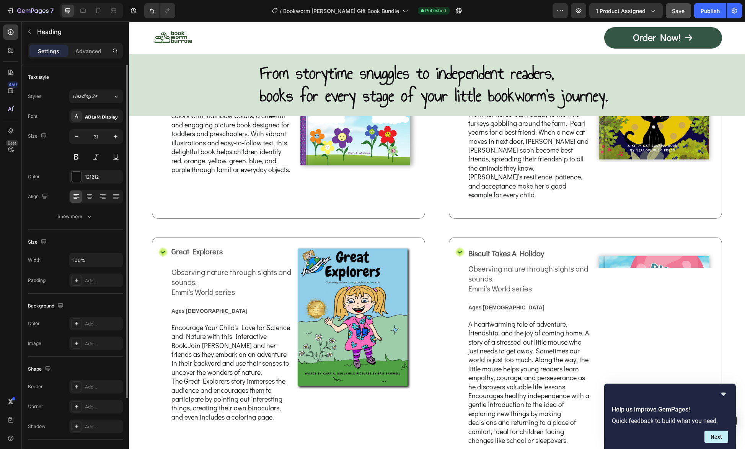
scroll to position [1033, 0]
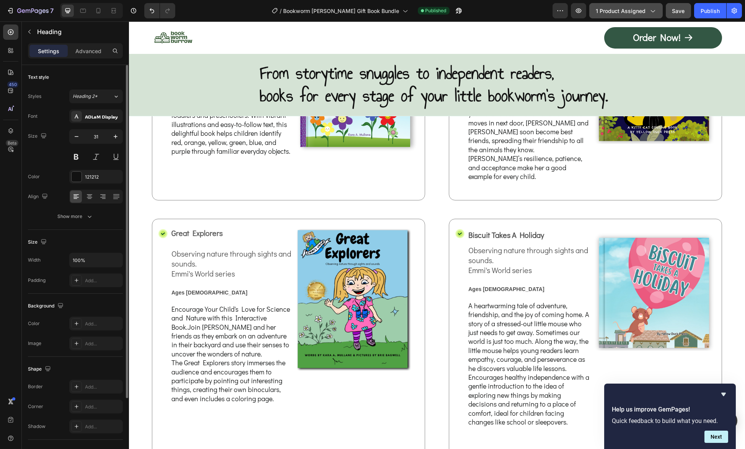
click at [647, 7] on div "1 product assigned" at bounding box center [625, 11] width 60 height 8
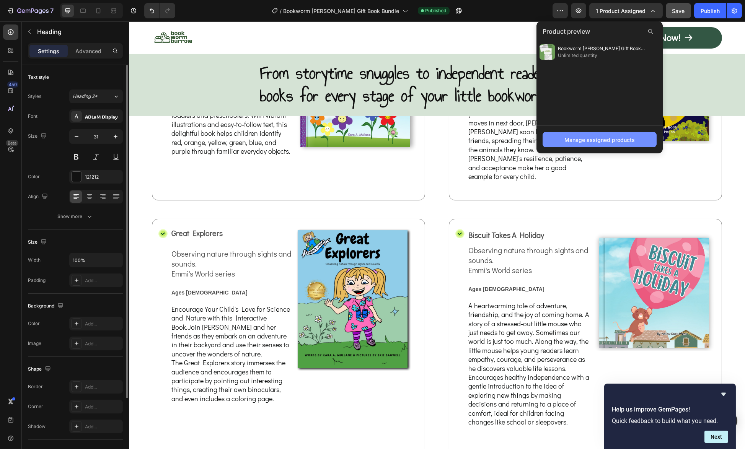
click at [601, 139] on div "Manage assigned products" at bounding box center [599, 140] width 70 height 8
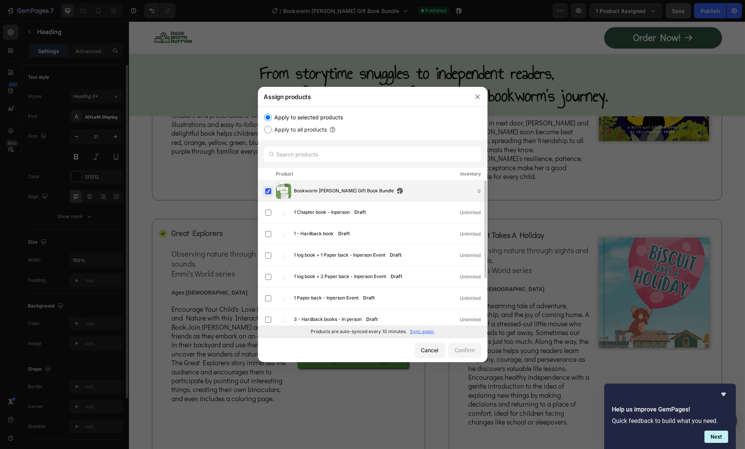
click at [269, 191] on label at bounding box center [268, 191] width 6 height 6
click at [465, 345] on button "Confirm" at bounding box center [464, 350] width 33 height 15
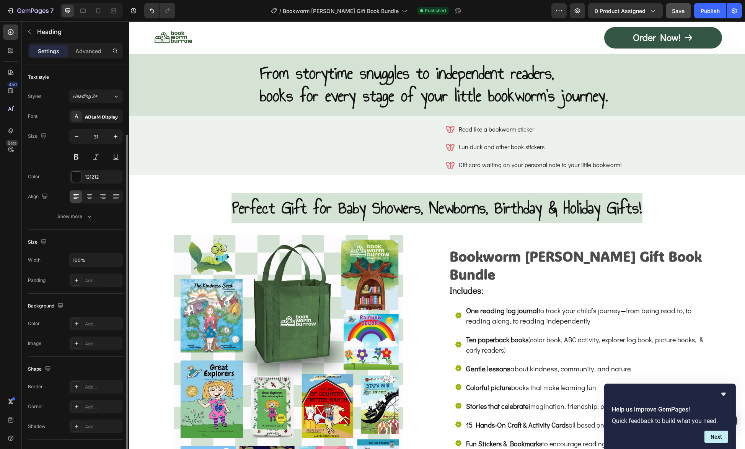
scroll to position [89, 0]
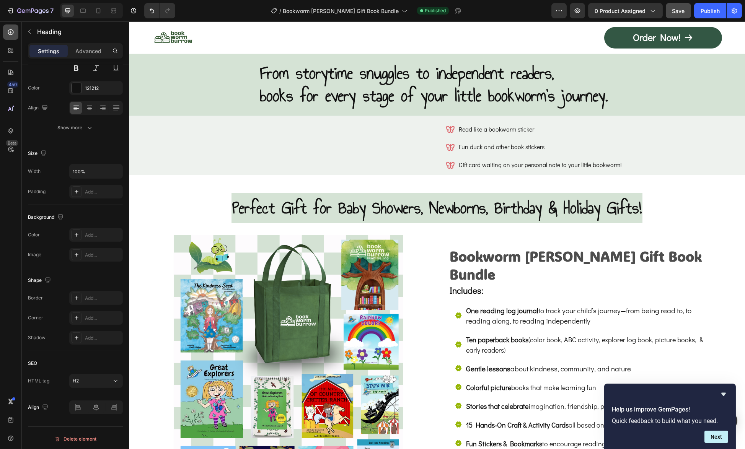
click at [14, 30] on icon at bounding box center [11, 32] width 8 height 8
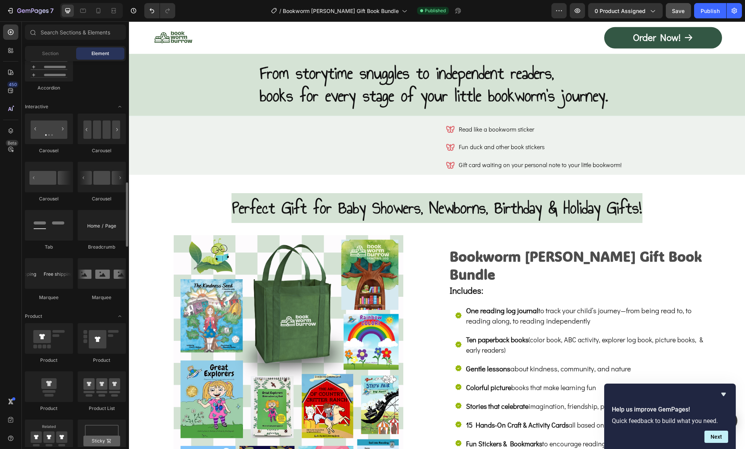
scroll to position [844, 0]
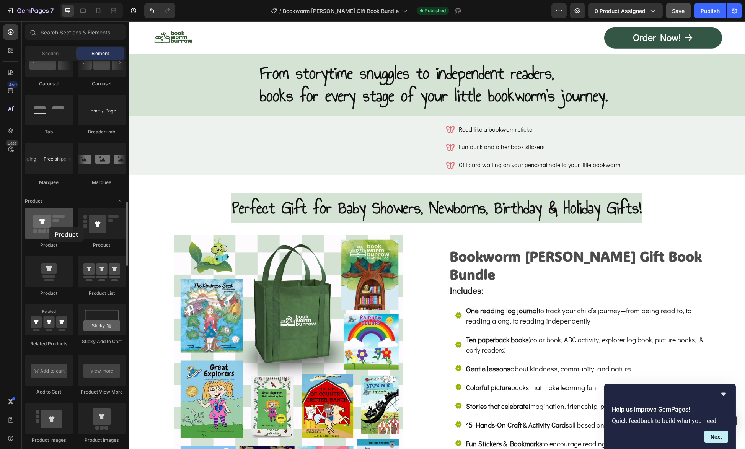
click at [49, 227] on div at bounding box center [49, 223] width 48 height 31
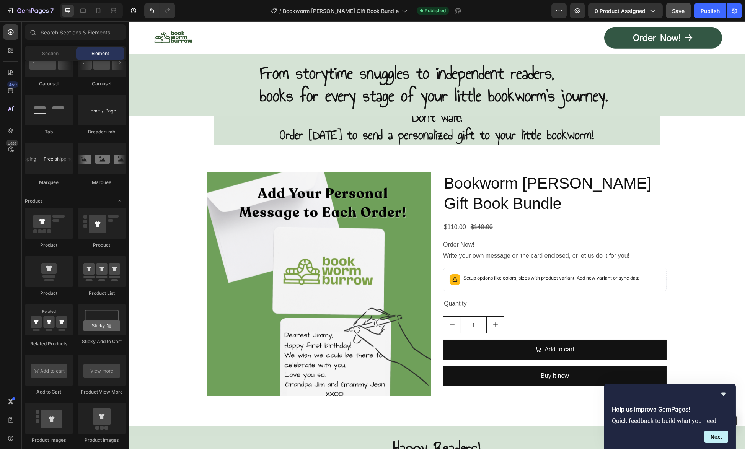
scroll to position [4359, 0]
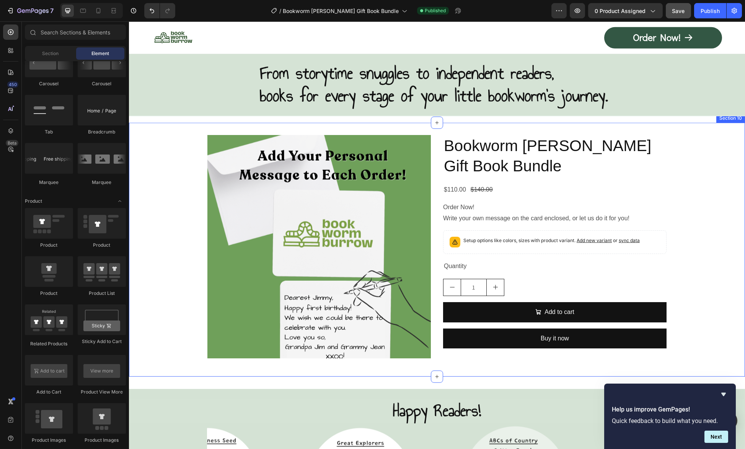
click at [192, 180] on div "Product Images Bookworm [PERSON_NAME] Gift Book Bundle Product Title $110.00 Pr…" at bounding box center [437, 249] width 616 height 229
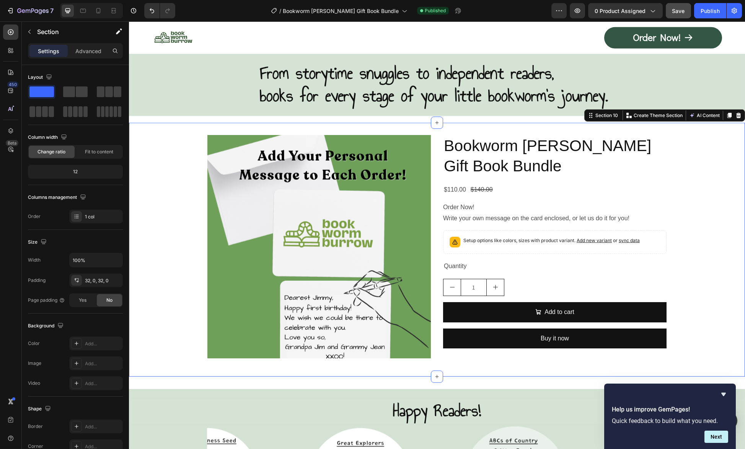
click at [192, 180] on div "Product Images Bookworm [PERSON_NAME] Gift Book Bundle Product Title $110.00 Pr…" at bounding box center [437, 249] width 616 height 229
click at [220, 184] on img at bounding box center [318, 246] width 223 height 223
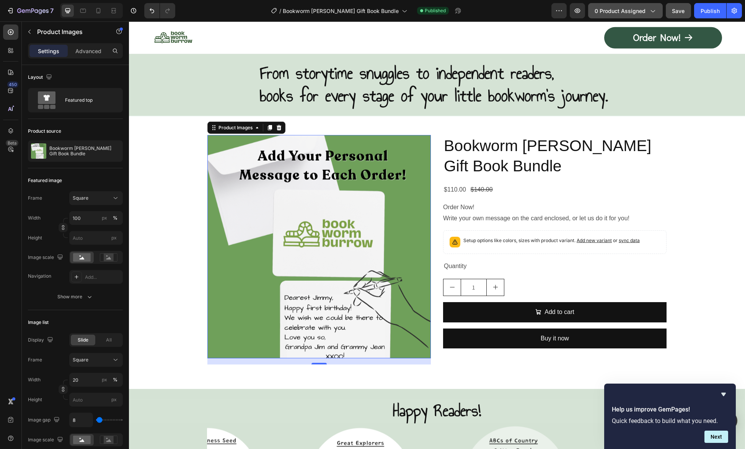
click at [650, 13] on icon "button" at bounding box center [652, 11] width 8 height 8
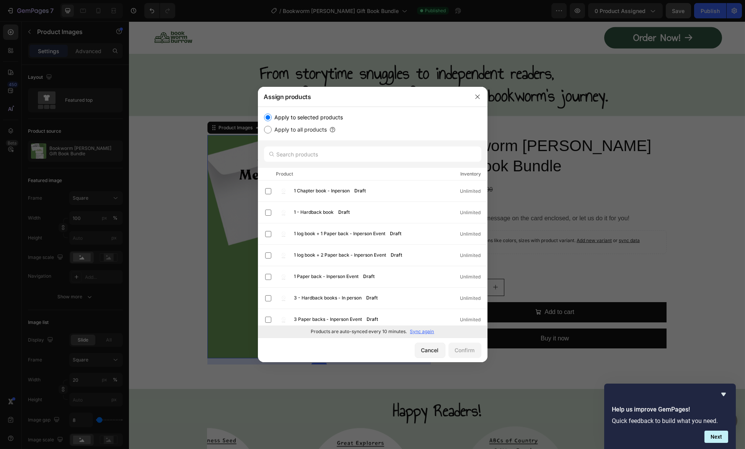
scroll to position [76, 0]
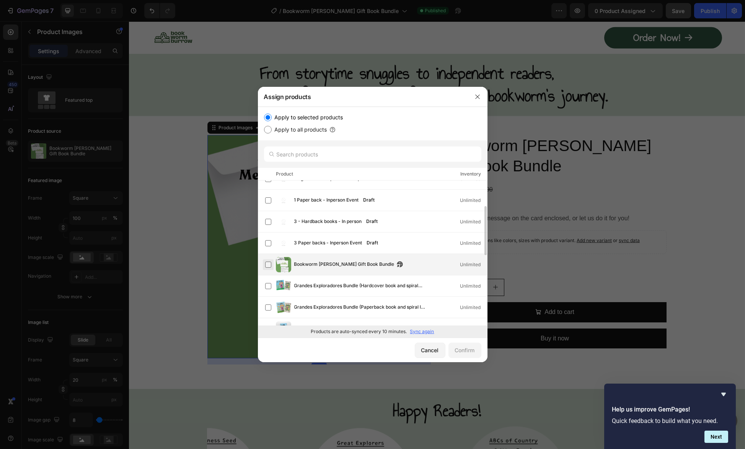
click at [270, 265] on label at bounding box center [268, 265] width 6 height 6
click at [481, 354] on div "Cancel Confirm" at bounding box center [372, 350] width 229 height 24
click at [476, 350] on button "Confirm" at bounding box center [464, 350] width 33 height 15
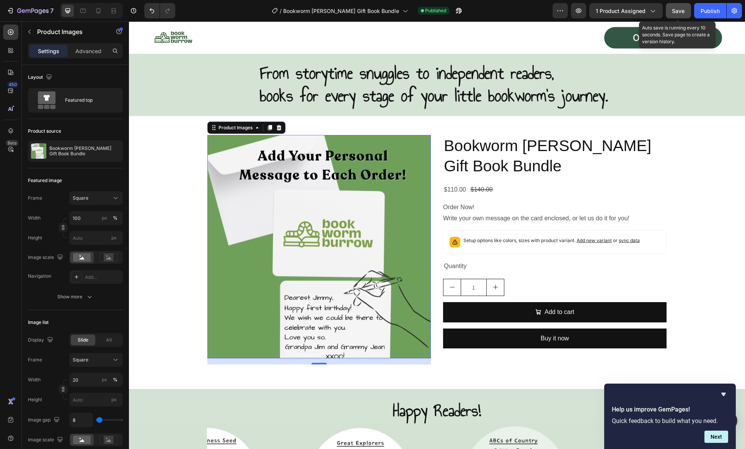
click at [674, 10] on span "Save" at bounding box center [678, 11] width 13 height 7
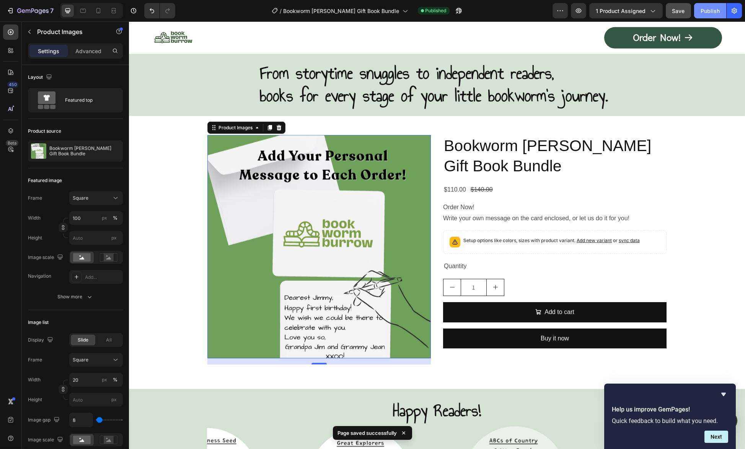
click at [708, 14] on div "Publish" at bounding box center [709, 11] width 19 height 8
click at [582, 11] on icon "button" at bounding box center [578, 11] width 8 height 8
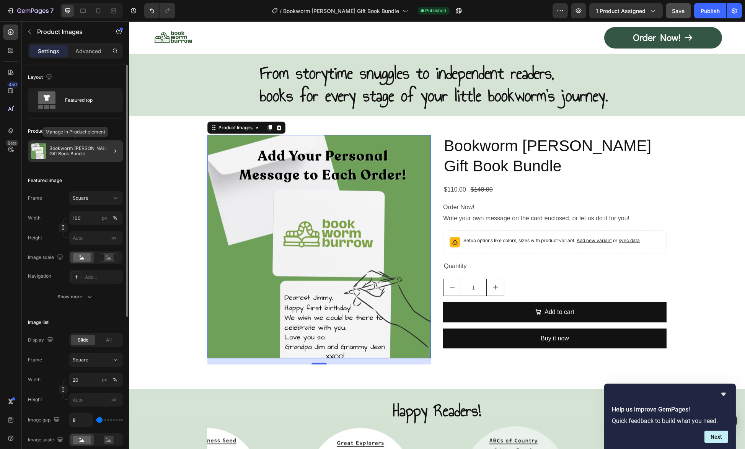
click at [94, 146] on p "Bookworm [PERSON_NAME] Gift Book Bundle" at bounding box center [84, 151] width 70 height 11
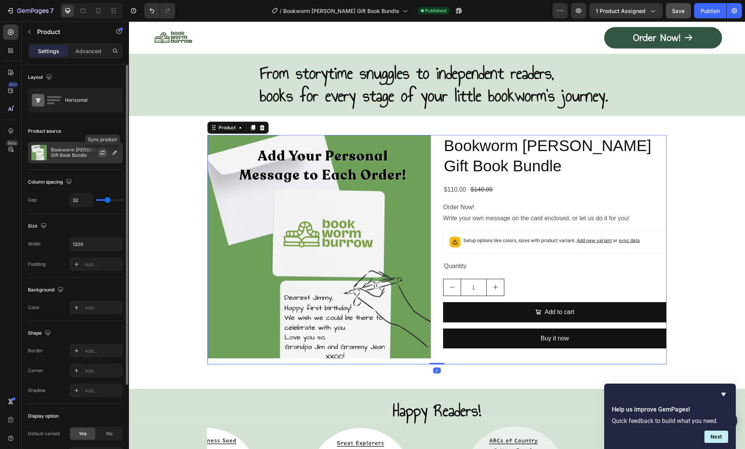
click at [104, 151] on icon "button" at bounding box center [102, 153] width 6 height 6
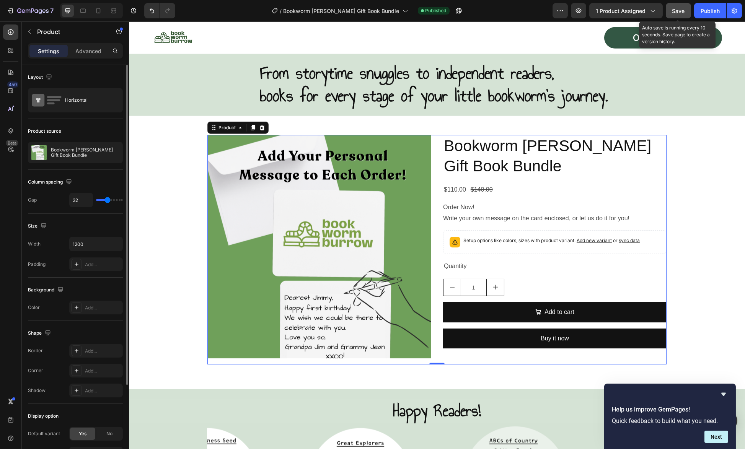
click at [675, 6] on button "Save" at bounding box center [677, 10] width 25 height 15
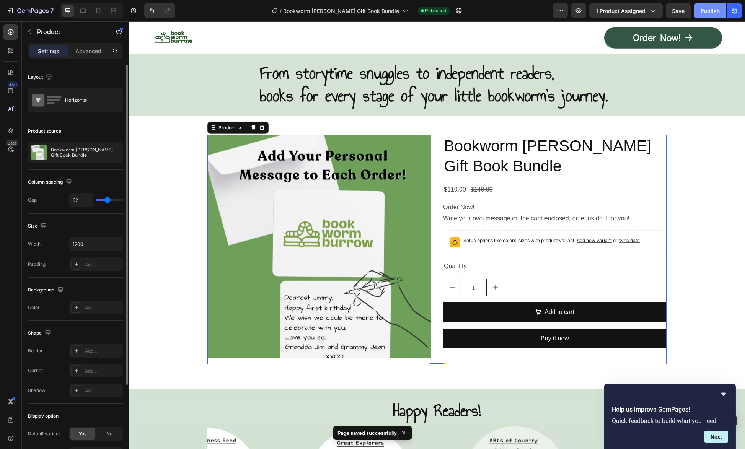
click at [704, 7] on div "Publish" at bounding box center [709, 11] width 19 height 8
click at [582, 8] on icon "button" at bounding box center [578, 11] width 8 height 8
click at [399, 212] on img at bounding box center [318, 246] width 223 height 223
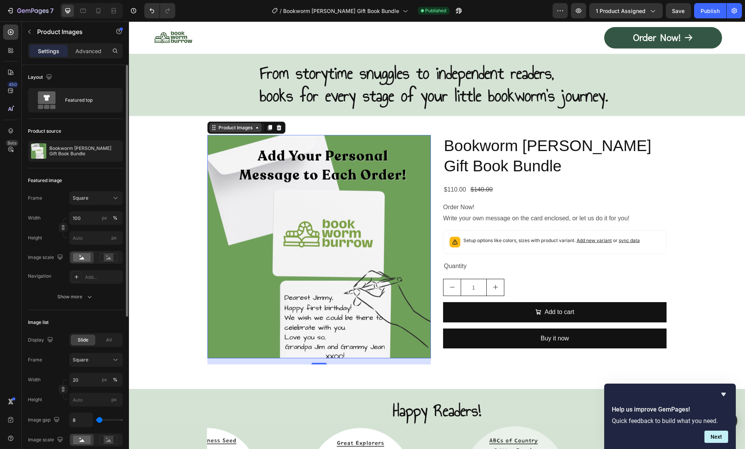
click at [231, 128] on div "Product Images" at bounding box center [235, 127] width 37 height 7
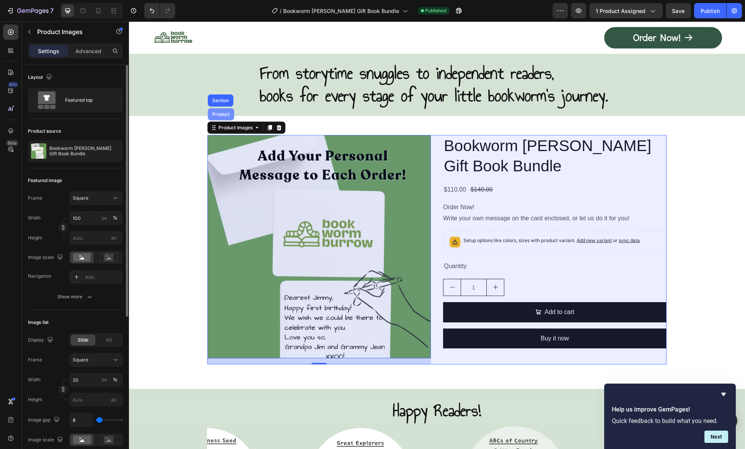
click at [222, 116] on div "Product" at bounding box center [221, 114] width 20 height 5
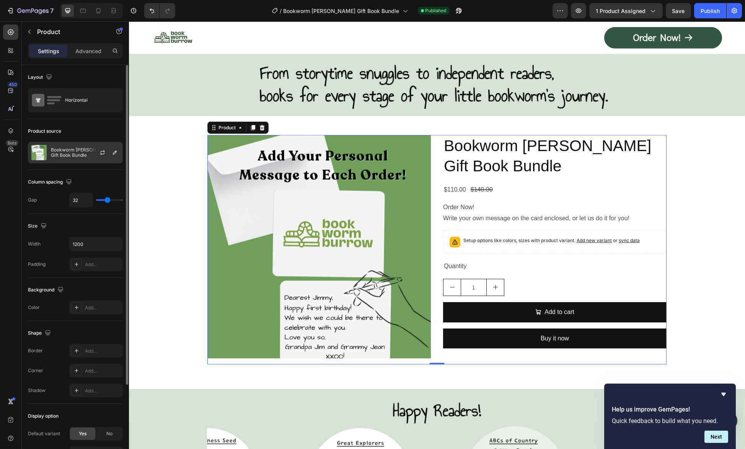
click at [74, 152] on p "Bookworm [PERSON_NAME] Gift Book Bundle" at bounding box center [85, 152] width 68 height 11
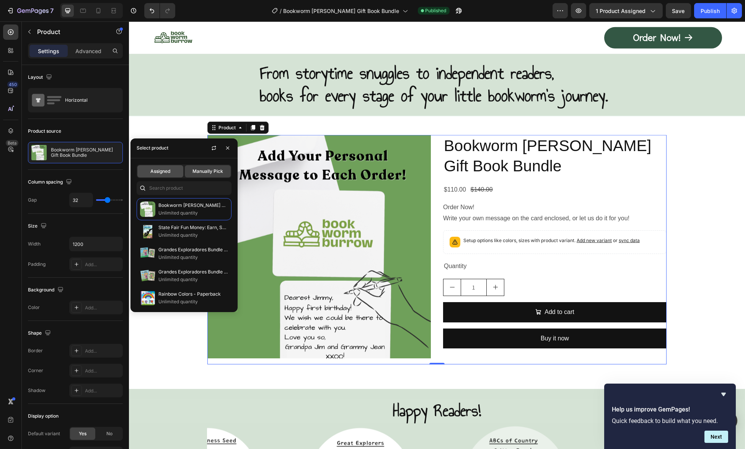
click at [161, 167] on div "Assigned" at bounding box center [160, 171] width 46 height 12
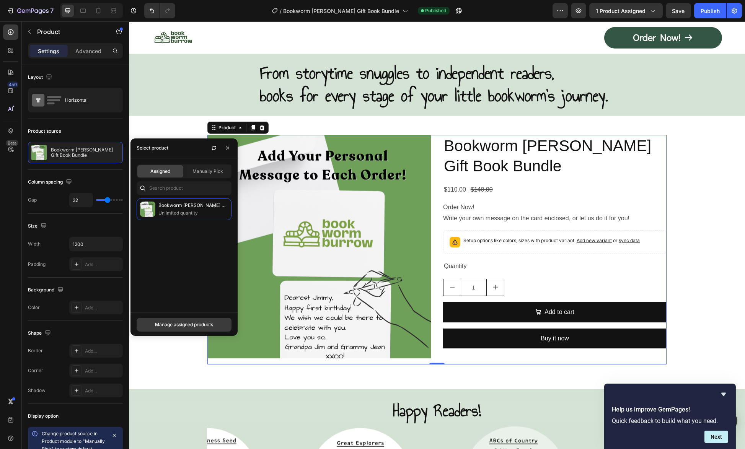
click at [186, 325] on div "Manage assigned products" at bounding box center [184, 324] width 58 height 7
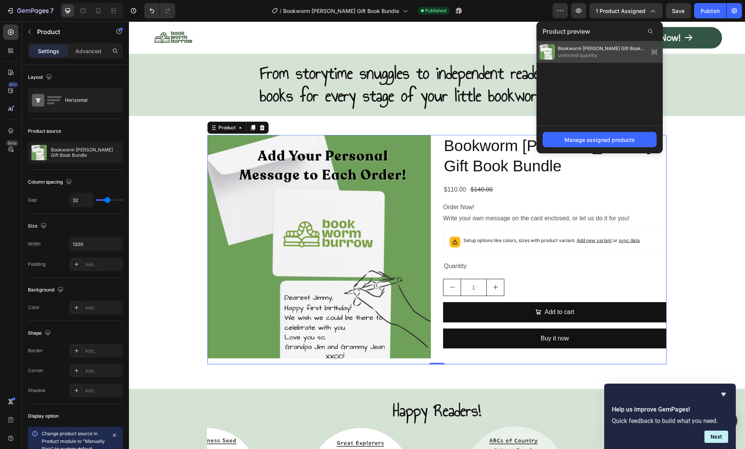
click at [654, 49] on icon at bounding box center [654, 52] width 11 height 11
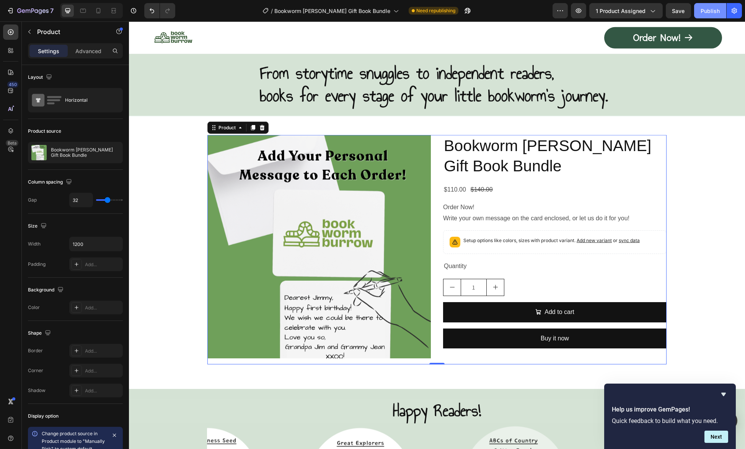
click at [709, 7] on div "Publish" at bounding box center [709, 11] width 19 height 8
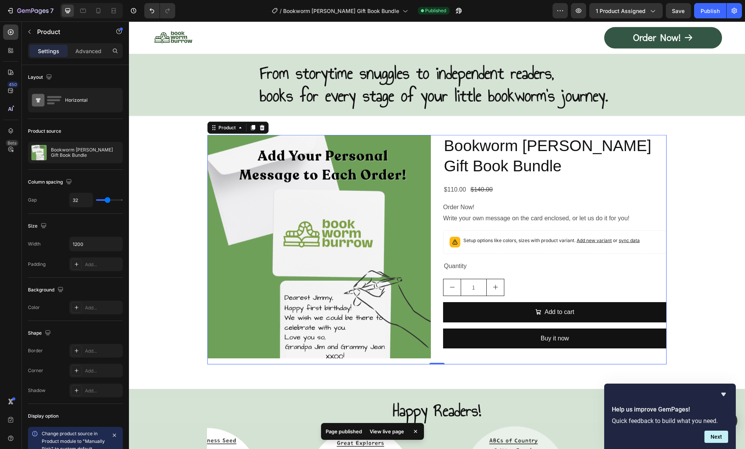
click at [388, 432] on div "View live page" at bounding box center [387, 431] width 44 height 11
click at [582, 13] on icon "button" at bounding box center [578, 11] width 8 height 8
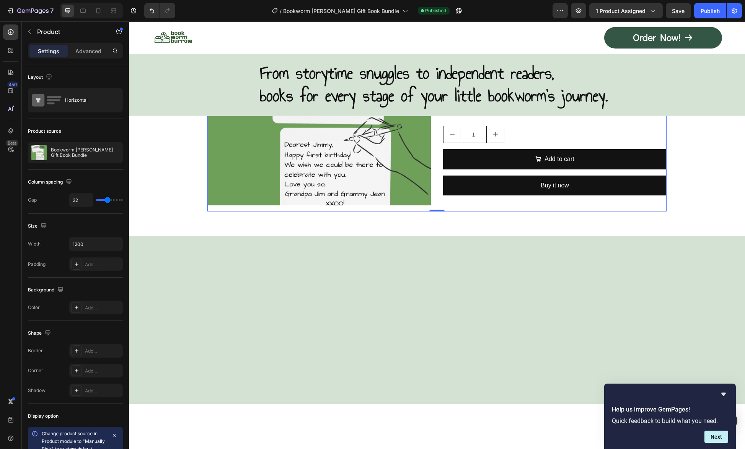
scroll to position [4245, 0]
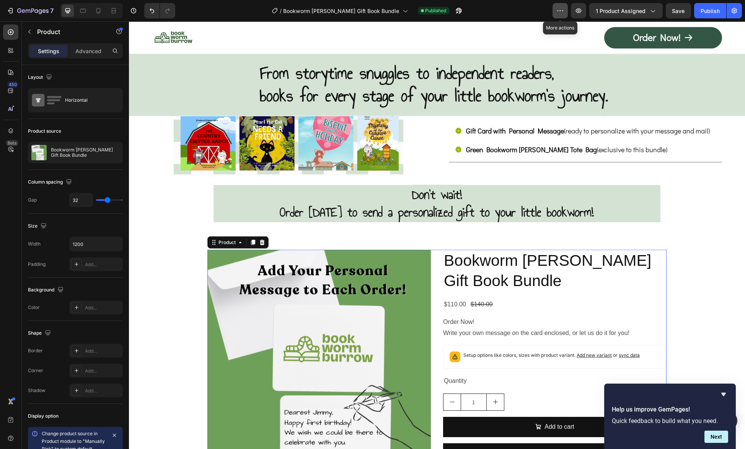
click at [563, 11] on icon "button" at bounding box center [562, 10] width 1 height 1
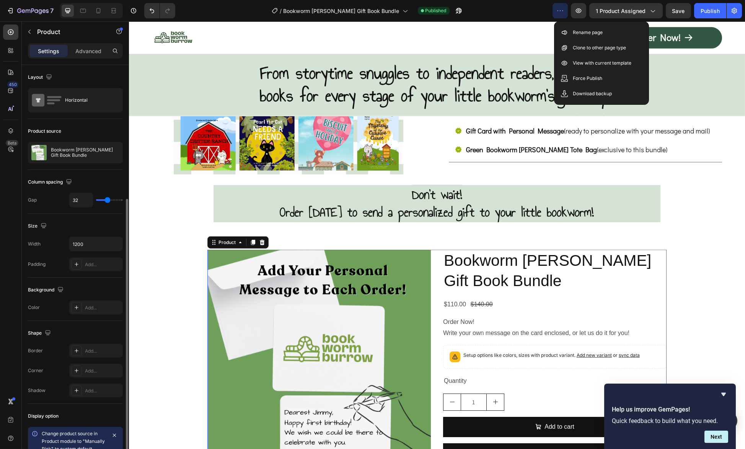
scroll to position [76, 0]
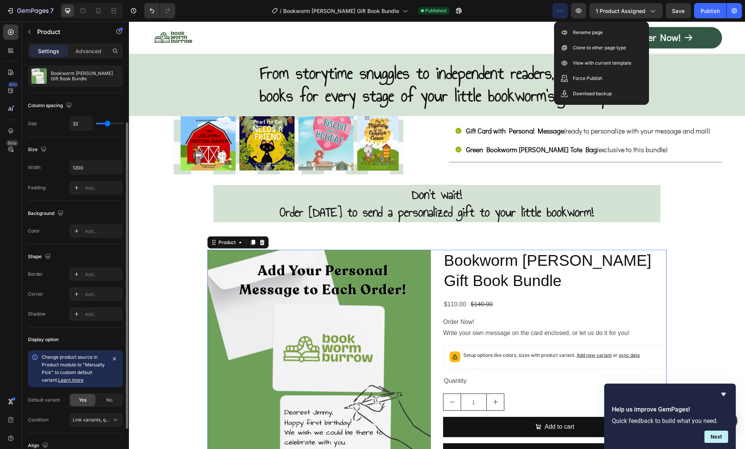
click at [69, 379] on link "Learn more" at bounding box center [70, 380] width 25 height 6
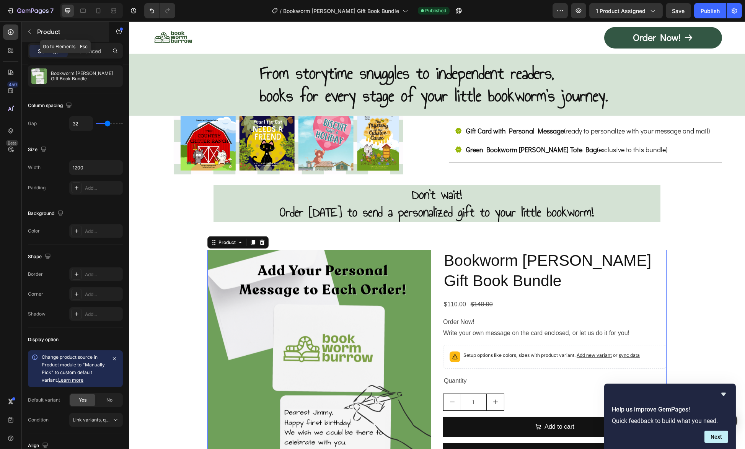
click at [29, 29] on icon "button" at bounding box center [29, 32] width 6 height 6
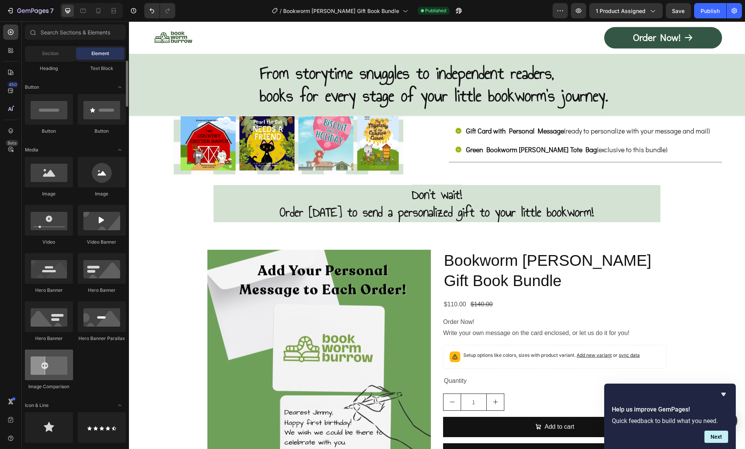
scroll to position [0, 0]
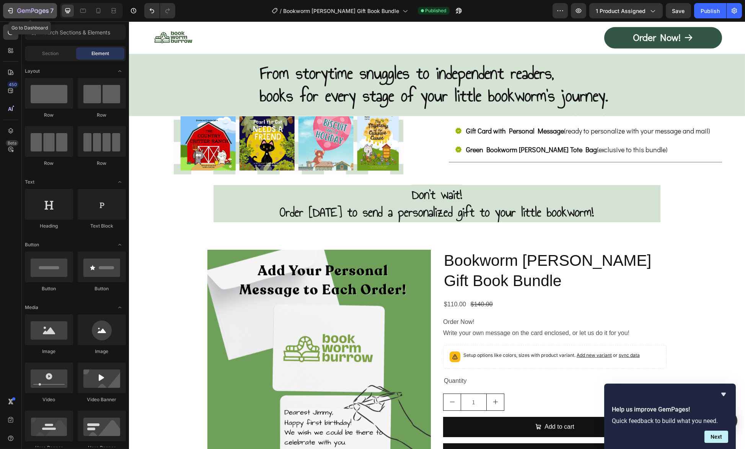
click at [22, 12] on icon "button" at bounding box center [32, 11] width 31 height 7
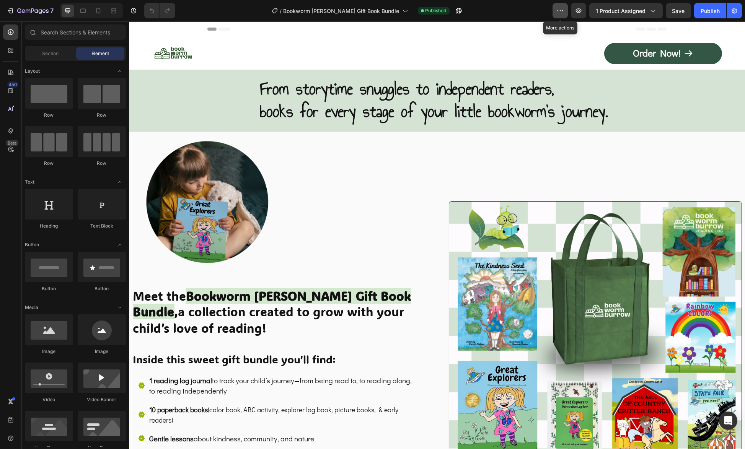
click at [562, 10] on icon "button" at bounding box center [560, 11] width 8 height 8
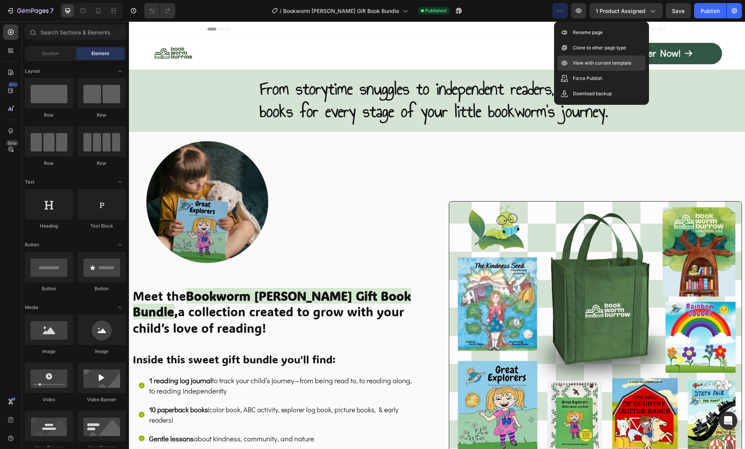
click at [581, 63] on p "View with current template" at bounding box center [601, 63] width 59 height 8
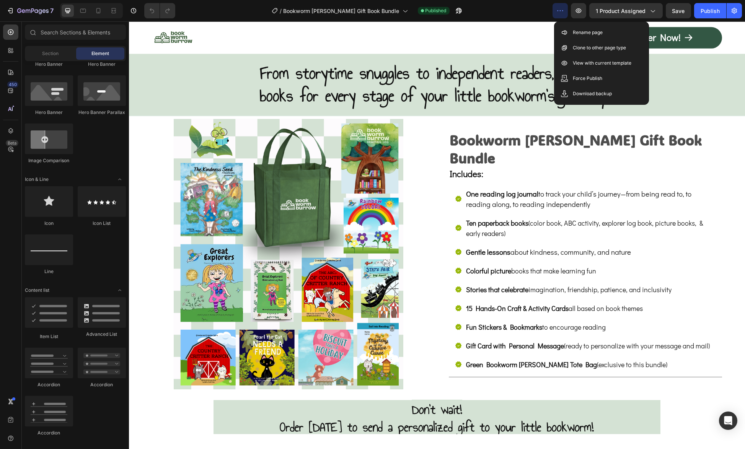
scroll to position [3901, 0]
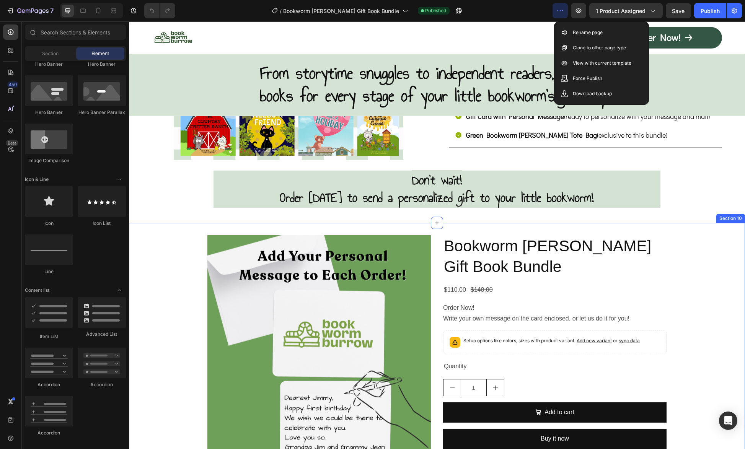
click at [198, 276] on div "Product Images Bookworm [PERSON_NAME] Gift Book Bundle Product Title $110.00 Pr…" at bounding box center [437, 349] width 616 height 229
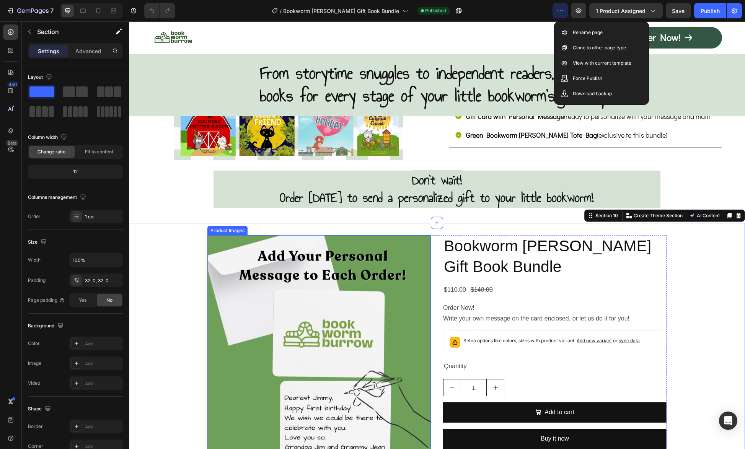
click at [207, 278] on img at bounding box center [318, 346] width 223 height 223
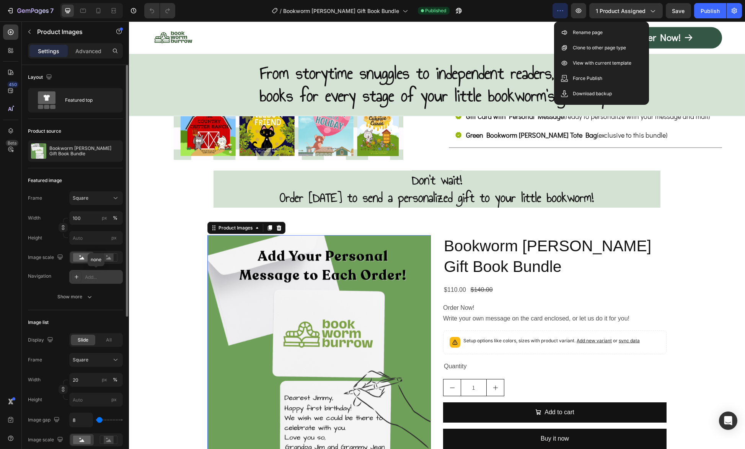
click at [74, 276] on icon at bounding box center [76, 277] width 6 height 6
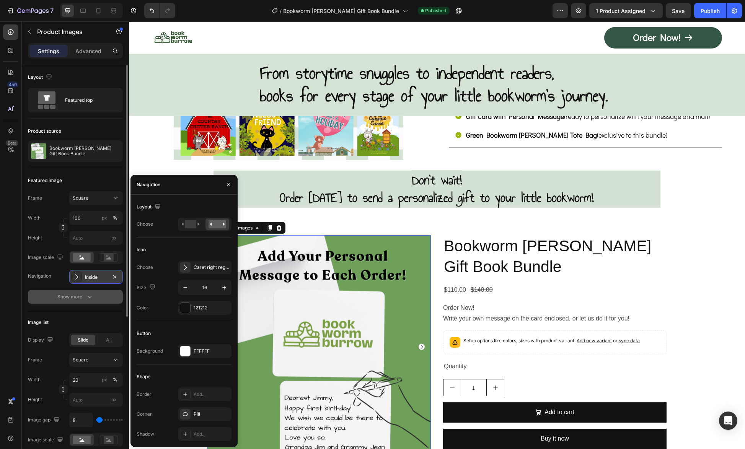
click at [79, 296] on div "Show more" at bounding box center [76, 297] width 36 height 8
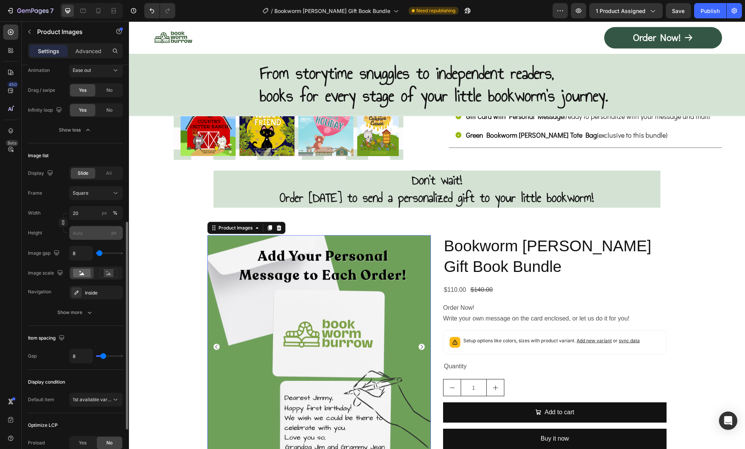
scroll to position [345, 0]
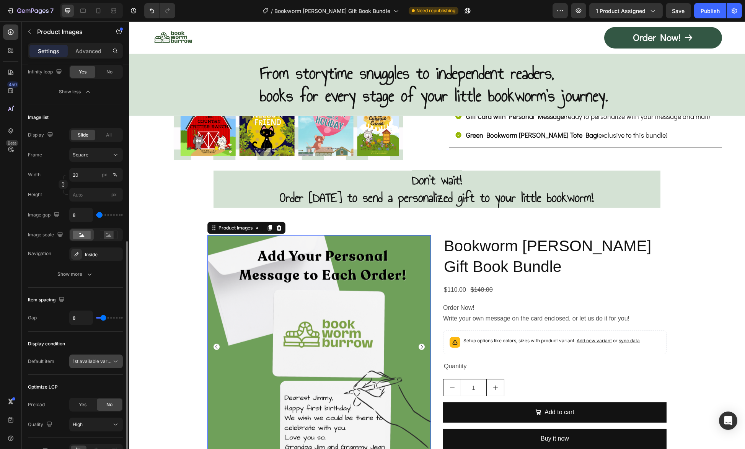
click at [98, 359] on span "1st available variant" at bounding box center [94, 361] width 43 height 6
click at [94, 342] on div "Display condition" at bounding box center [75, 344] width 95 height 12
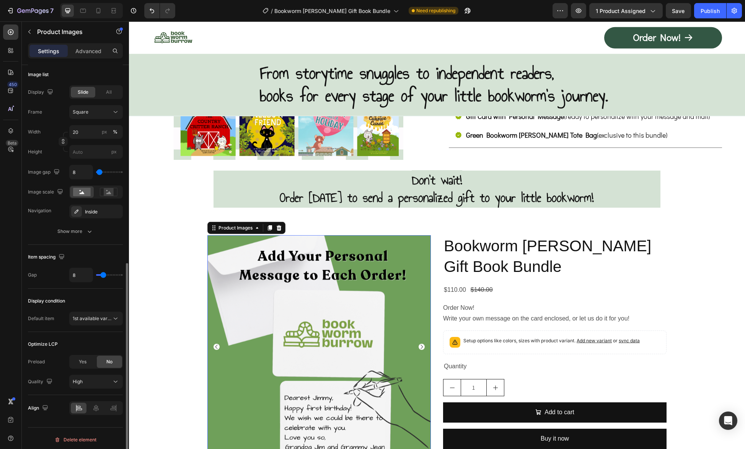
scroll to position [350, 0]
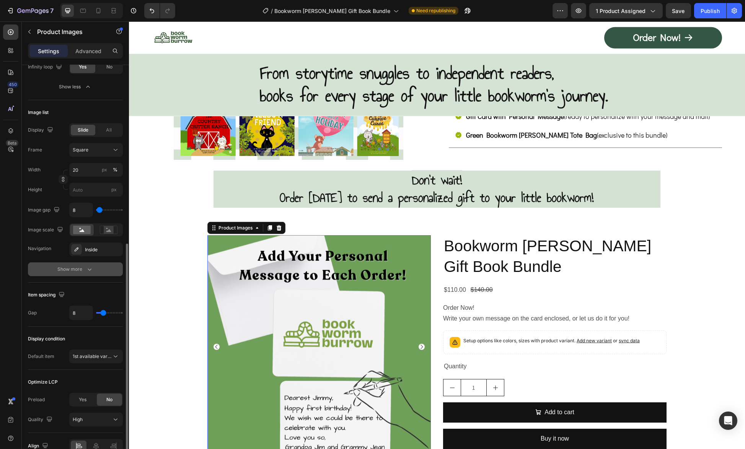
click at [96, 269] on button "Show more" at bounding box center [75, 269] width 95 height 14
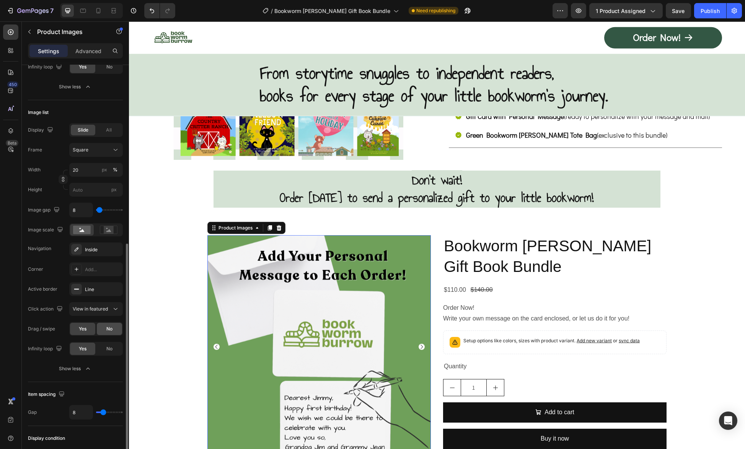
click at [110, 328] on span "No" at bounding box center [109, 328] width 6 height 7
click at [109, 345] on span "No" at bounding box center [109, 348] width 6 height 7
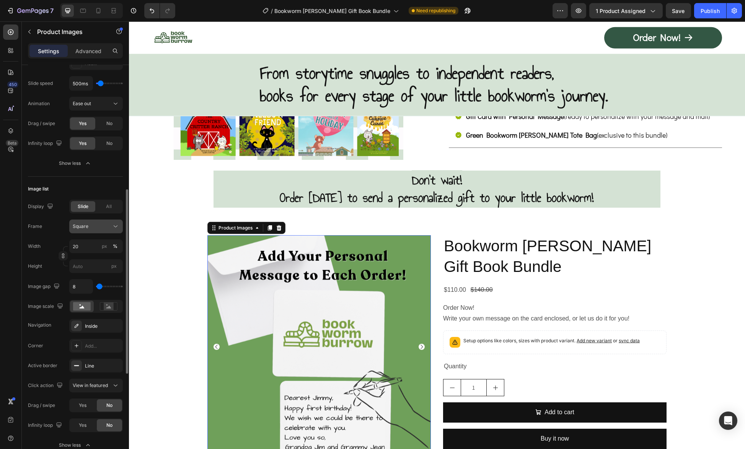
click at [101, 223] on div "Square" at bounding box center [91, 226] width 37 height 7
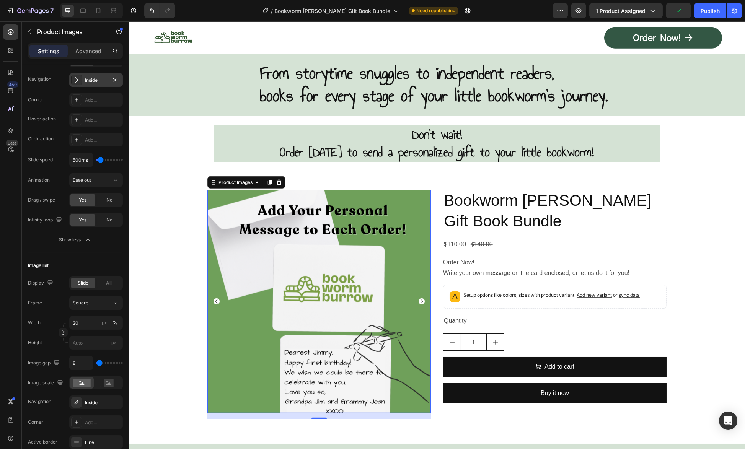
scroll to position [3977, 0]
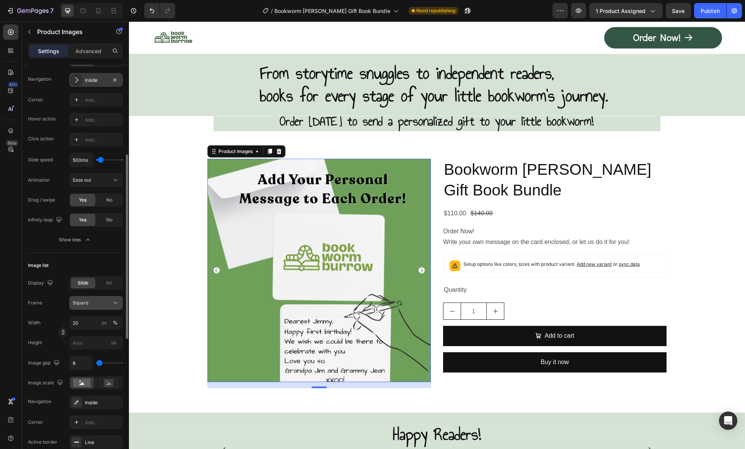
click at [94, 299] on div "Square" at bounding box center [91, 302] width 37 height 7
click at [96, 333] on div "Vertical" at bounding box center [94, 336] width 44 height 8
click at [226, 332] on img at bounding box center [318, 270] width 223 height 223
click at [103, 303] on div "Vertical" at bounding box center [91, 302] width 37 height 7
click at [95, 361] on div "Original" at bounding box center [94, 364] width 44 height 7
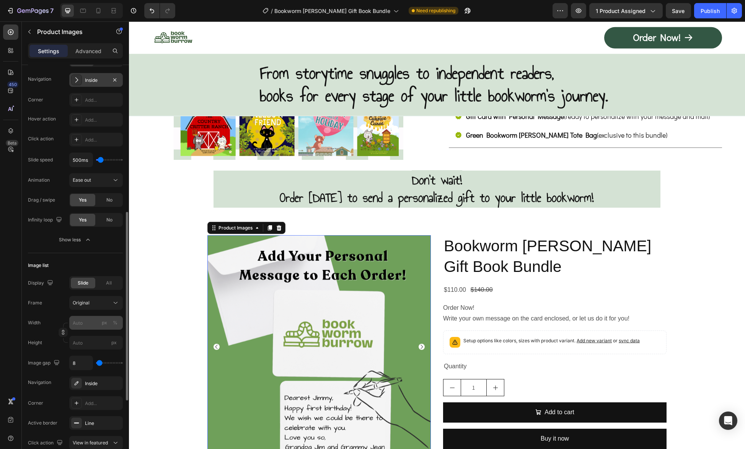
scroll to position [273, 0]
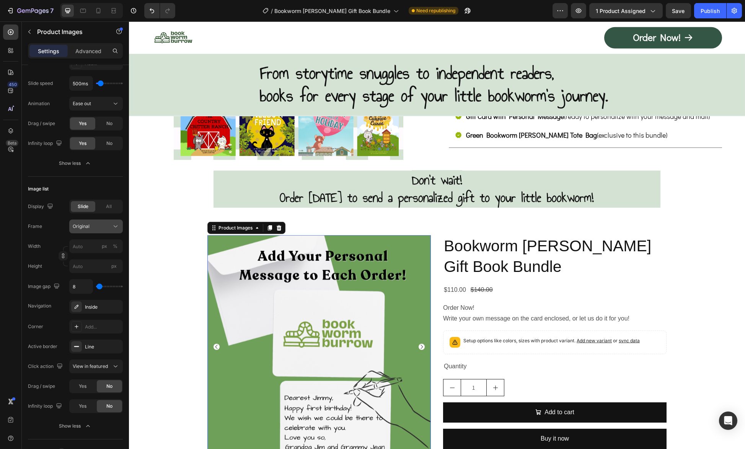
click at [98, 220] on button "Original" at bounding box center [96, 227] width 54 height 14
click at [85, 304] on span "Custom" at bounding box center [80, 302] width 17 height 7
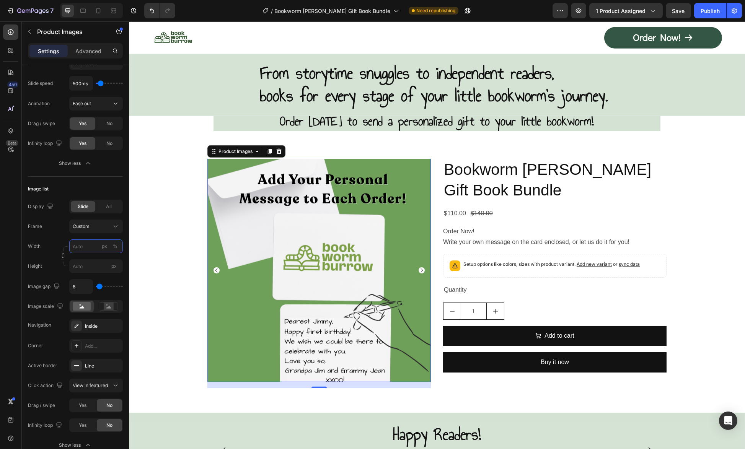
scroll to position [4015, 0]
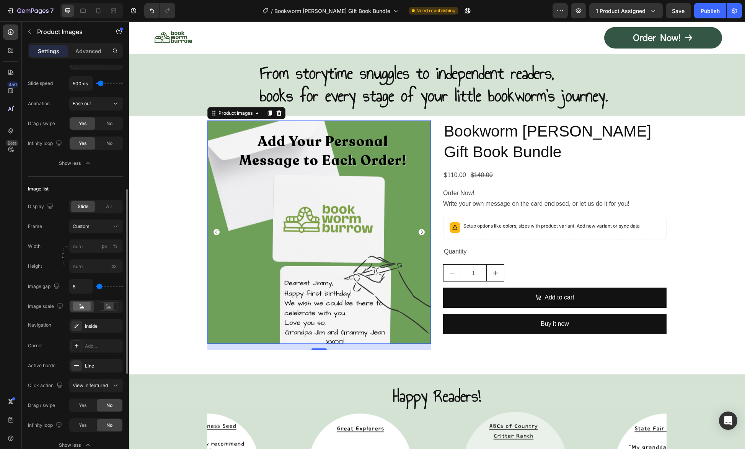
type input "83"
type input "100"
type input "112"
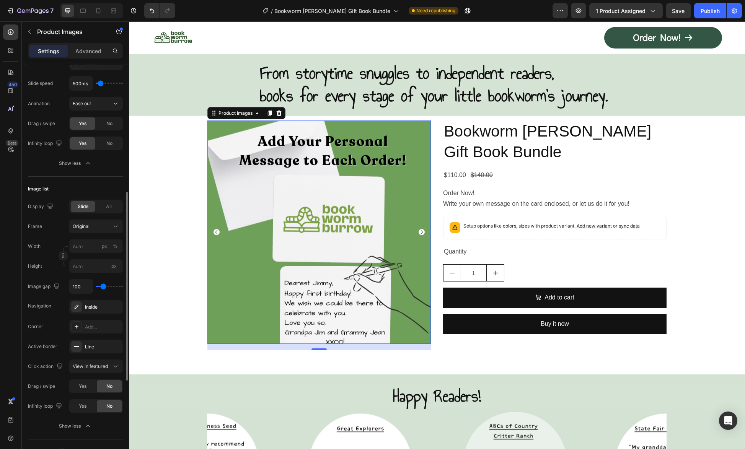
type input "112"
type input "123"
type input "135"
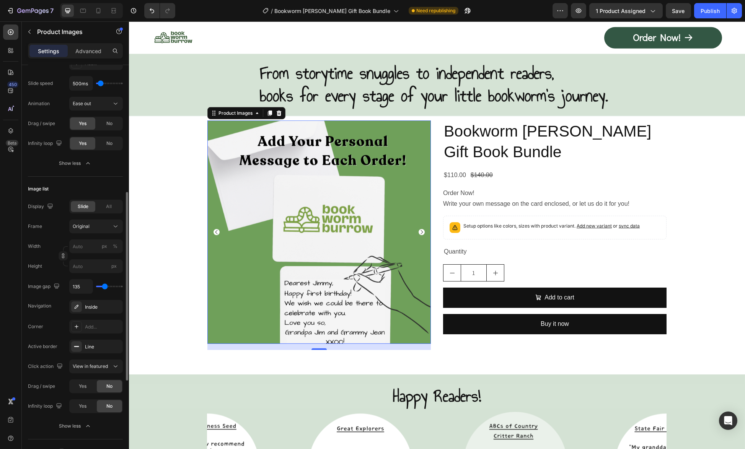
type input "140"
type input "146"
type input "152"
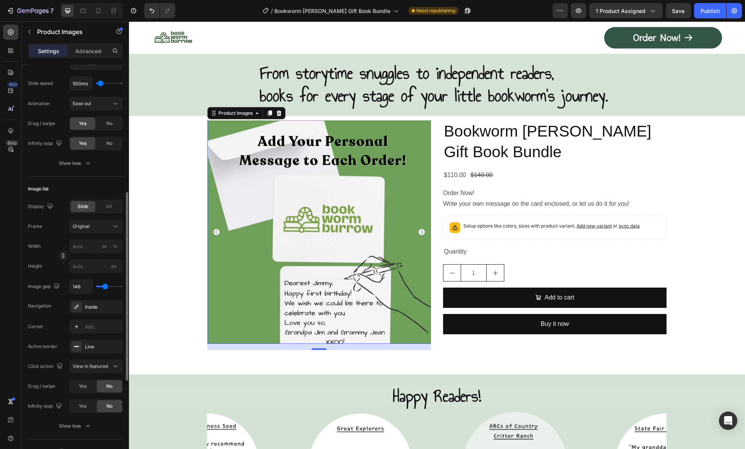
type input "152"
type input "158"
type input "163"
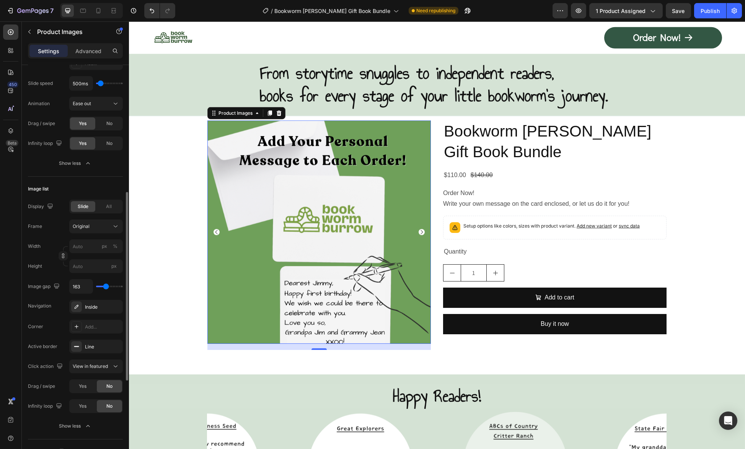
type input "169"
type input "175"
type input "181"
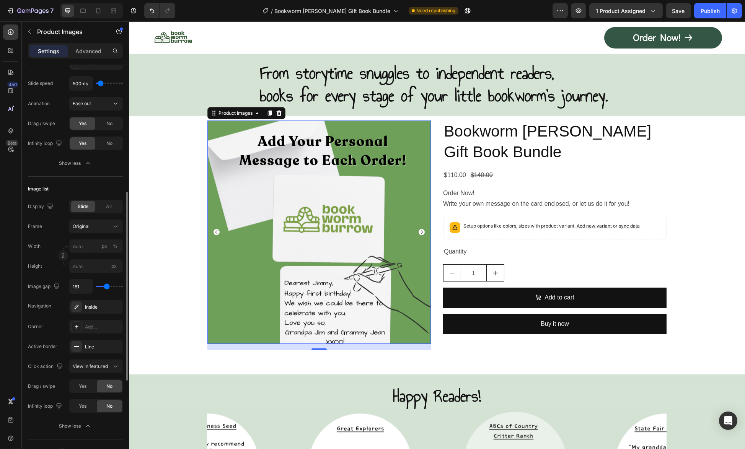
drag, startPoint x: 102, startPoint y: 285, endPoint x: 106, endPoint y: 286, distance: 4.7
type input "181"
click at [106, 286] on input "range" at bounding box center [109, 287] width 27 height 2
type input "169"
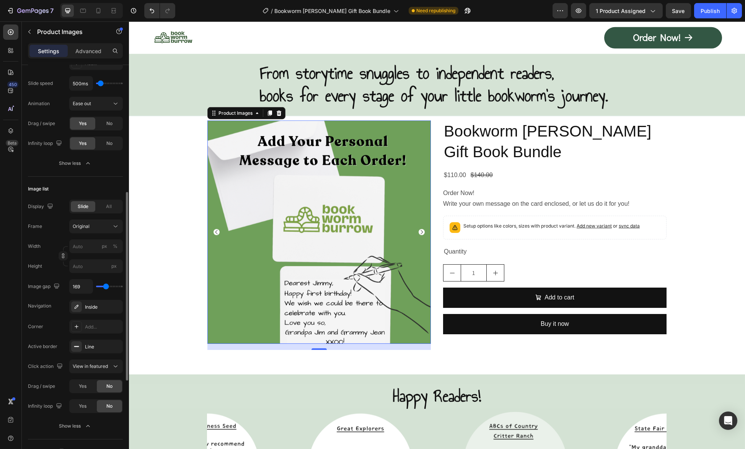
type input "94"
type input "83"
type input "71"
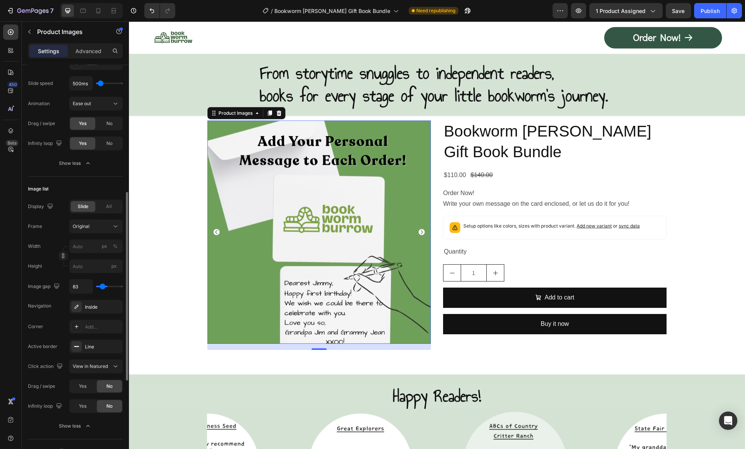
type input "71"
type input "54"
type input "42"
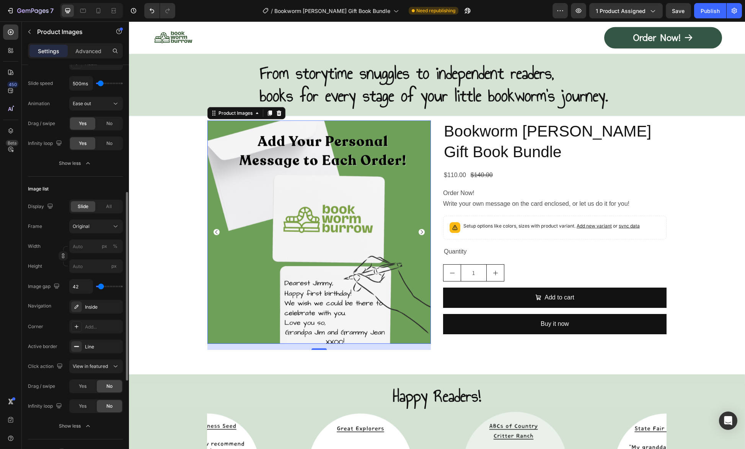
type input "31"
type input "25"
type input "0"
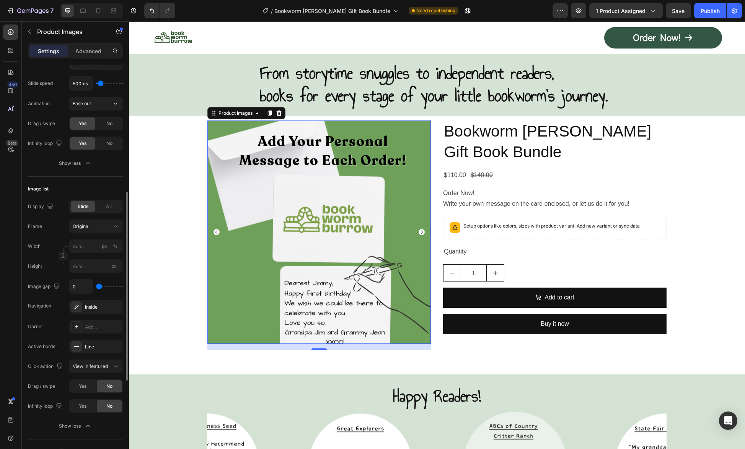
drag, startPoint x: 106, startPoint y: 286, endPoint x: 96, endPoint y: 284, distance: 10.1
type input "0"
click at [96, 286] on input "range" at bounding box center [109, 287] width 27 height 2
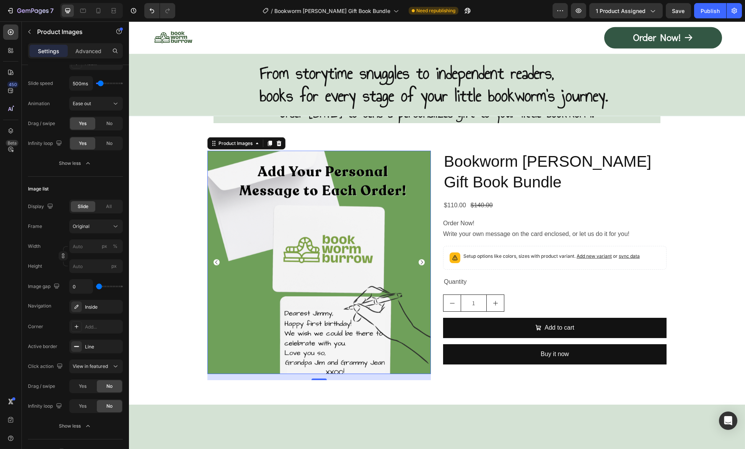
scroll to position [3901, 0]
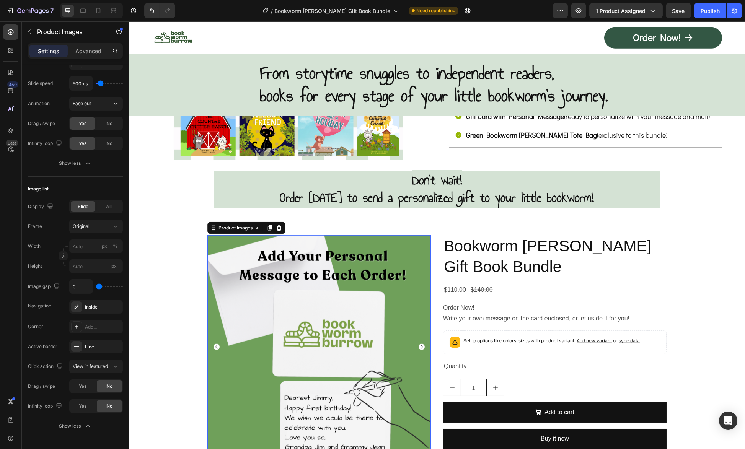
click at [262, 274] on img at bounding box center [318, 346] width 223 height 223
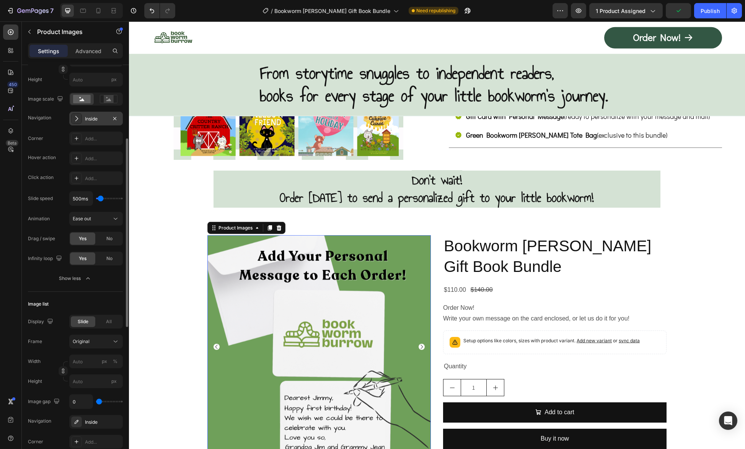
scroll to position [82, 0]
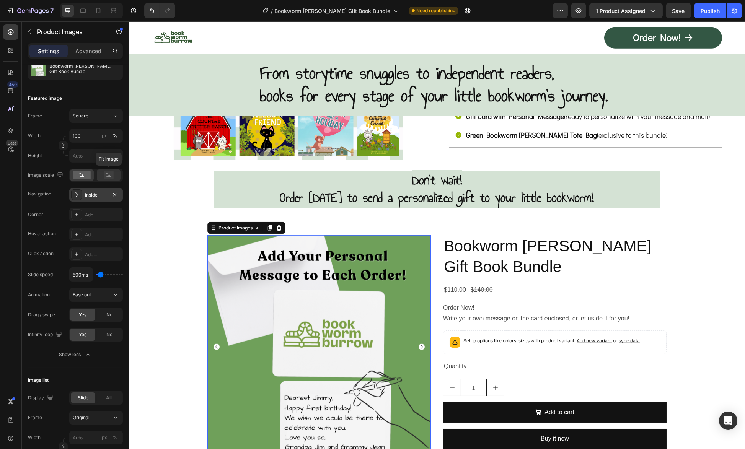
click at [115, 174] on icon at bounding box center [109, 175] width 18 height 8
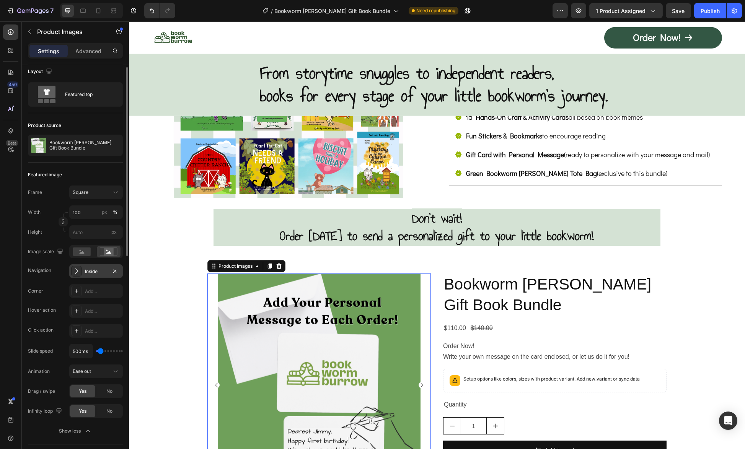
scroll to position [0, 0]
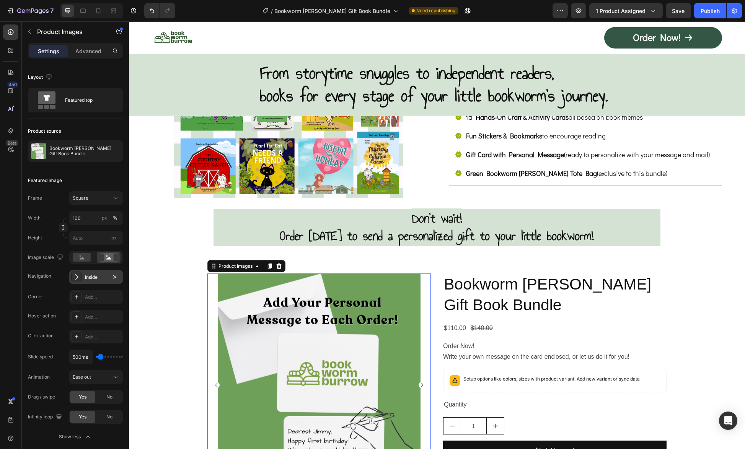
click at [86, 57] on div "Settings Advanced" at bounding box center [75, 50] width 95 height 15
click at [86, 54] on p "Advanced" at bounding box center [88, 51] width 26 height 8
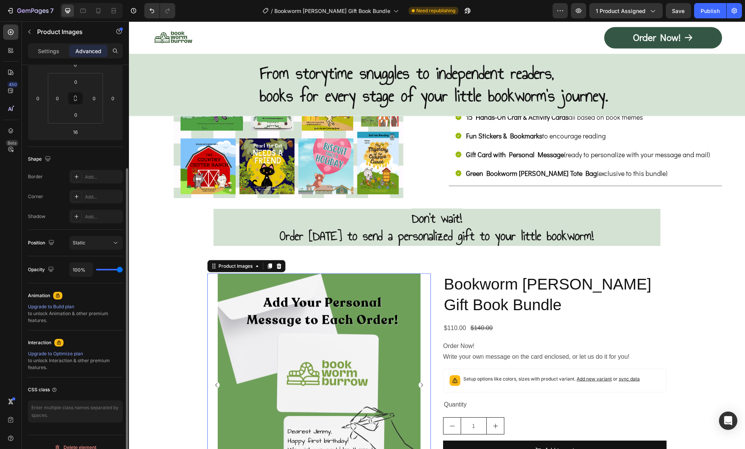
scroll to position [123, 0]
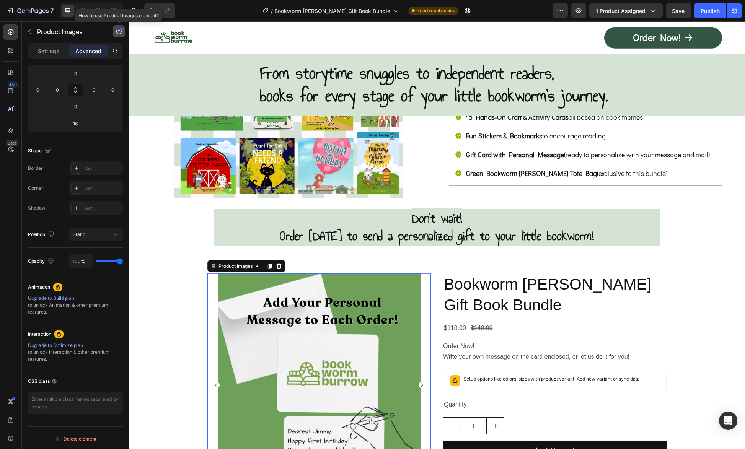
click at [119, 31] on icon "button" at bounding box center [119, 31] width 6 height 6
click at [120, 30] on div at bounding box center [121, 29] width 3 height 3
click at [31, 32] on icon "button" at bounding box center [29, 32] width 6 height 6
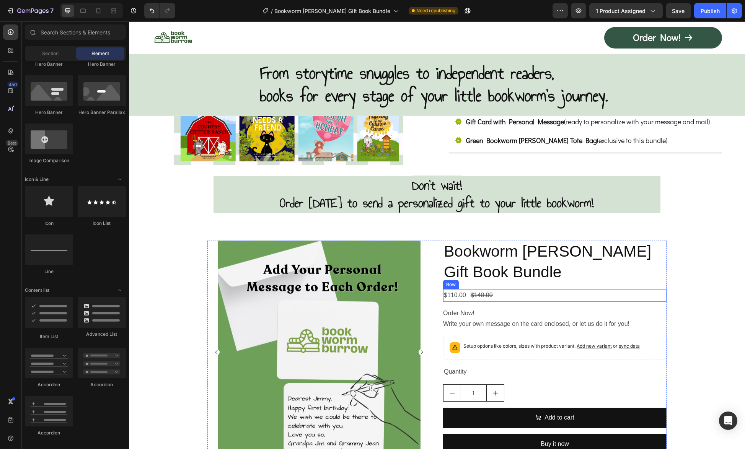
scroll to position [3977, 0]
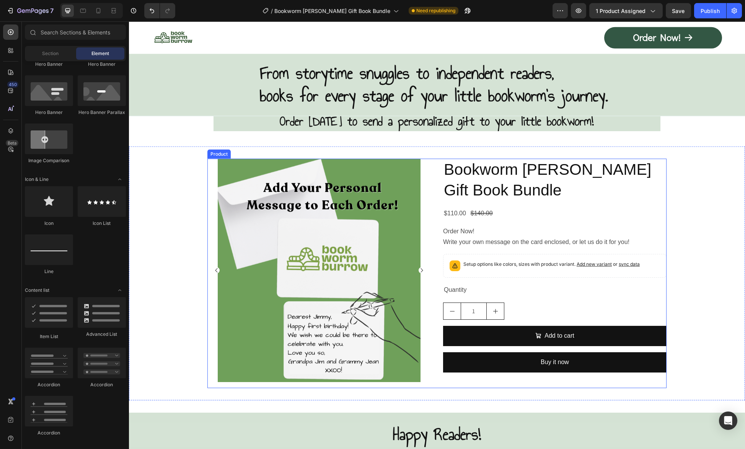
click at [436, 335] on div "Product Images Bookworm [PERSON_NAME] Gift Book Bundle Product Title $110.00 Pr…" at bounding box center [436, 273] width 459 height 229
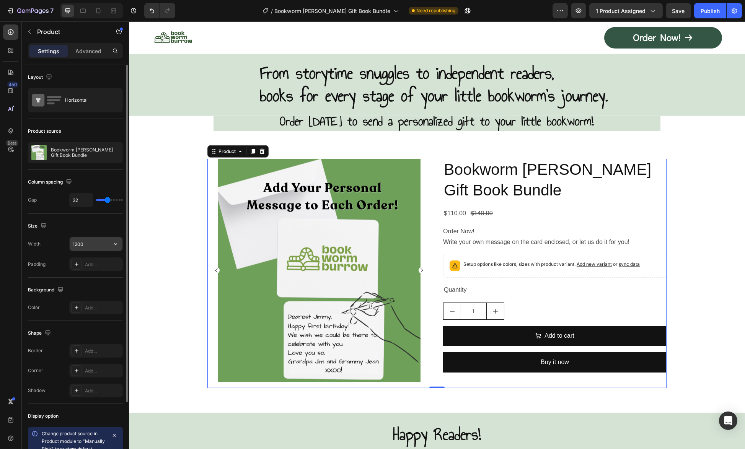
scroll to position [38, 0]
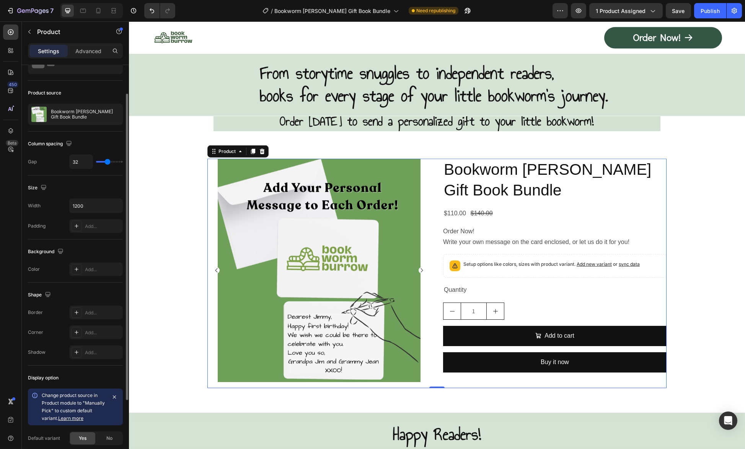
click at [67, 415] on link "Learn more" at bounding box center [70, 418] width 25 height 6
click at [115, 396] on icon "button" at bounding box center [114, 397] width 6 height 6
click at [111, 397] on div "No" at bounding box center [109, 395] width 25 height 12
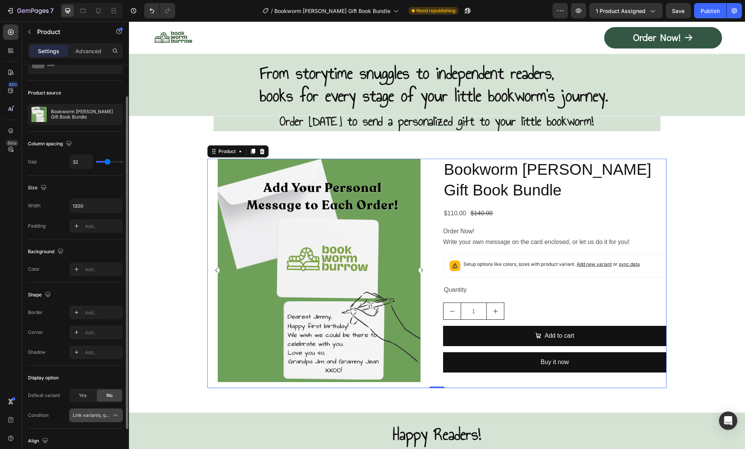
click at [102, 416] on span "Link variants, quantity <br> between same products" at bounding box center [129, 415] width 113 height 6
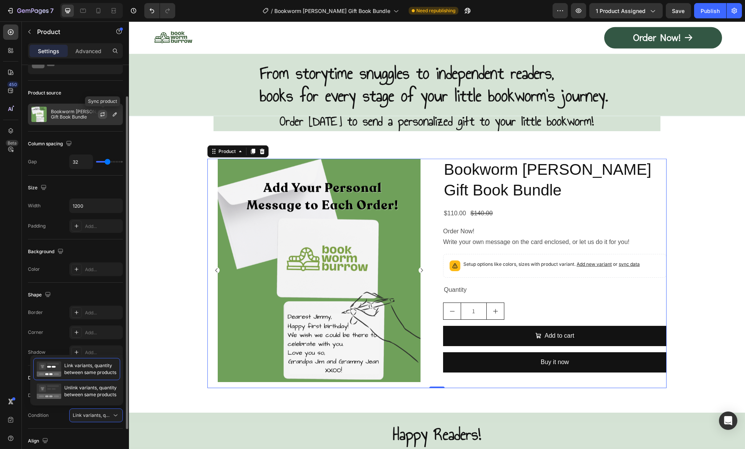
click at [101, 113] on icon "button" at bounding box center [103, 113] width 4 height 2
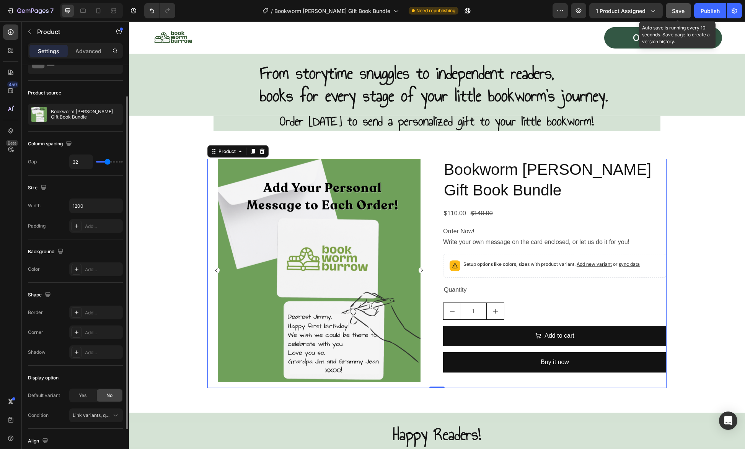
click at [678, 11] on span "Save" at bounding box center [678, 11] width 13 height 7
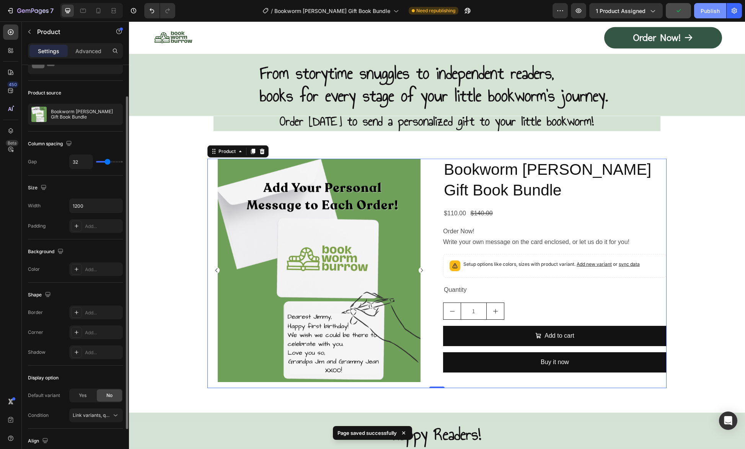
click at [714, 9] on div "Publish" at bounding box center [709, 11] width 19 height 8
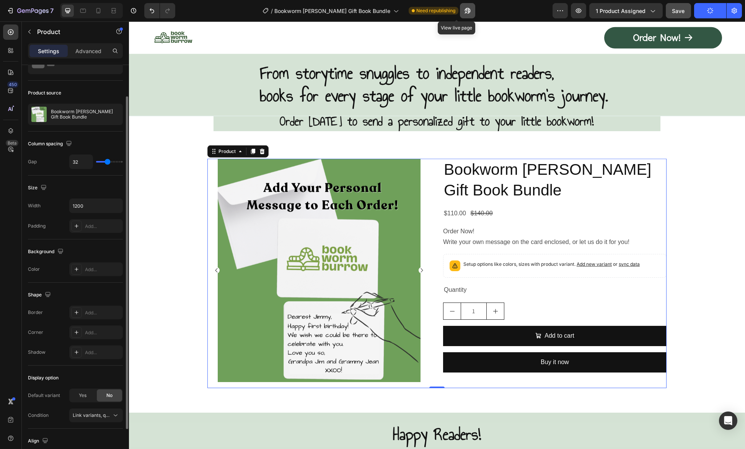
click at [465, 10] on icon "button" at bounding box center [468, 11] width 6 height 6
click at [577, 12] on icon "button" at bounding box center [578, 11] width 8 height 8
click at [652, 11] on icon "button" at bounding box center [652, 11] width 8 height 8
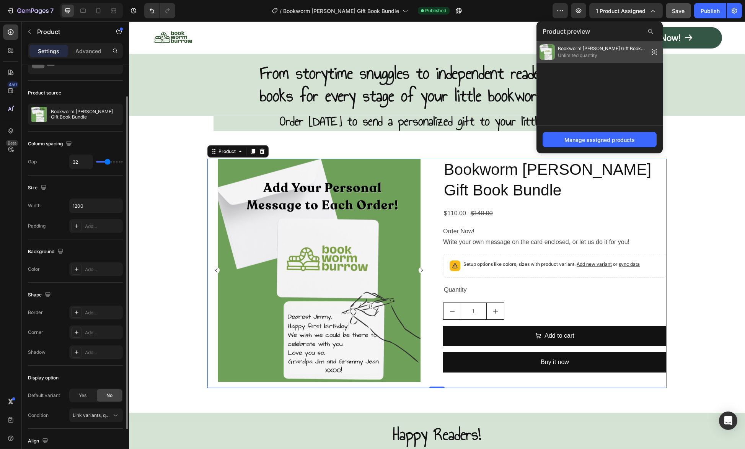
click at [629, 50] on span "Bookworm [PERSON_NAME] Gift Book Bundle" at bounding box center [602, 48] width 88 height 7
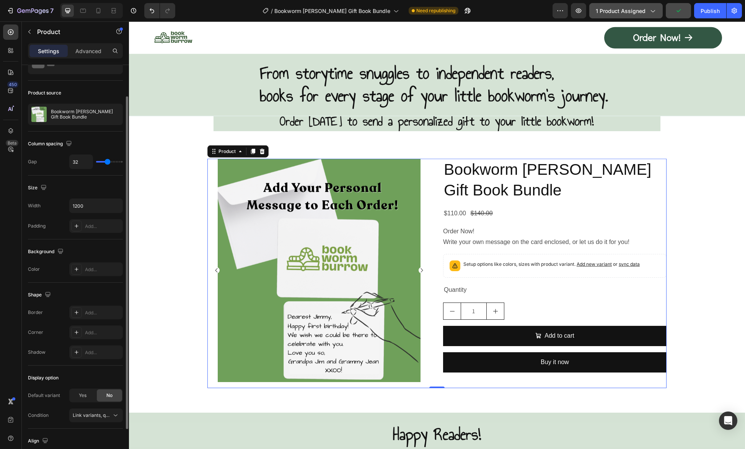
click at [630, 12] on span "1 product assigned" at bounding box center [620, 11] width 50 height 8
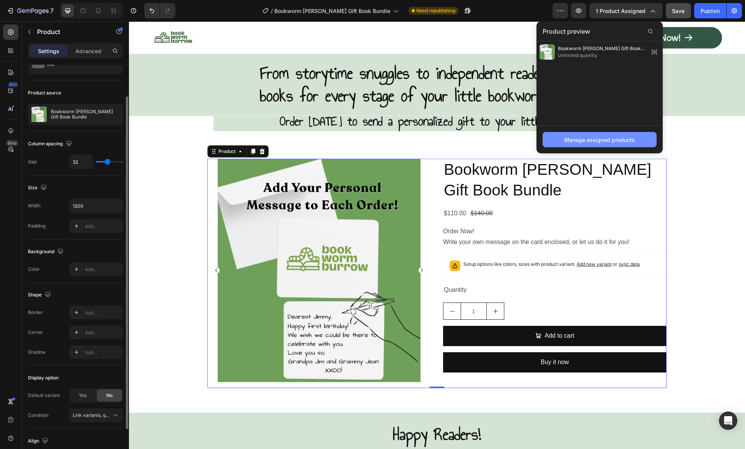
click at [620, 142] on div "Manage assigned products" at bounding box center [599, 140] width 70 height 8
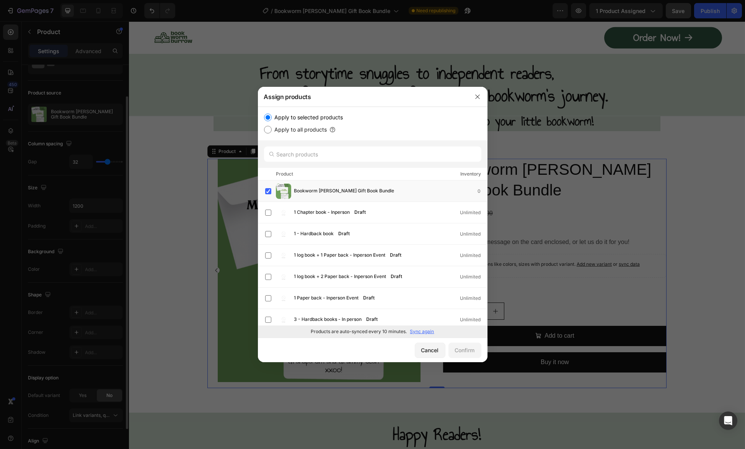
click at [415, 332] on p "Sync again" at bounding box center [422, 331] width 24 height 7
click at [338, 190] on span "Bookworm [PERSON_NAME] Gift Book Bundle" at bounding box center [344, 191] width 100 height 8
click at [470, 352] on div "Confirm" at bounding box center [465, 350] width 20 height 8
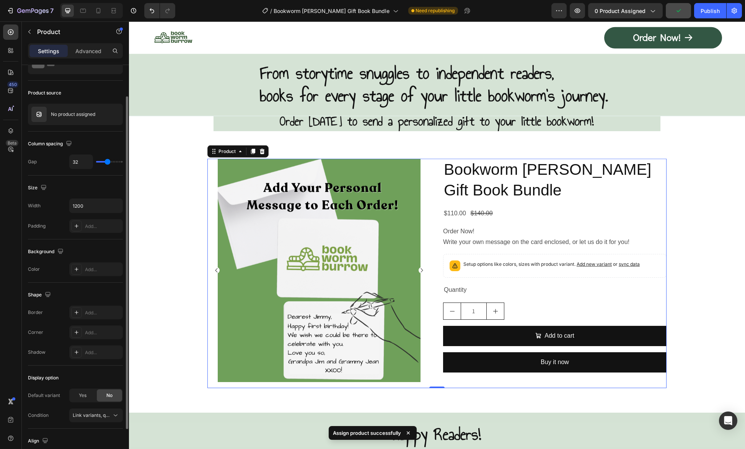
click at [431, 189] on div "Product Images Bookworm [PERSON_NAME] Gift Book Bundle Product Title $110.00 Pr…" at bounding box center [436, 273] width 459 height 229
click at [530, 189] on h2 "Bookworm [PERSON_NAME] Gift Book Bundle" at bounding box center [554, 180] width 223 height 42
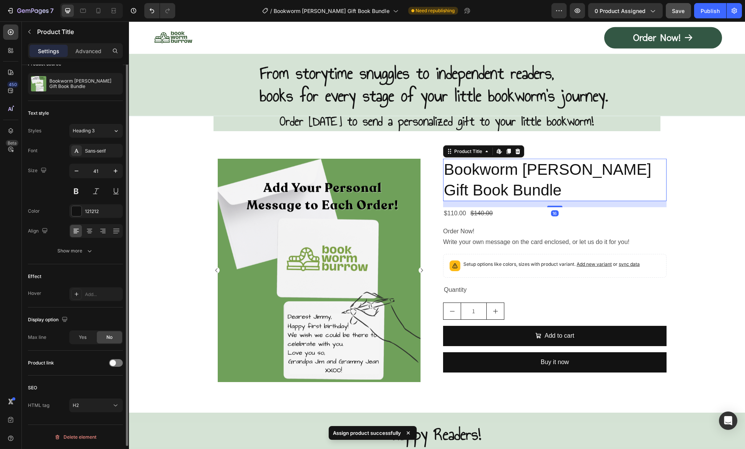
scroll to position [0, 0]
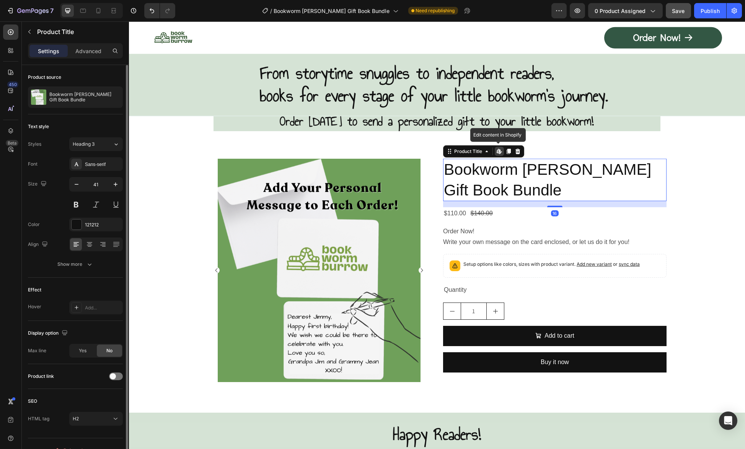
click at [496, 150] on icon at bounding box center [497, 151] width 3 height 5
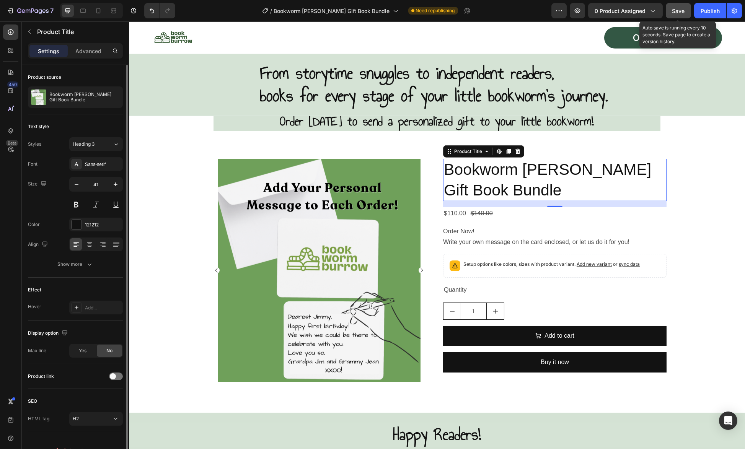
click at [677, 7] on div "Save" at bounding box center [678, 11] width 13 height 8
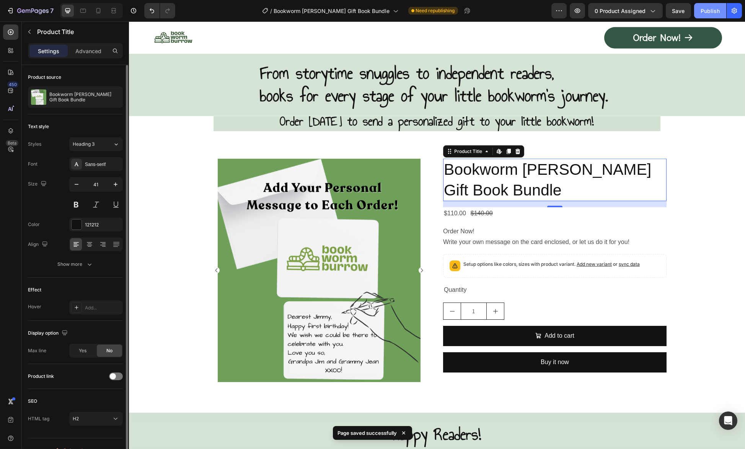
click at [712, 11] on div "Publish" at bounding box center [709, 11] width 19 height 8
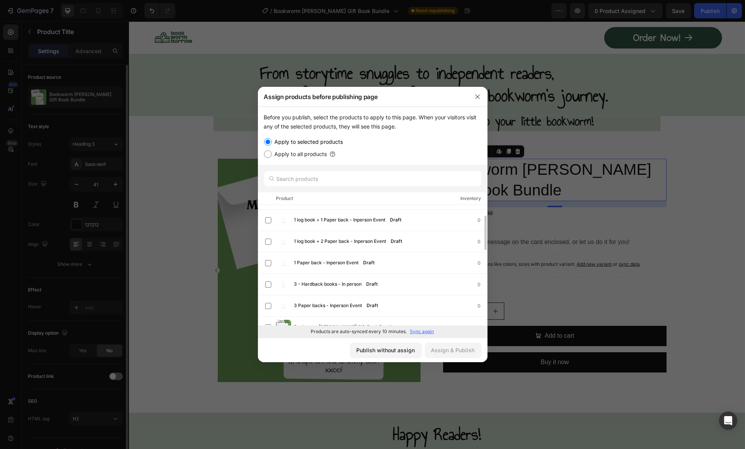
scroll to position [76, 0]
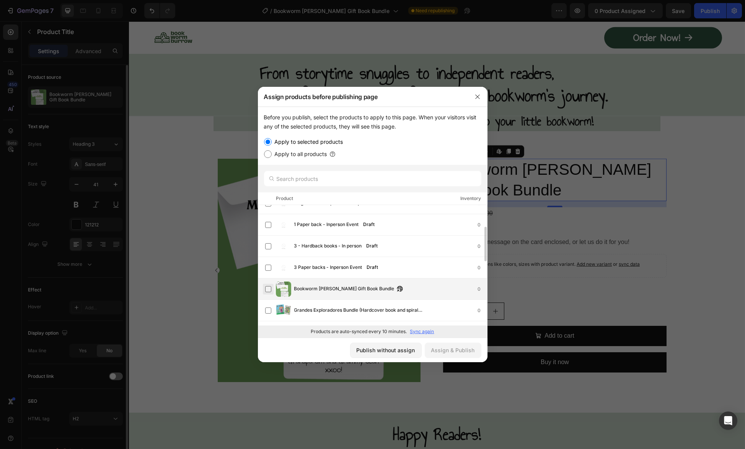
click at [267, 289] on label at bounding box center [268, 289] width 6 height 6
click at [452, 352] on div "Assign & Publish" at bounding box center [453, 350] width 44 height 8
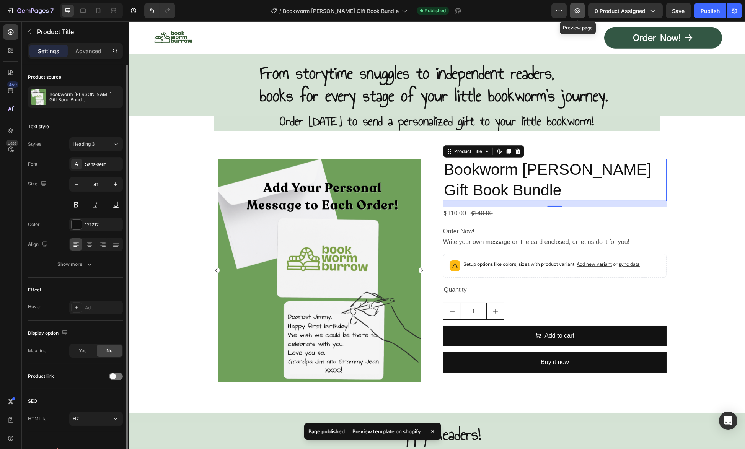
click at [580, 7] on icon "button" at bounding box center [577, 11] width 8 height 8
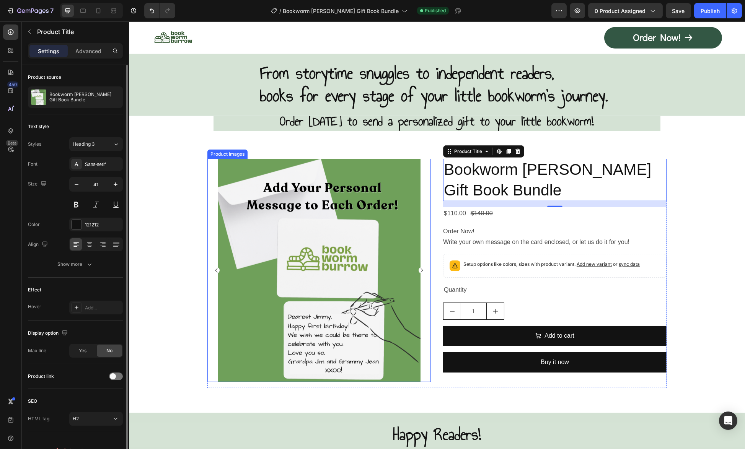
click at [207, 273] on img at bounding box center [318, 270] width 223 height 223
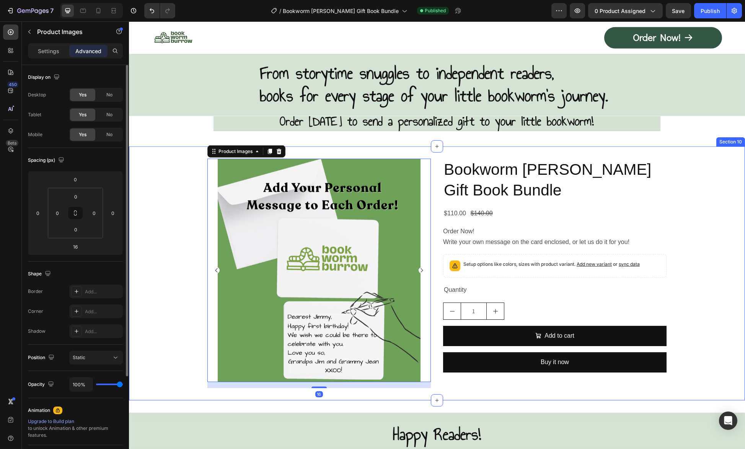
click at [314, 151] on div "Product Images 16 Bookworm [PERSON_NAME] Gift Book Bundle Product Title $110.00…" at bounding box center [437, 273] width 616 height 254
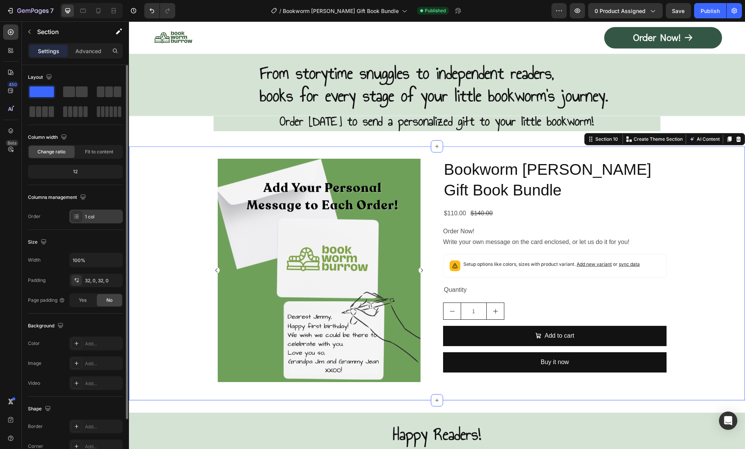
scroll to position [59, 0]
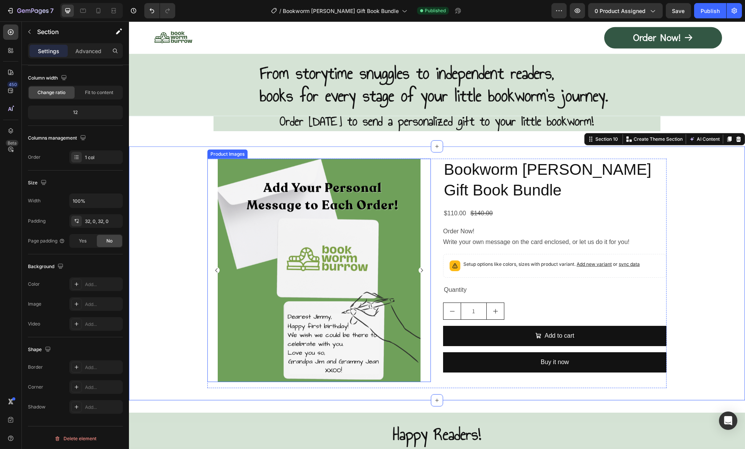
click at [207, 278] on img at bounding box center [318, 270] width 223 height 223
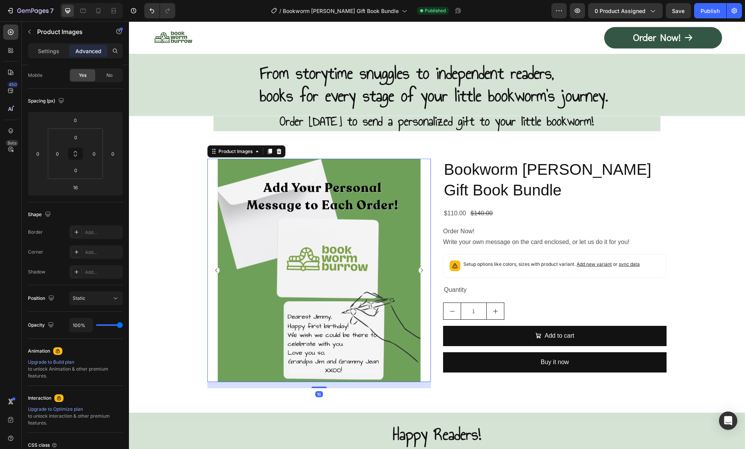
scroll to position [0, 0]
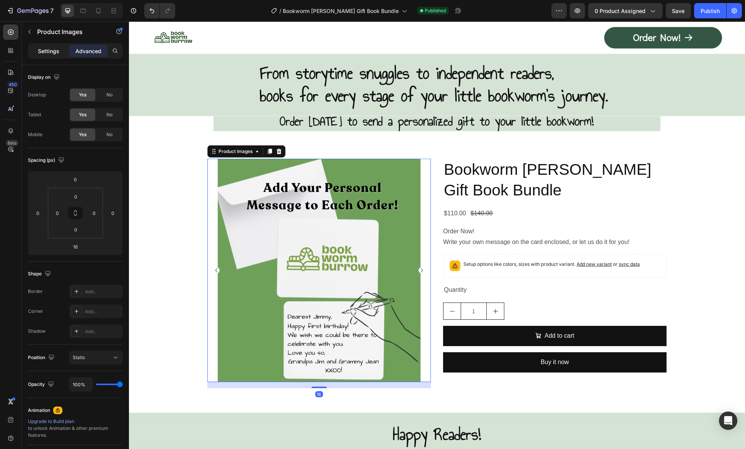
click at [43, 54] on p "Settings" at bounding box center [48, 51] width 21 height 8
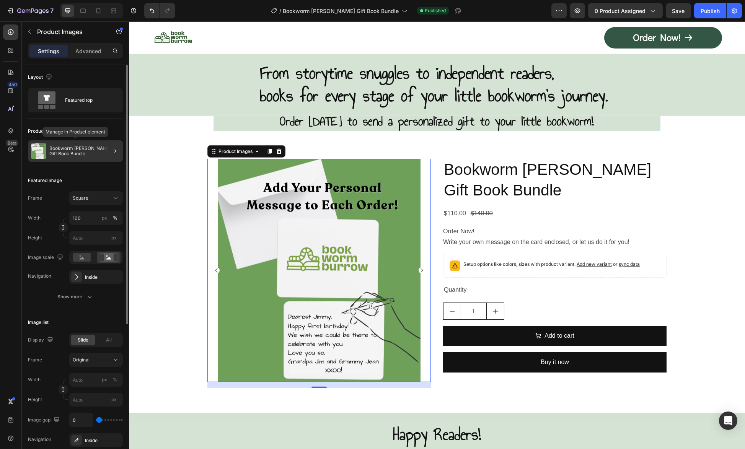
click at [98, 148] on p "Bookworm [PERSON_NAME] Gift Book Bundle" at bounding box center [84, 151] width 70 height 11
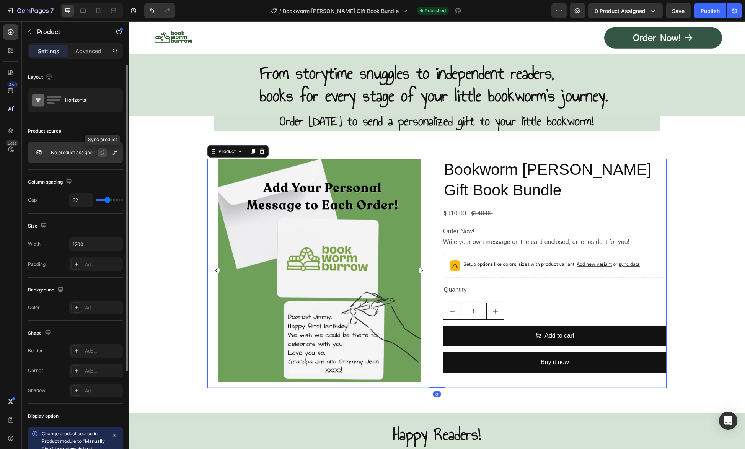
click at [104, 155] on button "button" at bounding box center [102, 152] width 9 height 9
click at [81, 153] on p "No product assigned" at bounding box center [73, 152] width 44 height 5
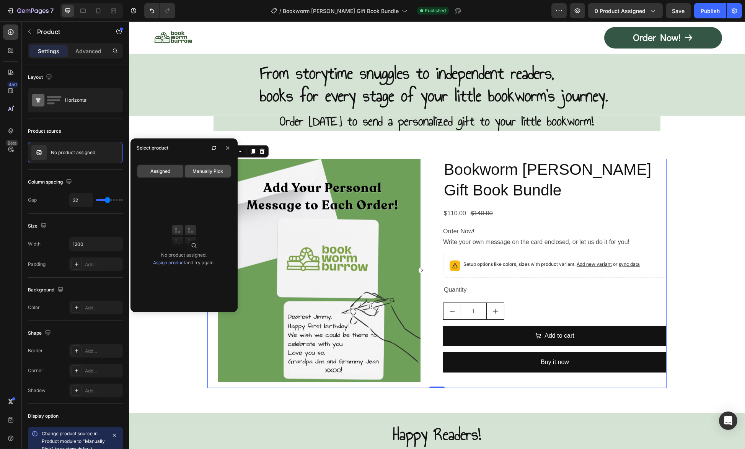
click at [202, 171] on span "Manually Pick" at bounding box center [207, 171] width 31 height 7
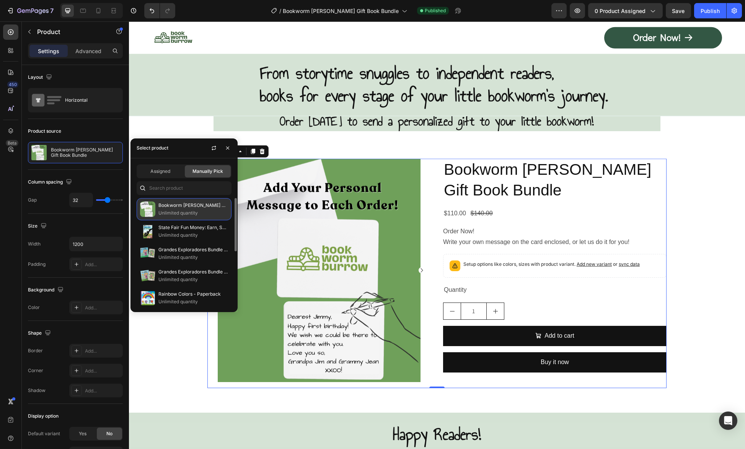
click at [151, 209] on img at bounding box center [147, 209] width 15 height 15
click at [226, 148] on icon "button" at bounding box center [227, 148] width 6 height 6
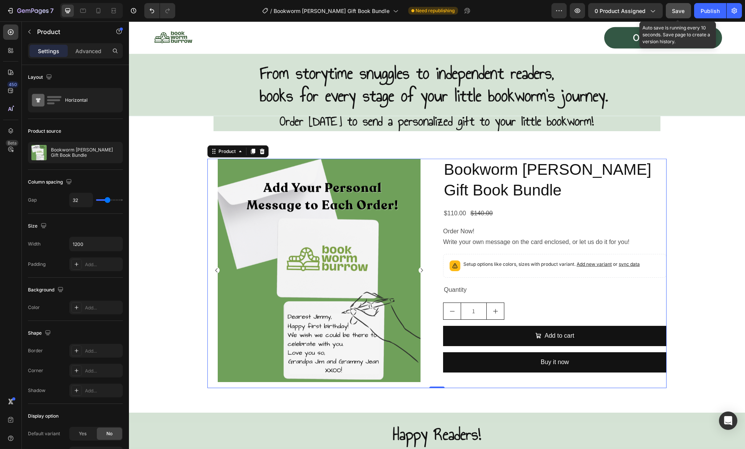
click at [685, 12] on button "Save" at bounding box center [677, 10] width 25 height 15
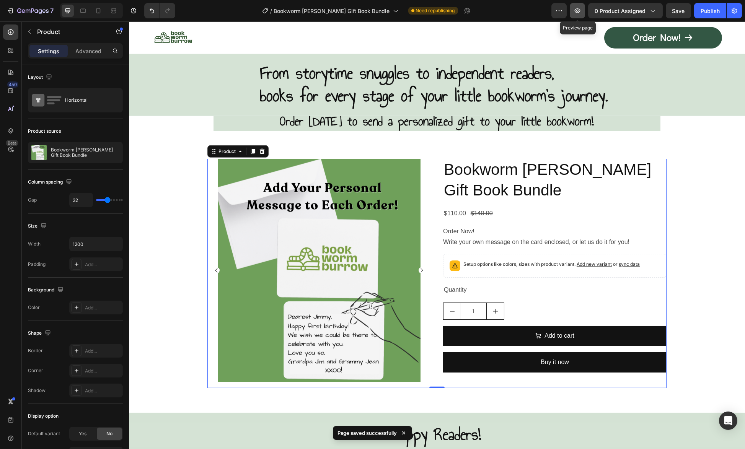
click at [581, 13] on icon "button" at bounding box center [577, 11] width 8 height 8
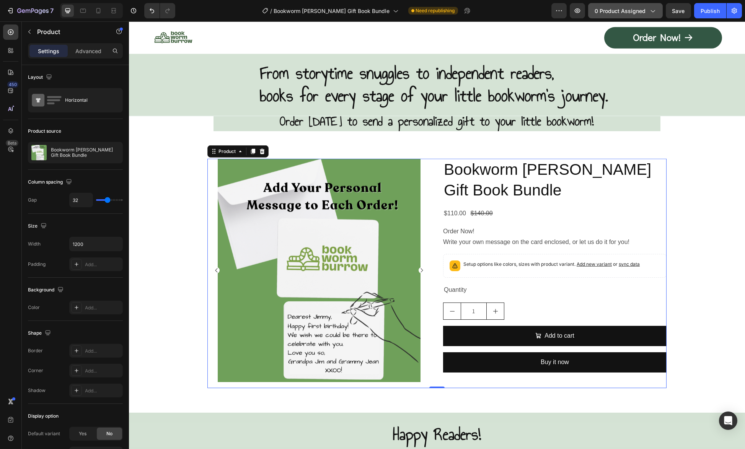
click at [636, 9] on span "0 product assigned" at bounding box center [619, 11] width 51 height 8
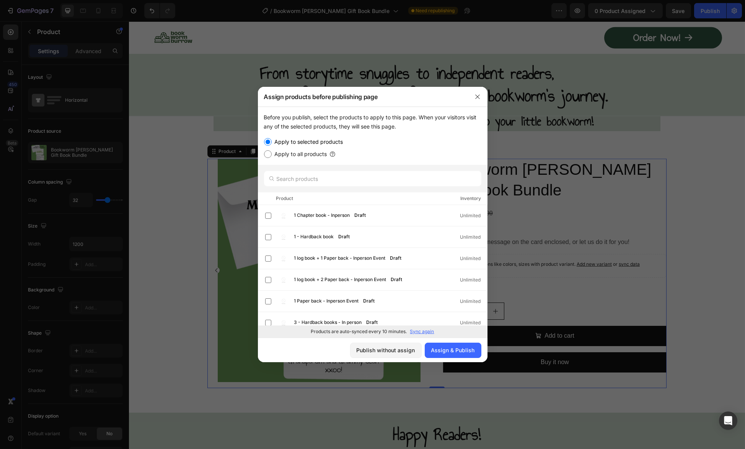
scroll to position [115, 0]
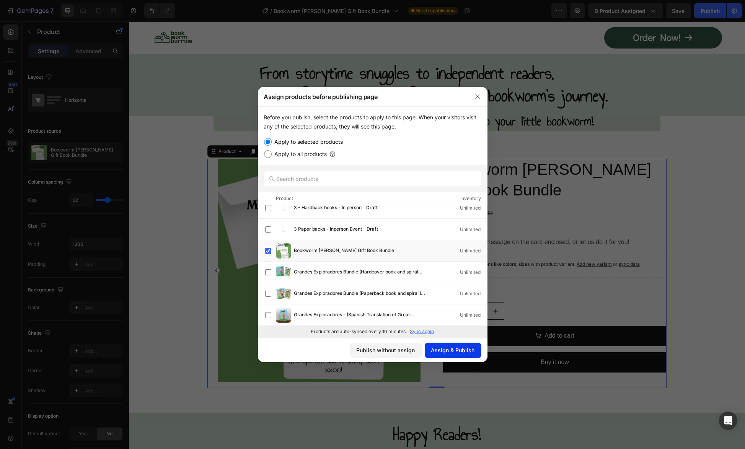
click at [441, 353] on div "Assign & Publish" at bounding box center [453, 350] width 44 height 8
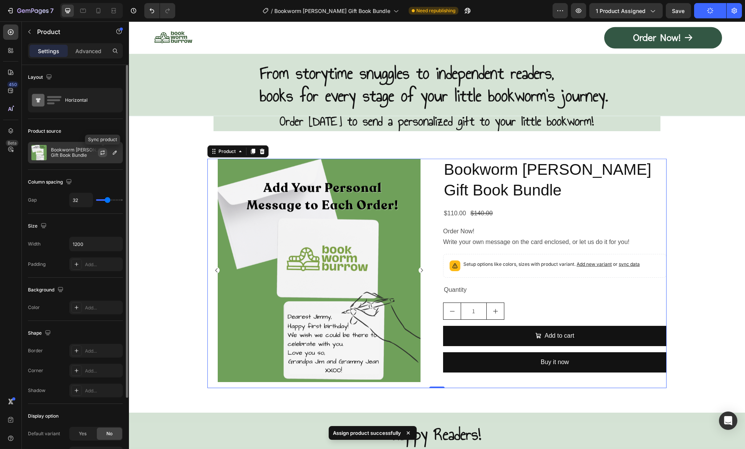
click at [104, 153] on icon "button" at bounding box center [102, 154] width 4 height 2
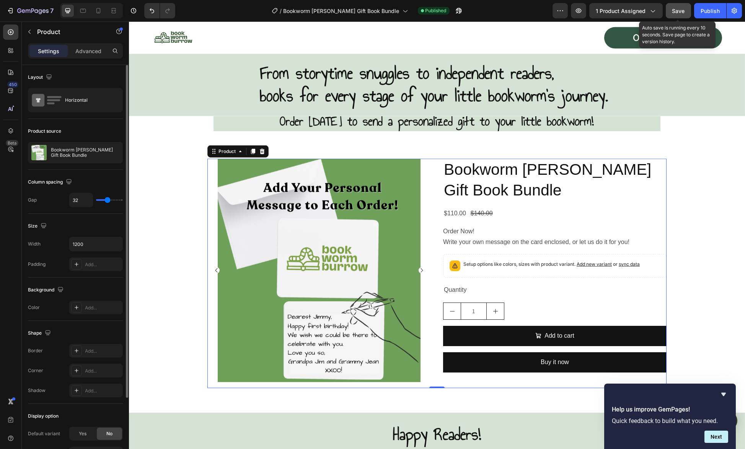
click at [671, 8] on button "Save" at bounding box center [677, 10] width 25 height 15
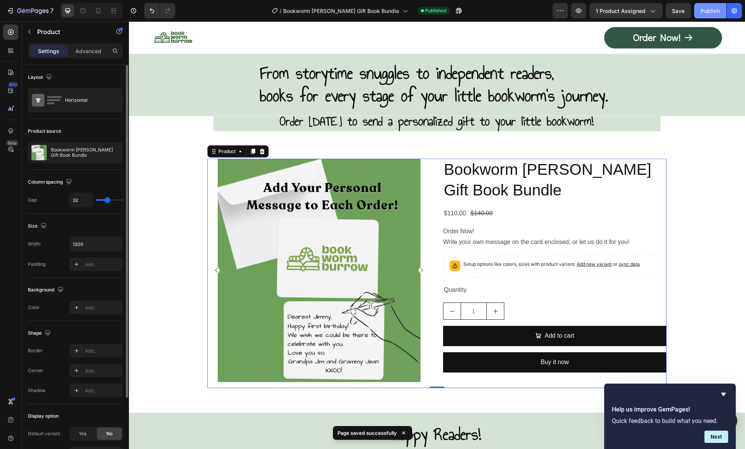
click at [710, 12] on div "Publish" at bounding box center [709, 11] width 19 height 8
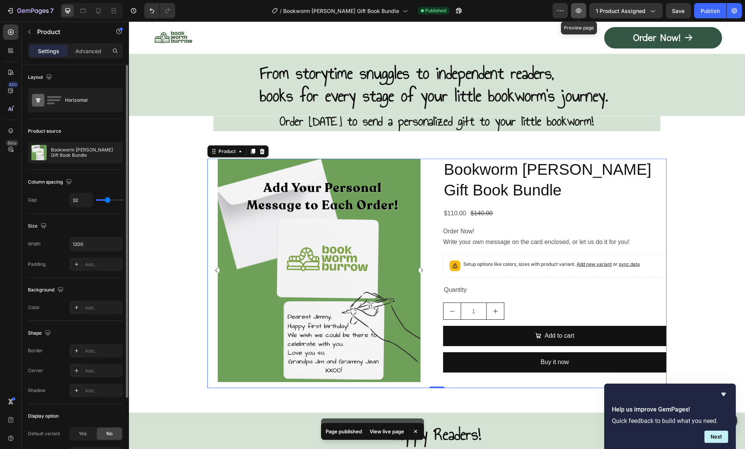
click at [580, 6] on button "button" at bounding box center [578, 10] width 15 height 15
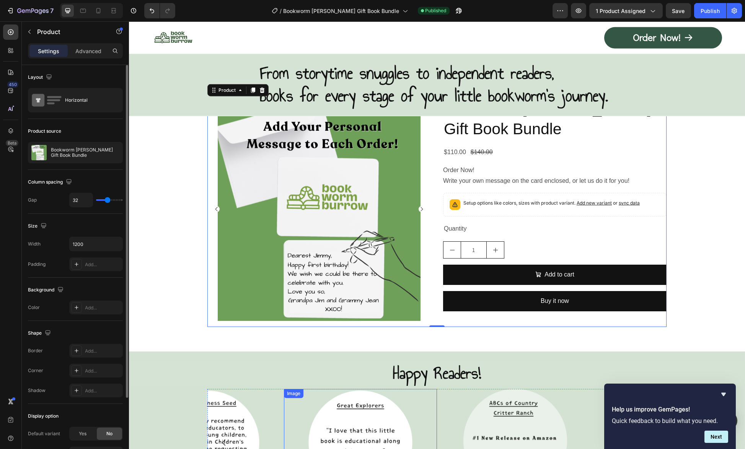
scroll to position [4092, 0]
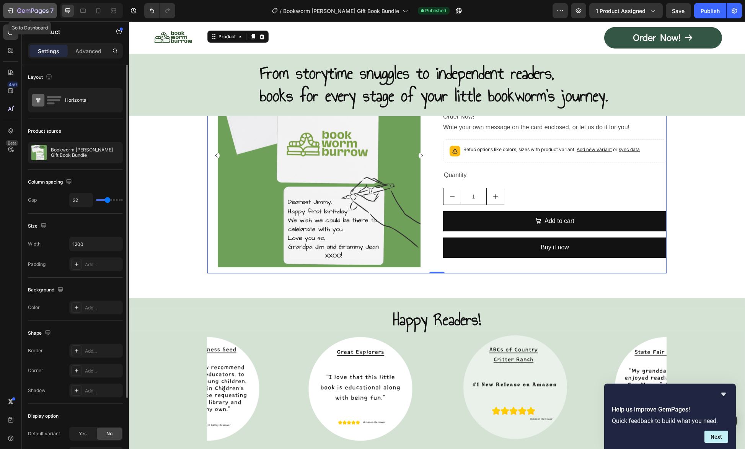
click at [11, 9] on icon "button" at bounding box center [11, 11] width 8 height 8
